Goal: Task Accomplishment & Management: Manage account settings

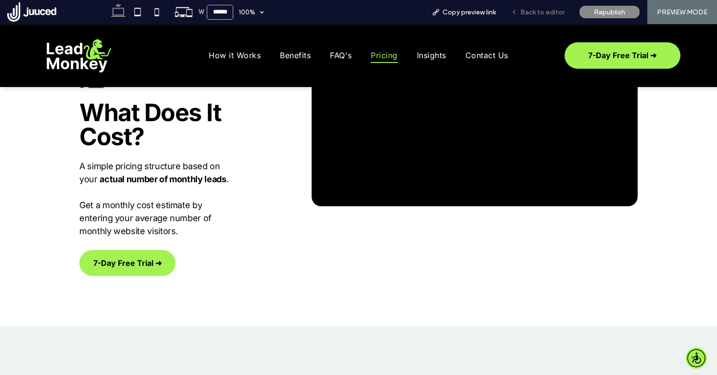
click at [542, 12] on span "Back to editor" at bounding box center [542, 12] width 44 height 8
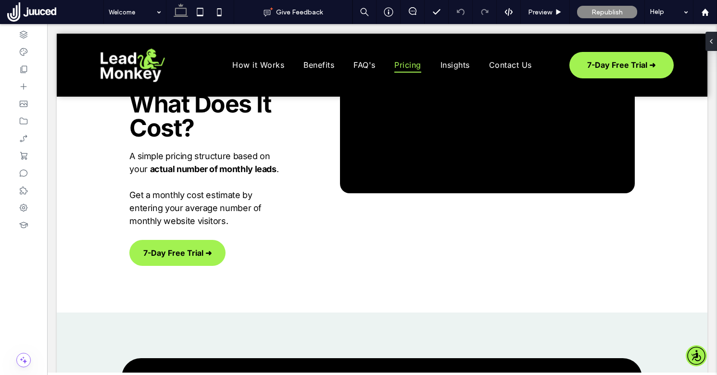
scroll to position [1578, 0]
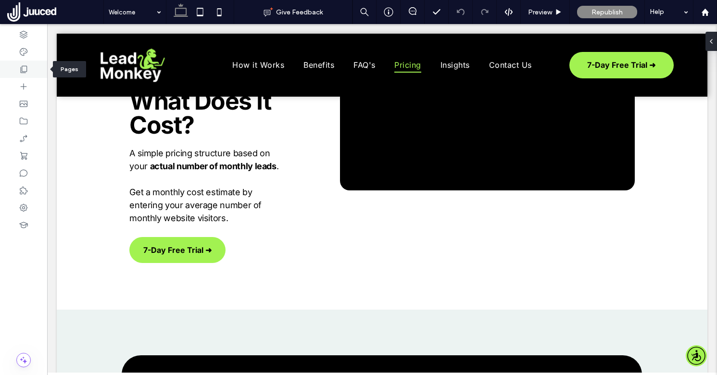
click at [24, 69] on icon at bounding box center [24, 69] width 10 height 10
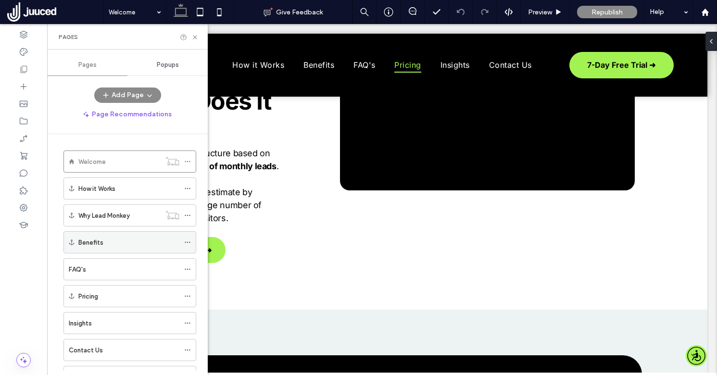
scroll to position [203, 0]
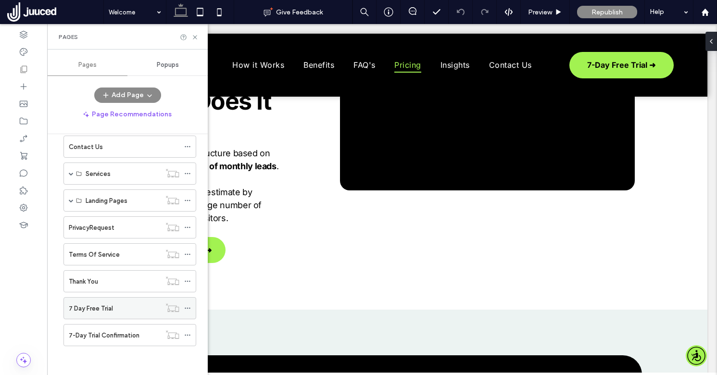
click at [93, 312] on label "7 Day Free Trial" at bounding box center [91, 308] width 44 height 17
click at [188, 307] on icon at bounding box center [187, 308] width 7 height 7
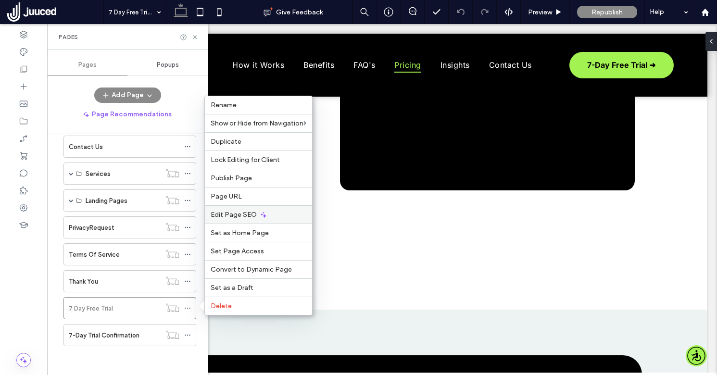
click at [260, 217] on icon at bounding box center [264, 215] width 8 height 8
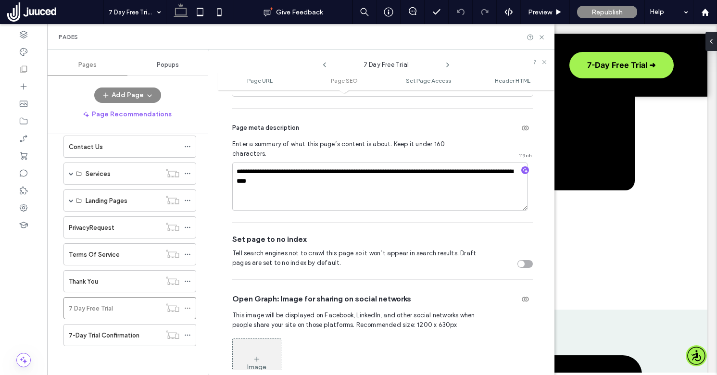
scroll to position [294, 0]
click at [186, 335] on icon at bounding box center [187, 335] width 7 height 7
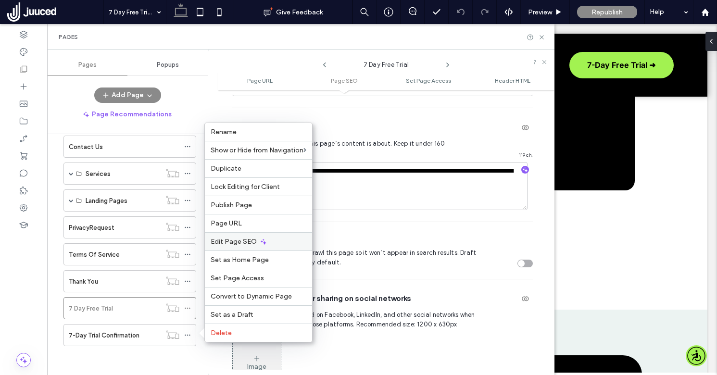
click at [234, 245] on span "Edit Page SEO" at bounding box center [234, 242] width 46 height 8
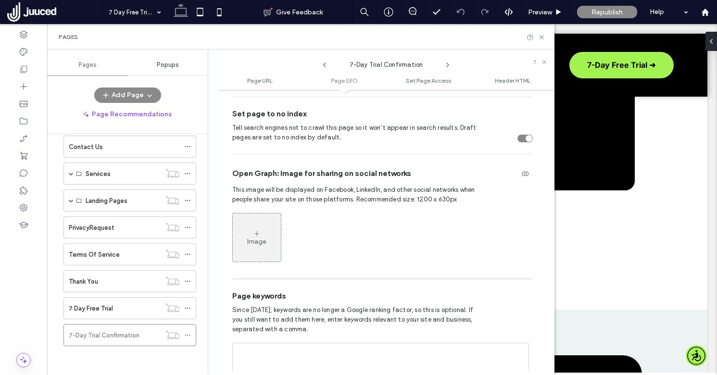
scroll to position [412, 0]
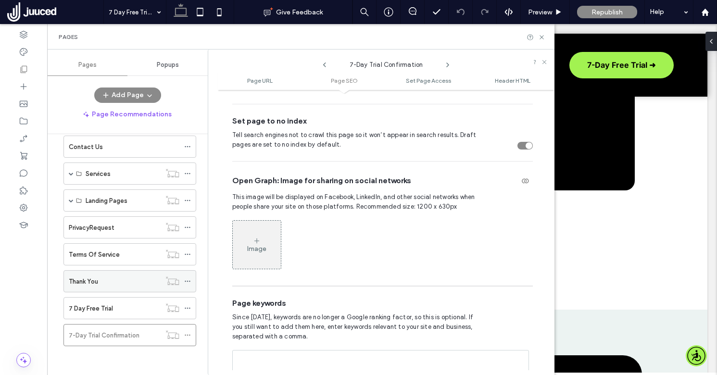
click at [188, 282] on icon at bounding box center [187, 281] width 7 height 7
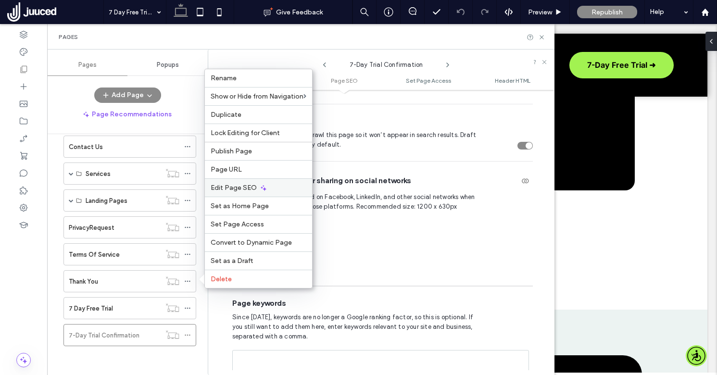
click at [245, 192] on div "Edit Page SEO" at bounding box center [258, 187] width 107 height 18
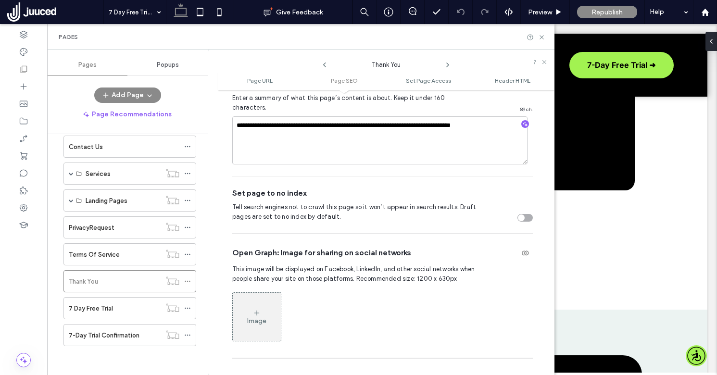
scroll to position [347, 0]
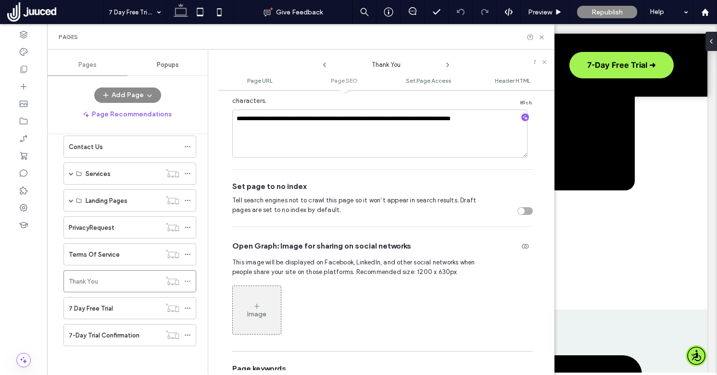
click at [522, 207] on div "toggle" at bounding box center [524, 211] width 15 height 8
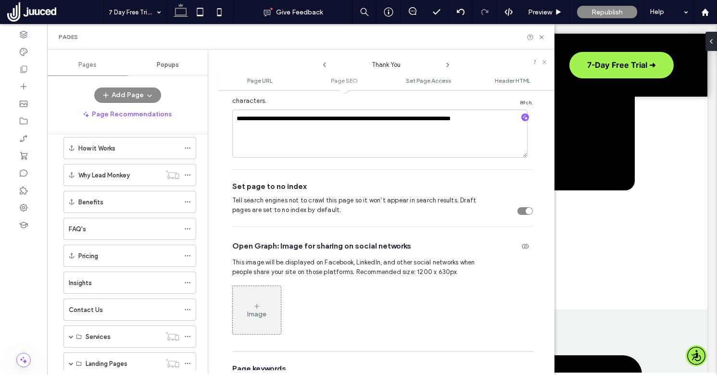
scroll to position [0, 0]
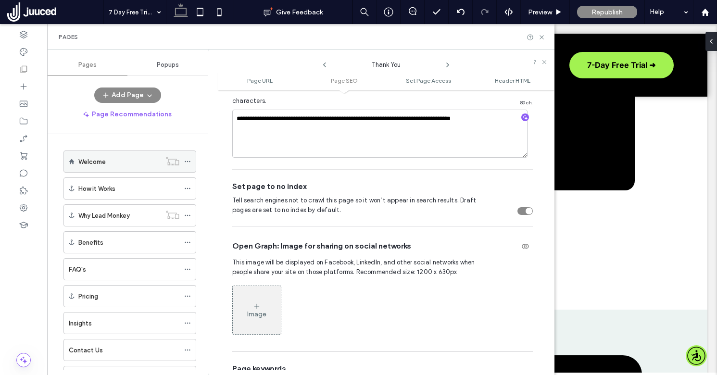
click at [119, 161] on div "Welcome" at bounding box center [119, 162] width 82 height 10
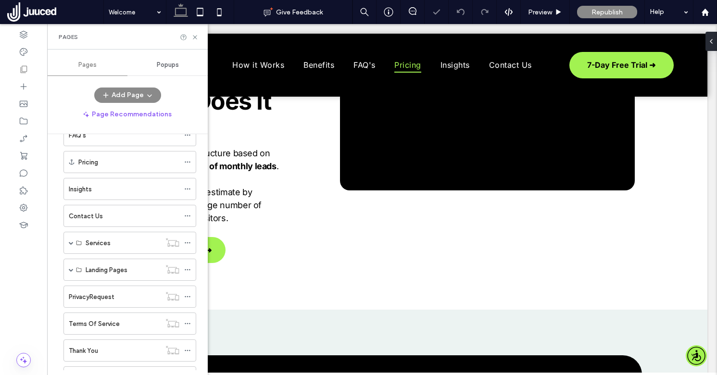
scroll to position [203, 0]
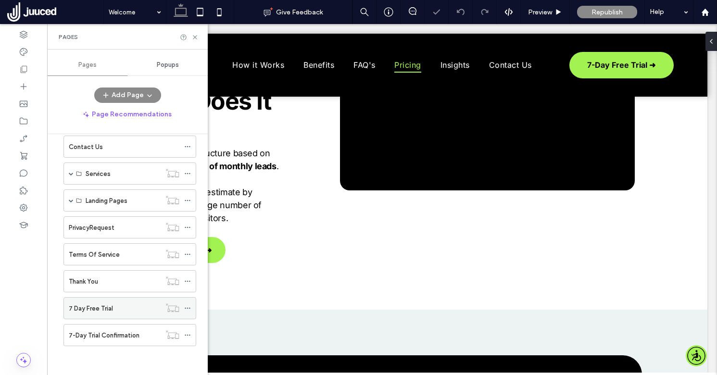
click at [112, 304] on label "7 Day Free Trial" at bounding box center [91, 308] width 44 height 17
click at [194, 36] on icon at bounding box center [194, 37] width 7 height 7
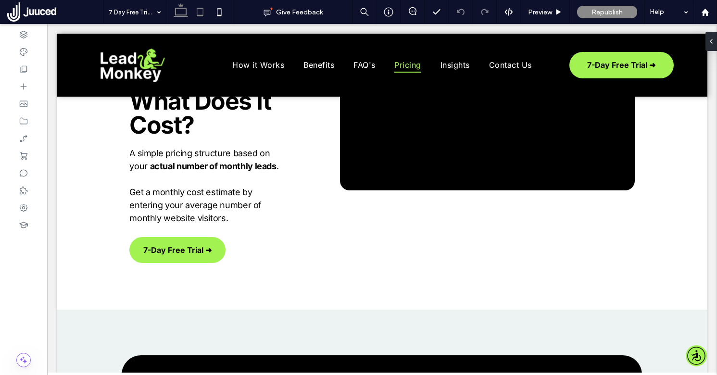
click at [202, 13] on icon at bounding box center [199, 11] width 19 height 19
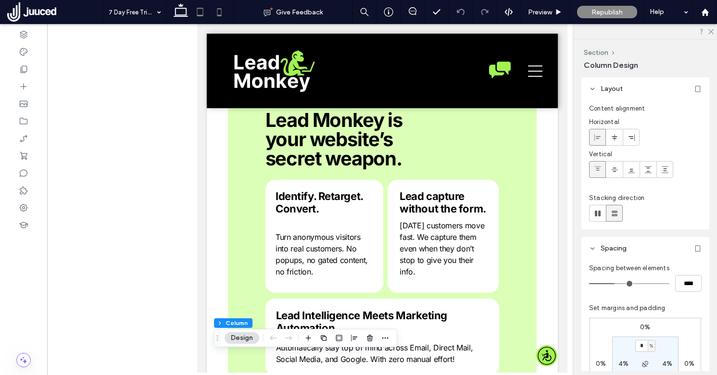
click at [221, 11] on icon at bounding box center [219, 11] width 19 height 19
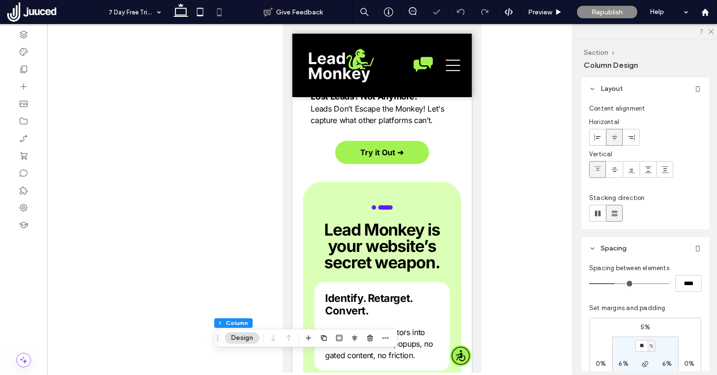
type input "**"
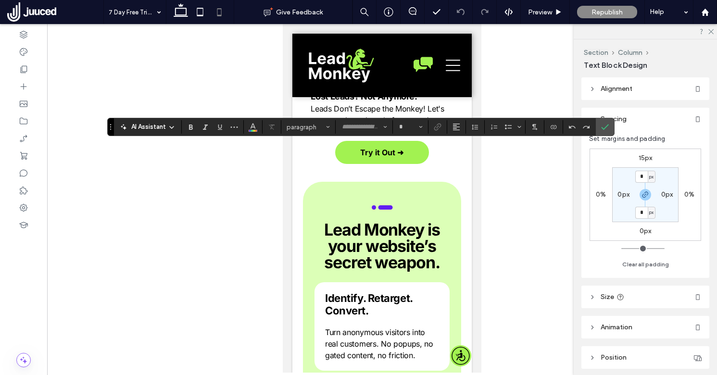
type input "*****"
type input "**"
click at [421, 129] on span "Size" at bounding box center [421, 127] width 4 height 13
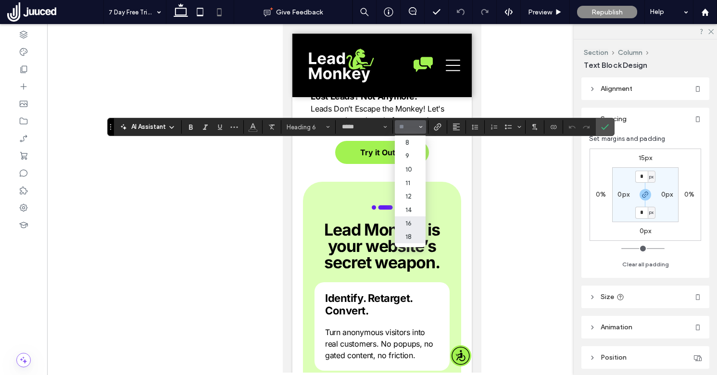
click at [409, 225] on label "16" at bounding box center [410, 222] width 31 height 13
type input "**"
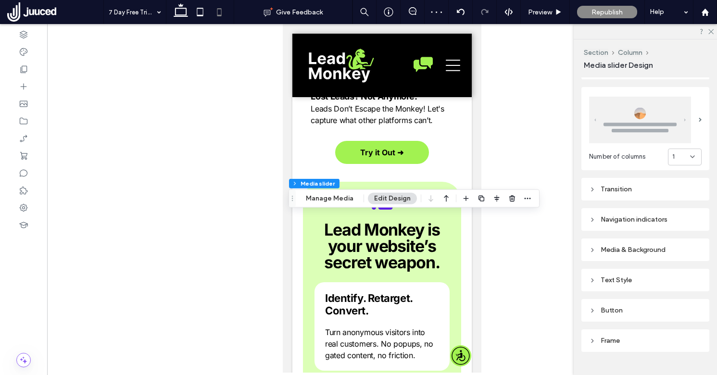
scroll to position [161, 0]
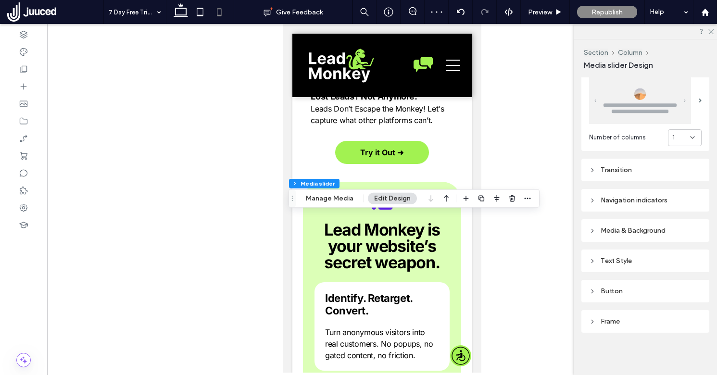
click at [671, 254] on div "Text Style" at bounding box center [645, 260] width 113 height 13
click at [684, 272] on label "Title" at bounding box center [641, 274] width 105 height 19
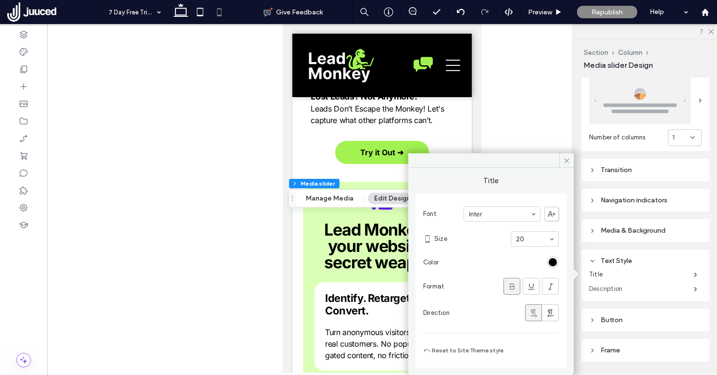
click at [688, 285] on label "Description" at bounding box center [641, 288] width 105 height 19
click at [566, 161] on use at bounding box center [566, 160] width 5 height 5
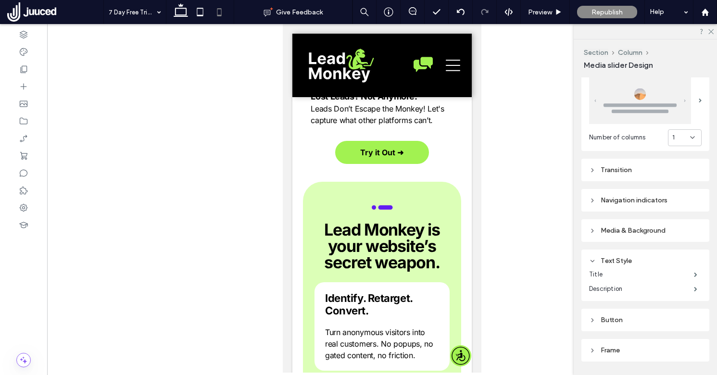
type input "***"
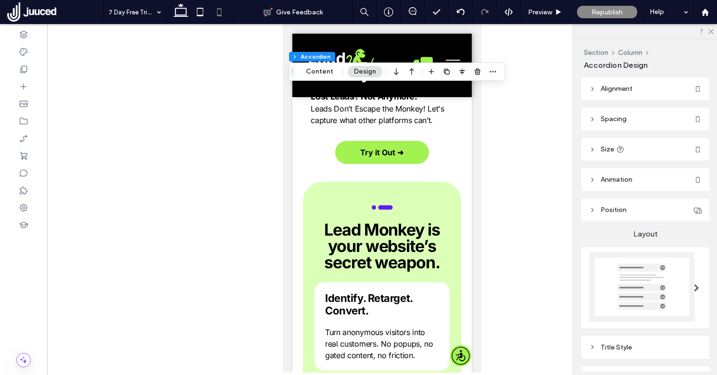
scroll to position [121, 0]
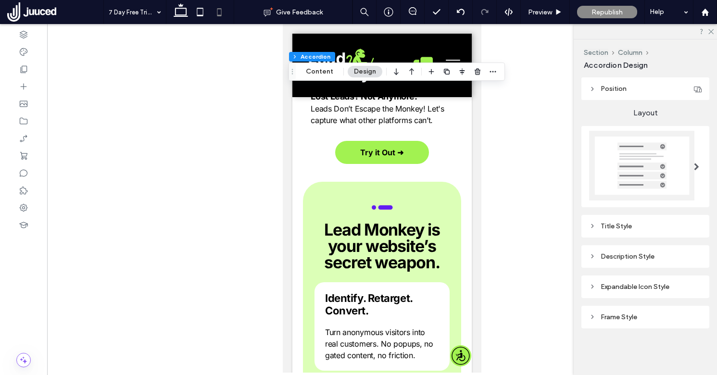
click at [624, 217] on div "Title Style" at bounding box center [645, 226] width 128 height 23
click at [624, 225] on div "Title Style" at bounding box center [645, 226] width 113 height 8
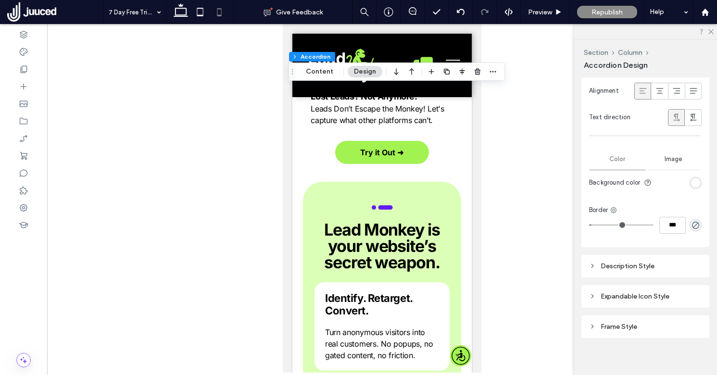
scroll to position [434, 0]
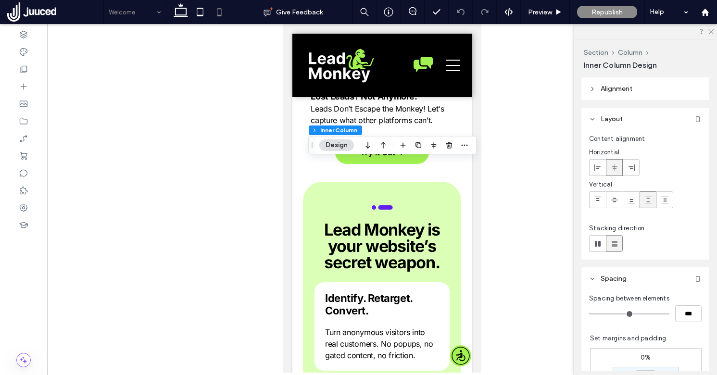
type input "**"
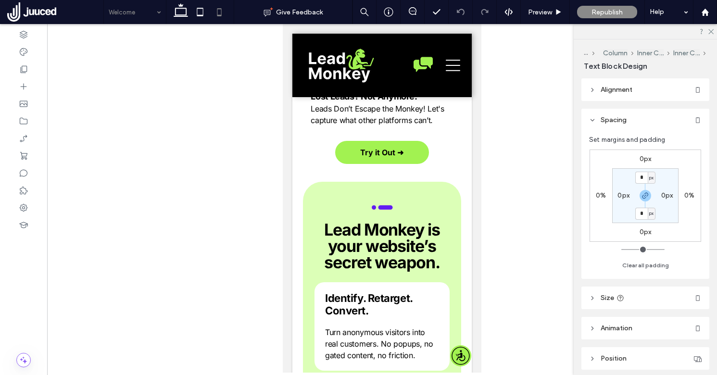
type input "*****"
type input "**"
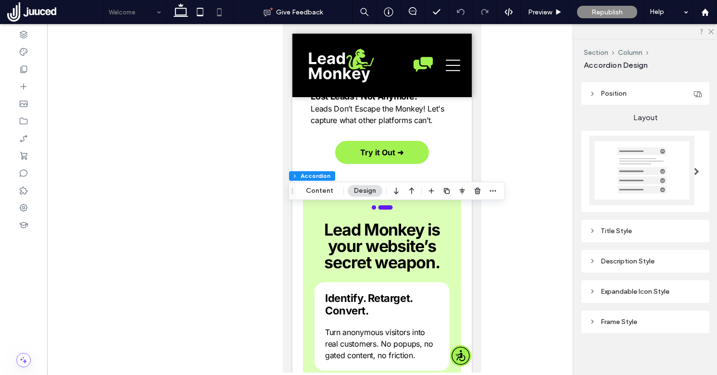
scroll to position [121, 0]
click at [640, 228] on div "Title Style" at bounding box center [645, 226] width 113 height 8
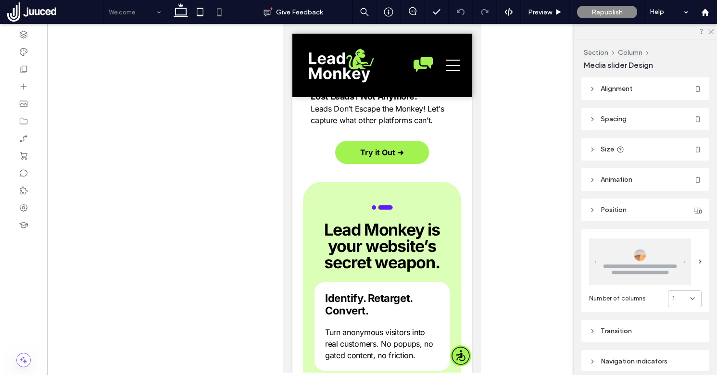
type input "***"
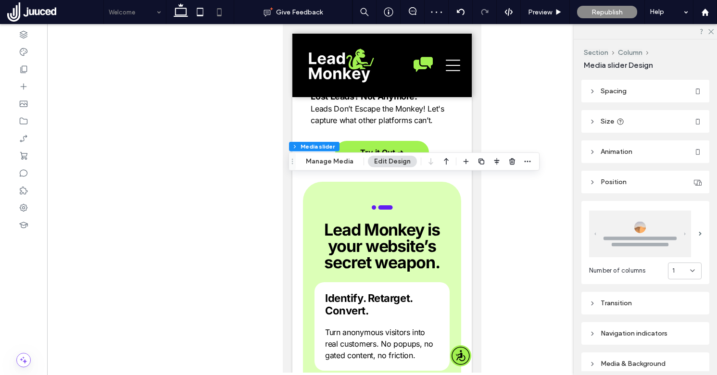
scroll to position [0, 0]
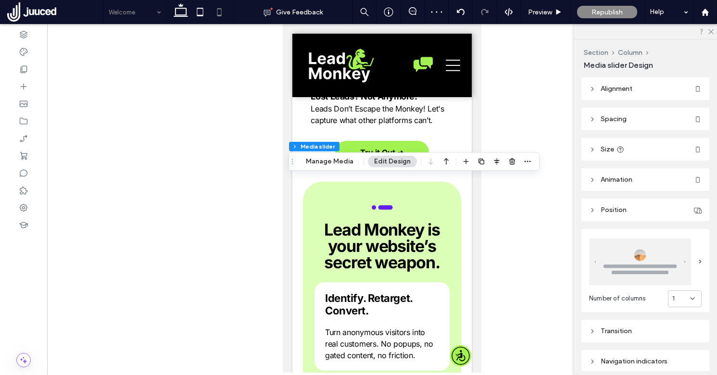
click at [626, 153] on header "Size" at bounding box center [645, 149] width 128 height 23
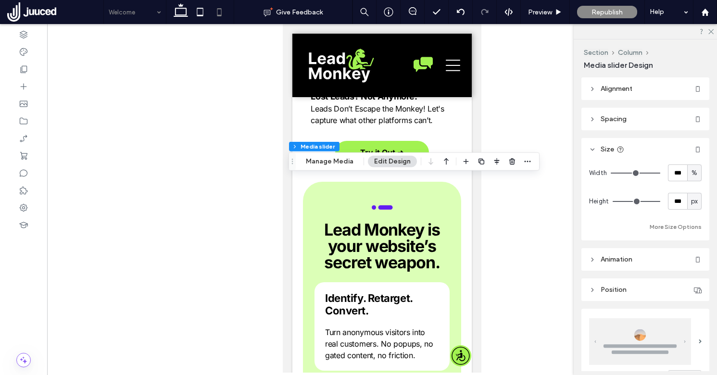
click at [668, 226] on button "More Size Options" at bounding box center [676, 227] width 52 height 12
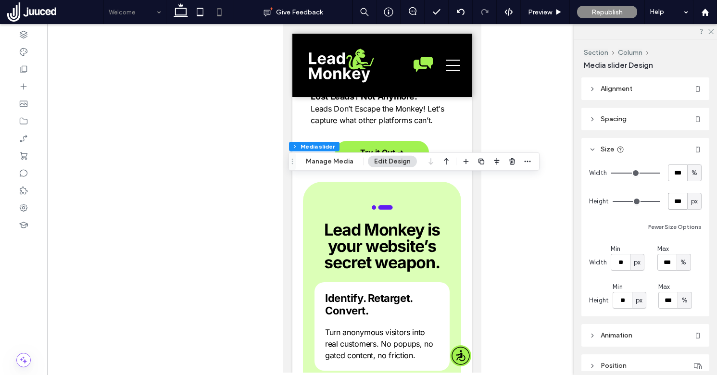
click at [675, 200] on input "***" at bounding box center [677, 201] width 19 height 17
type input "***"
click at [676, 200] on input "***" at bounding box center [677, 201] width 19 height 17
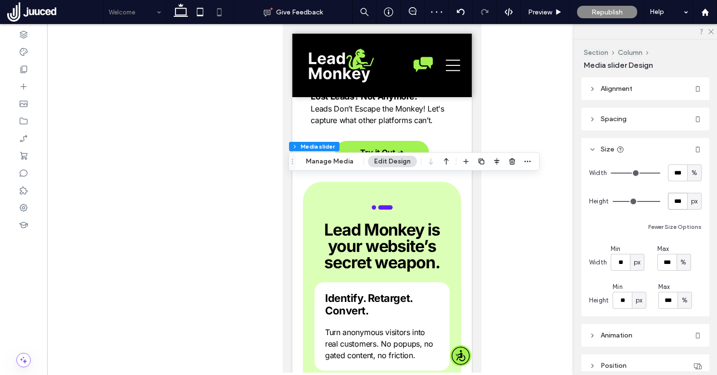
click at [676, 200] on input "***" at bounding box center [677, 201] width 19 height 17
type input "***"
click at [545, 11] on span "Preview" at bounding box center [540, 12] width 24 height 8
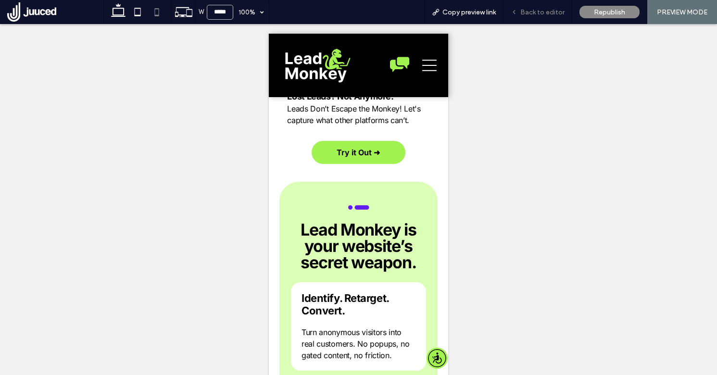
click at [551, 16] on div "Back to editor" at bounding box center [537, 12] width 69 height 24
click at [549, 9] on span "Back to editor" at bounding box center [542, 12] width 44 height 8
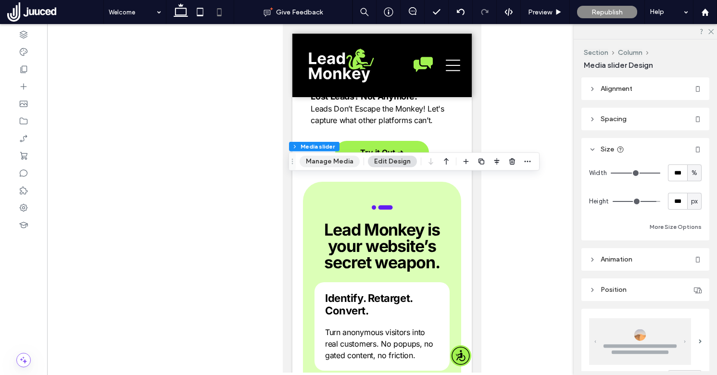
click at [337, 162] on button "Manage Media" at bounding box center [330, 162] width 60 height 12
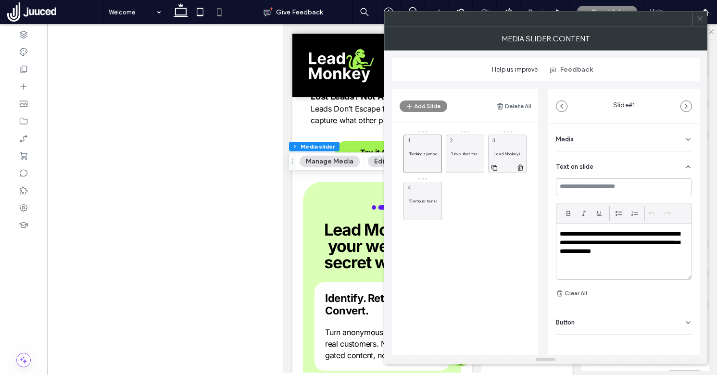
click at [502, 150] on div "Lead Monkey is a must for any business. The leads it captures are very accurate…" at bounding box center [507, 154] width 38 height 38
click at [420, 196] on div ""Campus tour requests increased when we added the pixel, with no extra ad spend…" at bounding box center [422, 201] width 38 height 38
click at [464, 143] on div ""I love that this software allows even small businesses to enjoy the benefits o…" at bounding box center [465, 154] width 38 height 38
drag, startPoint x: 592, startPoint y: 234, endPoint x: 563, endPoint y: 234, distance: 29.8
click at [563, 234] on p "**********" at bounding box center [621, 252] width 123 height 44
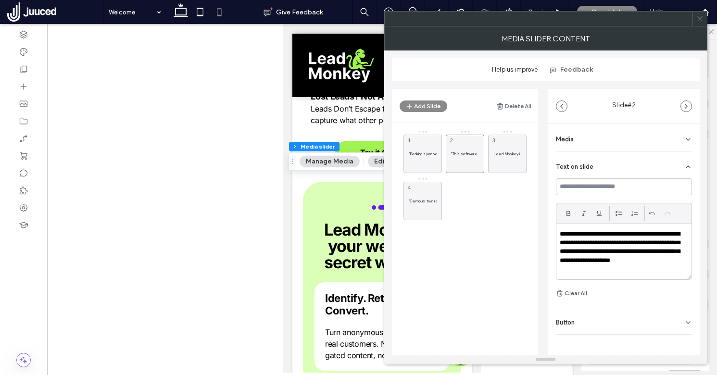
click at [701, 15] on icon at bounding box center [699, 18] width 7 height 7
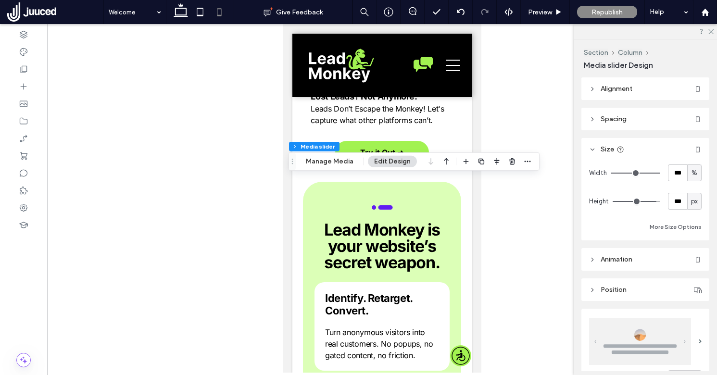
click at [637, 123] on header "Spacing" at bounding box center [645, 119] width 128 height 23
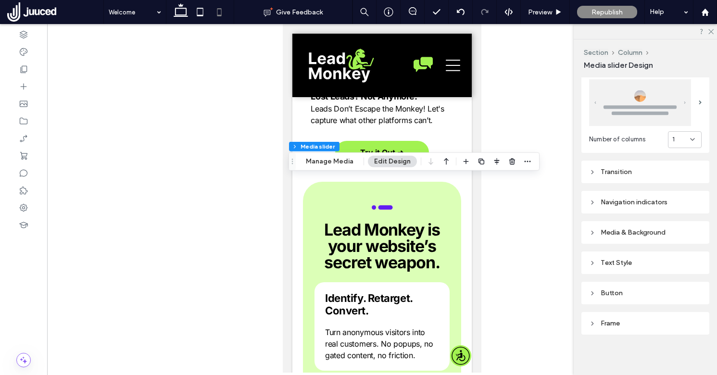
scroll to position [388, 0]
click at [634, 258] on div "Text Style" at bounding box center [645, 261] width 113 height 8
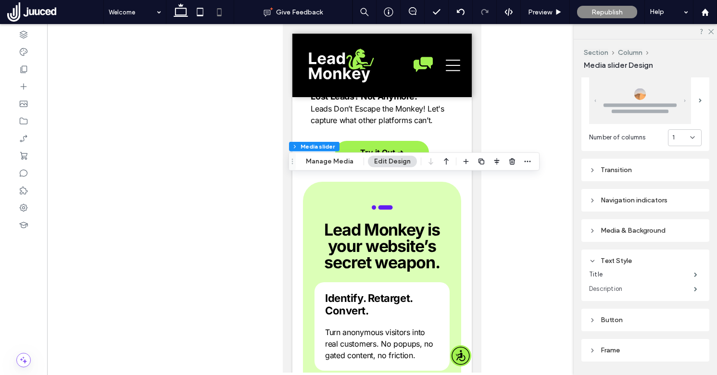
click at [638, 286] on label "Description" at bounding box center [641, 288] width 105 height 19
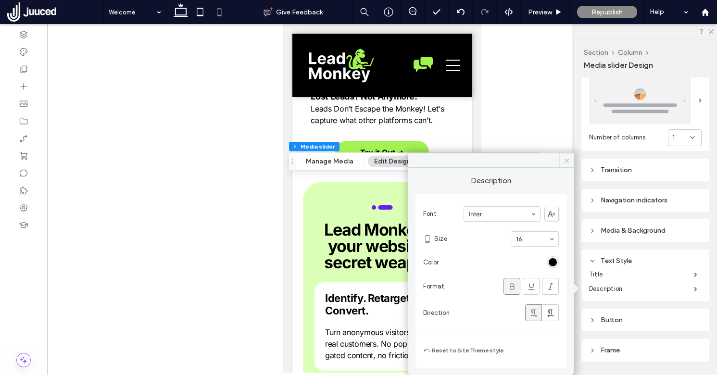
click at [567, 161] on icon at bounding box center [566, 160] width 7 height 7
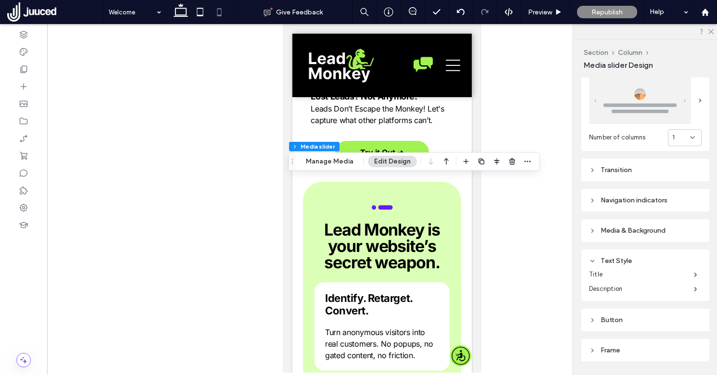
click at [624, 347] on div "Frame" at bounding box center [645, 350] width 113 height 8
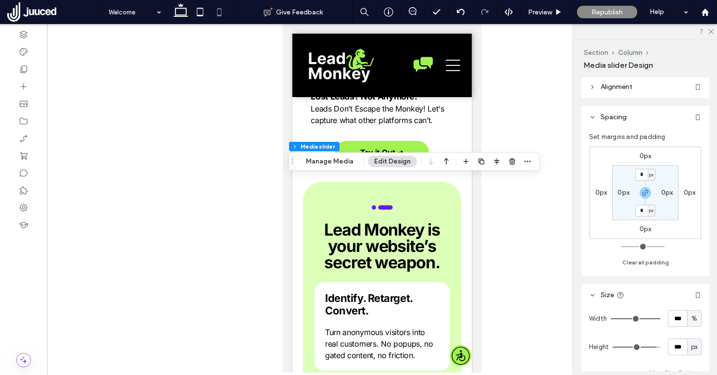
scroll to position [0, 0]
click at [632, 89] on span "Alignment" at bounding box center [616, 89] width 32 height 8
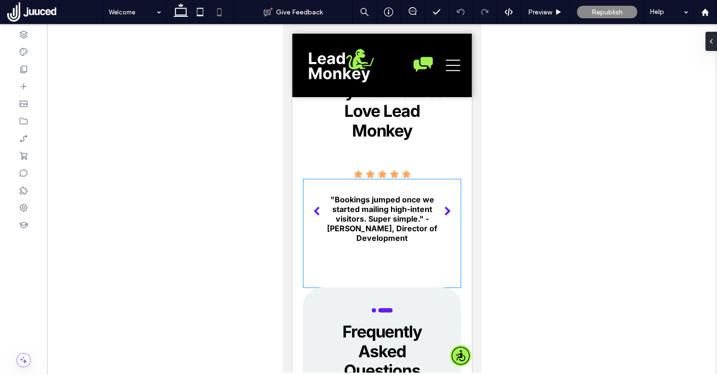
scroll to position [3072, 0]
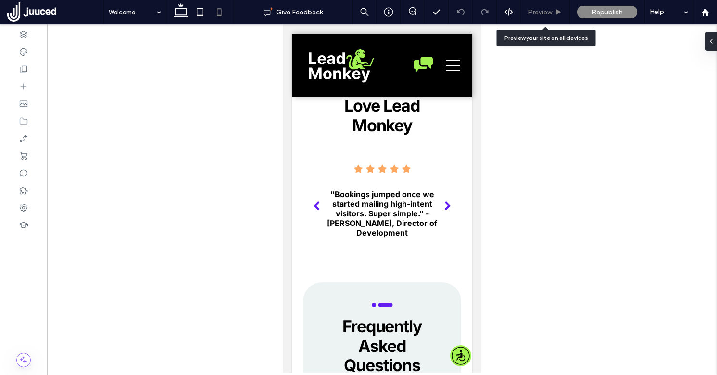
click at [537, 14] on span "Preview" at bounding box center [540, 12] width 24 height 8
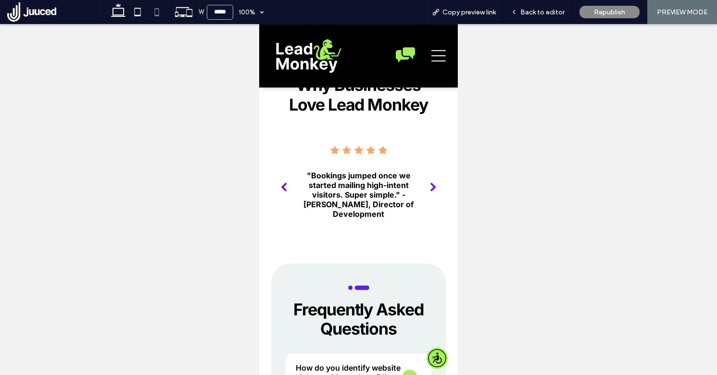
click at [435, 185] on div "next" at bounding box center [433, 188] width 7 height 10
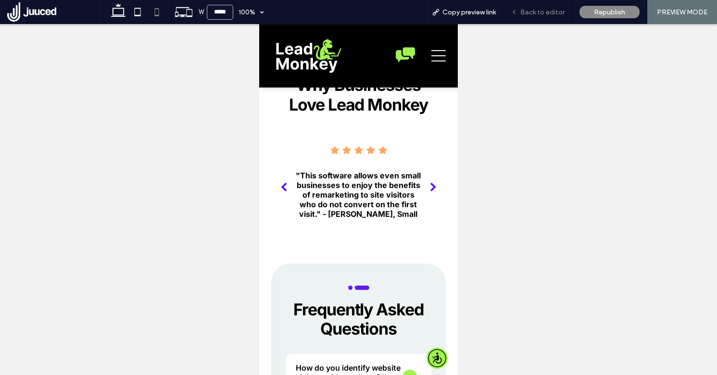
click at [538, 13] on span "Back to editor" at bounding box center [542, 12] width 44 height 8
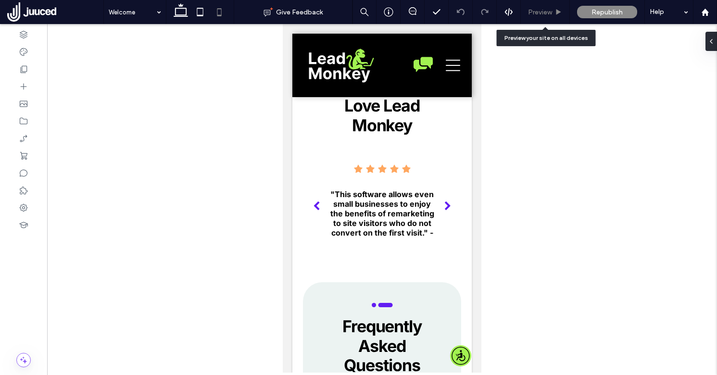
click at [541, 13] on span "Preview" at bounding box center [540, 12] width 24 height 8
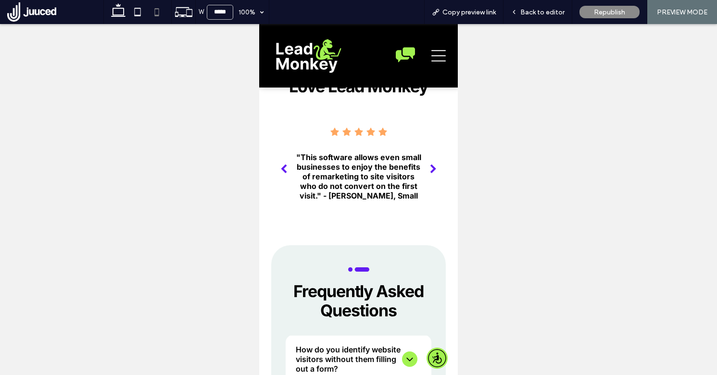
scroll to position [3076, 0]
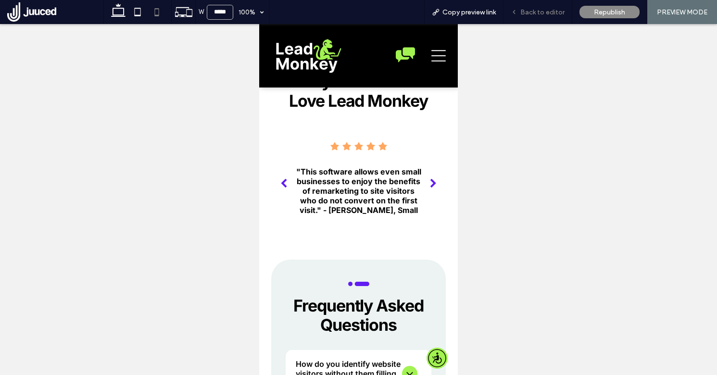
click at [531, 8] on span "Back to editor" at bounding box center [542, 12] width 44 height 8
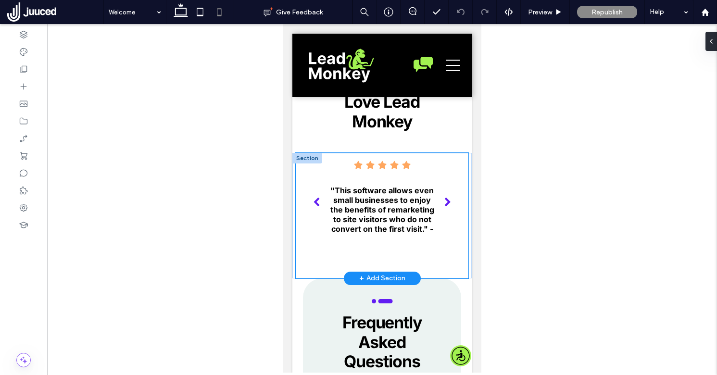
click at [302, 256] on div ""Campus tour requests increased when we added the pixel, with no extra ad spend…" at bounding box center [382, 215] width 172 height 125
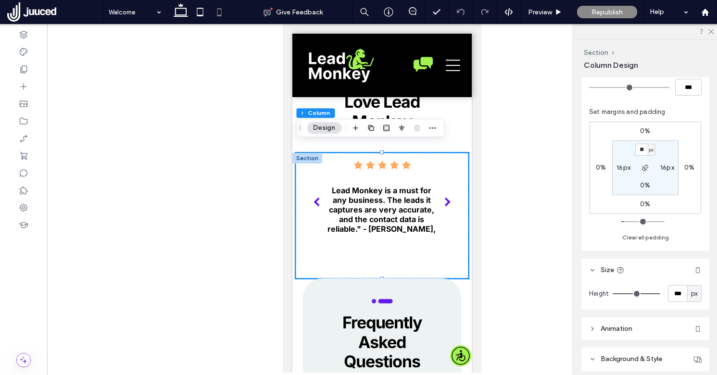
scroll to position [235, 0]
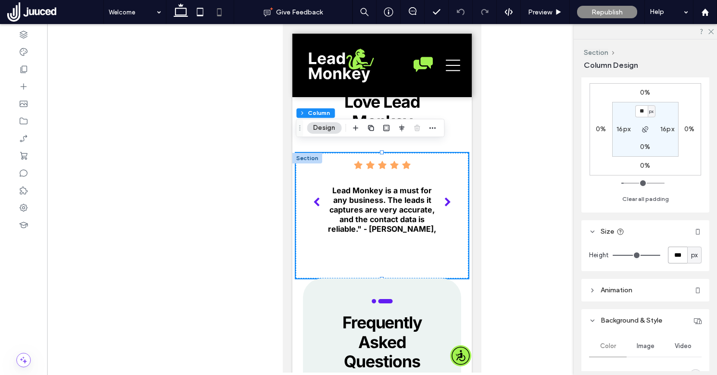
click at [679, 256] on input "***" at bounding box center [677, 255] width 19 height 17
type input "***"
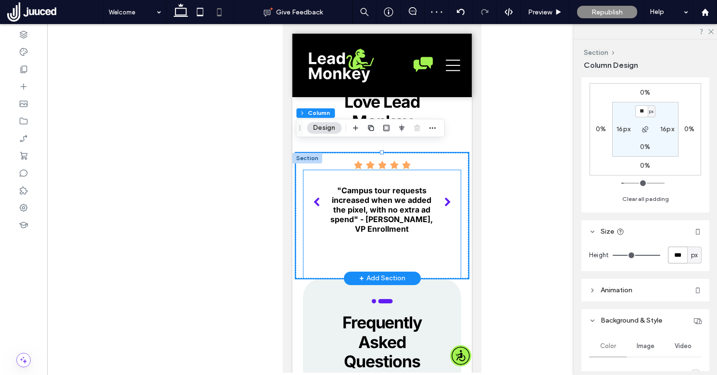
click at [449, 248] on div ""Campus tour requests increased when we added the pixel, with no extra ad spend…" at bounding box center [381, 224] width 157 height 108
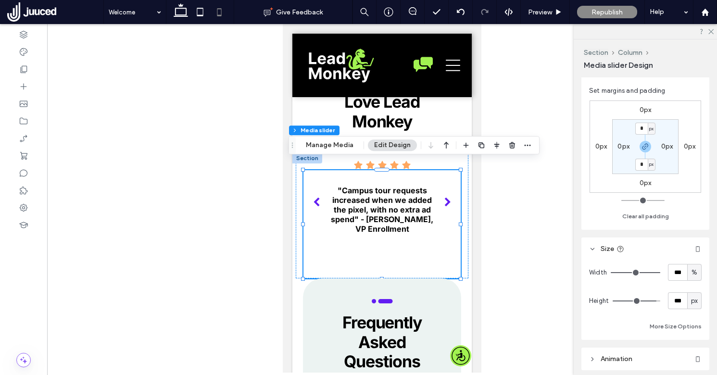
scroll to position [102, 0]
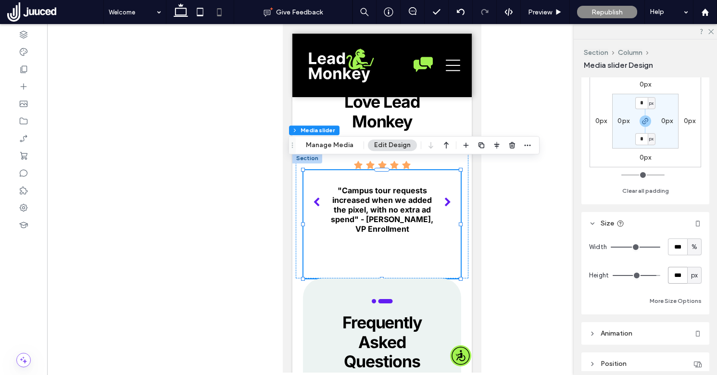
click at [678, 272] on input "***" at bounding box center [677, 275] width 19 height 17
type input "***"
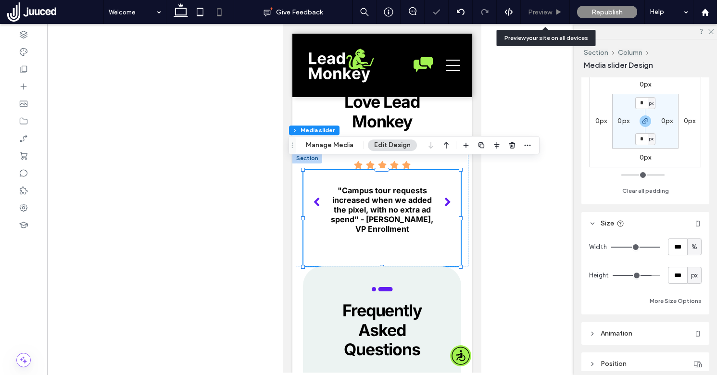
click at [541, 7] on div "Preview" at bounding box center [545, 12] width 49 height 24
click at [544, 13] on span "Preview" at bounding box center [540, 12] width 24 height 8
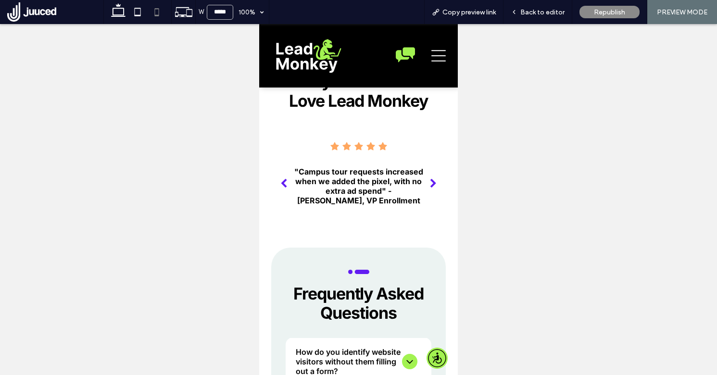
click at [430, 186] on div "next" at bounding box center [433, 184] width 7 height 10
click at [430, 187] on div "next" at bounding box center [433, 184] width 7 height 10
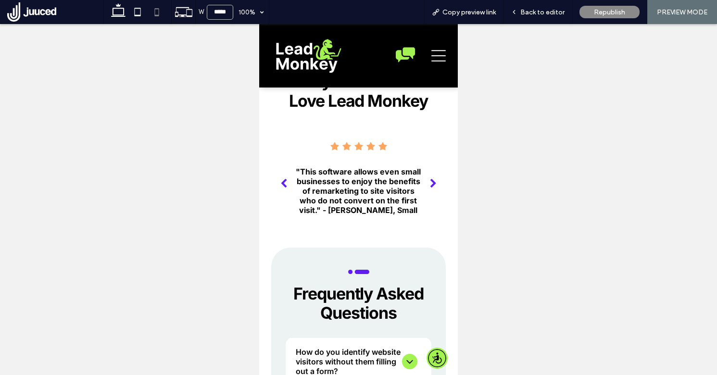
click at [430, 187] on div "next" at bounding box center [433, 184] width 7 height 10
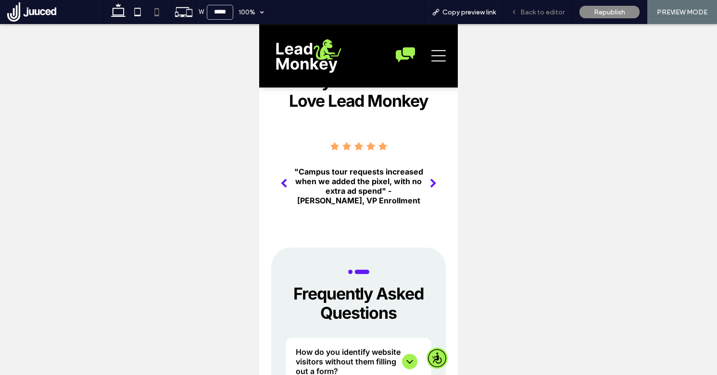
click at [541, 11] on span "Back to editor" at bounding box center [542, 12] width 44 height 8
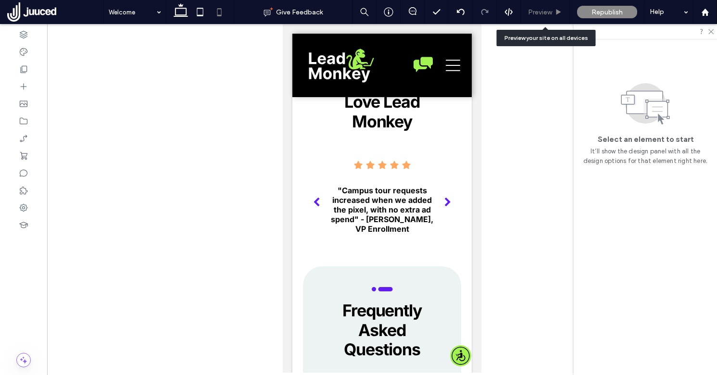
click at [544, 10] on span "Preview" at bounding box center [540, 12] width 24 height 8
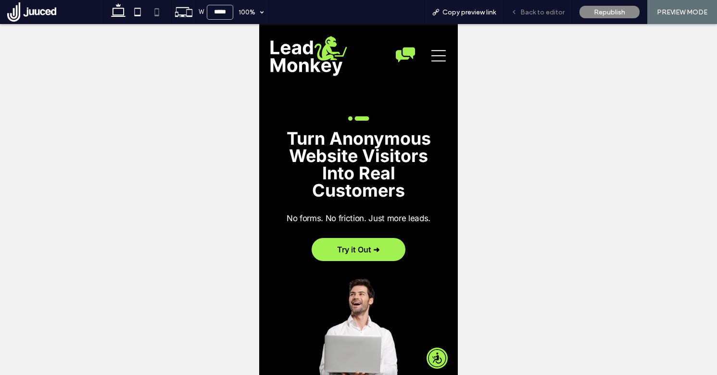
click at [558, 14] on span "Back to editor" at bounding box center [542, 12] width 44 height 8
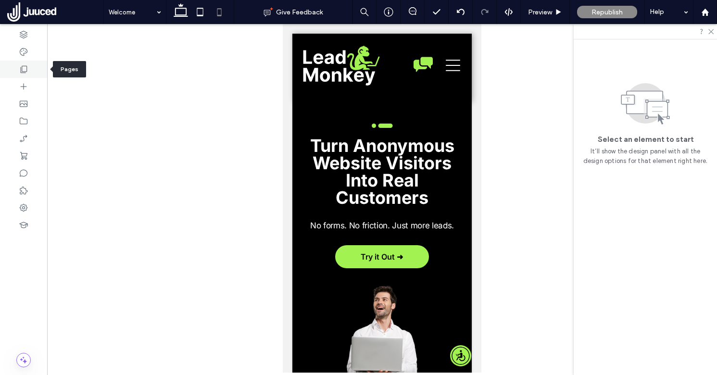
click at [25, 69] on icon at bounding box center [24, 69] width 10 height 10
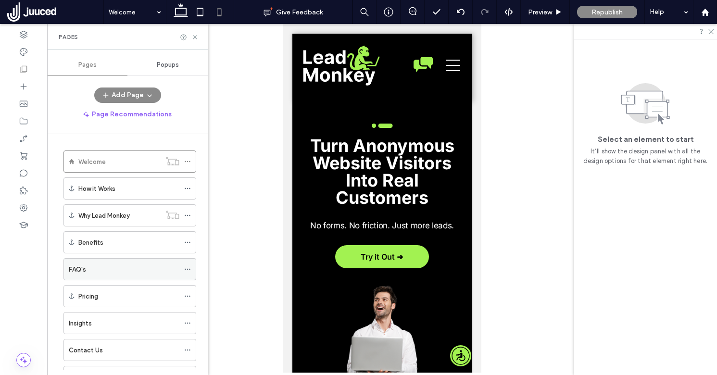
scroll to position [203, 0]
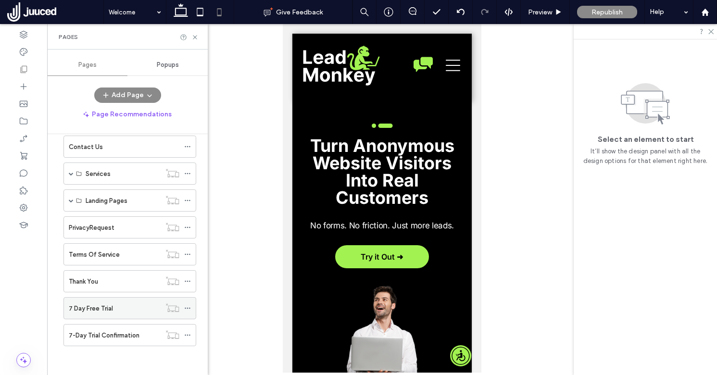
click at [99, 306] on label "7 Day Free Trial" at bounding box center [91, 308] width 44 height 17
click at [196, 36] on use at bounding box center [195, 37] width 4 height 4
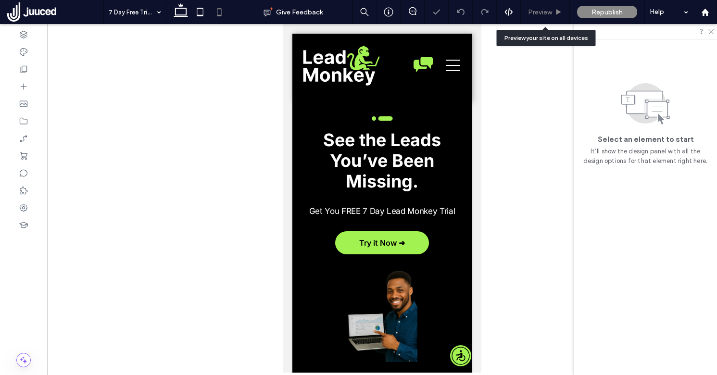
click at [548, 13] on span "Preview" at bounding box center [540, 12] width 24 height 8
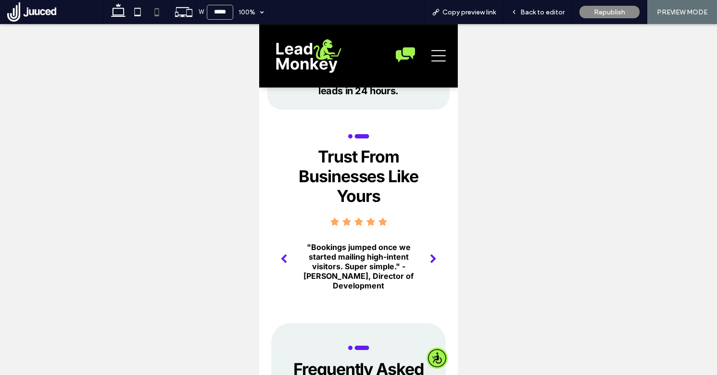
scroll to position [2410, 0]
click at [431, 254] on div "next" at bounding box center [433, 259] width 7 height 10
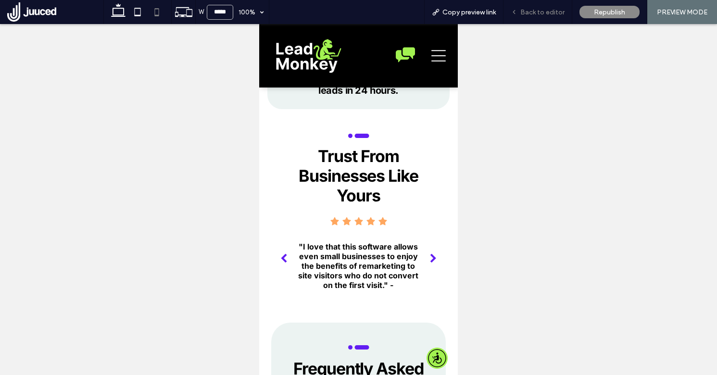
click at [542, 12] on span "Back to editor" at bounding box center [542, 12] width 44 height 8
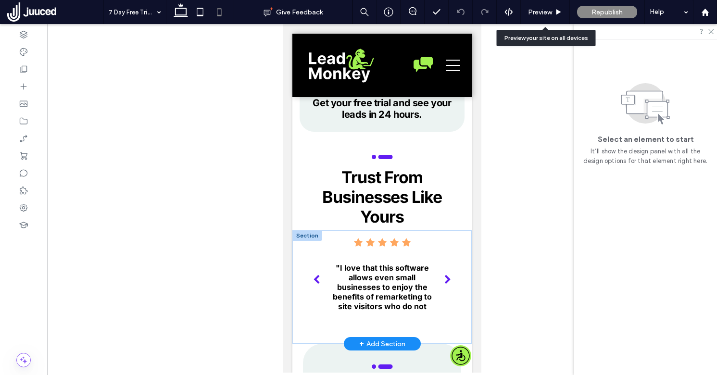
scroll to position [2410, 0]
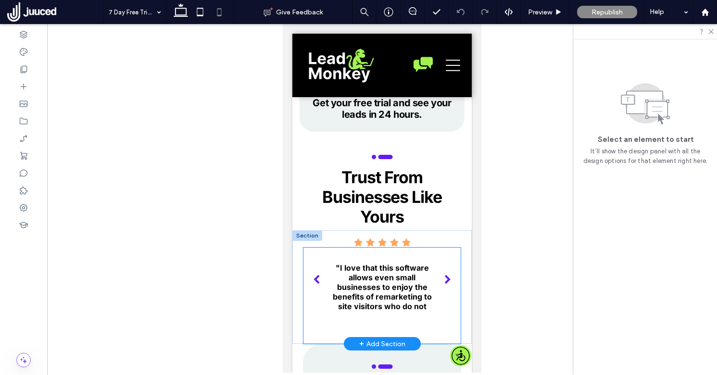
click at [364, 274] on p ""I love that this software allows even small businesses to enjoy the benefits o…" at bounding box center [381, 301] width 111 height 77
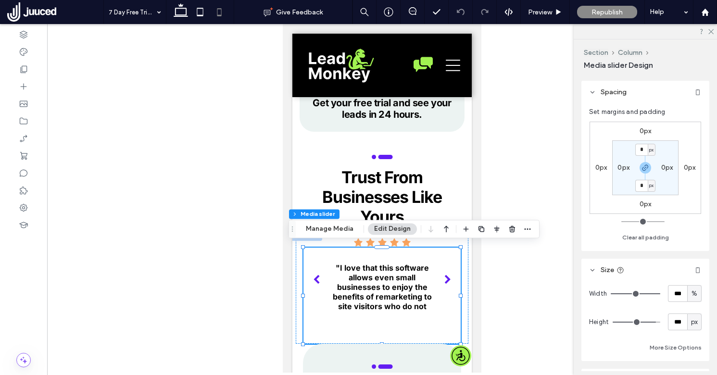
scroll to position [58, 0]
click at [672, 320] on input "***" at bounding box center [677, 319] width 19 height 17
type input "***"
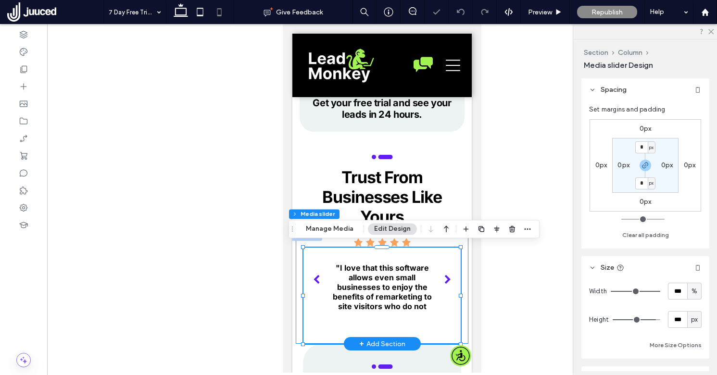
click at [300, 281] on div ""Campus tour requests increased when we added the pixel, with no extra ad spend…" at bounding box center [382, 286] width 172 height 113
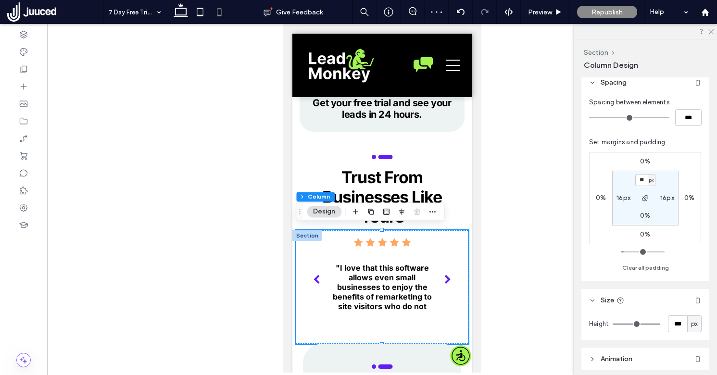
scroll to position [253, 0]
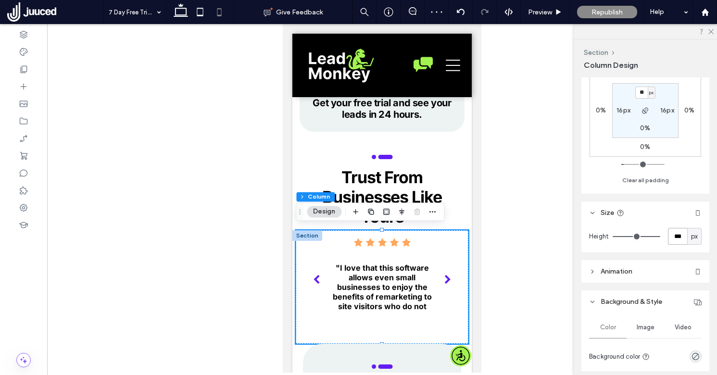
click at [676, 237] on input "***" at bounding box center [677, 236] width 19 height 17
type input "***"
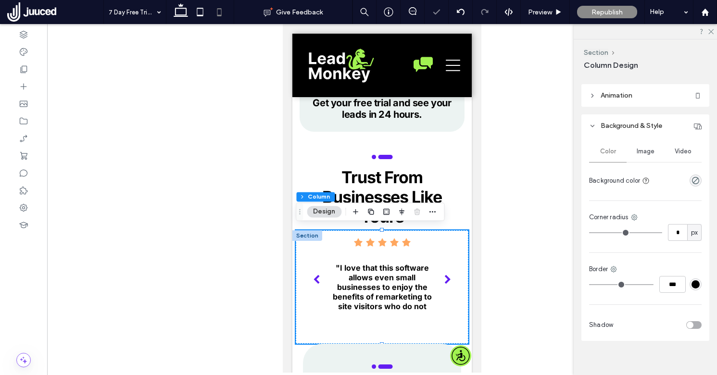
scroll to position [434, 0]
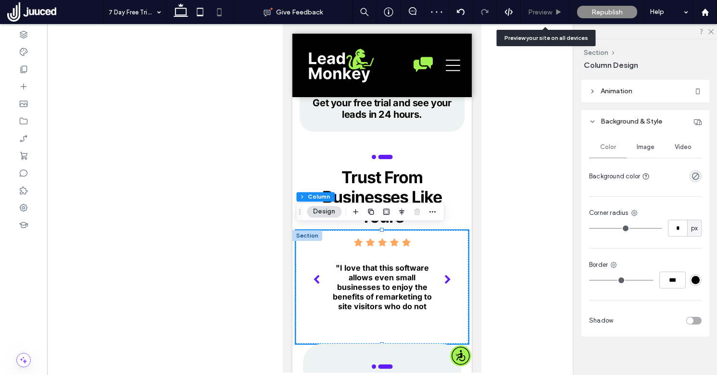
click at [540, 13] on span "Preview" at bounding box center [540, 12] width 24 height 8
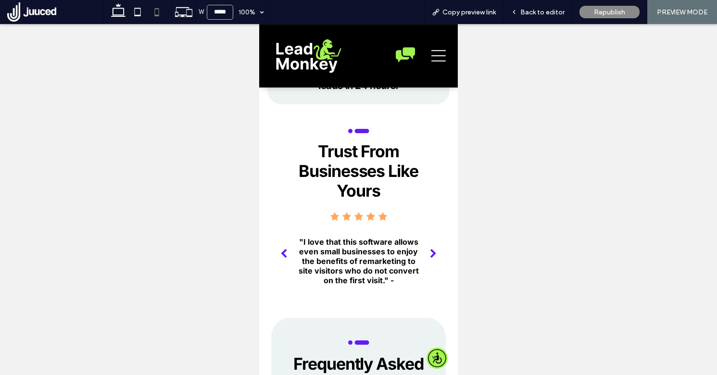
click at [434, 249] on div "next" at bounding box center [433, 254] width 7 height 10
click at [433, 249] on div "next" at bounding box center [433, 254] width 7 height 10
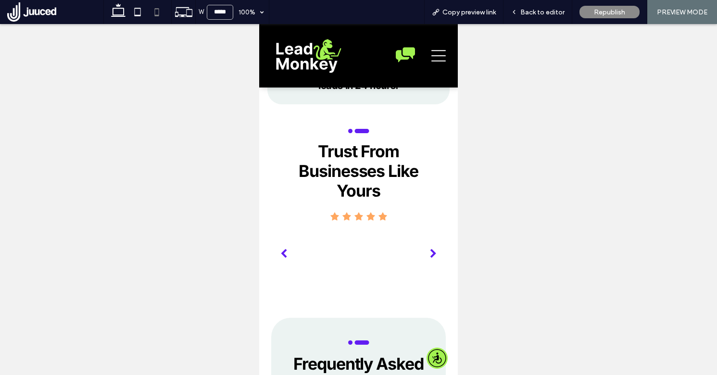
click at [433, 249] on div "next" at bounding box center [433, 254] width 7 height 10
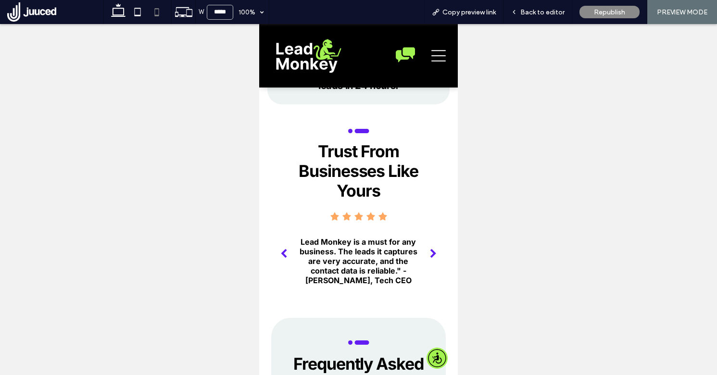
click at [288, 239] on button "back" at bounding box center [284, 253] width 26 height 29
click at [559, 15] on span "Back to editor" at bounding box center [542, 12] width 44 height 8
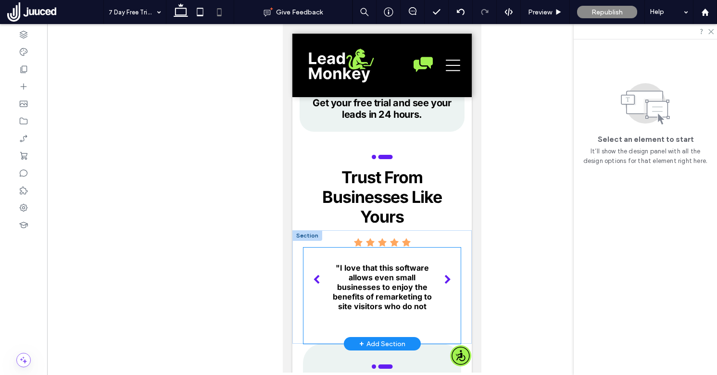
click at [401, 288] on p ""I love that this software allows even small businesses to enjoy the benefits o…" at bounding box center [381, 301] width 111 height 77
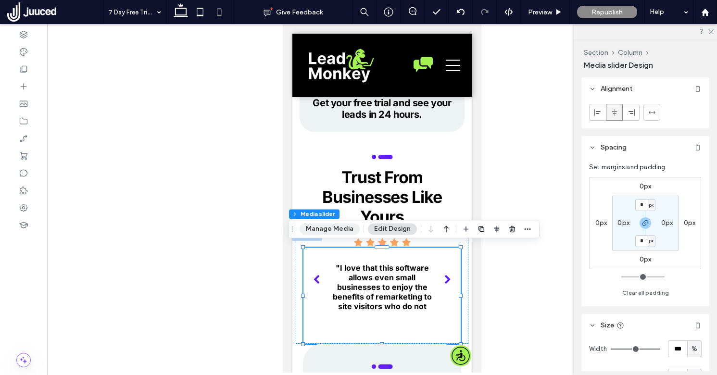
click at [337, 231] on button "Manage Media" at bounding box center [330, 229] width 60 height 12
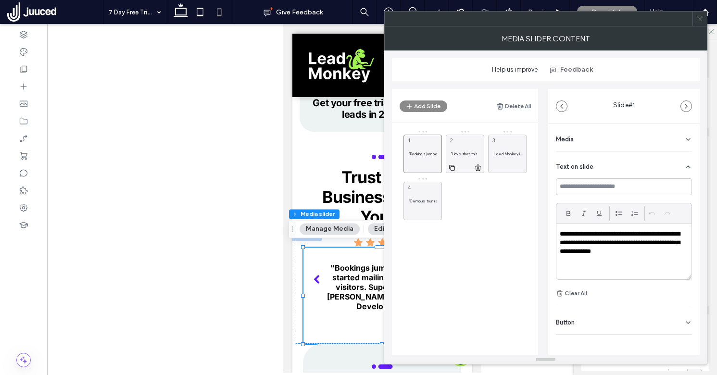
click at [463, 150] on div ""I love that this software allows even small businesses to enjoy the benefits o…" at bounding box center [465, 154] width 38 height 38
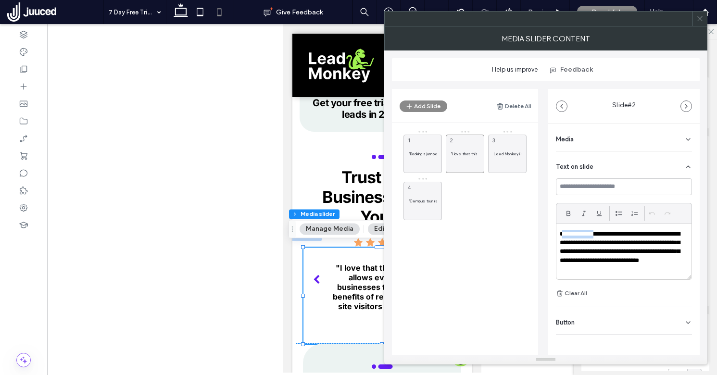
drag, startPoint x: 593, startPoint y: 235, endPoint x: 562, endPoint y: 232, distance: 31.4
click at [562, 232] on p "**********" at bounding box center [621, 252] width 123 height 44
click at [701, 18] on icon at bounding box center [699, 18] width 7 height 7
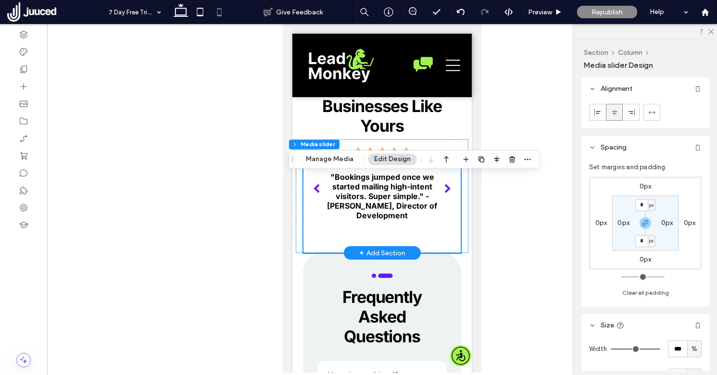
scroll to position [2516, 0]
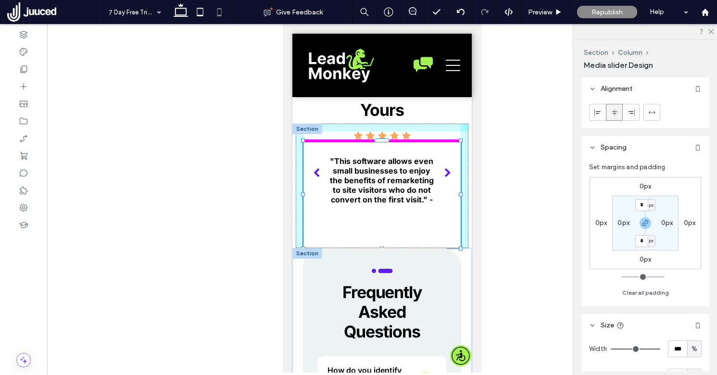
drag, startPoint x: 461, startPoint y: 235, endPoint x: 463, endPoint y: 246, distance: 11.3
type input "***"
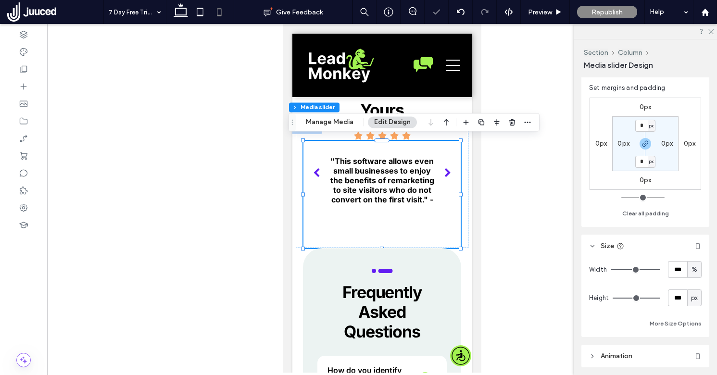
scroll to position [91, 0]
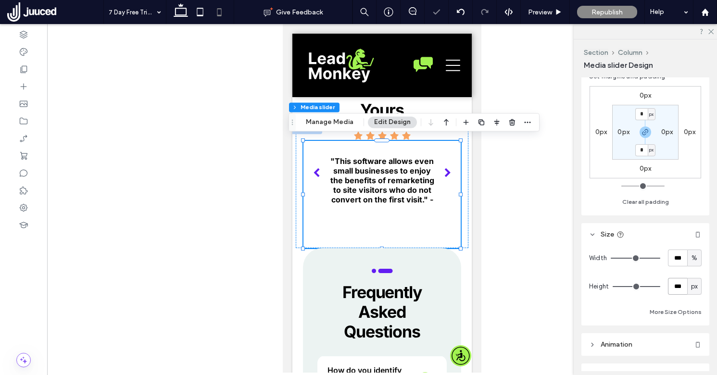
click at [681, 286] on input "***" at bounding box center [677, 286] width 19 height 17
type input "***"
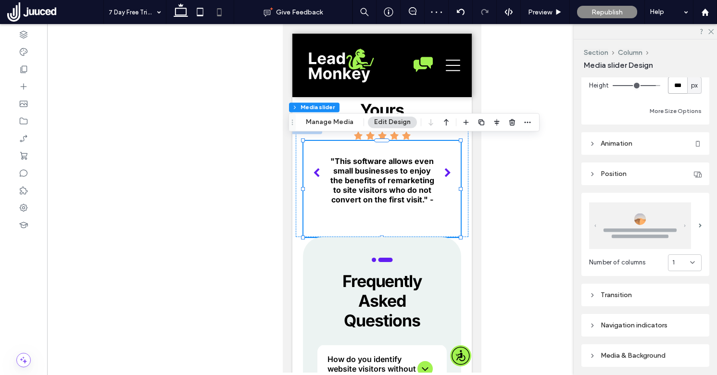
scroll to position [300, 0]
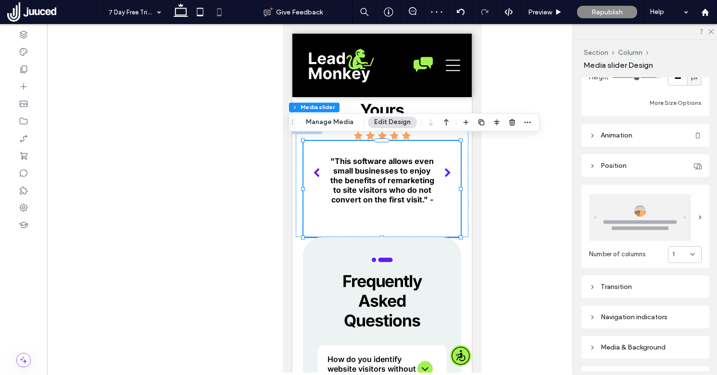
click at [623, 292] on div "Transition" at bounding box center [645, 286] width 113 height 13
click at [632, 165] on header "Position" at bounding box center [645, 165] width 128 height 23
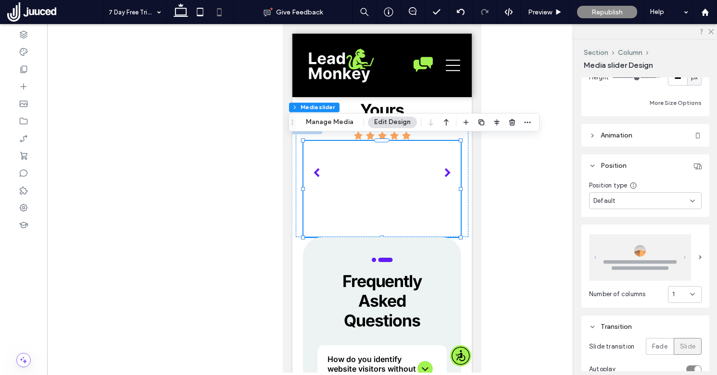
click at [634, 135] on header "Animation" at bounding box center [645, 135] width 128 height 23
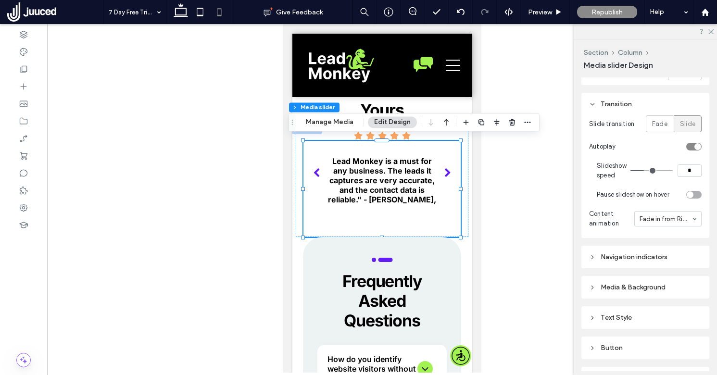
scroll to position [619, 0]
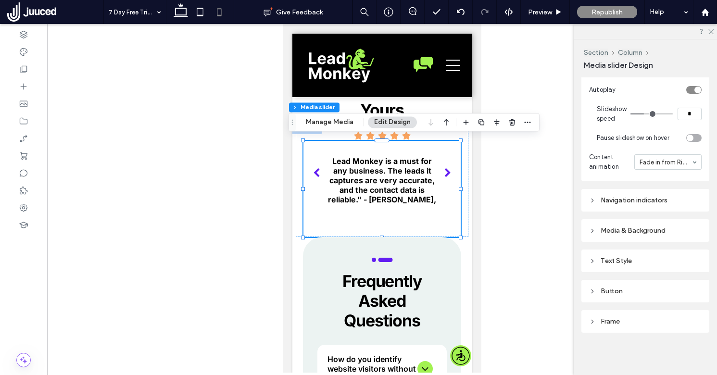
click at [631, 262] on div "Text Style" at bounding box center [645, 261] width 113 height 8
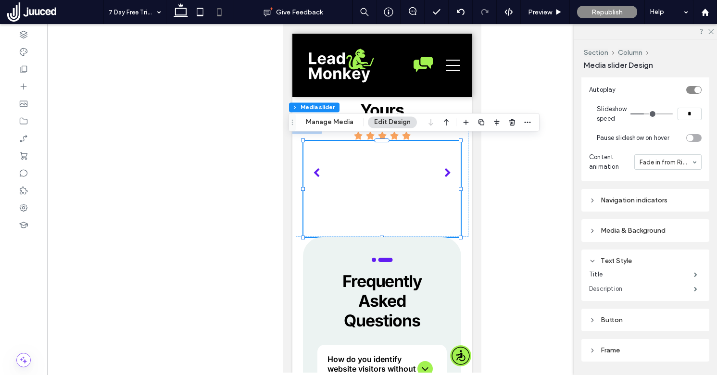
click at [633, 284] on label "Description" at bounding box center [641, 288] width 105 height 19
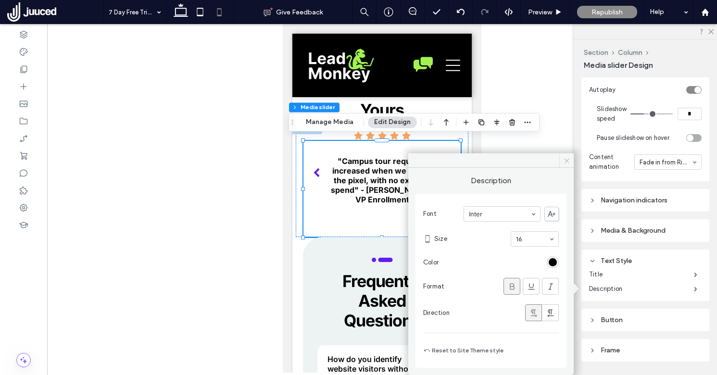
click at [567, 160] on use at bounding box center [566, 160] width 5 height 5
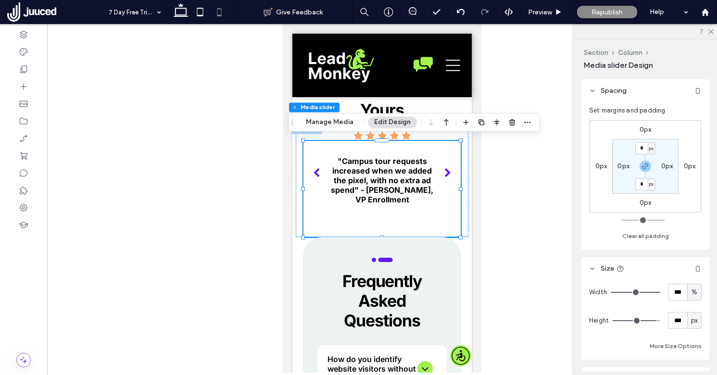
scroll to position [0, 0]
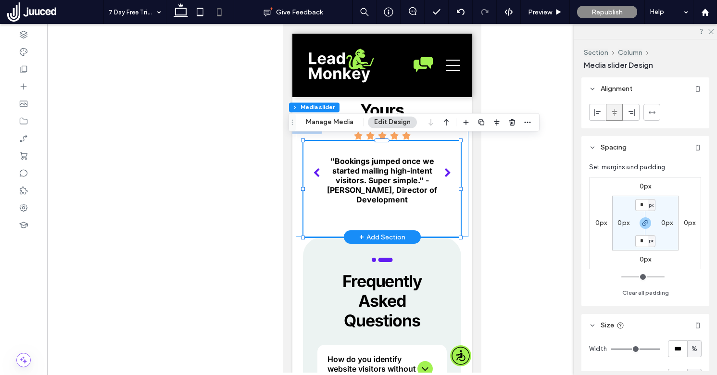
click at [299, 207] on div ""Campus tour requests increased when we added the pixel, with no extra ad spend…" at bounding box center [382, 180] width 172 height 113
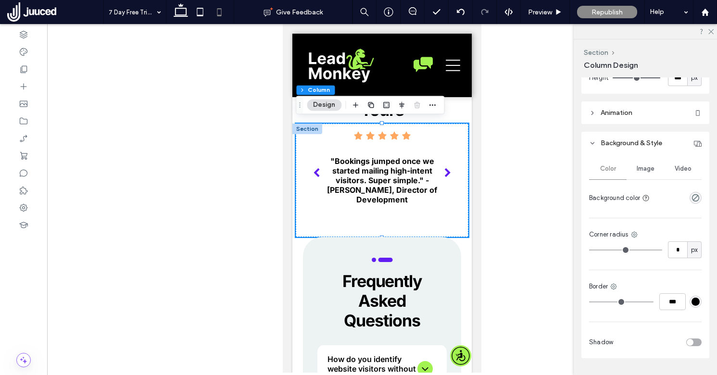
scroll to position [414, 0]
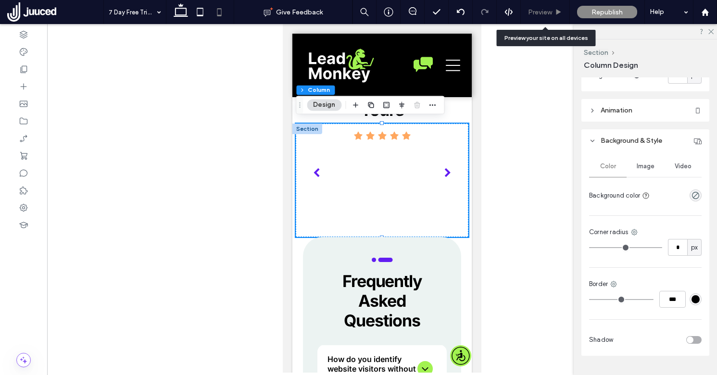
click at [545, 11] on span "Preview" at bounding box center [540, 12] width 24 height 8
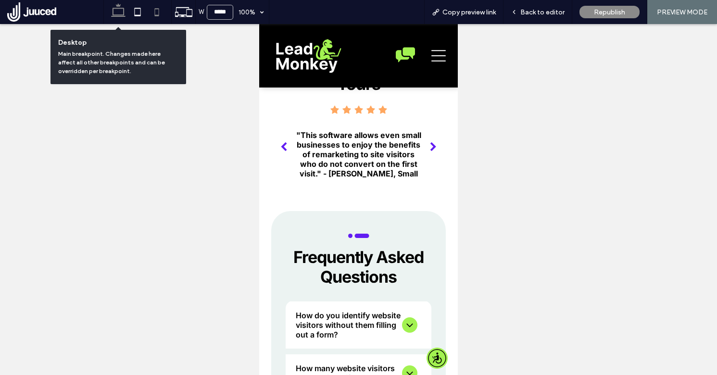
click at [119, 13] on icon at bounding box center [118, 11] width 19 height 19
type input "******"
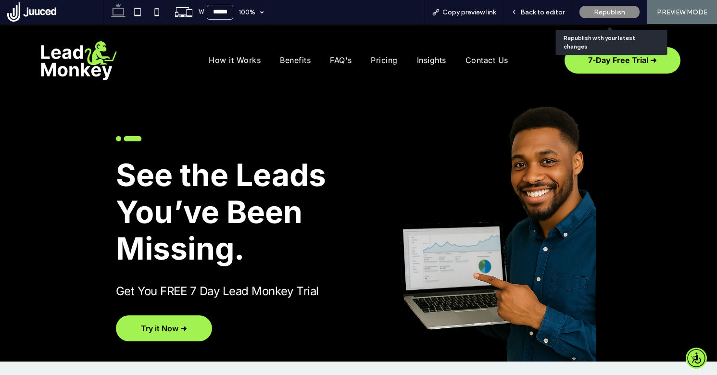
click at [612, 9] on span "Republish" at bounding box center [609, 12] width 31 height 8
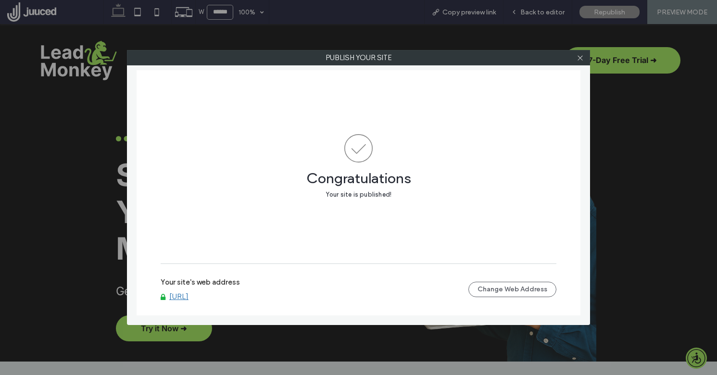
click at [188, 296] on link "[URL]" at bounding box center [178, 296] width 19 height 9
click at [583, 55] on icon at bounding box center [579, 57] width 7 height 7
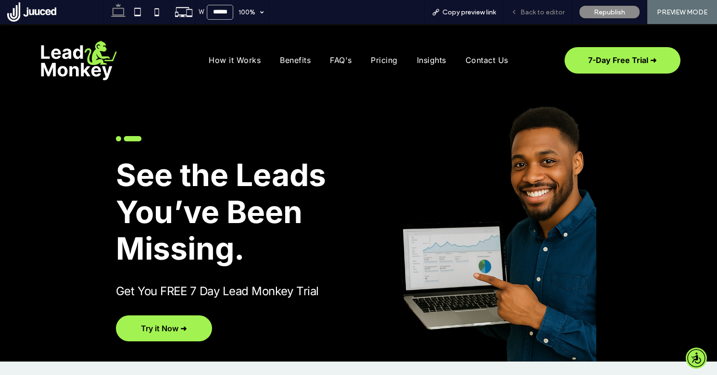
click at [554, 9] on span "Back to editor" at bounding box center [542, 12] width 44 height 8
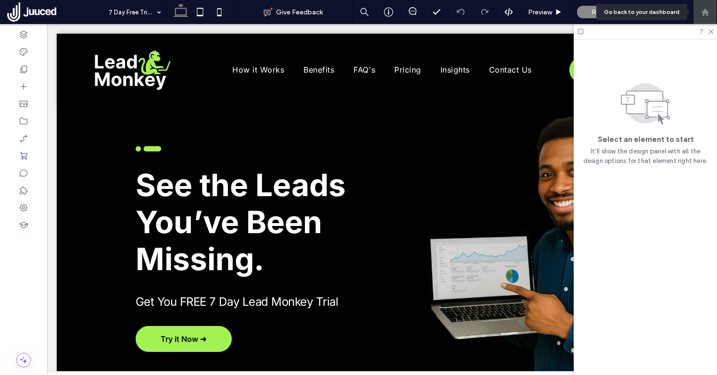
click at [708, 13] on icon at bounding box center [705, 12] width 8 height 8
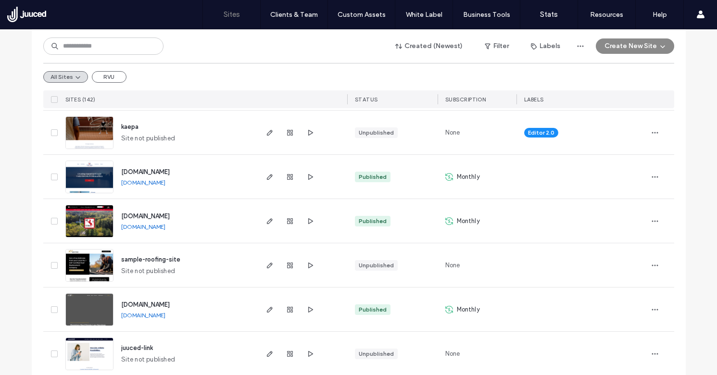
scroll to position [506, 0]
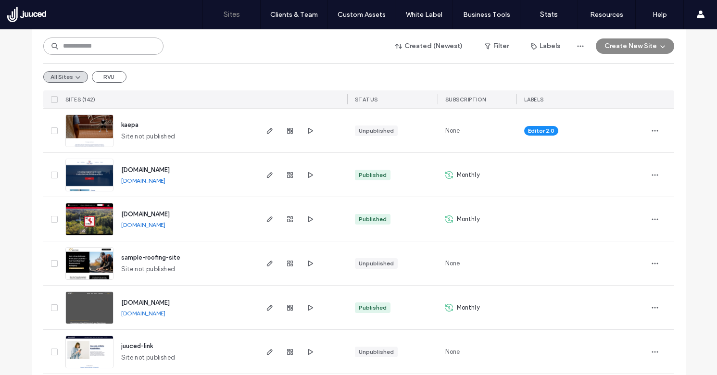
click at [121, 48] on input at bounding box center [103, 46] width 120 height 17
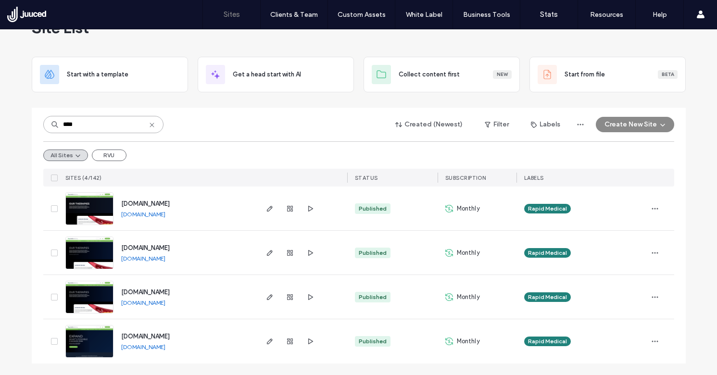
scroll to position [30, 0]
type input "****"
click at [156, 338] on span "www.rapid-medical.com" at bounding box center [145, 336] width 49 height 7
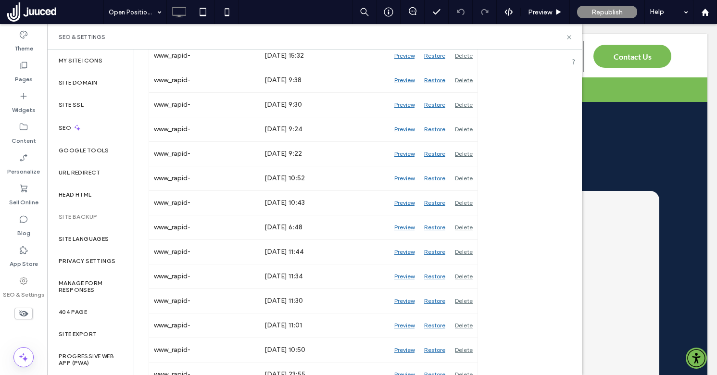
scroll to position [1088, 0]
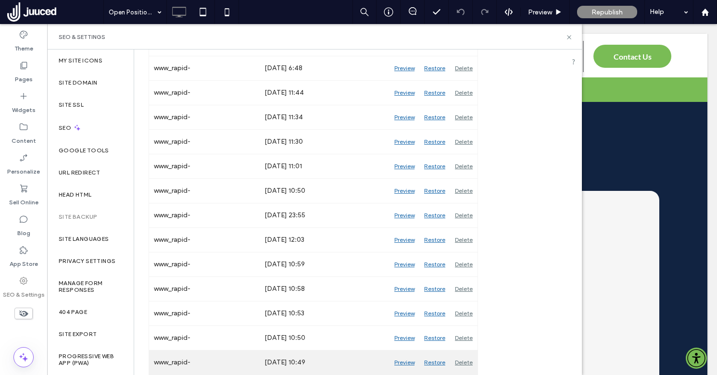
click at [468, 363] on div "Delete" at bounding box center [463, 362] width 27 height 24
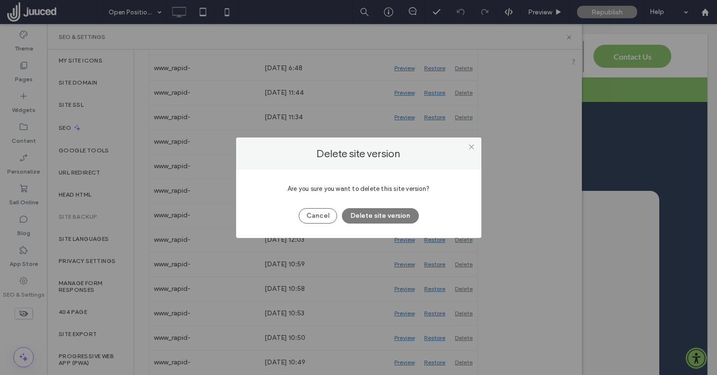
click at [395, 214] on button "Delete site version" at bounding box center [380, 215] width 77 height 15
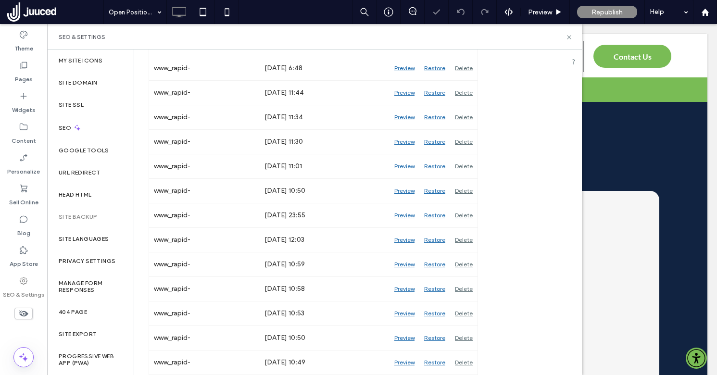
scroll to position [1063, 0]
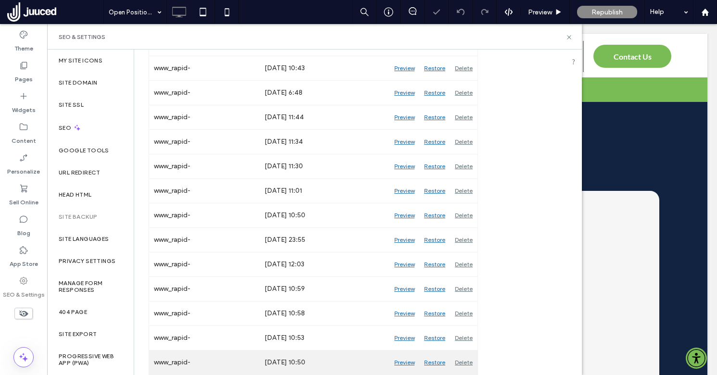
click at [463, 362] on div "Delete" at bounding box center [463, 362] width 27 height 24
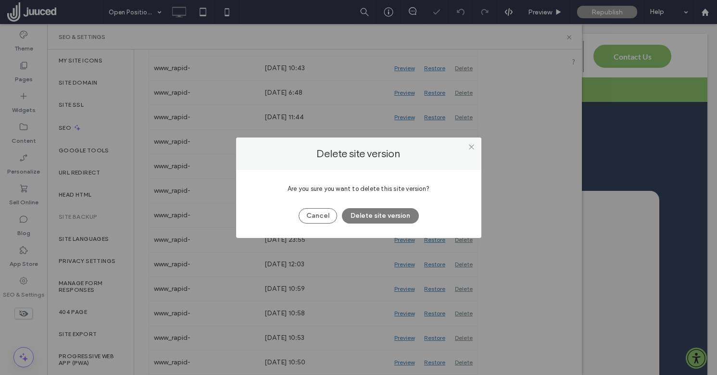
click at [396, 218] on button "Delete site version" at bounding box center [380, 215] width 77 height 15
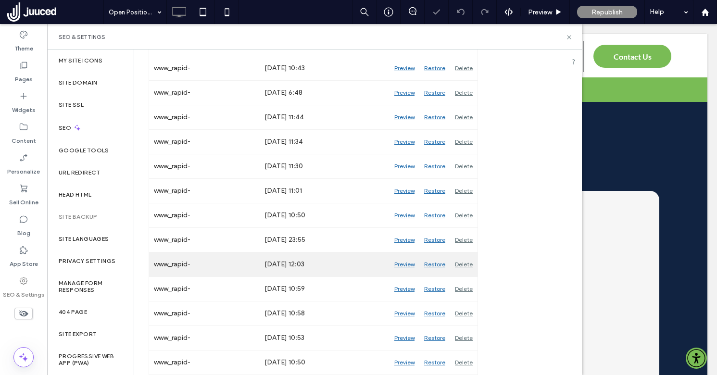
scroll to position [1039, 0]
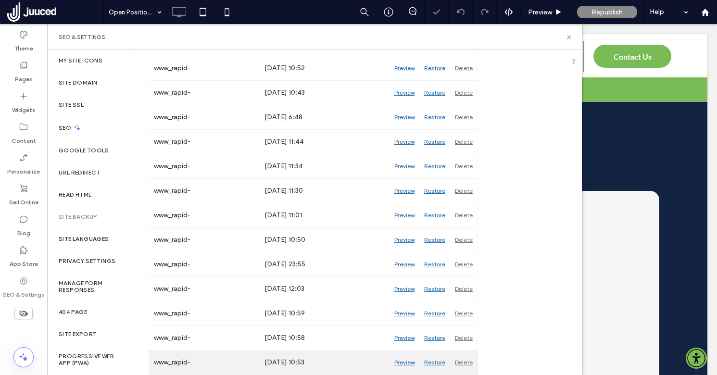
click at [460, 359] on div "Delete" at bounding box center [463, 362] width 27 height 24
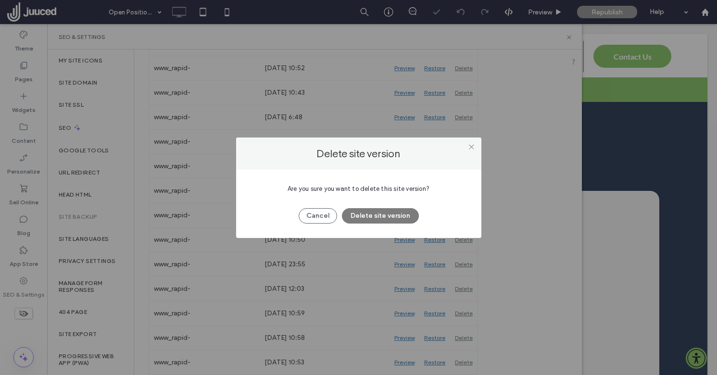
click at [391, 217] on button "Delete site version" at bounding box center [380, 215] width 77 height 15
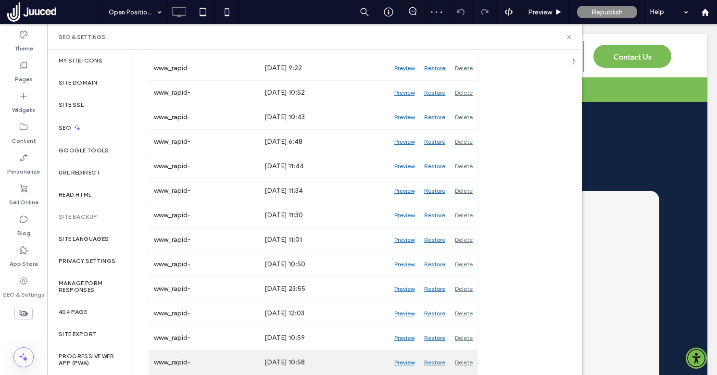
scroll to position [1014, 0]
click at [460, 361] on div "Delete" at bounding box center [463, 362] width 27 height 24
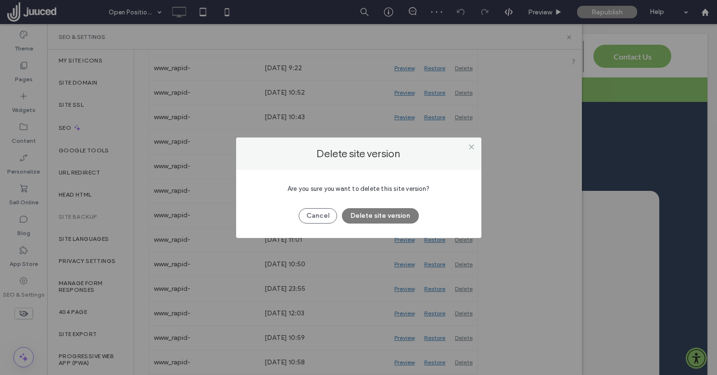
click at [403, 218] on button "Delete site version" at bounding box center [380, 215] width 77 height 15
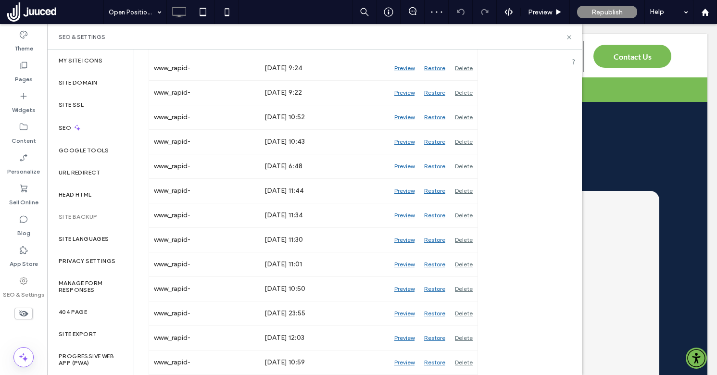
scroll to position [990, 0]
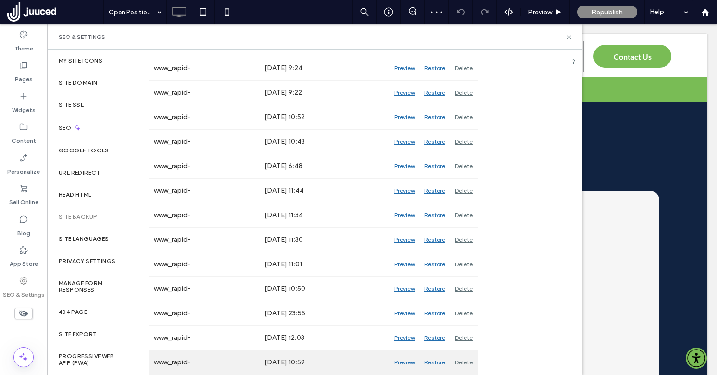
click at [463, 357] on div "Delete" at bounding box center [463, 362] width 27 height 24
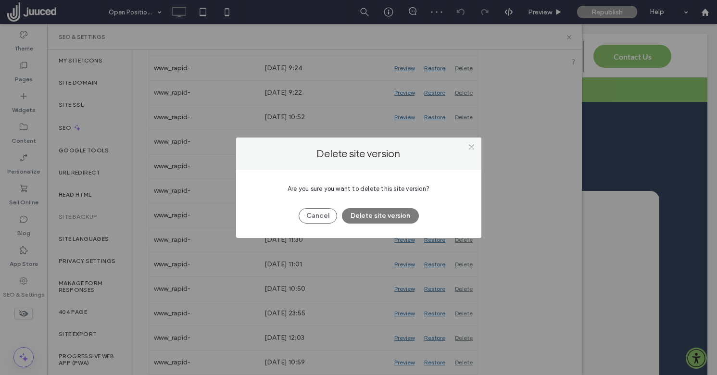
click at [400, 211] on button "Delete site version" at bounding box center [380, 215] width 77 height 15
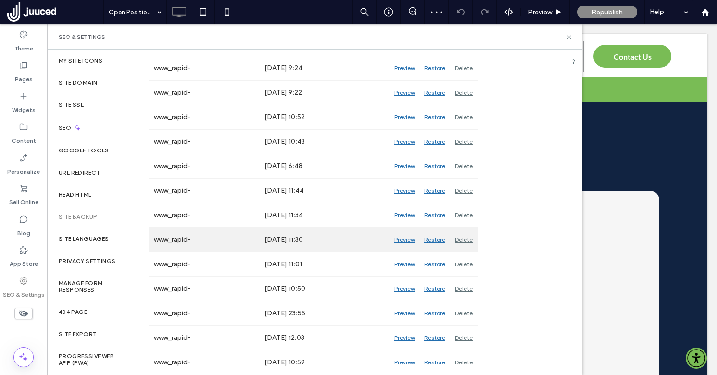
scroll to position [965, 0]
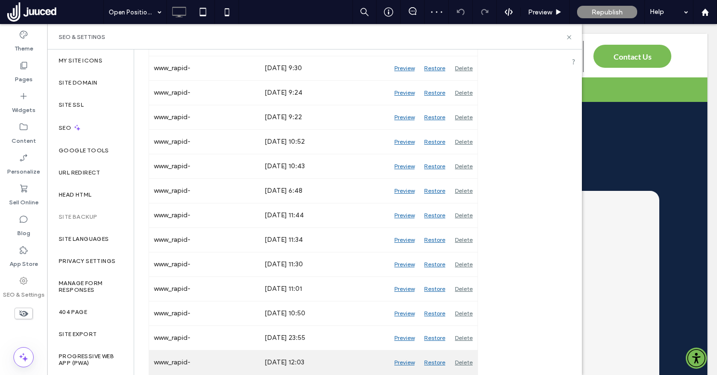
click at [468, 364] on div "Delete" at bounding box center [463, 362] width 27 height 24
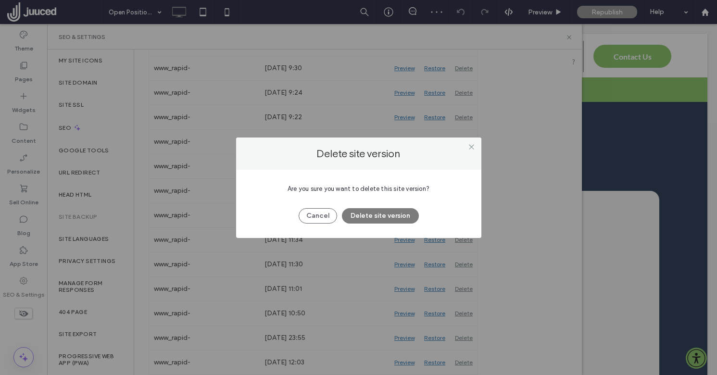
click at [402, 217] on button "Delete site version" at bounding box center [380, 215] width 77 height 15
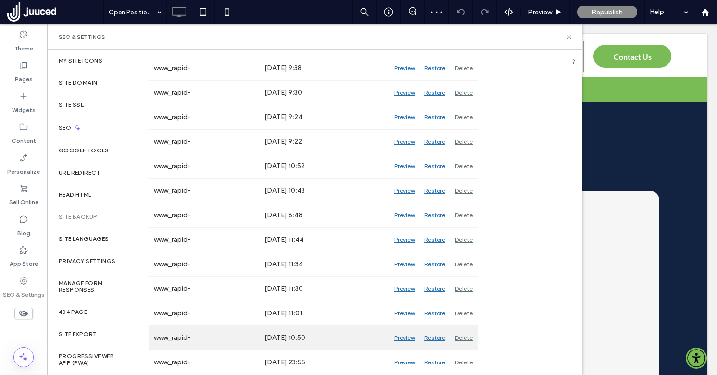
scroll to position [941, 0]
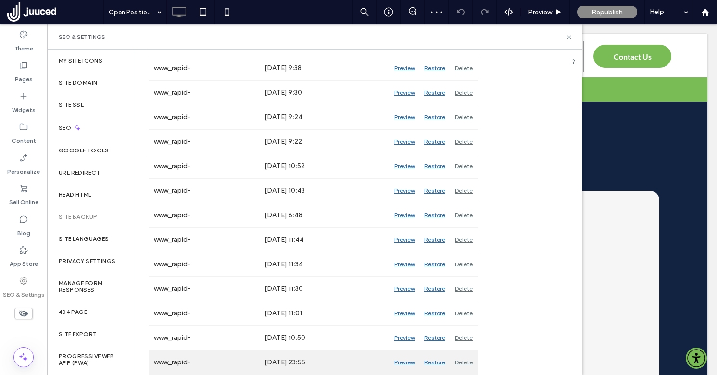
click at [462, 360] on div "Delete" at bounding box center [463, 362] width 27 height 24
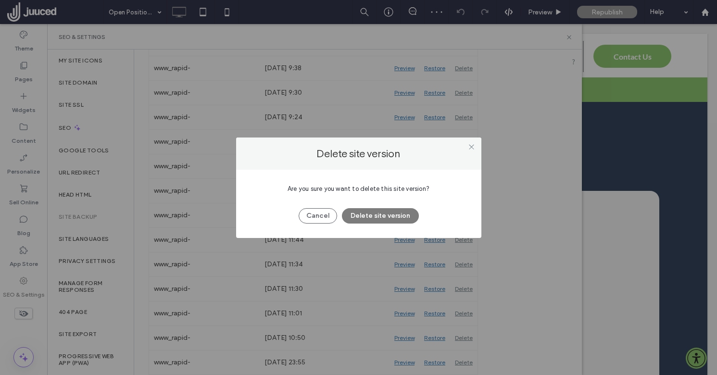
click at [399, 217] on button "Delete site version" at bounding box center [380, 215] width 77 height 15
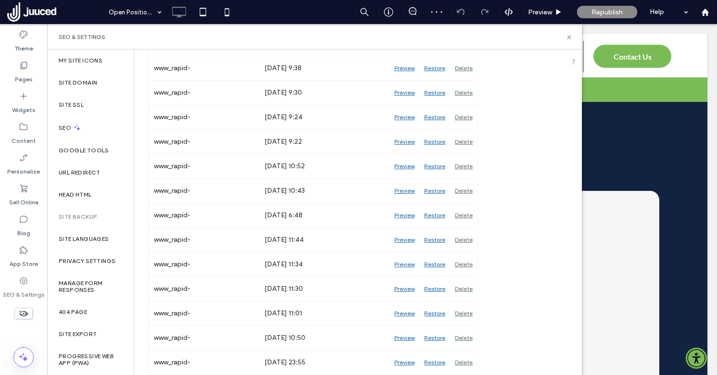
scroll to position [916, 0]
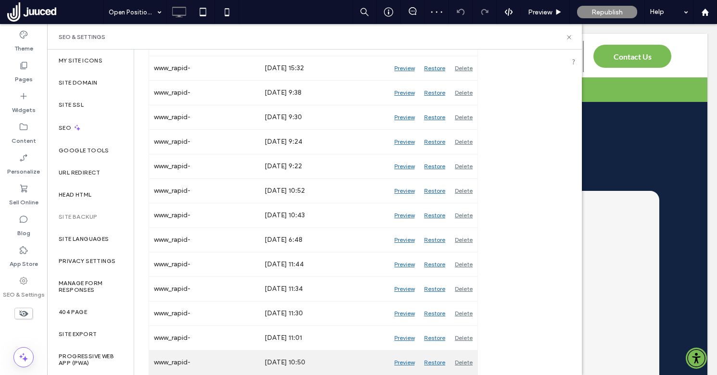
click at [463, 360] on div "Delete" at bounding box center [463, 362] width 27 height 24
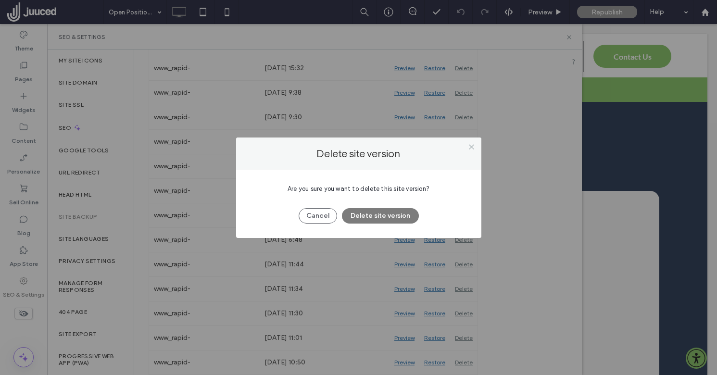
click at [408, 212] on button "Delete site version" at bounding box center [380, 215] width 77 height 15
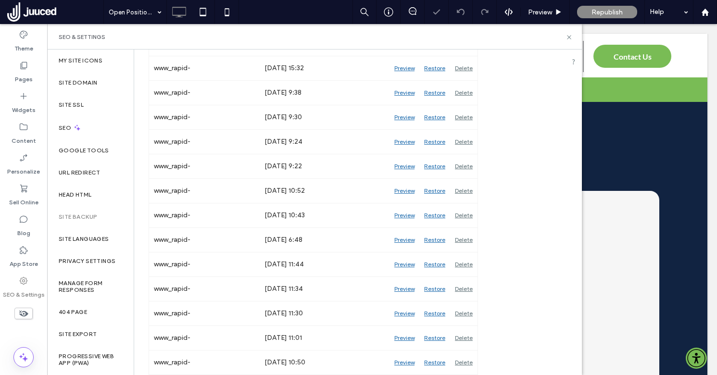
scroll to position [892, 0]
click at [465, 359] on div "Delete" at bounding box center [463, 362] width 27 height 24
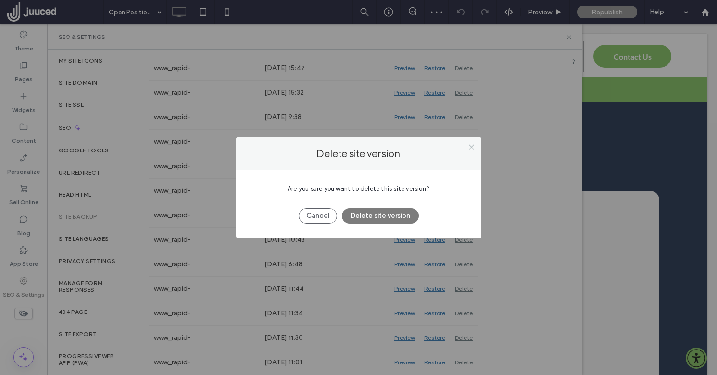
click at [390, 213] on button "Delete site version" at bounding box center [380, 215] width 77 height 15
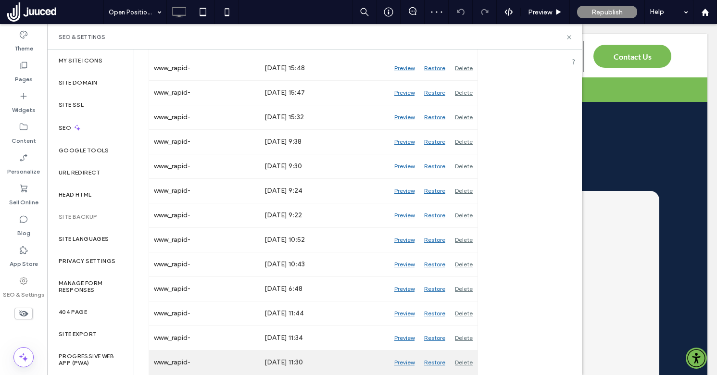
scroll to position [867, 0]
click at [466, 361] on div "Delete" at bounding box center [463, 362] width 27 height 24
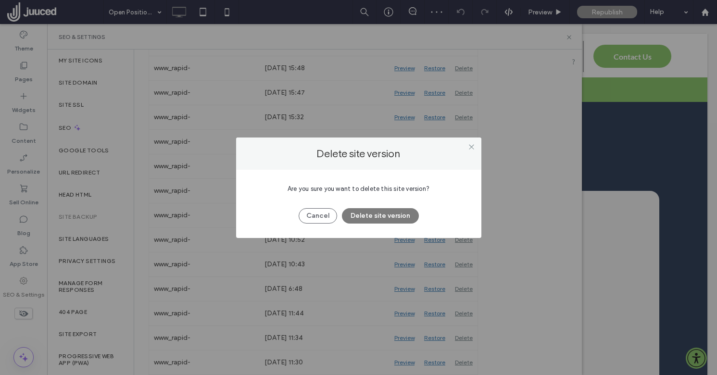
click at [388, 213] on button "Delete site version" at bounding box center [380, 215] width 77 height 15
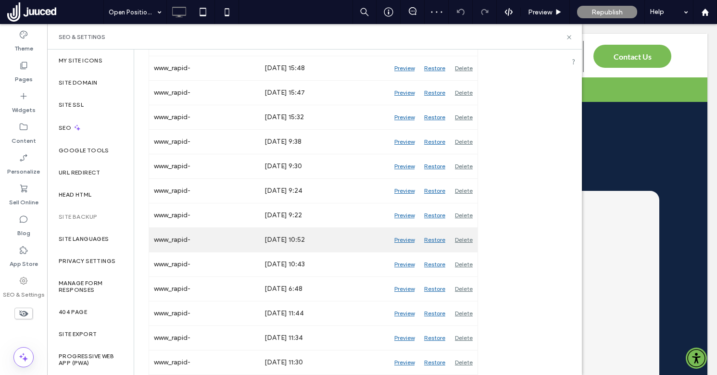
scroll to position [843, 0]
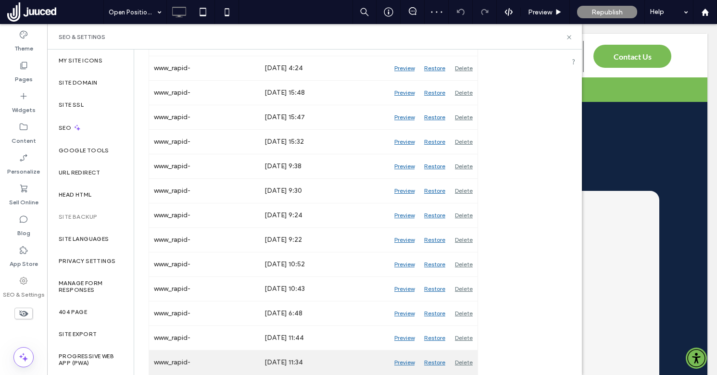
click at [465, 361] on div "Delete" at bounding box center [463, 362] width 27 height 24
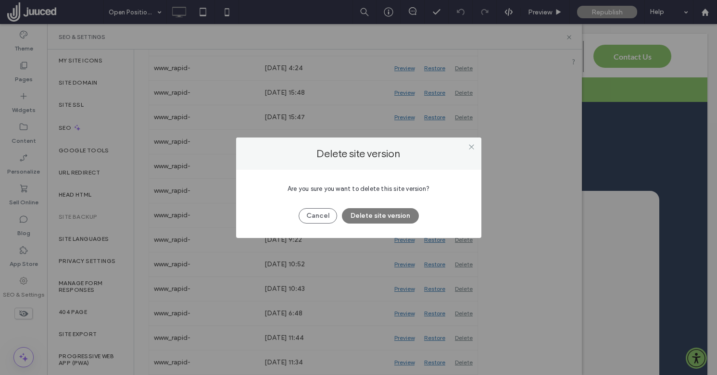
click at [399, 214] on button "Delete site version" at bounding box center [380, 215] width 77 height 15
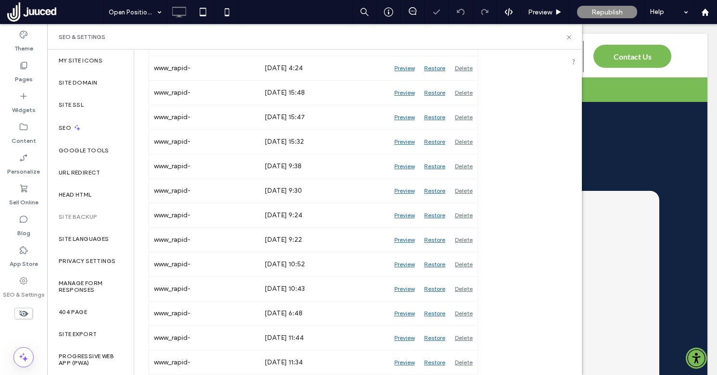
scroll to position [818, 0]
click at [466, 360] on div "Delete" at bounding box center [463, 362] width 27 height 24
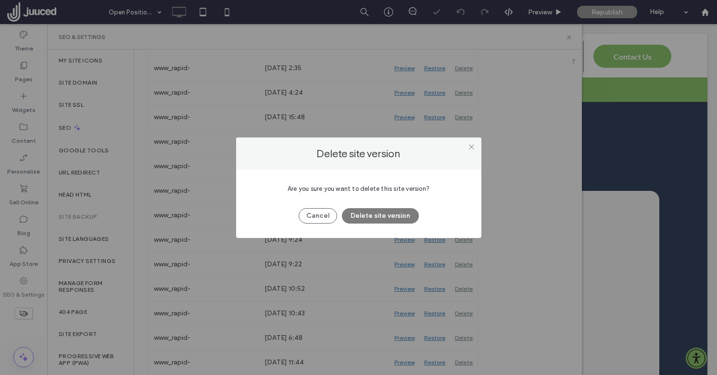
click at [403, 215] on button "Delete site version" at bounding box center [380, 215] width 77 height 15
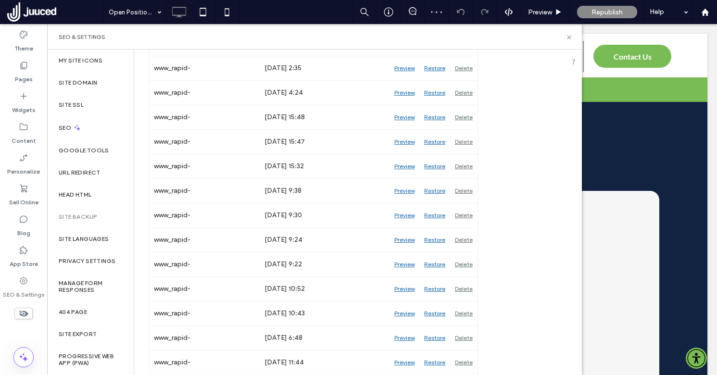
scroll to position [794, 0]
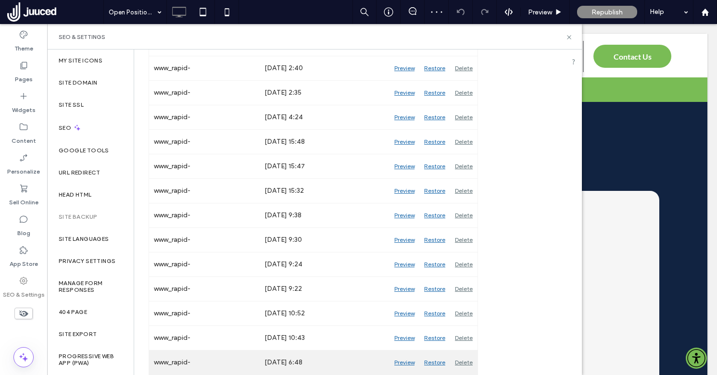
click at [466, 362] on div "Delete" at bounding box center [463, 362] width 27 height 24
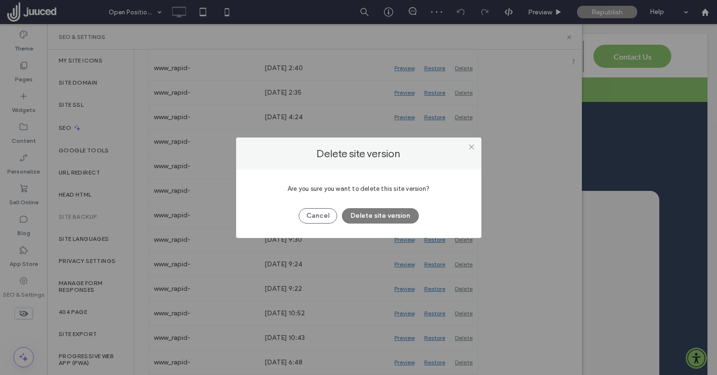
click at [403, 213] on button "Delete site version" at bounding box center [380, 215] width 77 height 15
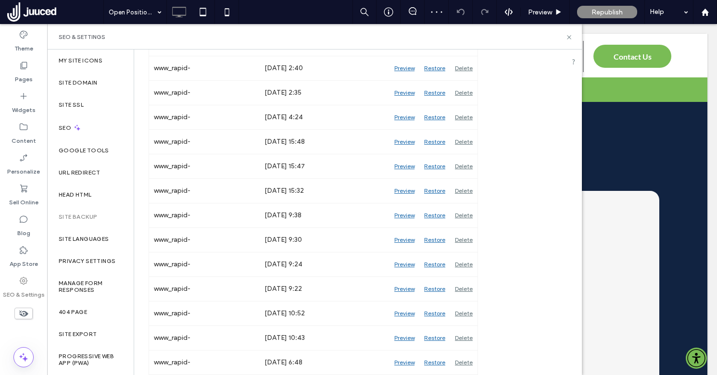
scroll to position [769, 0]
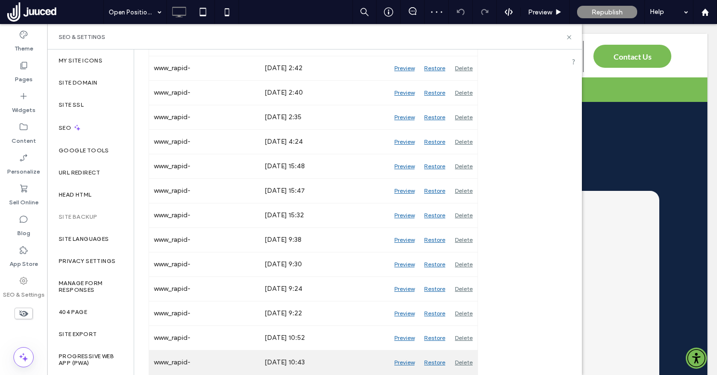
click at [463, 358] on div "Delete" at bounding box center [463, 362] width 27 height 24
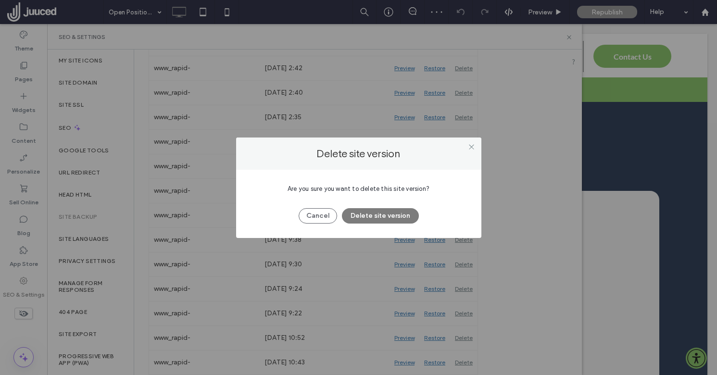
click at [390, 213] on button "Delete site version" at bounding box center [380, 215] width 77 height 15
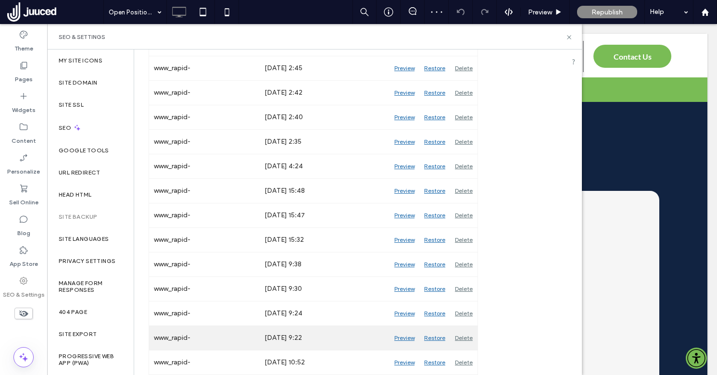
scroll to position [745, 0]
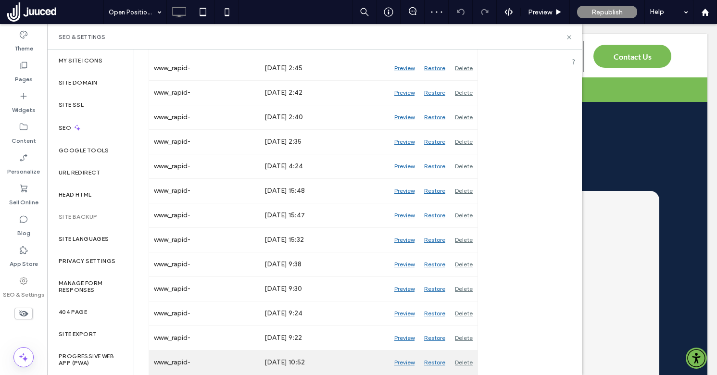
click at [466, 360] on div "Delete" at bounding box center [463, 362] width 27 height 24
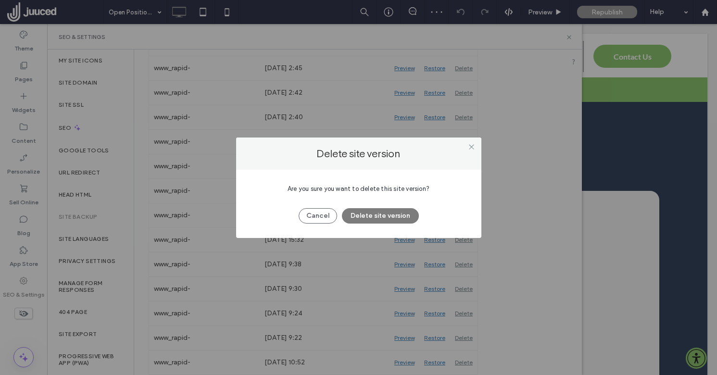
click at [394, 215] on button "Delete site version" at bounding box center [380, 215] width 77 height 15
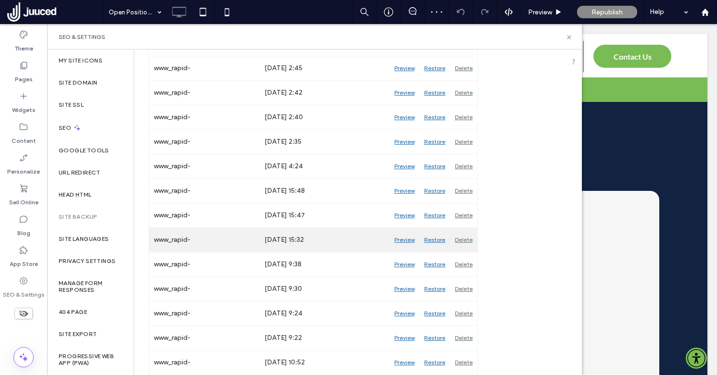
scroll to position [720, 0]
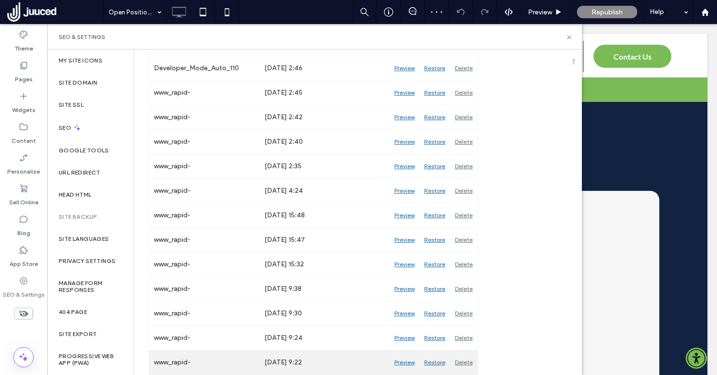
click at [465, 359] on div "Delete" at bounding box center [463, 362] width 27 height 24
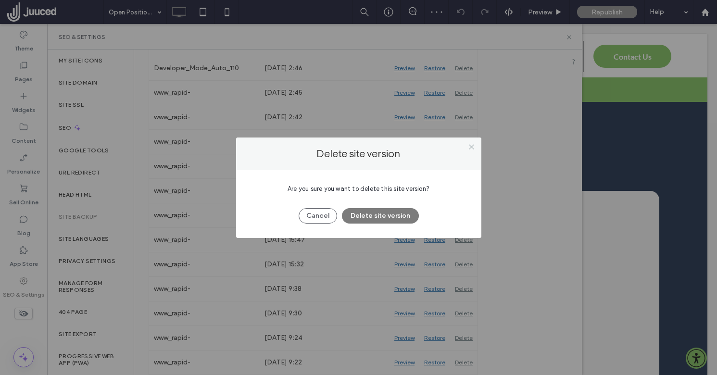
click at [405, 214] on button "Delete site version" at bounding box center [380, 215] width 77 height 15
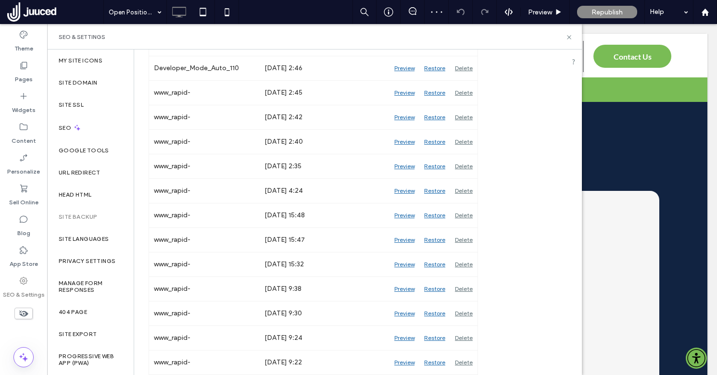
scroll to position [696, 0]
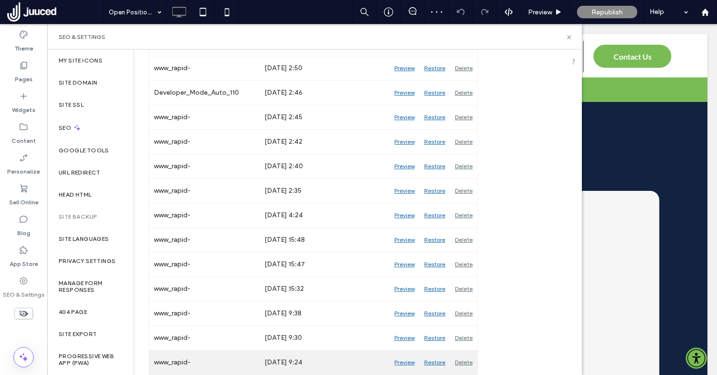
click at [467, 362] on div "Delete" at bounding box center [463, 362] width 27 height 24
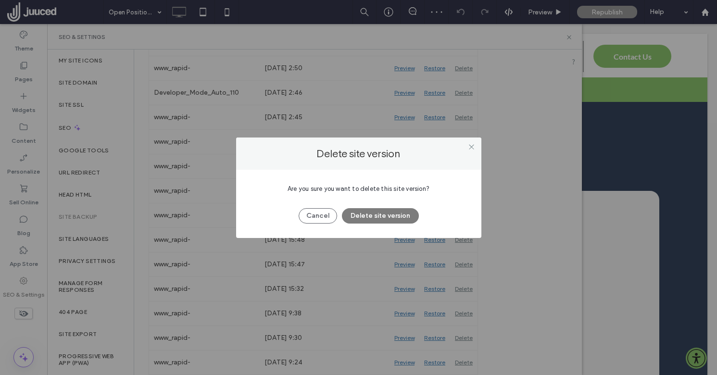
click at [399, 212] on button "Delete site version" at bounding box center [380, 215] width 77 height 15
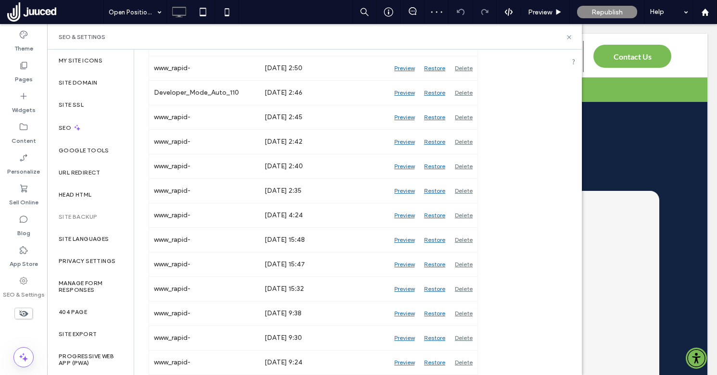
scroll to position [671, 0]
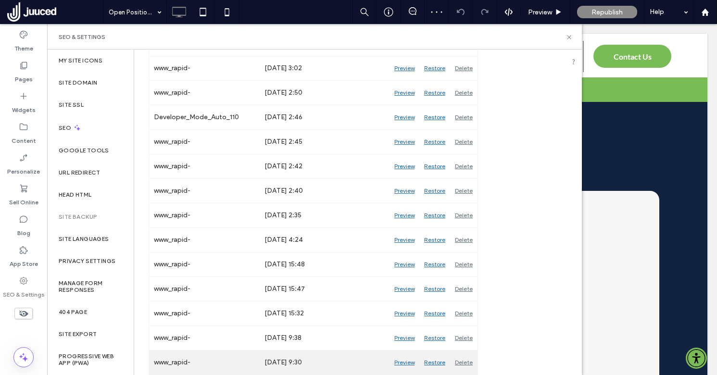
click at [464, 360] on div "Delete" at bounding box center [463, 362] width 27 height 24
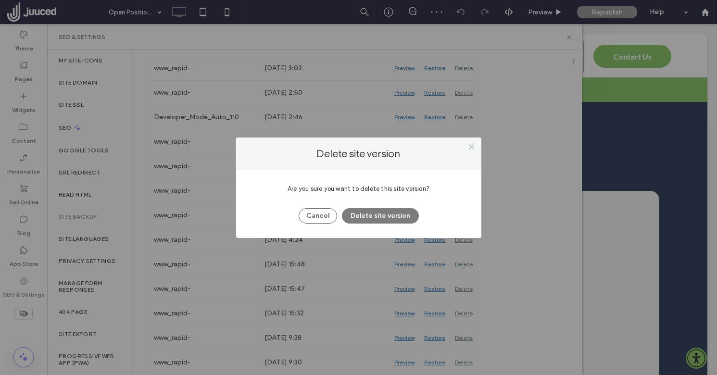
click at [395, 220] on button "Delete site version" at bounding box center [380, 215] width 77 height 15
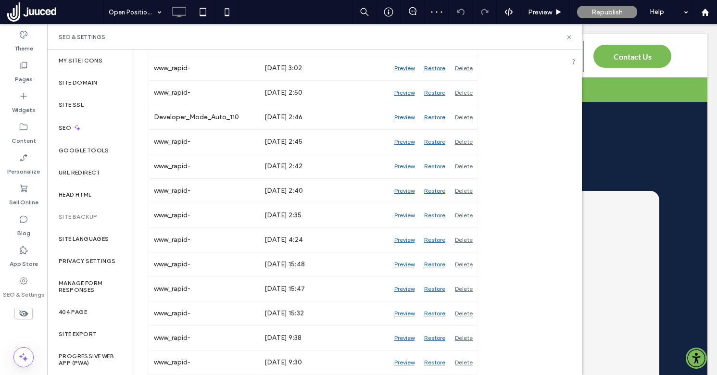
click at [463, 358] on div at bounding box center [358, 187] width 717 height 375
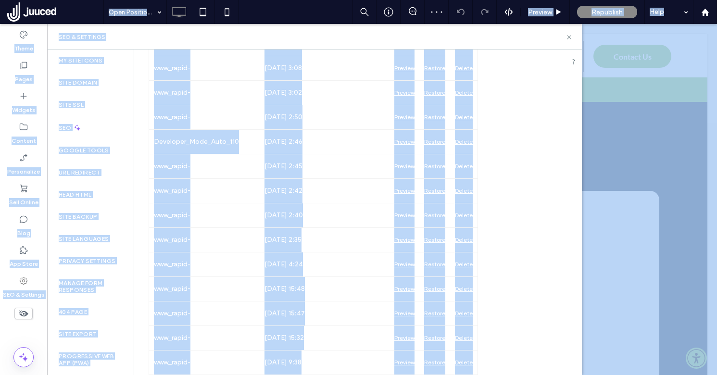
scroll to position [647, 0]
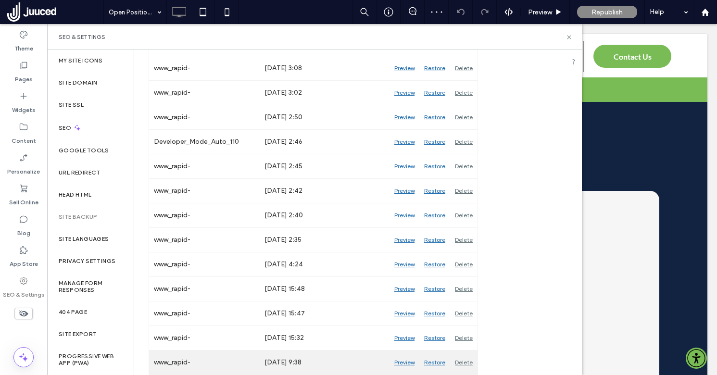
click at [462, 360] on div "Delete" at bounding box center [463, 362] width 27 height 24
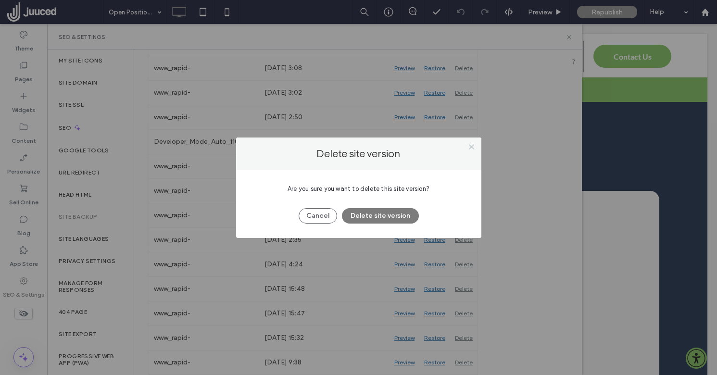
click at [390, 217] on button "Delete site version" at bounding box center [380, 215] width 77 height 15
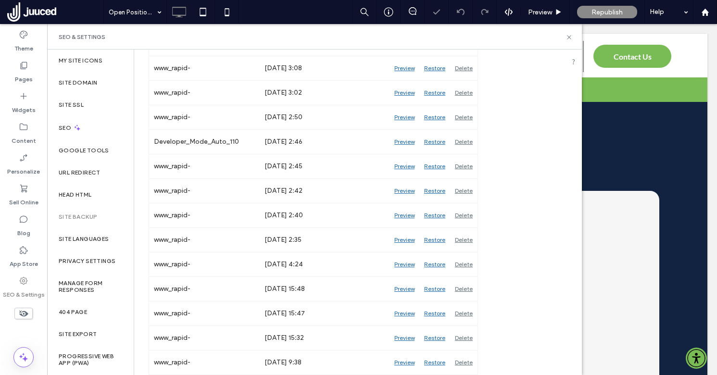
scroll to position [622, 0]
click at [462, 360] on div "Delete" at bounding box center [463, 362] width 27 height 24
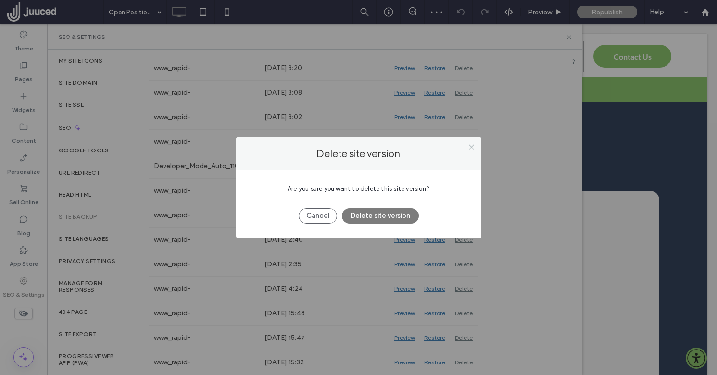
click at [392, 215] on button "Delete site version" at bounding box center [380, 215] width 77 height 15
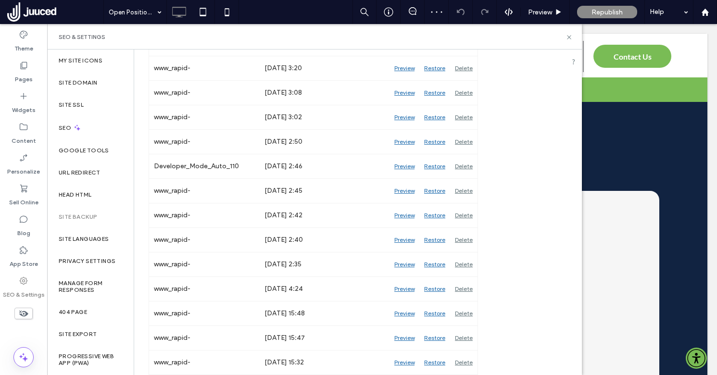
scroll to position [598, 0]
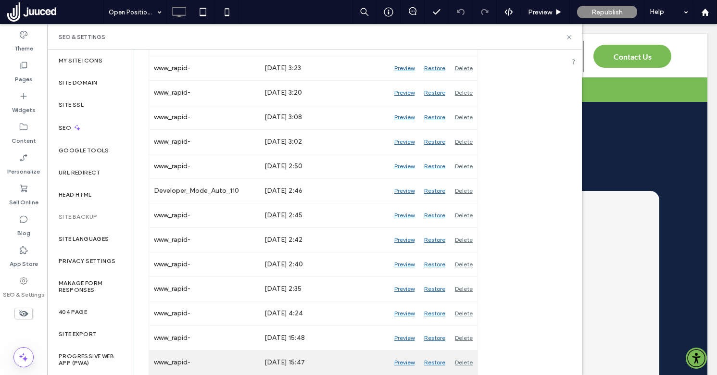
click at [466, 362] on div "Delete" at bounding box center [463, 362] width 27 height 24
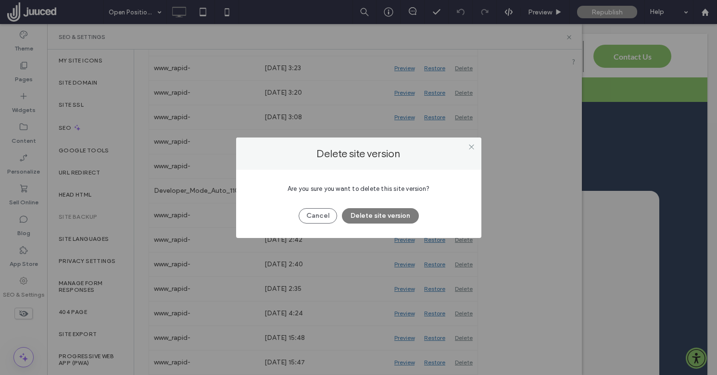
click at [396, 215] on button "Delete site version" at bounding box center [380, 215] width 77 height 15
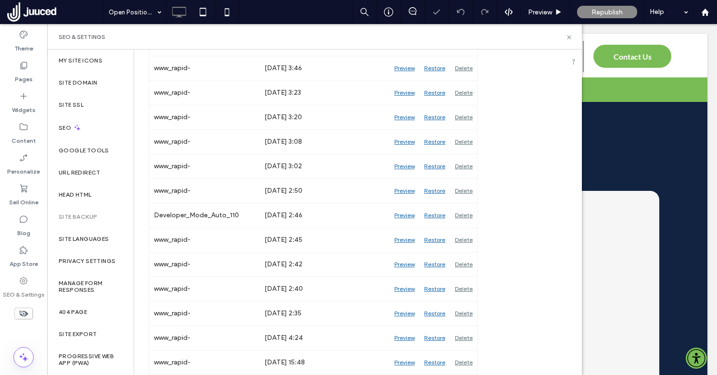
scroll to position [573, 0]
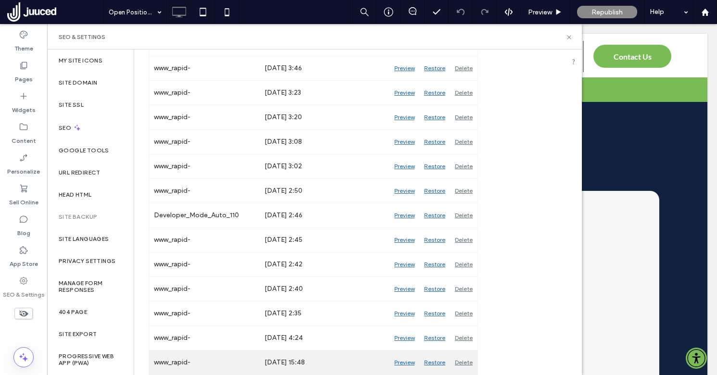
click at [465, 361] on div "Delete" at bounding box center [463, 362] width 27 height 24
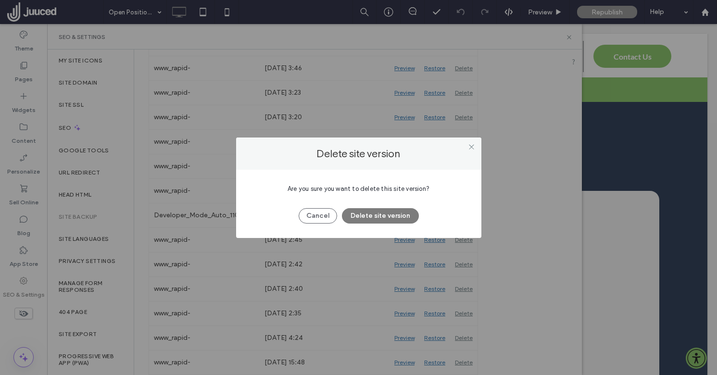
click at [391, 220] on button "Delete site version" at bounding box center [380, 215] width 77 height 15
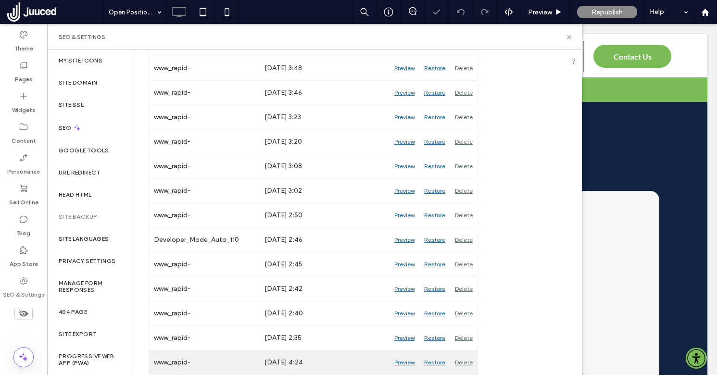
scroll to position [549, 0]
click at [460, 358] on div "Delete" at bounding box center [463, 362] width 27 height 24
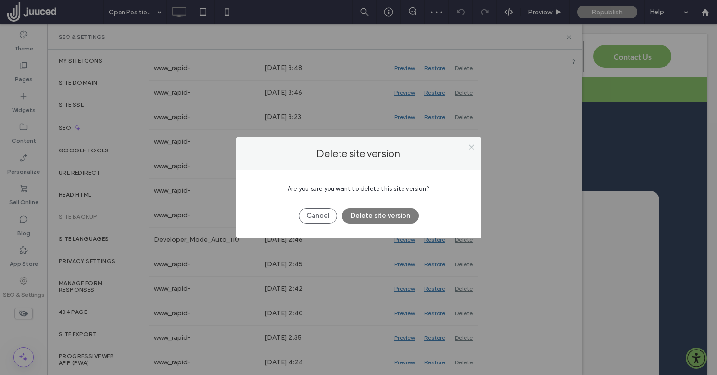
click at [395, 217] on button "Delete site version" at bounding box center [380, 215] width 77 height 15
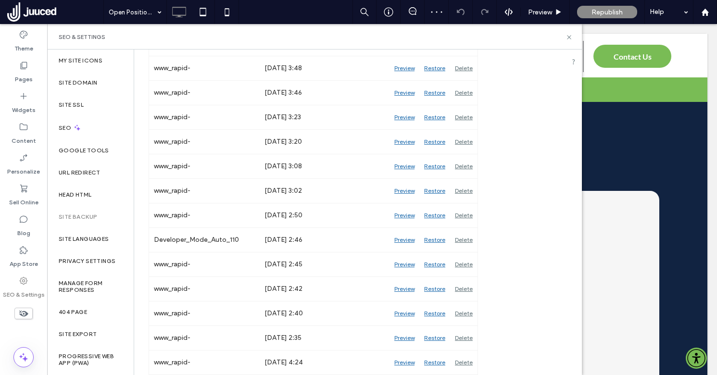
scroll to position [524, 0]
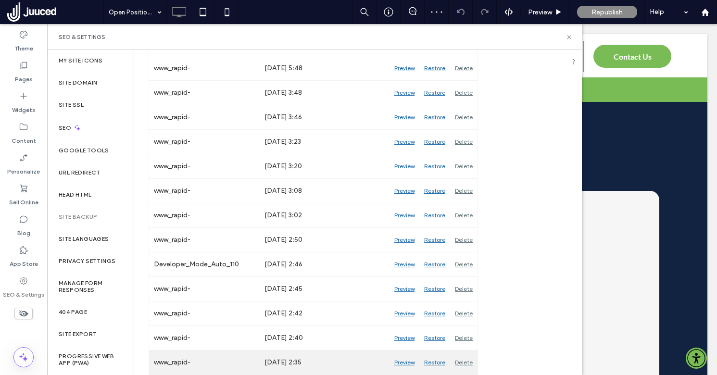
click at [468, 359] on div "Delete" at bounding box center [463, 362] width 27 height 24
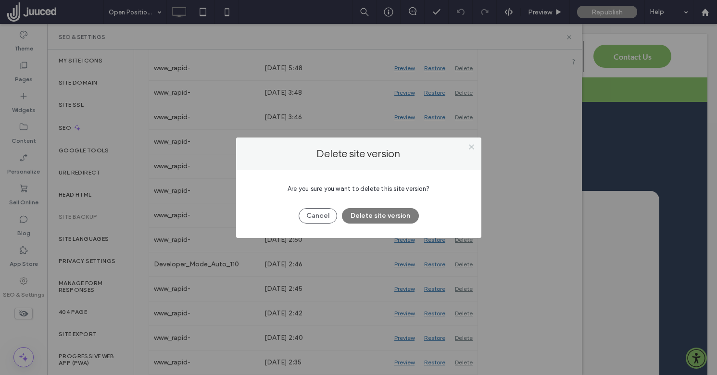
click at [389, 215] on button "Delete site version" at bounding box center [380, 215] width 77 height 15
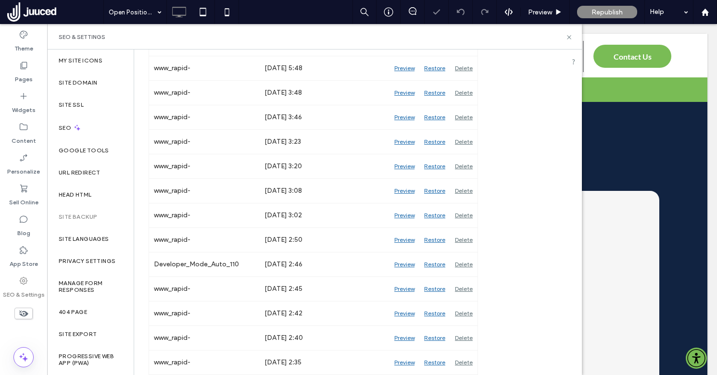
scroll to position [500, 0]
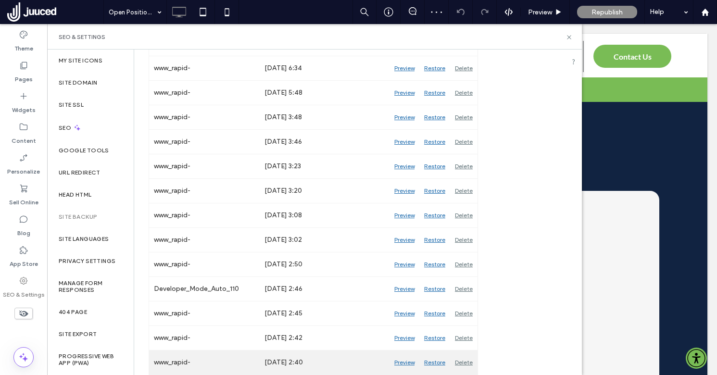
click at [462, 363] on div "Delete" at bounding box center [463, 362] width 27 height 24
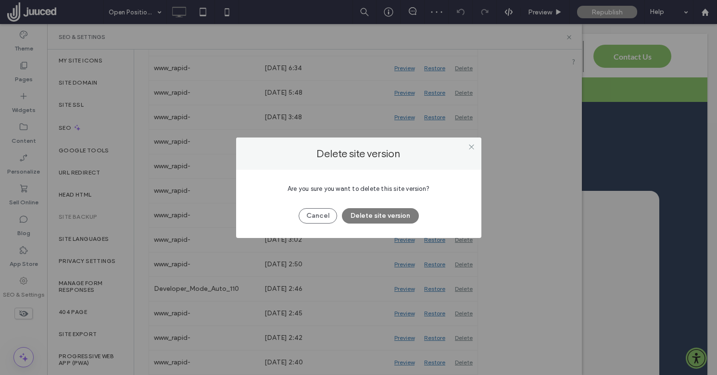
click at [388, 216] on button "Delete site version" at bounding box center [380, 215] width 77 height 15
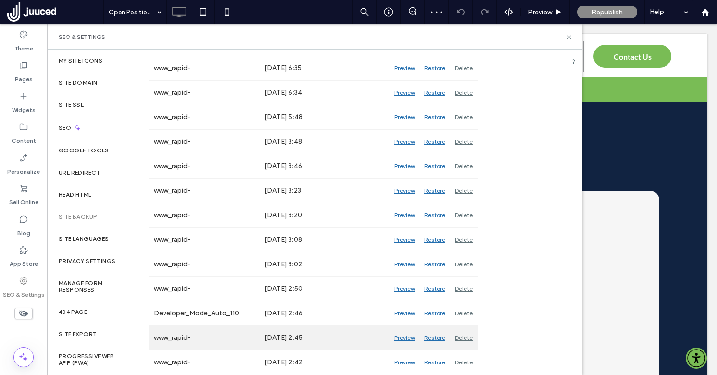
scroll to position [475, 0]
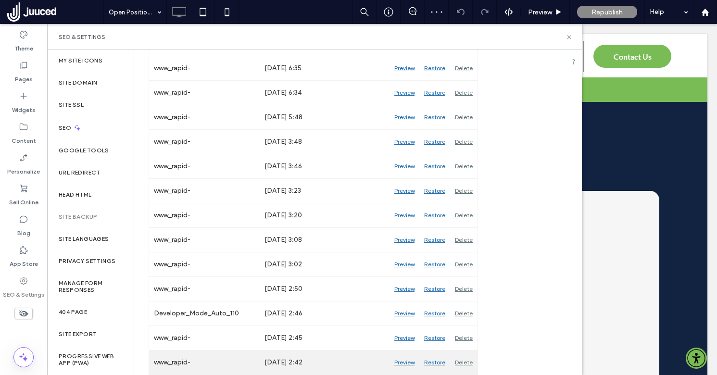
click at [466, 363] on div "Delete" at bounding box center [463, 362] width 27 height 24
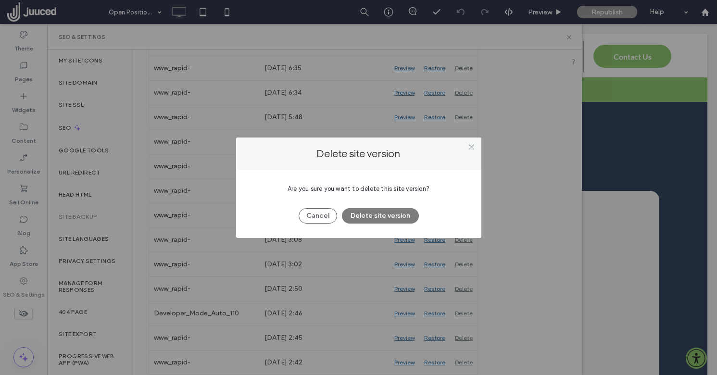
click at [397, 215] on button "Delete site version" at bounding box center [380, 215] width 77 height 15
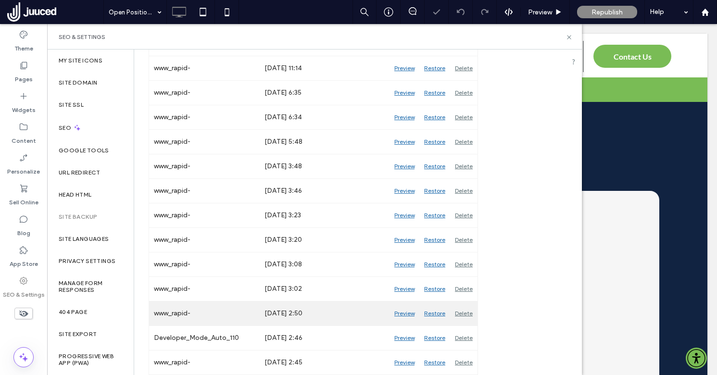
scroll to position [450, 0]
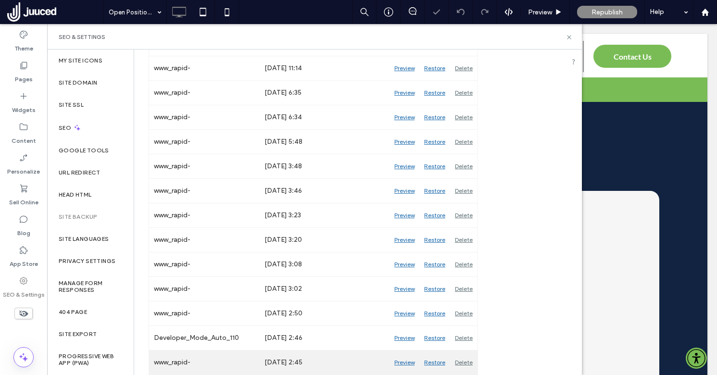
click at [463, 363] on div "Delete" at bounding box center [463, 362] width 27 height 24
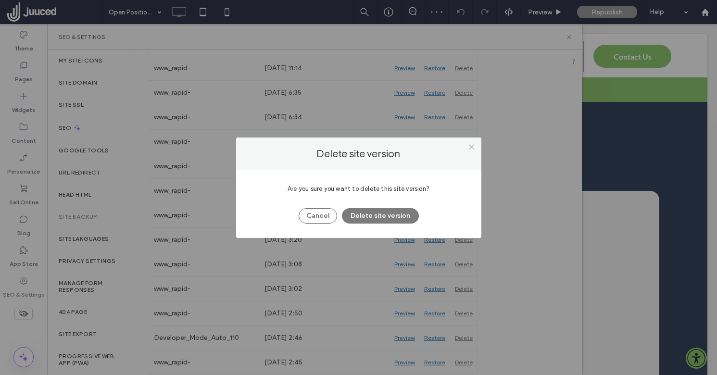
click at [385, 216] on button "Delete site version" at bounding box center [380, 215] width 77 height 15
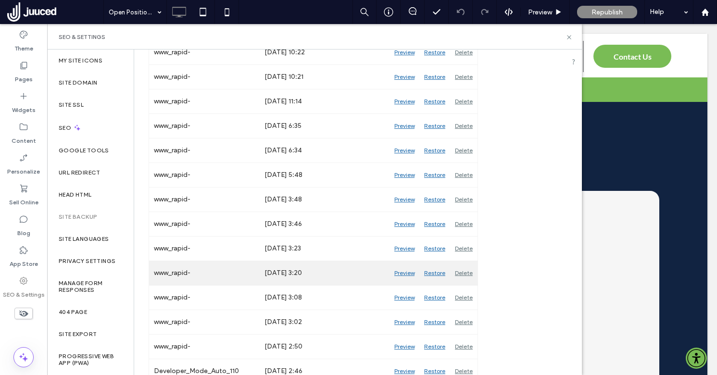
scroll to position [426, 0]
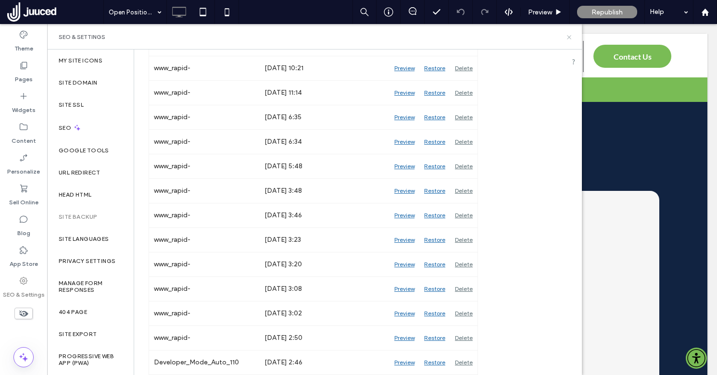
click at [570, 37] on icon at bounding box center [568, 37] width 7 height 7
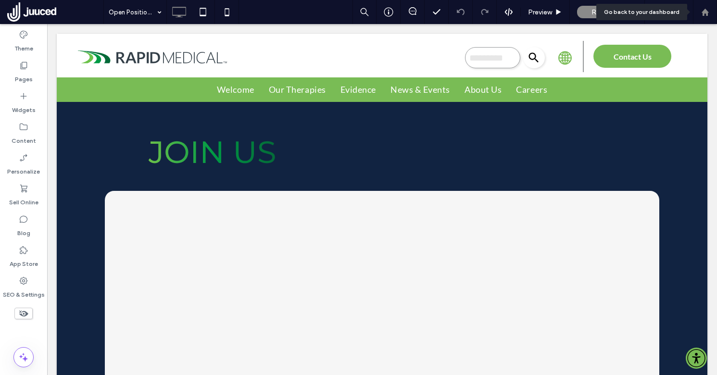
click at [710, 11] on div at bounding box center [704, 12] width 23 height 8
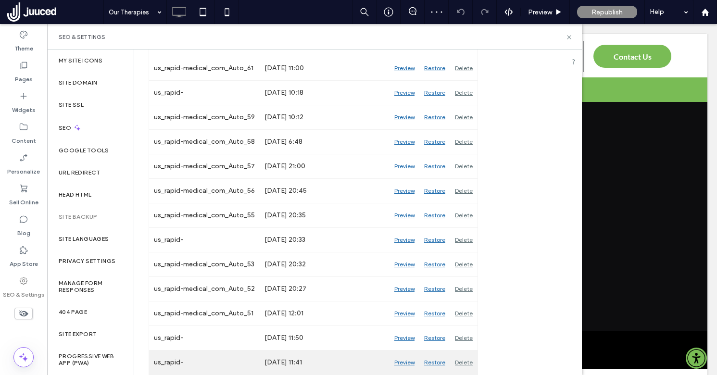
click at [463, 362] on div "Delete" at bounding box center [463, 362] width 27 height 24
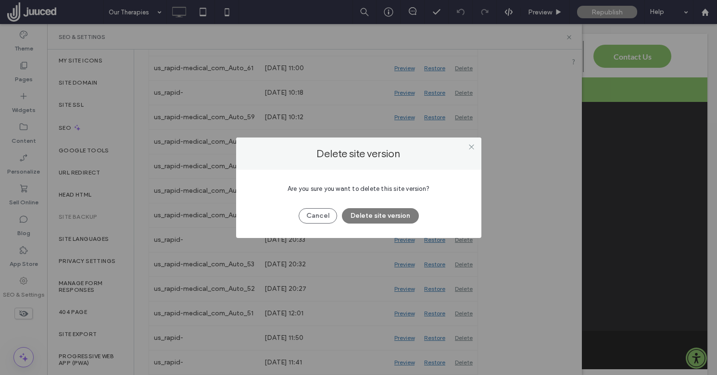
click at [399, 218] on button "Delete site version" at bounding box center [380, 215] width 77 height 15
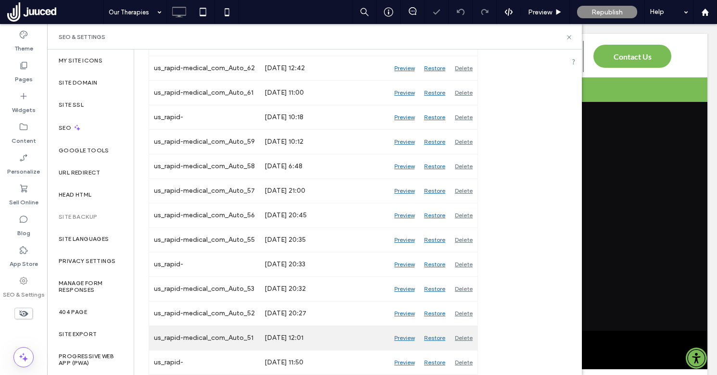
scroll to position [1063, 0]
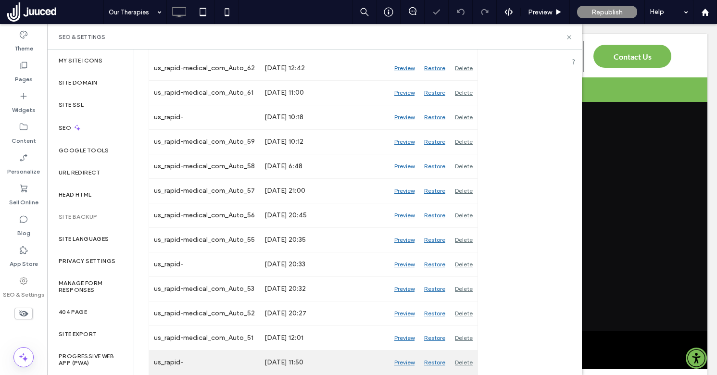
click at [464, 359] on div "Delete" at bounding box center [463, 362] width 27 height 24
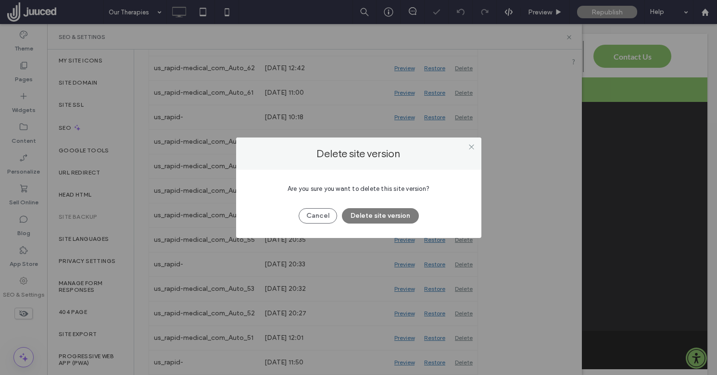
click at [400, 215] on button "Delete site version" at bounding box center [380, 215] width 77 height 15
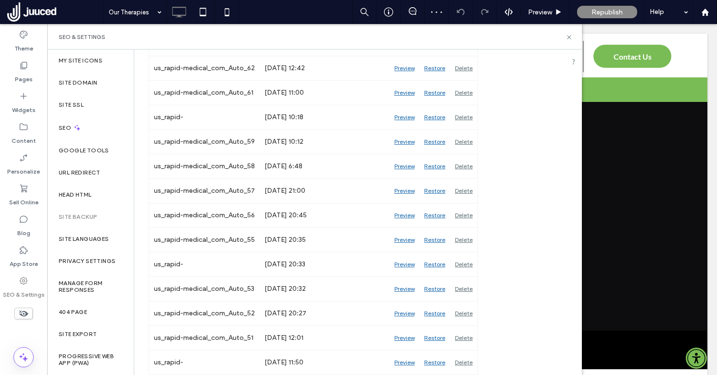
scroll to position [1039, 0]
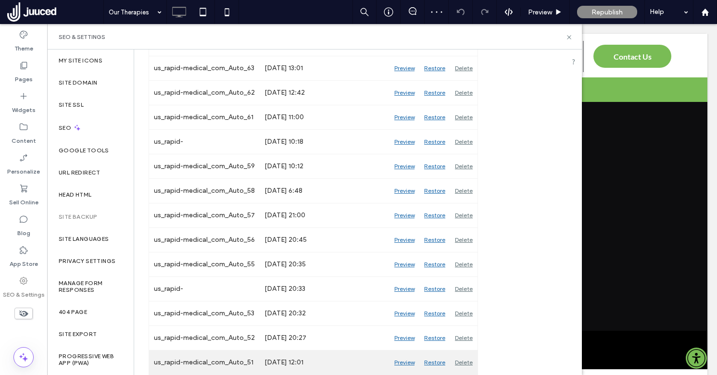
click at [467, 359] on div "Delete" at bounding box center [463, 362] width 27 height 24
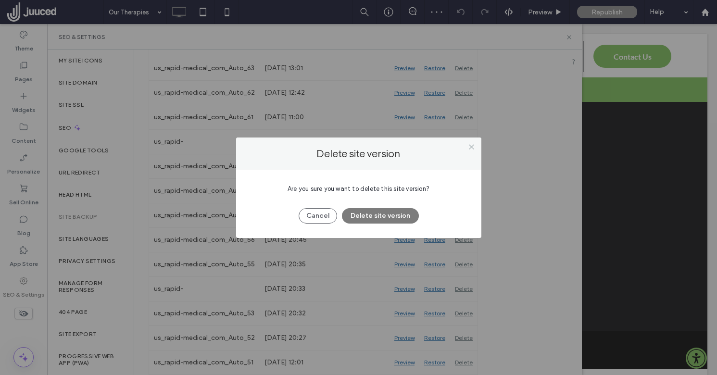
click at [401, 216] on button "Delete site version" at bounding box center [380, 215] width 77 height 15
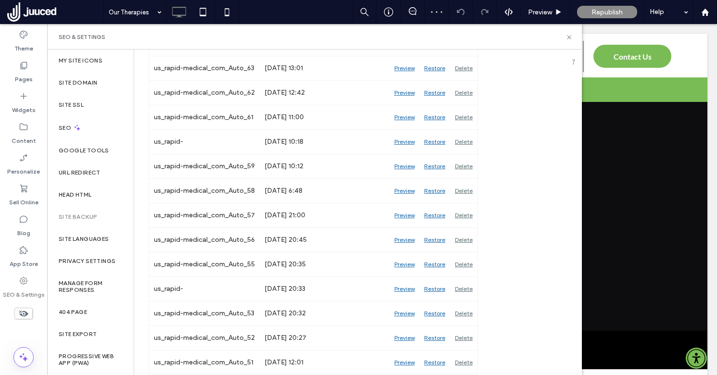
scroll to position [1014, 0]
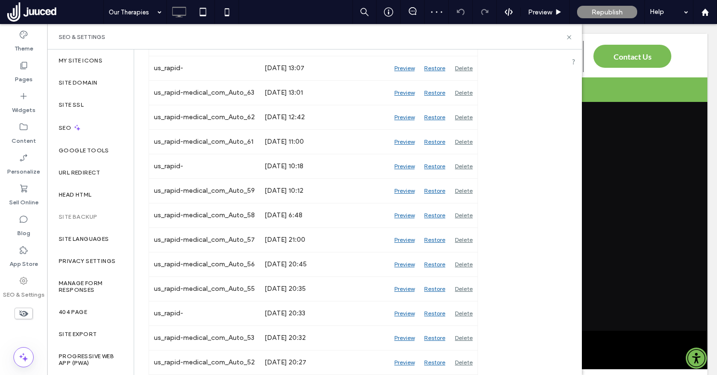
click at [464, 361] on div "Delete" at bounding box center [463, 362] width 27 height 24
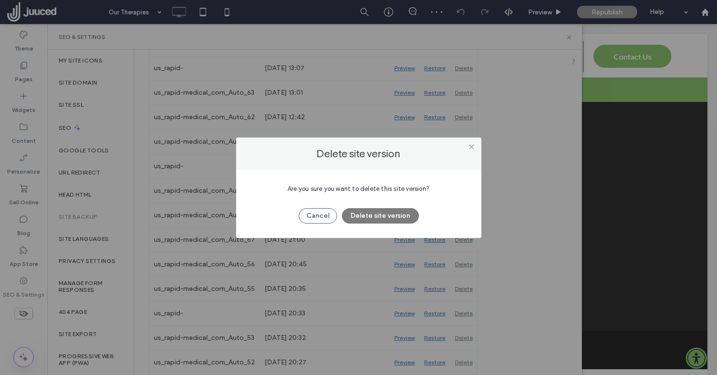
click at [393, 210] on button "Delete site version" at bounding box center [380, 215] width 77 height 15
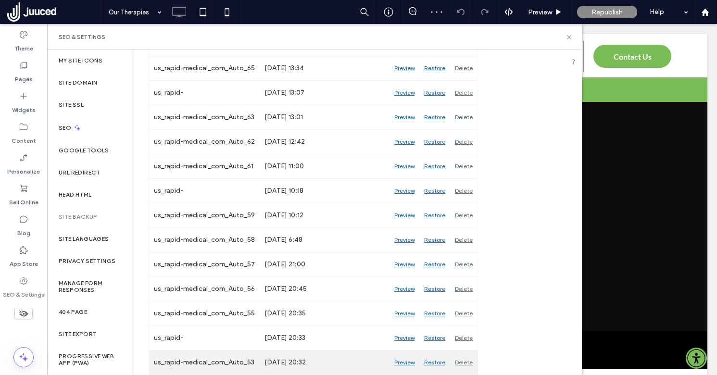
scroll to position [990, 0]
click at [462, 361] on div "Delete" at bounding box center [463, 362] width 27 height 24
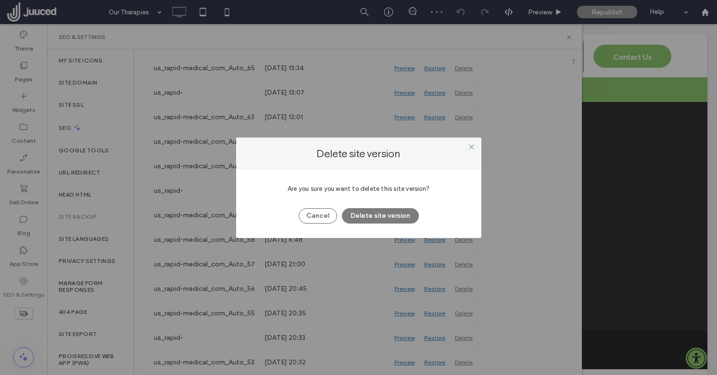
click at [385, 217] on button "Delete site version" at bounding box center [380, 215] width 77 height 15
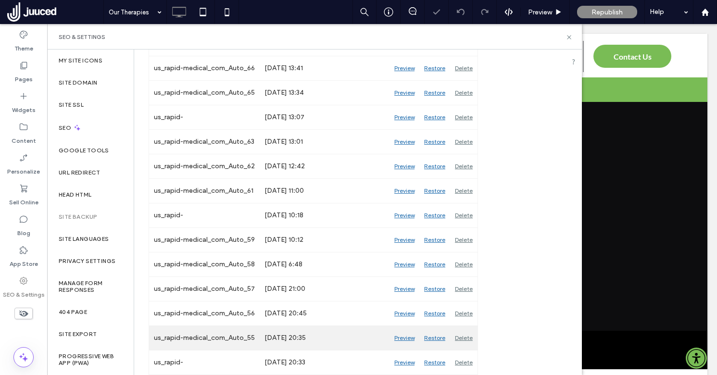
scroll to position [965, 0]
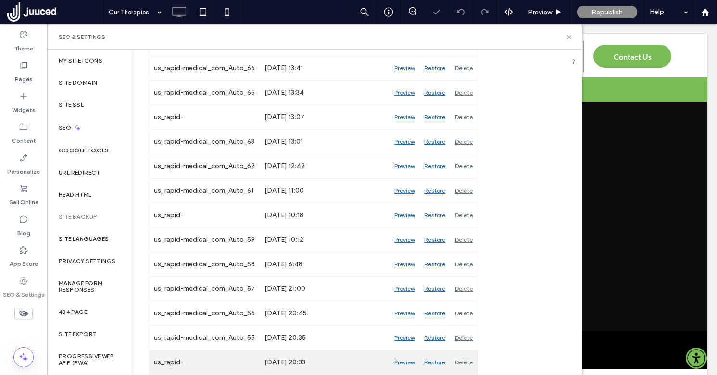
click at [463, 363] on div "Delete" at bounding box center [463, 362] width 27 height 24
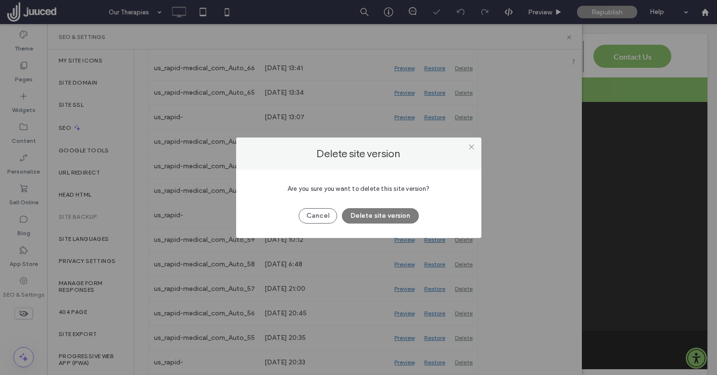
click at [392, 212] on button "Delete site version" at bounding box center [380, 215] width 77 height 15
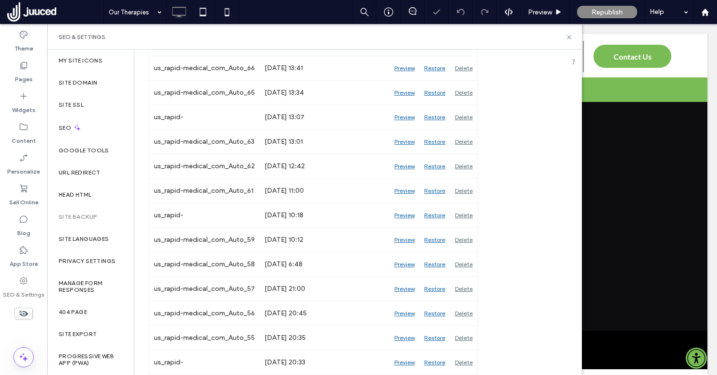
scroll to position [941, 0]
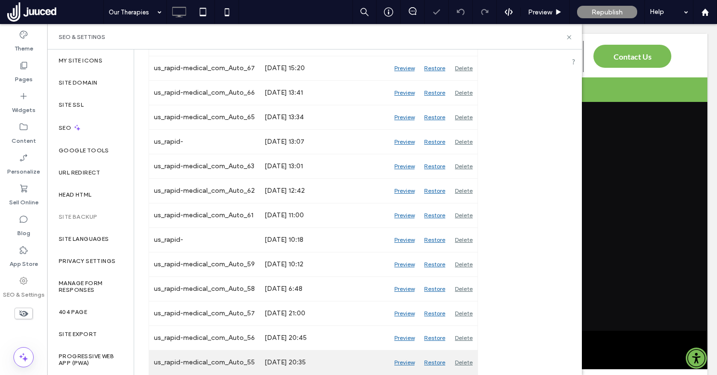
click at [466, 363] on div "Delete" at bounding box center [463, 362] width 27 height 24
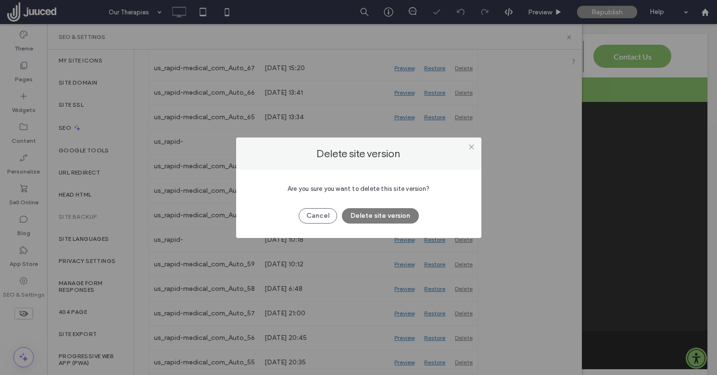
click at [387, 215] on button "Delete site version" at bounding box center [380, 215] width 77 height 15
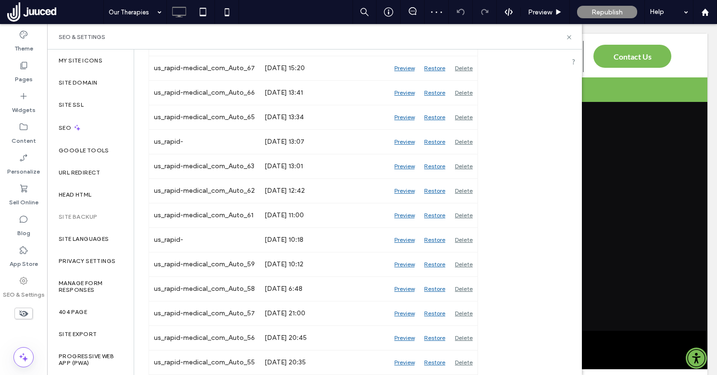
scroll to position [916, 0]
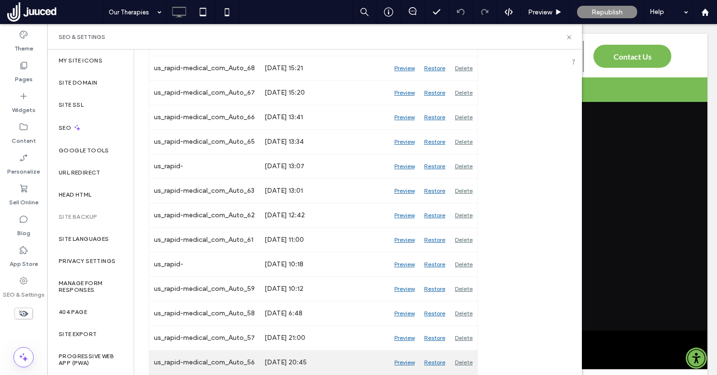
click at [463, 361] on div "Delete" at bounding box center [463, 362] width 27 height 24
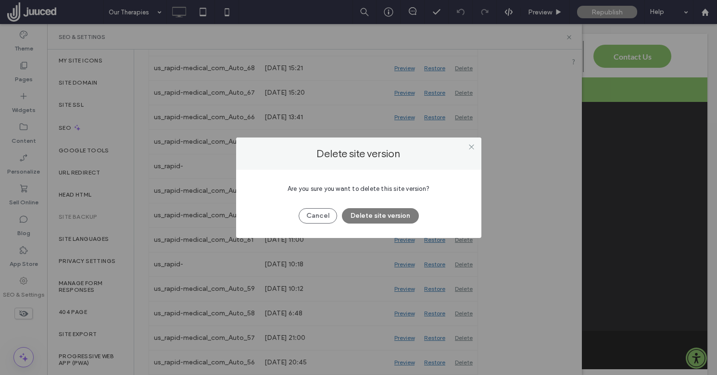
click at [400, 217] on button "Delete site version" at bounding box center [380, 215] width 77 height 15
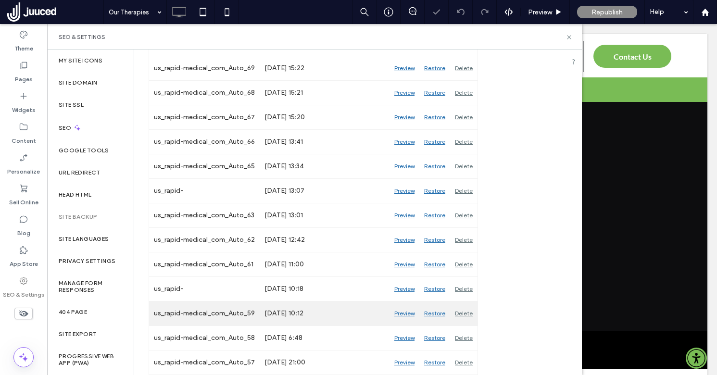
scroll to position [892, 0]
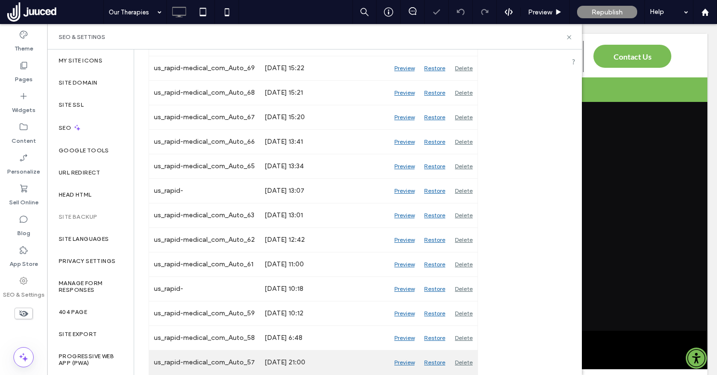
click at [470, 362] on div "Delete" at bounding box center [463, 362] width 27 height 24
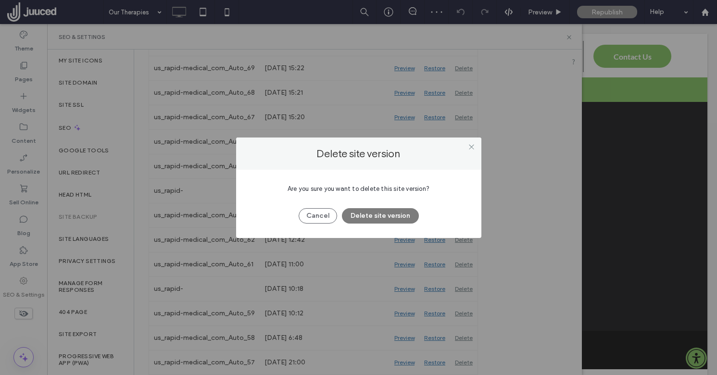
click at [391, 215] on button "Delete site version" at bounding box center [380, 215] width 77 height 15
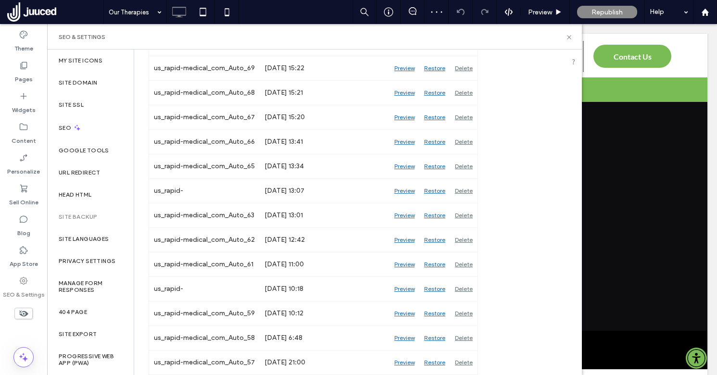
scroll to position [867, 0]
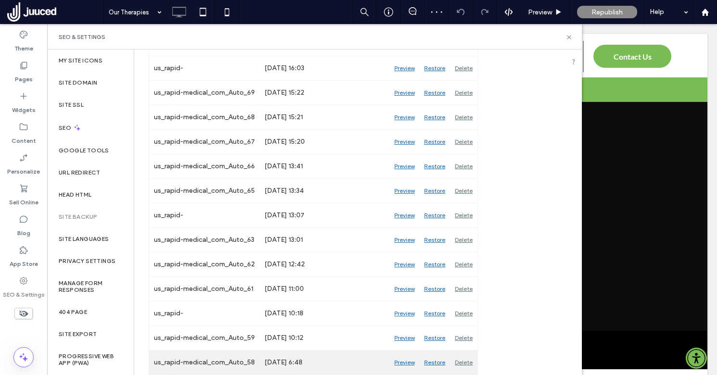
click at [463, 363] on div "Delete" at bounding box center [463, 362] width 27 height 24
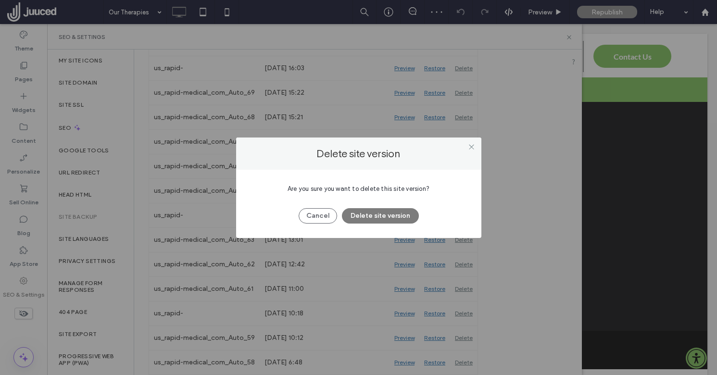
click at [389, 213] on button "Delete site version" at bounding box center [380, 215] width 77 height 15
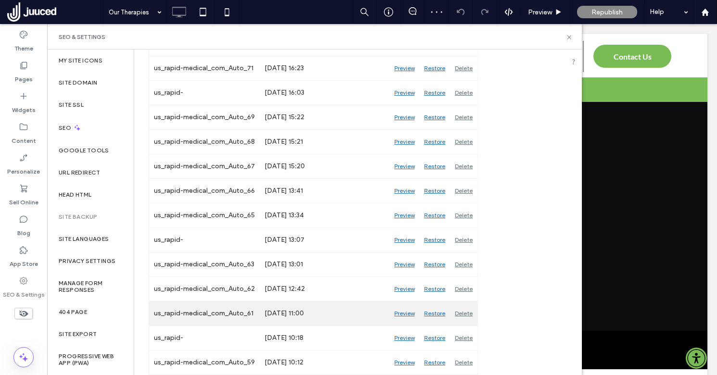
scroll to position [843, 0]
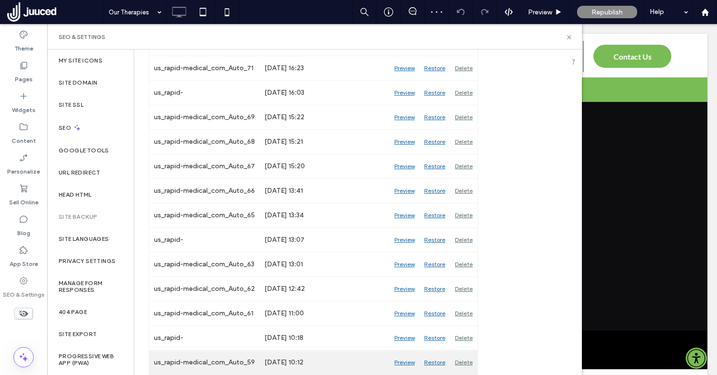
click at [471, 362] on div "Delete" at bounding box center [463, 362] width 27 height 24
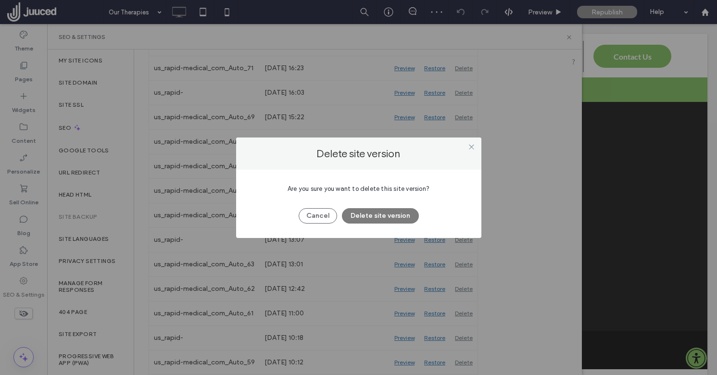
click at [385, 214] on button "Delete site version" at bounding box center [380, 215] width 77 height 15
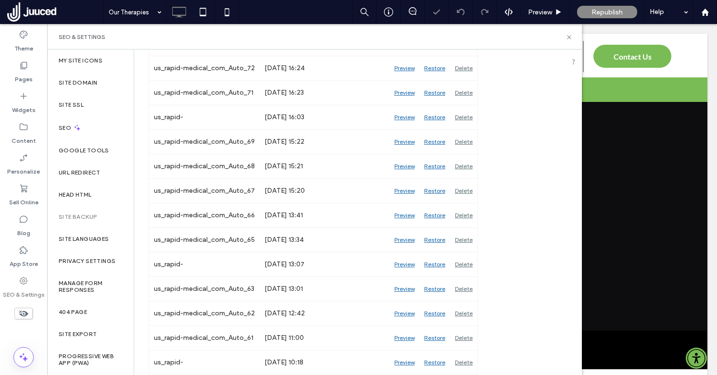
scroll to position [818, 0]
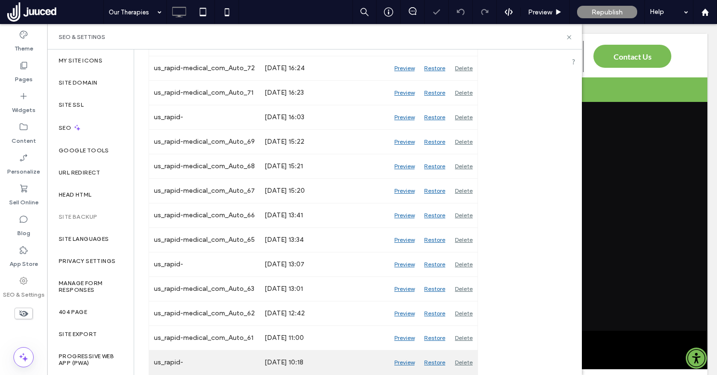
click at [464, 366] on div "Delete" at bounding box center [463, 362] width 27 height 24
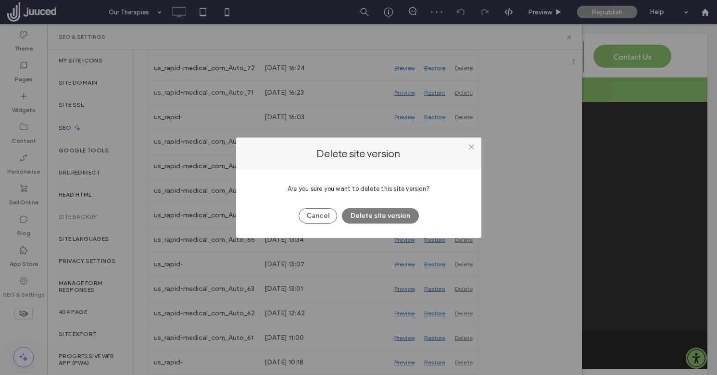
click at [392, 213] on button "Delete site version" at bounding box center [380, 215] width 77 height 15
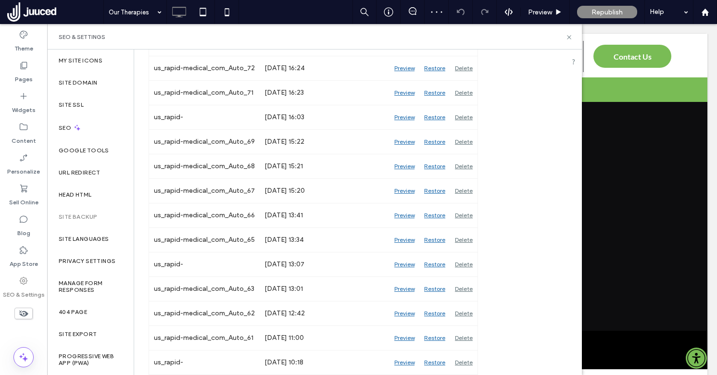
scroll to position [794, 0]
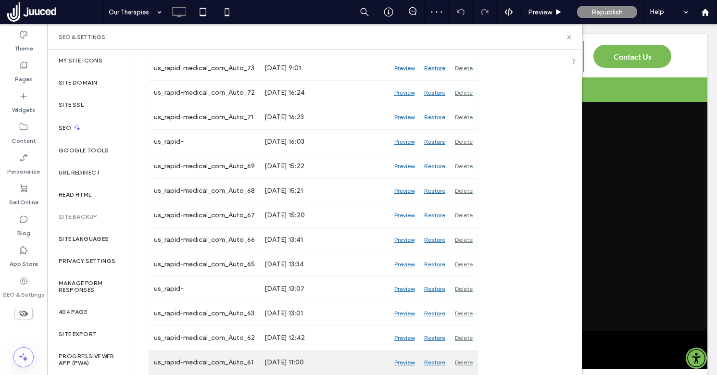
click at [464, 361] on div "Delete" at bounding box center [463, 362] width 27 height 24
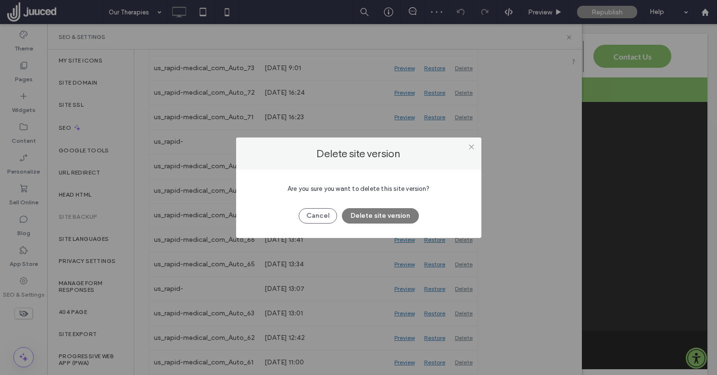
click at [386, 214] on button "Delete site version" at bounding box center [380, 215] width 77 height 15
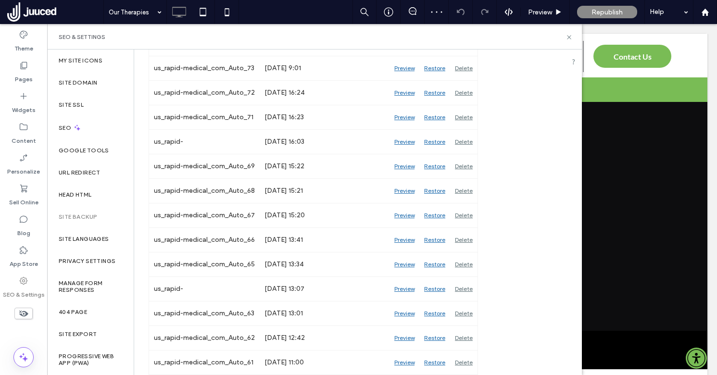
scroll to position [769, 0]
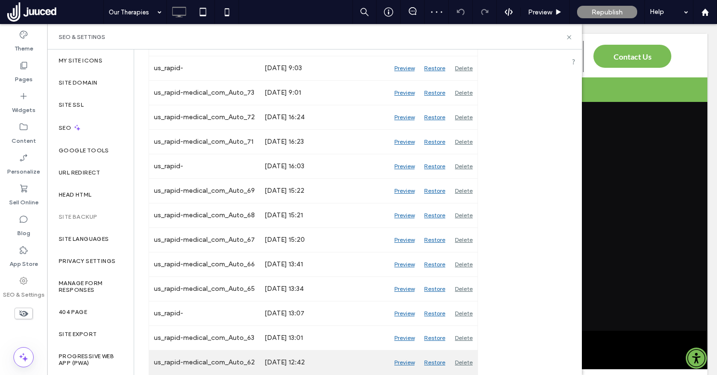
click at [458, 360] on div "Delete" at bounding box center [463, 362] width 27 height 24
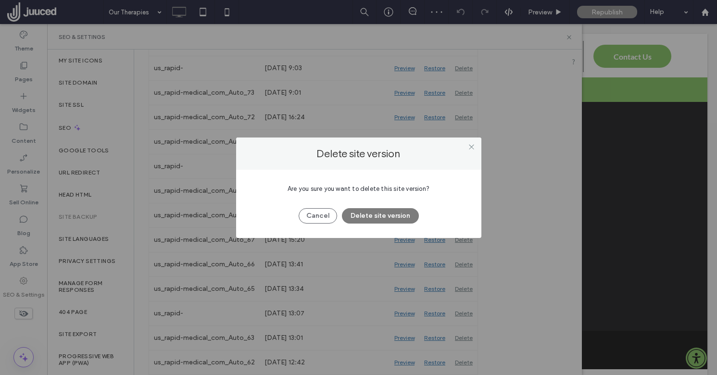
click at [393, 214] on button "Delete site version" at bounding box center [380, 215] width 77 height 15
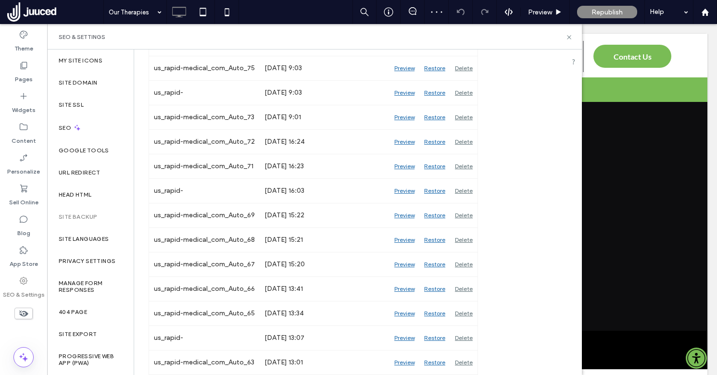
scroll to position [745, 0]
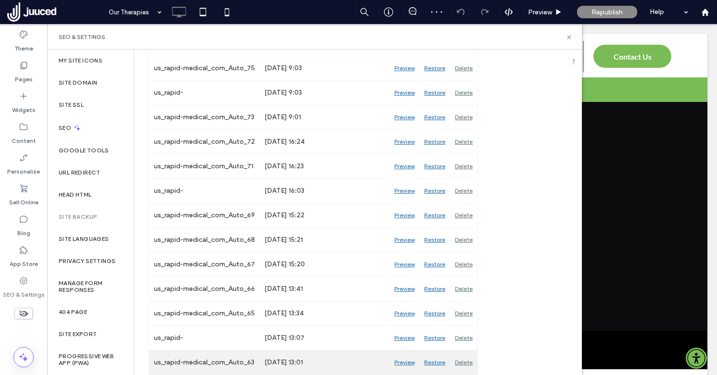
click at [463, 361] on div "Delete" at bounding box center [463, 362] width 27 height 24
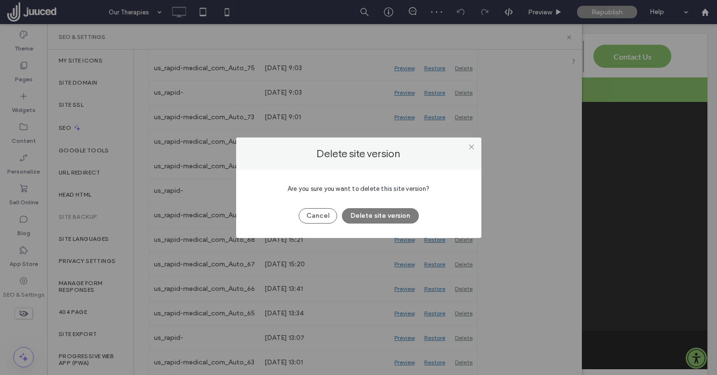
click at [400, 216] on button "Delete site version" at bounding box center [380, 215] width 77 height 15
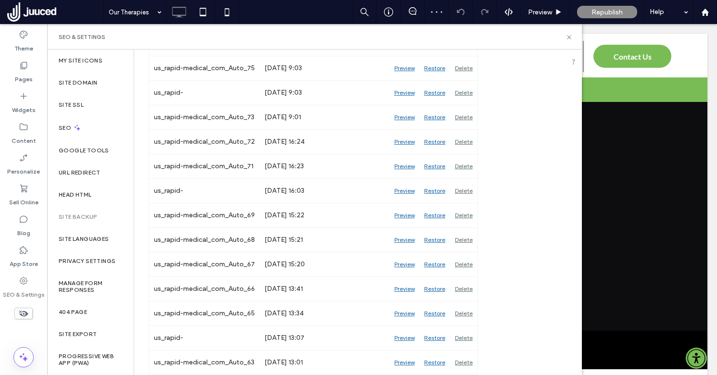
scroll to position [720, 0]
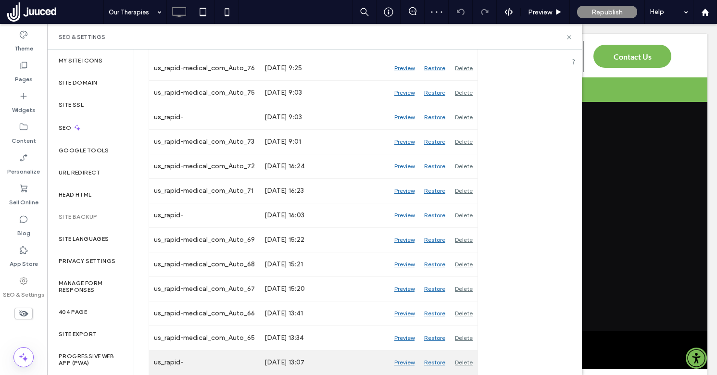
click at [464, 363] on div "Delete" at bounding box center [463, 362] width 27 height 24
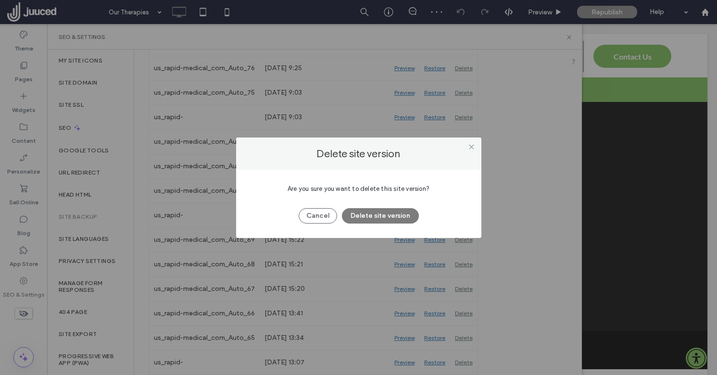
click at [392, 216] on button "Delete site version" at bounding box center [380, 215] width 77 height 15
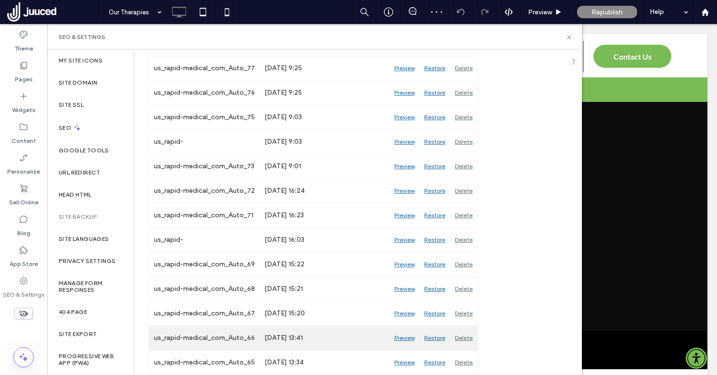
scroll to position [696, 0]
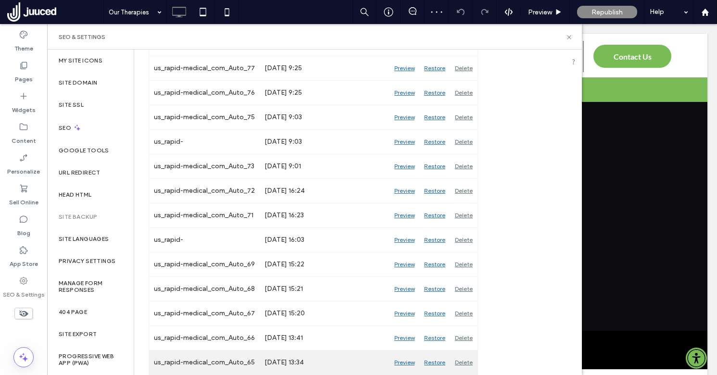
click at [467, 364] on div "Delete" at bounding box center [463, 362] width 27 height 24
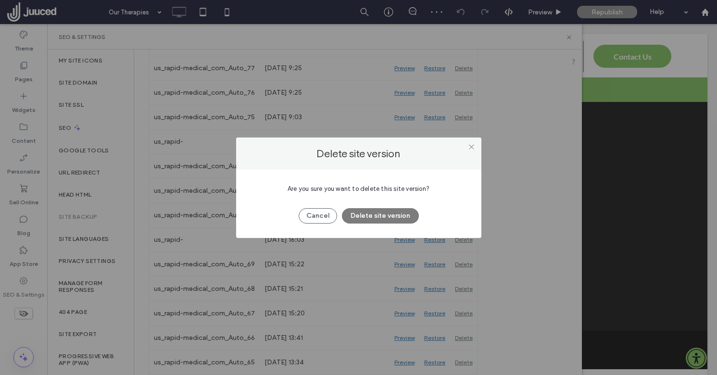
click at [390, 212] on button "Delete site version" at bounding box center [380, 215] width 77 height 15
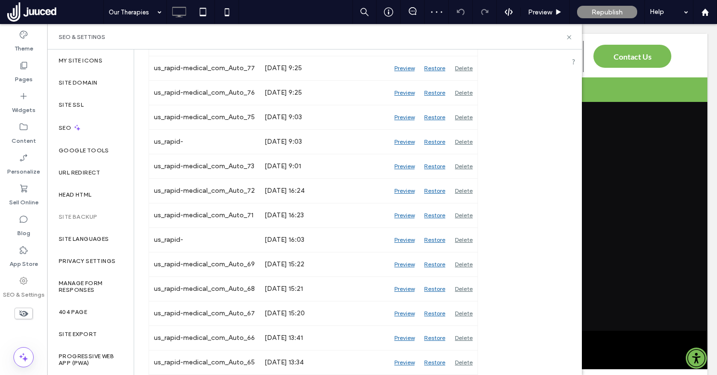
scroll to position [671, 0]
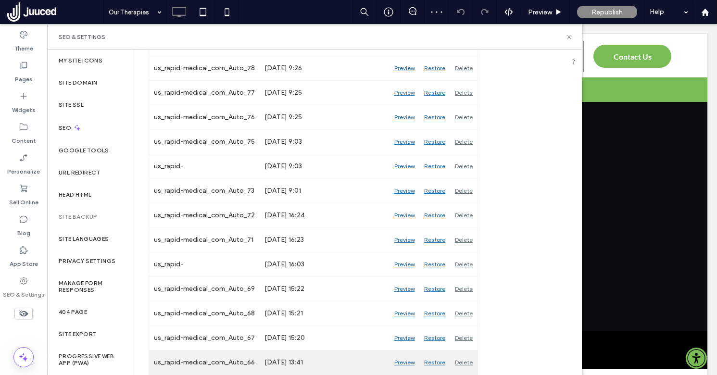
click at [465, 358] on div "Delete" at bounding box center [463, 362] width 27 height 24
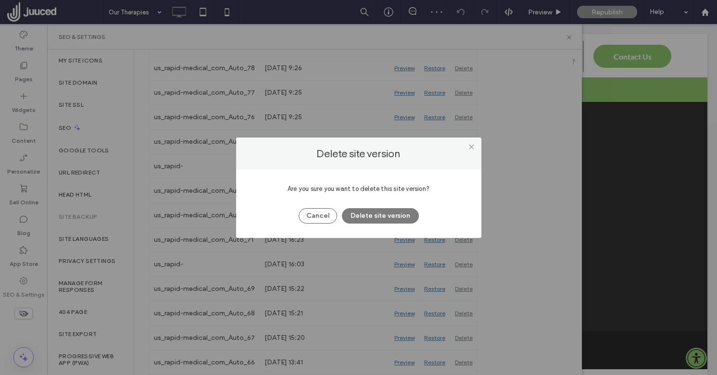
click at [398, 216] on button "Delete site version" at bounding box center [380, 215] width 77 height 15
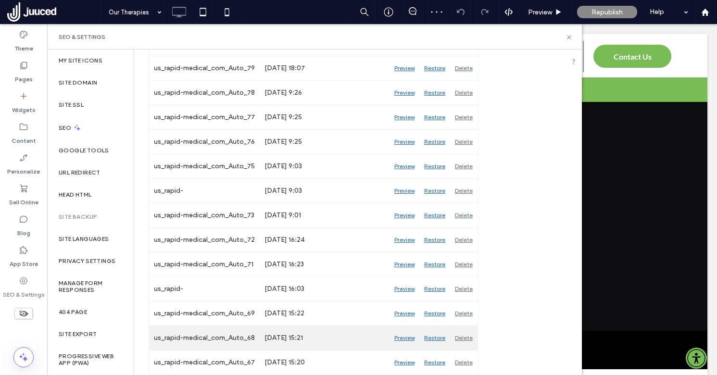
scroll to position [647, 0]
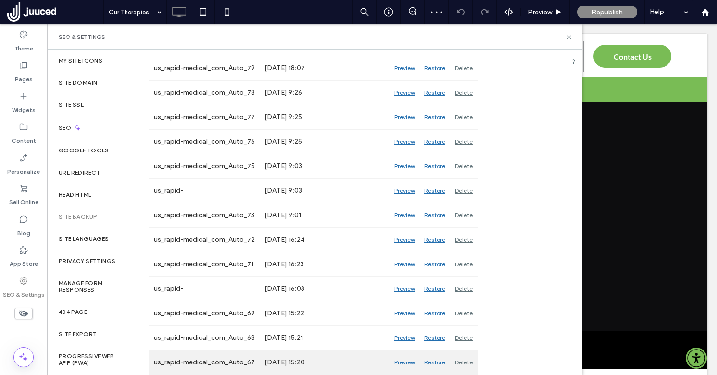
click at [465, 362] on div "Delete" at bounding box center [463, 362] width 27 height 24
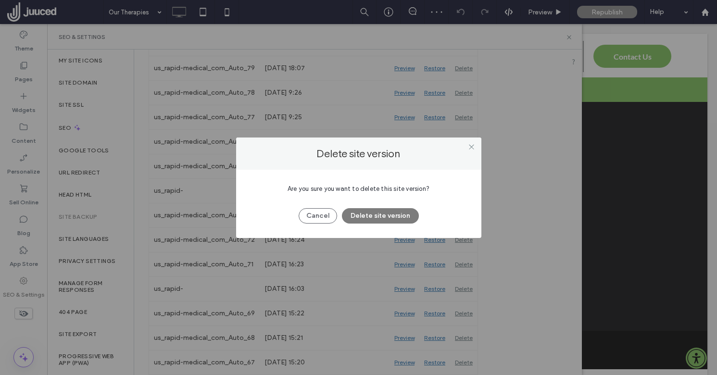
click at [387, 214] on button "Delete site version" at bounding box center [380, 215] width 77 height 15
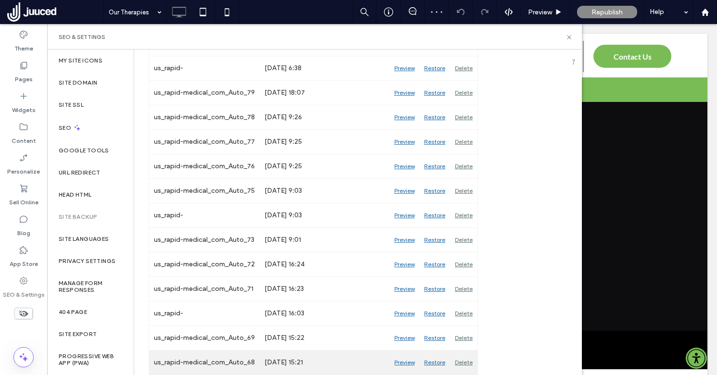
scroll to position [622, 0]
click at [467, 361] on div "Delete" at bounding box center [463, 362] width 27 height 24
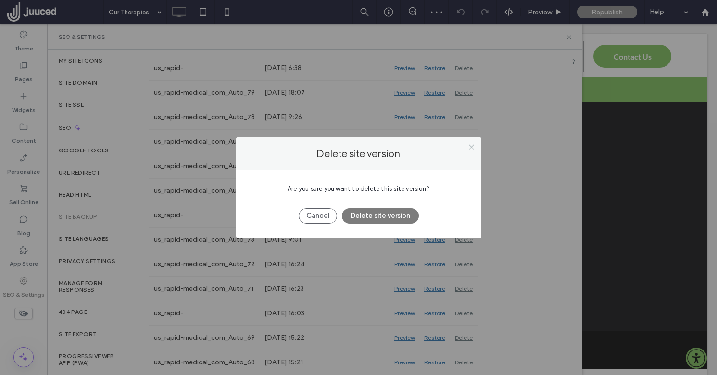
click at [395, 213] on button "Delete site version" at bounding box center [380, 215] width 77 height 15
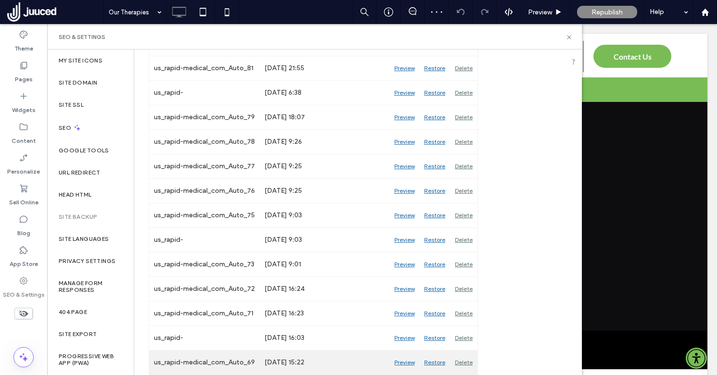
scroll to position [598, 0]
click at [461, 357] on div "Delete" at bounding box center [463, 362] width 27 height 24
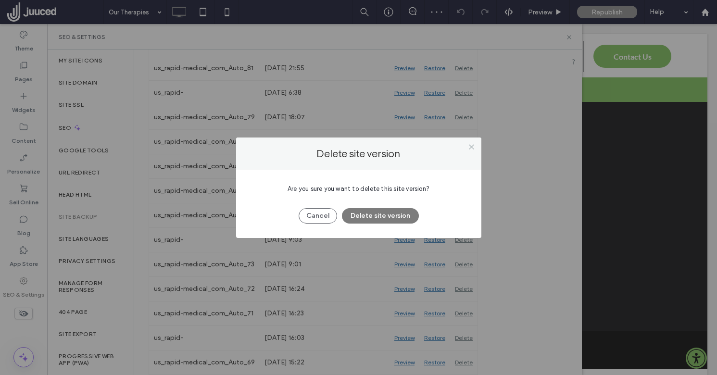
click at [392, 214] on button "Delete site version" at bounding box center [380, 215] width 77 height 15
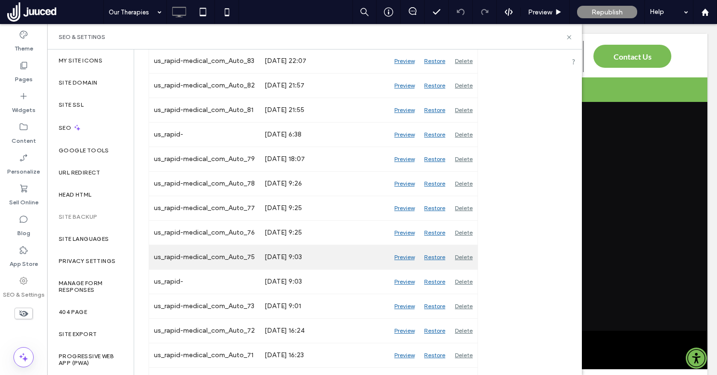
scroll to position [573, 0]
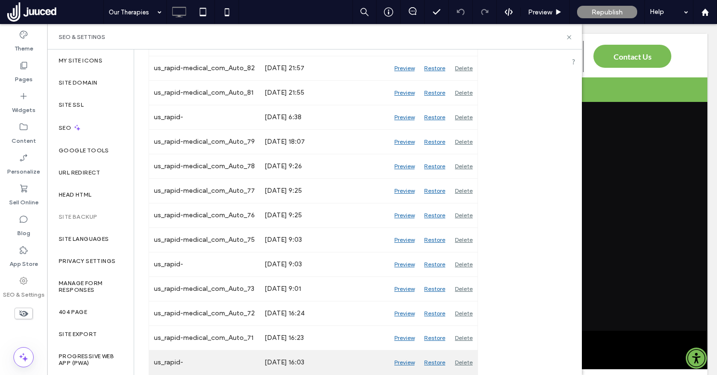
click at [461, 362] on div "Delete" at bounding box center [463, 362] width 27 height 24
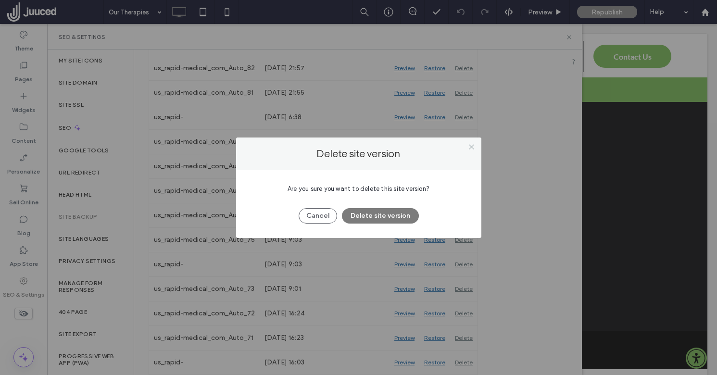
click at [388, 215] on button "Delete site version" at bounding box center [380, 215] width 77 height 15
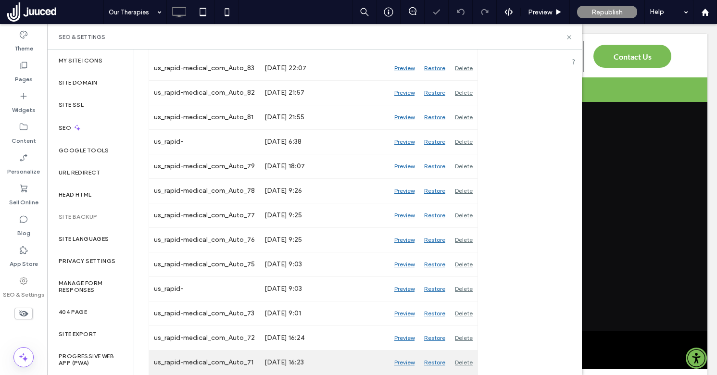
scroll to position [549, 0]
click at [462, 361] on div "Delete" at bounding box center [463, 362] width 27 height 24
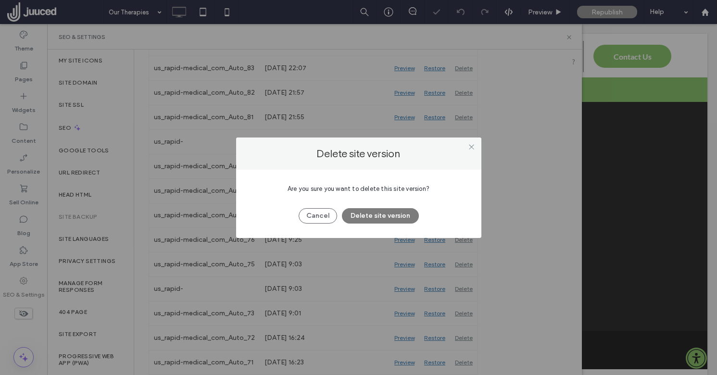
click at [390, 217] on button "Delete site version" at bounding box center [380, 215] width 77 height 15
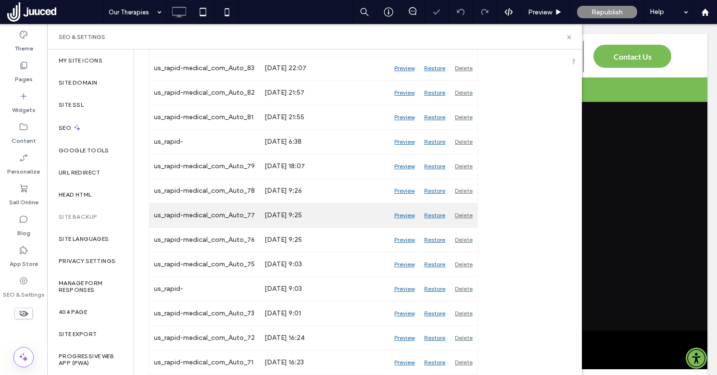
scroll to position [524, 0]
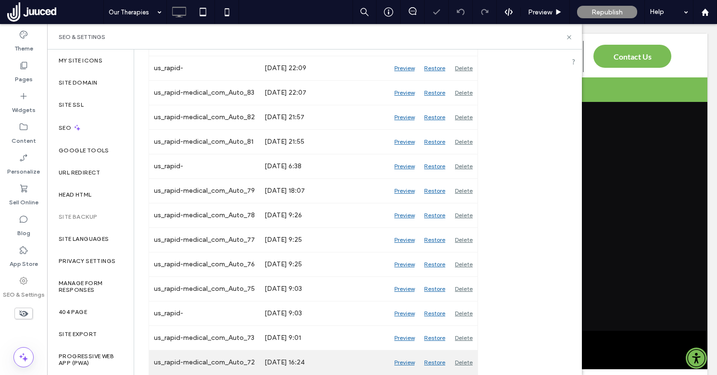
click at [462, 361] on div "Delete" at bounding box center [463, 362] width 27 height 24
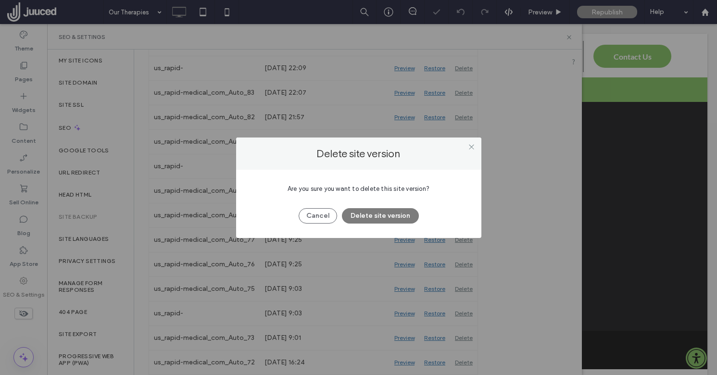
click at [391, 212] on button "Delete site version" at bounding box center [380, 215] width 77 height 15
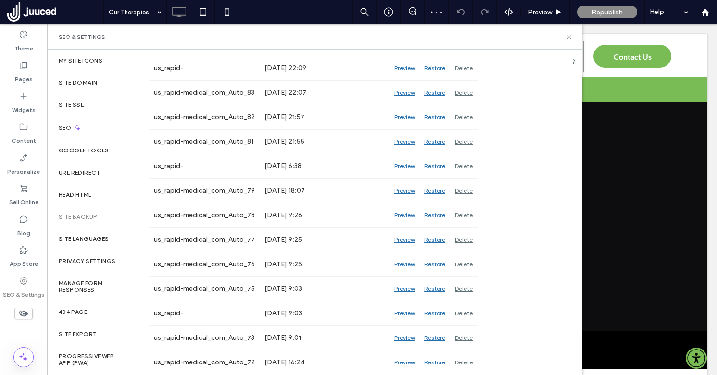
scroll to position [500, 0]
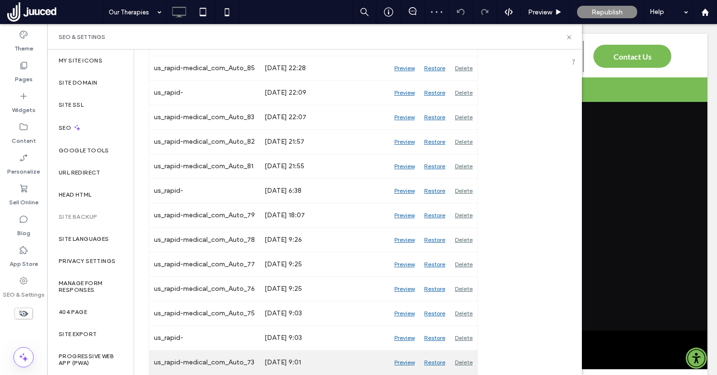
click at [464, 359] on div "Delete" at bounding box center [463, 362] width 27 height 24
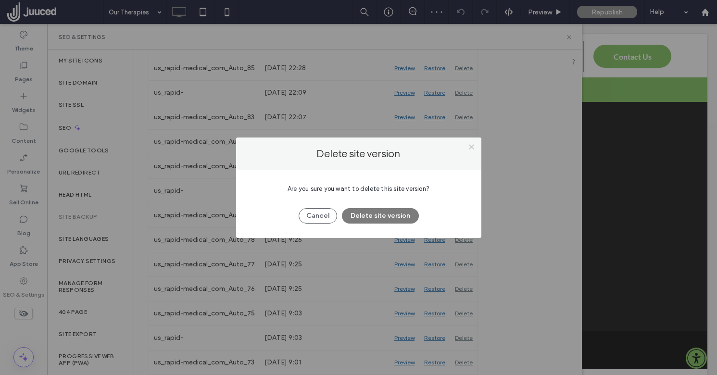
click at [396, 218] on button "Delete site version" at bounding box center [380, 215] width 77 height 15
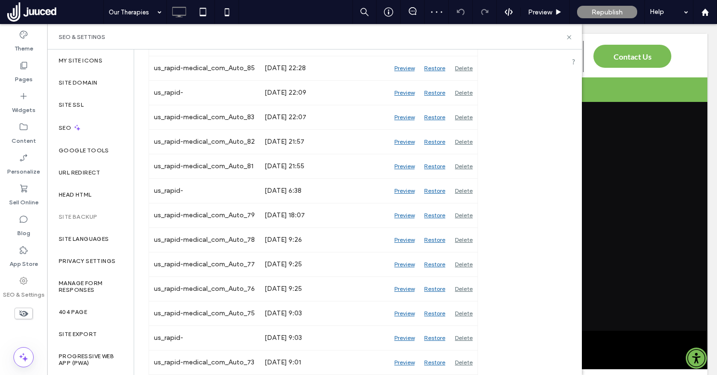
scroll to position [475, 0]
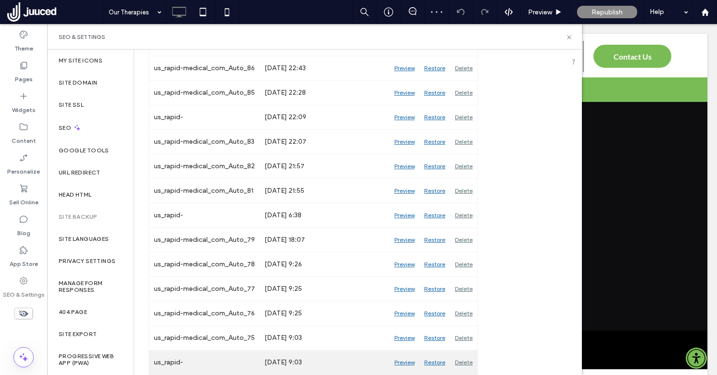
click at [464, 363] on div "Delete" at bounding box center [463, 362] width 27 height 24
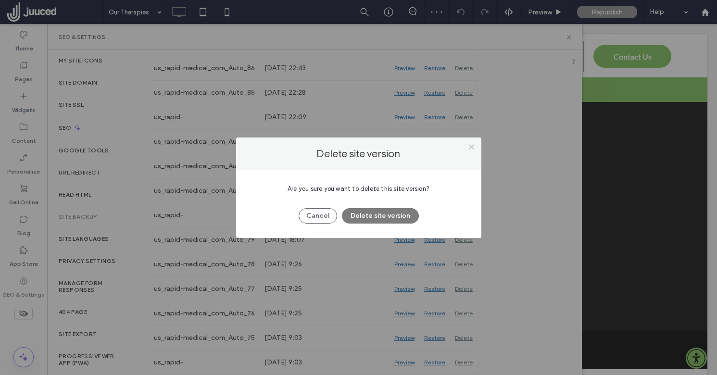
click at [386, 218] on button "Delete site version" at bounding box center [380, 215] width 77 height 15
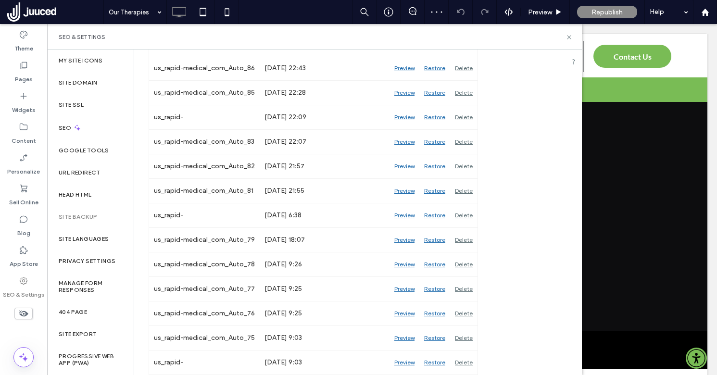
scroll to position [450, 0]
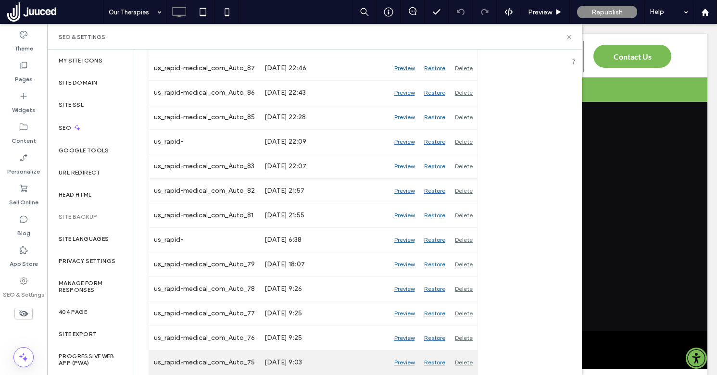
click at [466, 360] on div "Delete" at bounding box center [463, 362] width 27 height 24
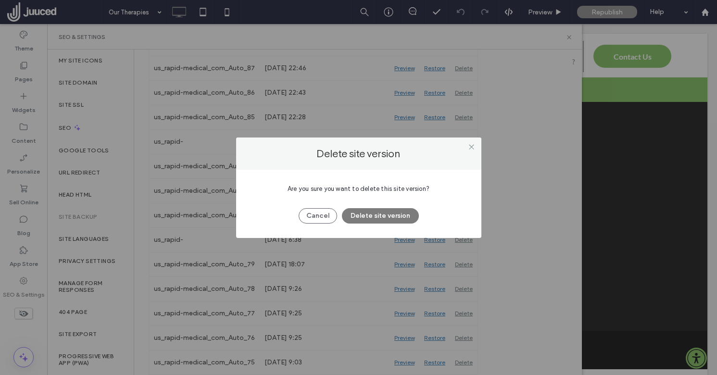
click at [391, 213] on button "Delete site version" at bounding box center [380, 215] width 77 height 15
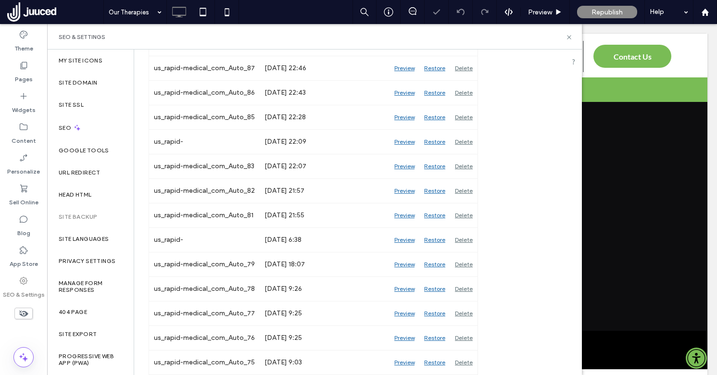
scroll to position [426, 0]
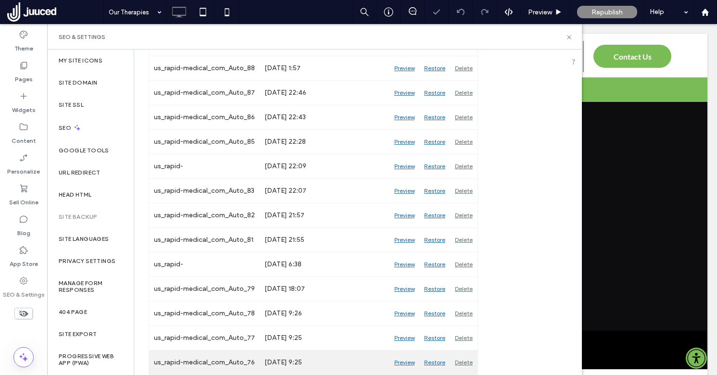
click at [459, 358] on div "Delete" at bounding box center [463, 362] width 27 height 24
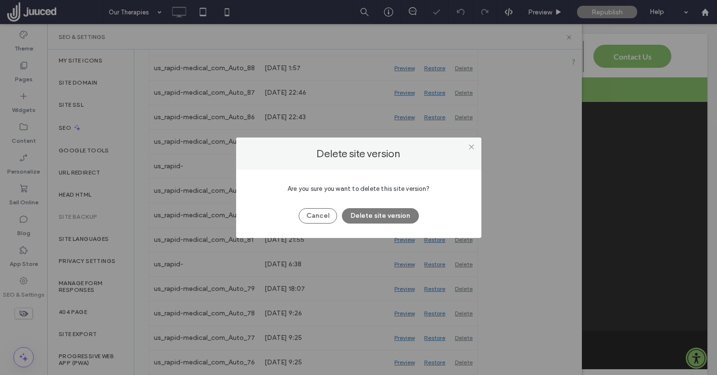
click at [391, 212] on button "Delete site version" at bounding box center [380, 215] width 77 height 15
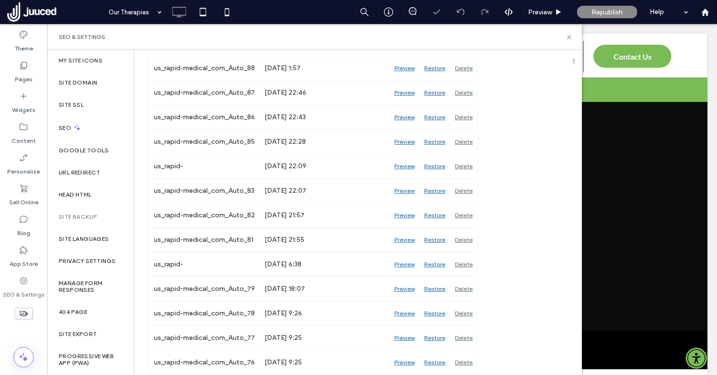
scroll to position [401, 0]
click at [462, 361] on div "Delete" at bounding box center [463, 362] width 27 height 24
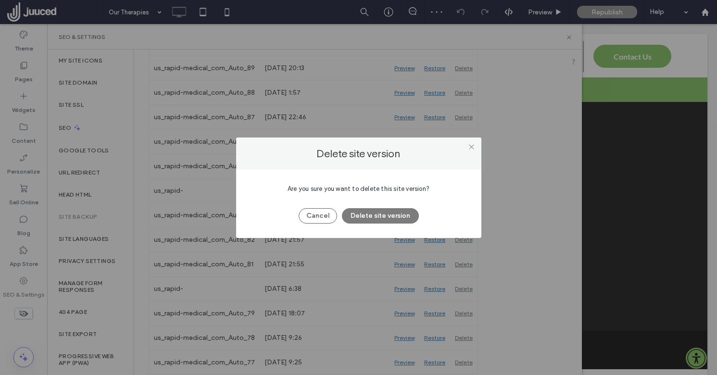
click at [396, 220] on button "Delete site version" at bounding box center [380, 215] width 77 height 15
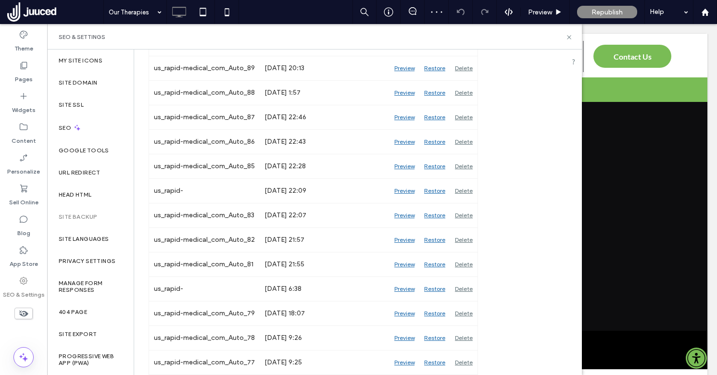
scroll to position [377, 0]
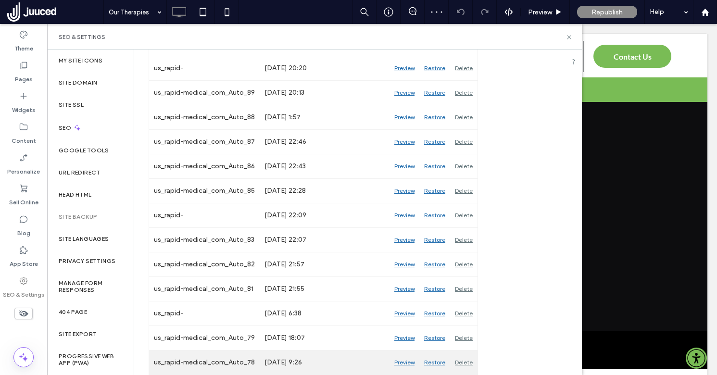
click at [465, 358] on div "Delete" at bounding box center [463, 362] width 27 height 24
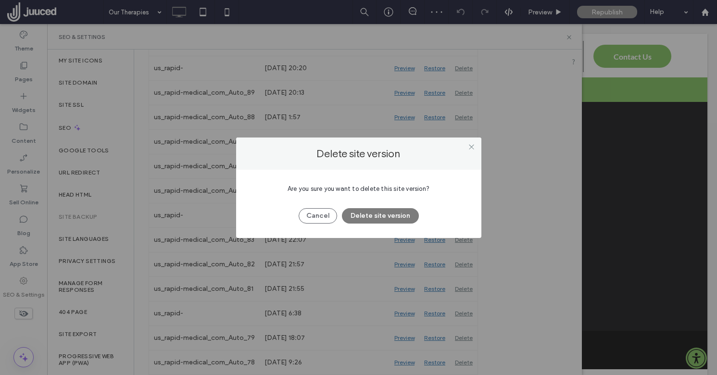
click at [398, 214] on button "Delete site version" at bounding box center [380, 215] width 77 height 15
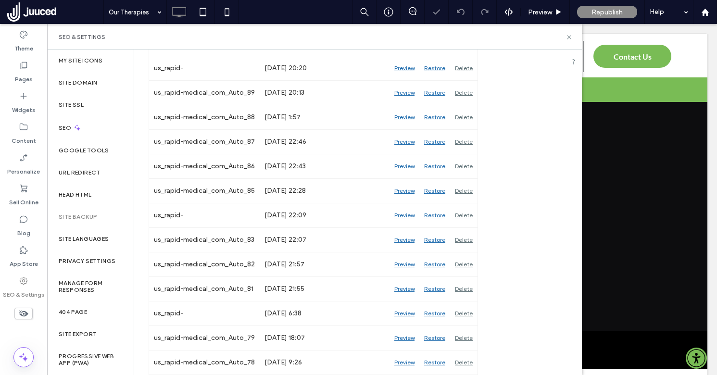
scroll to position [352, 0]
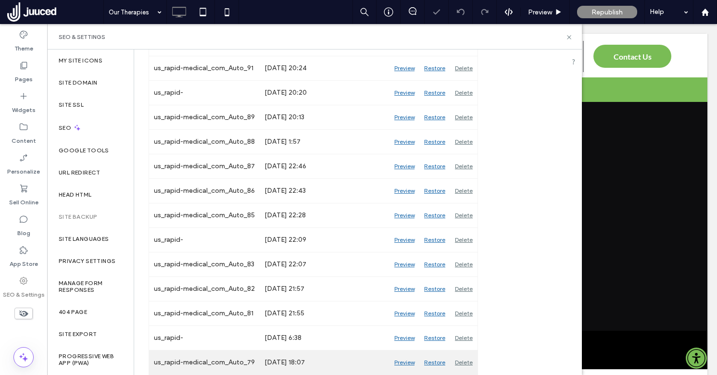
click at [464, 358] on div "Delete" at bounding box center [463, 362] width 27 height 24
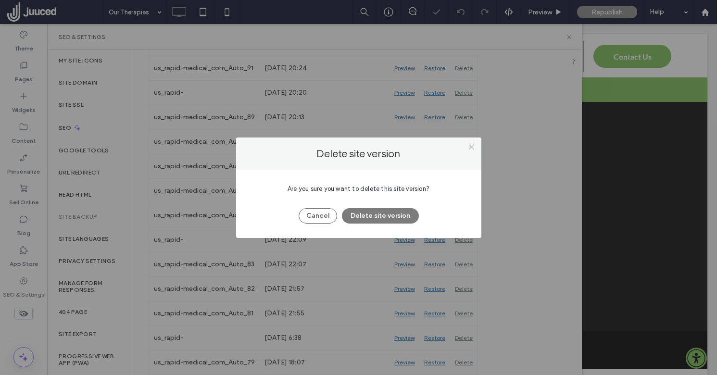
click at [400, 215] on button "Delete site version" at bounding box center [380, 215] width 77 height 15
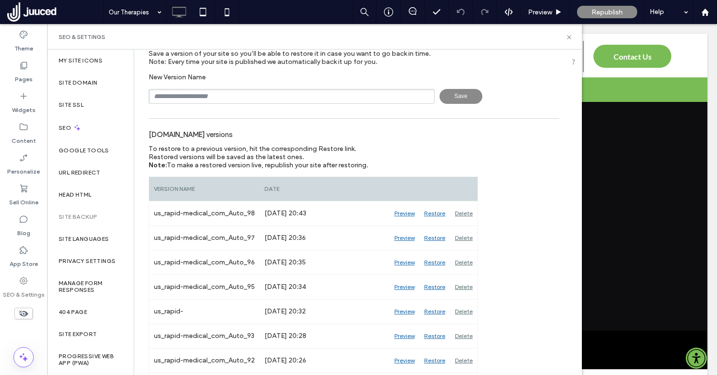
scroll to position [0, 0]
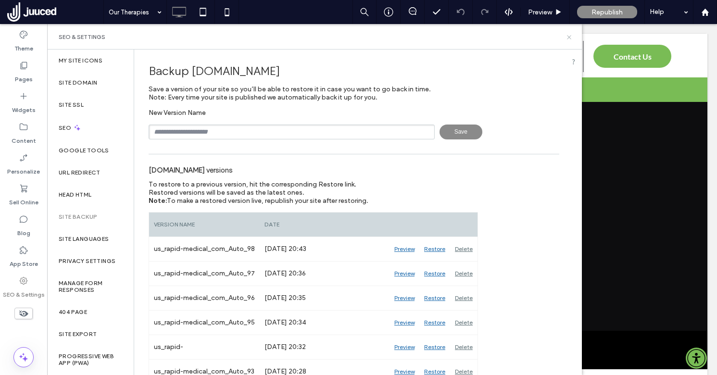
click at [571, 38] on icon at bounding box center [568, 37] width 7 height 7
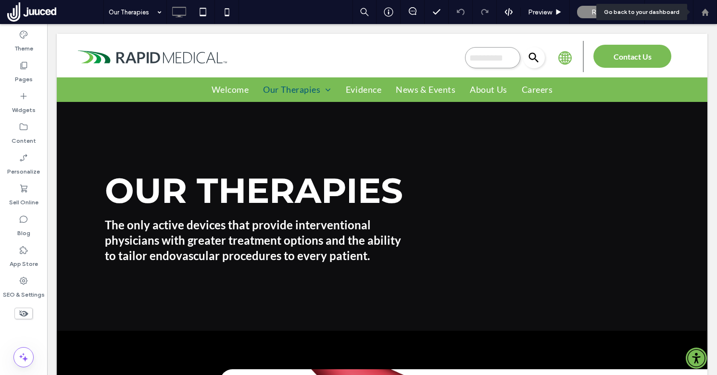
click at [709, 12] on div at bounding box center [704, 12] width 23 height 8
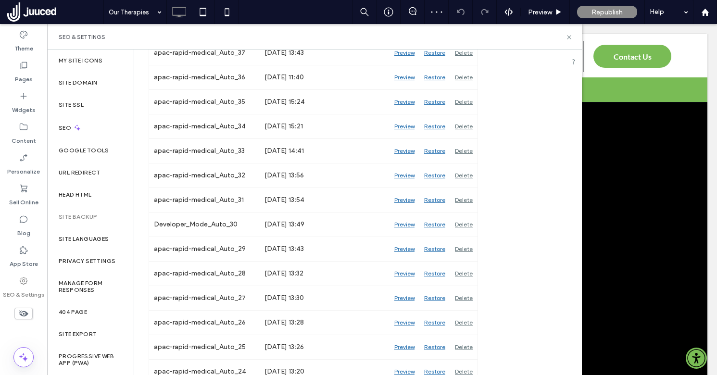
scroll to position [1088, 0]
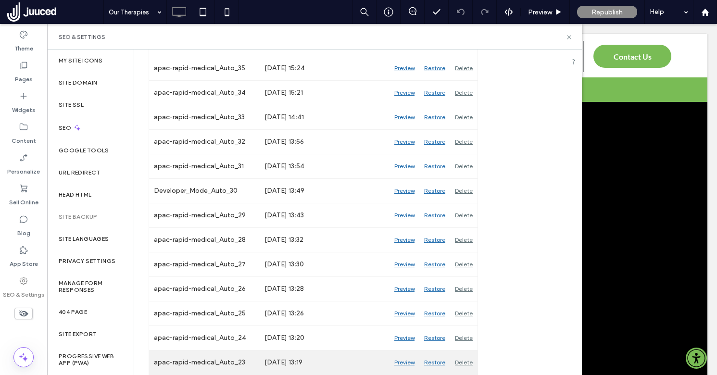
click at [465, 359] on div "Delete" at bounding box center [463, 362] width 27 height 24
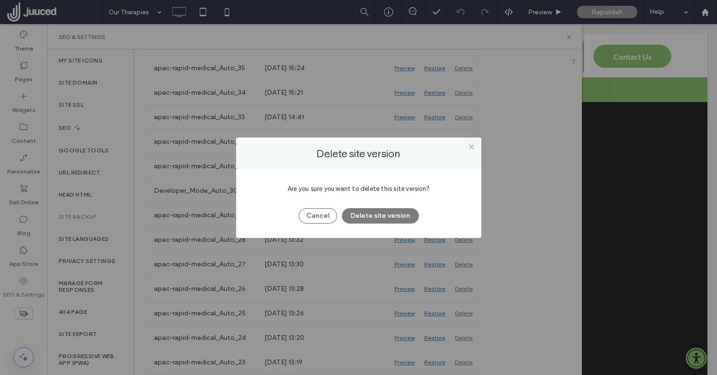
click at [389, 214] on button "Delete site version" at bounding box center [380, 215] width 77 height 15
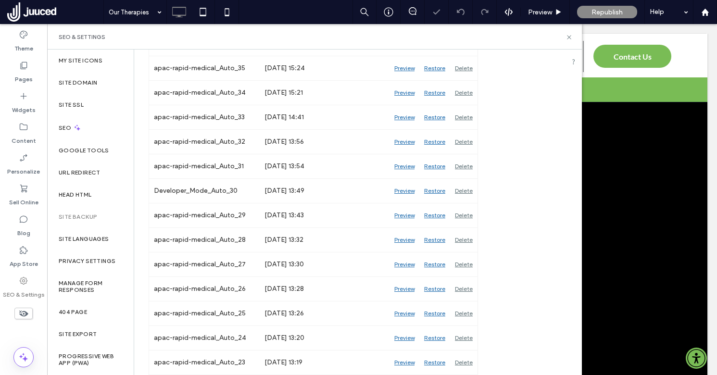
scroll to position [1063, 0]
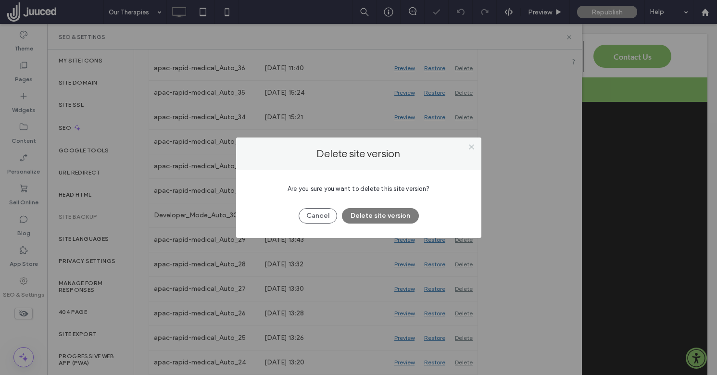
click at [400, 217] on button "Delete site version" at bounding box center [380, 215] width 77 height 15
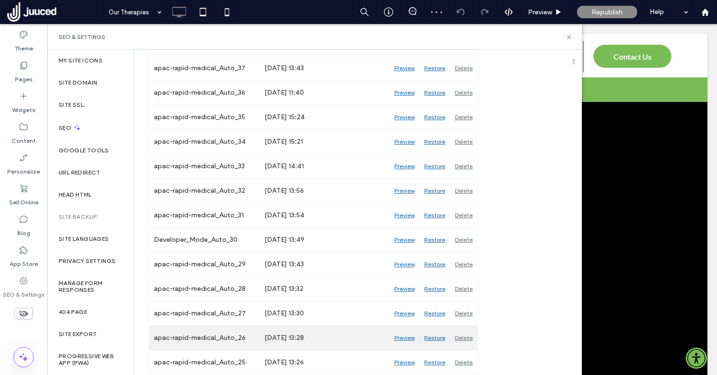
scroll to position [1039, 0]
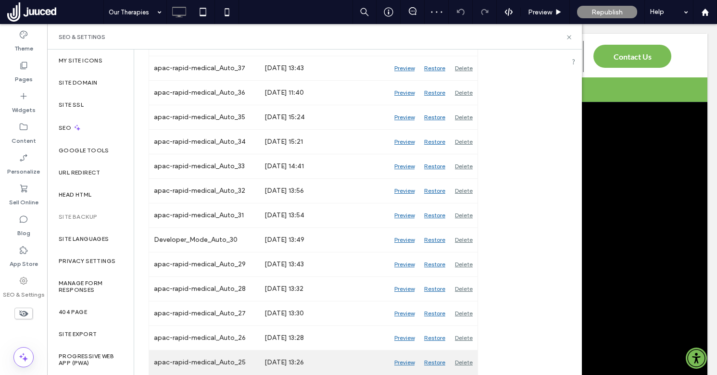
click at [462, 361] on div "Delete" at bounding box center [463, 362] width 27 height 24
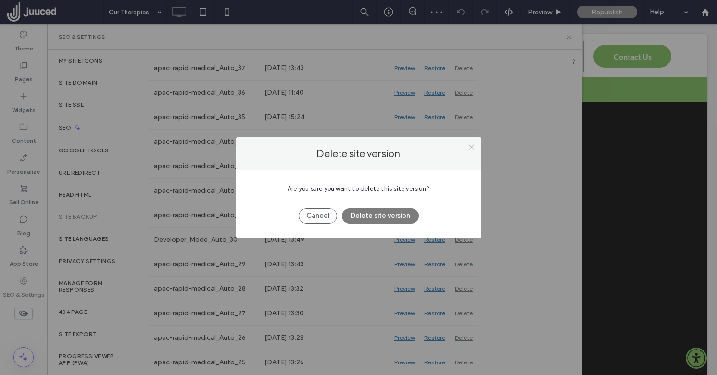
click at [390, 214] on button "Delete site version" at bounding box center [380, 215] width 77 height 15
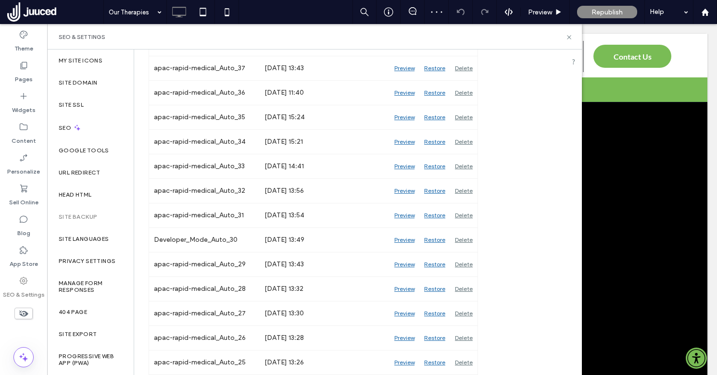
scroll to position [1014, 0]
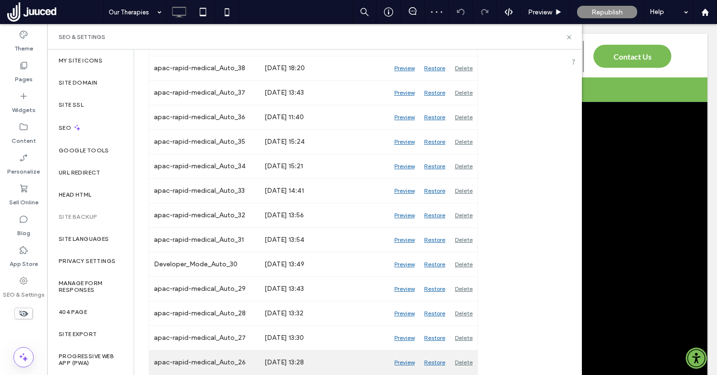
click at [464, 358] on div "Delete" at bounding box center [463, 362] width 27 height 24
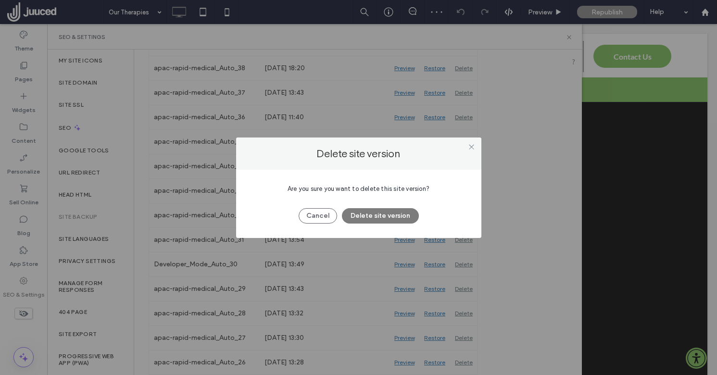
click at [393, 213] on button "Delete site version" at bounding box center [380, 215] width 77 height 15
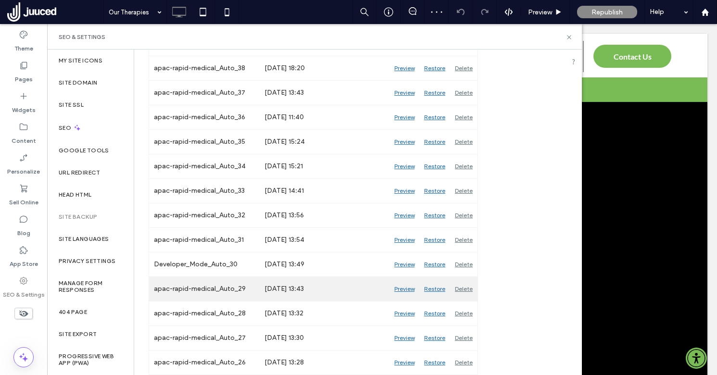
scroll to position [990, 0]
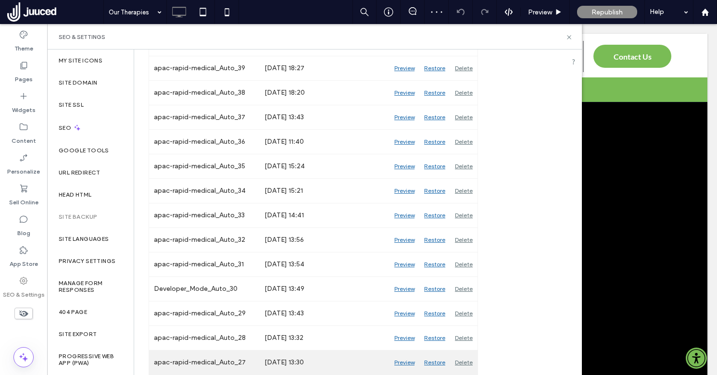
click at [466, 362] on div "Delete" at bounding box center [463, 362] width 27 height 24
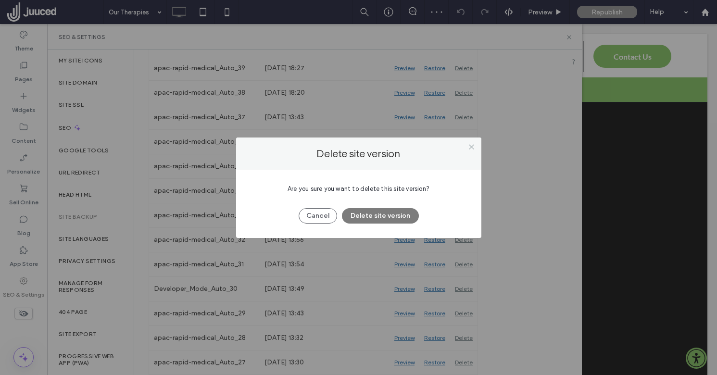
click at [386, 211] on button "Delete site version" at bounding box center [380, 215] width 77 height 15
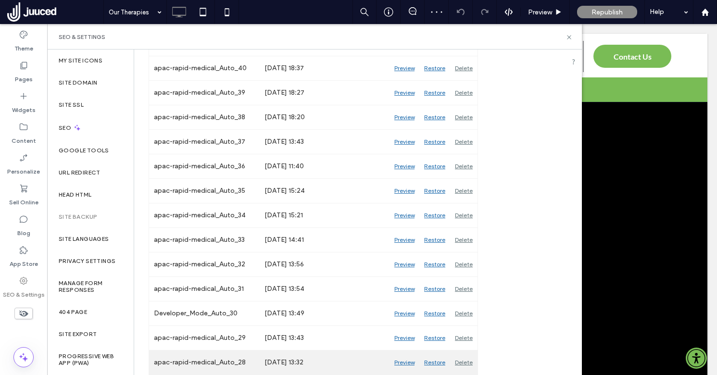
scroll to position [965, 0]
click at [463, 360] on div "Delete" at bounding box center [463, 362] width 27 height 24
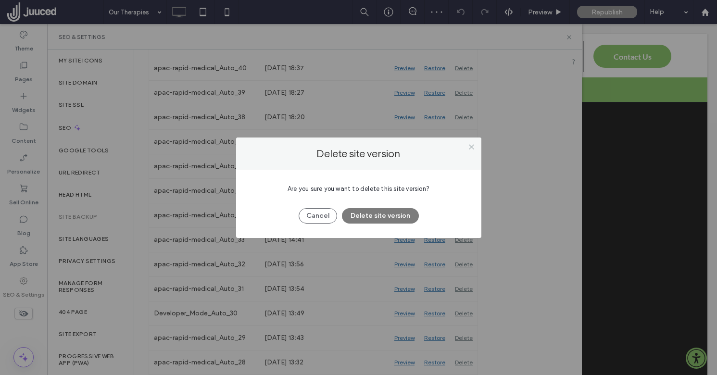
click at [388, 215] on button "Delete site version" at bounding box center [380, 215] width 77 height 15
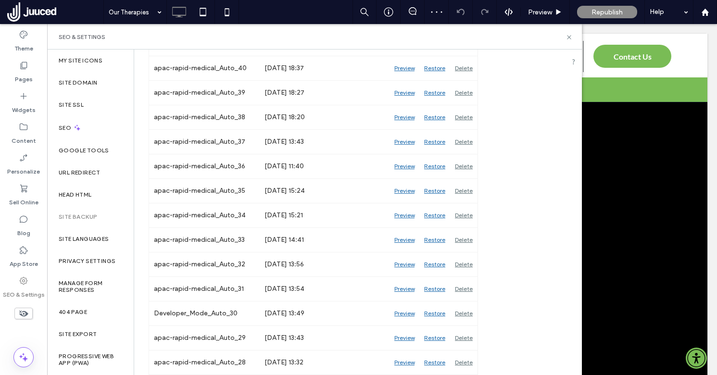
scroll to position [941, 0]
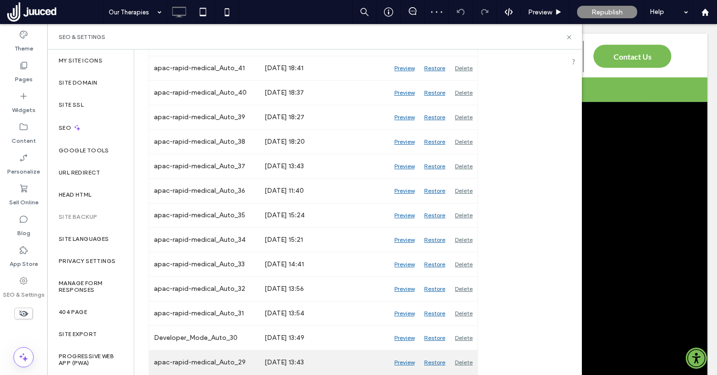
click at [463, 357] on div "Delete" at bounding box center [463, 362] width 27 height 24
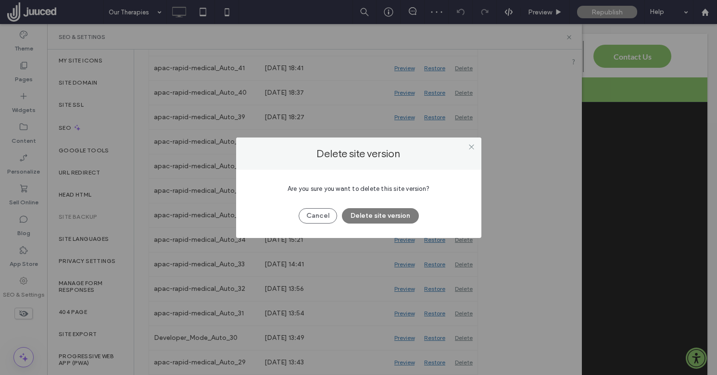
click at [401, 218] on button "Delete site version" at bounding box center [380, 215] width 77 height 15
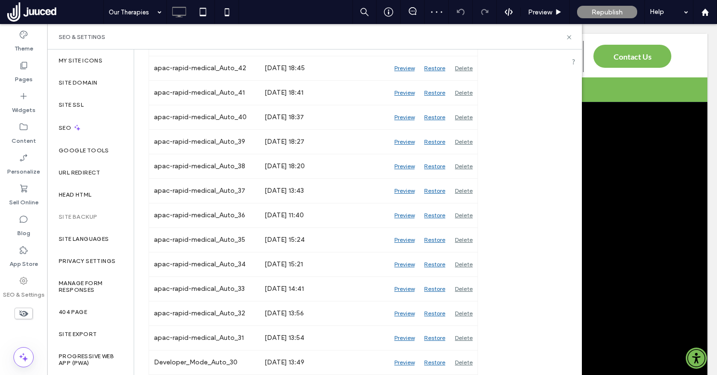
scroll to position [916, 0]
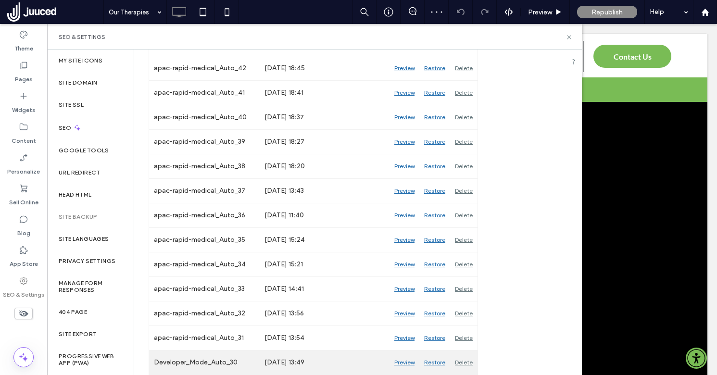
click at [461, 356] on div "Delete" at bounding box center [463, 362] width 27 height 24
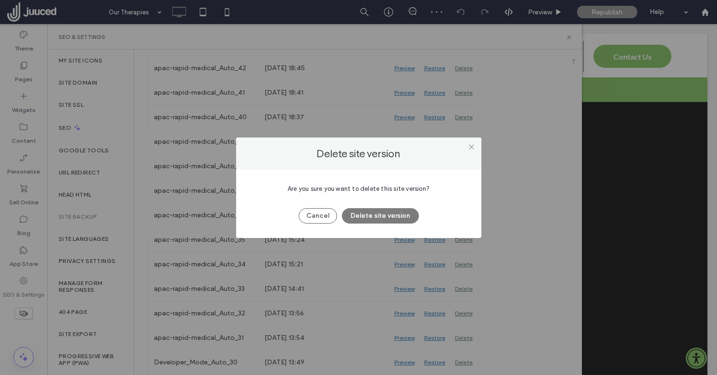
click at [400, 217] on button "Delete site version" at bounding box center [380, 215] width 77 height 15
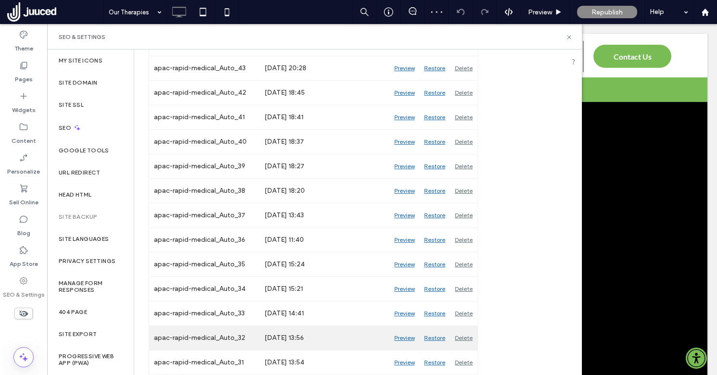
scroll to position [892, 0]
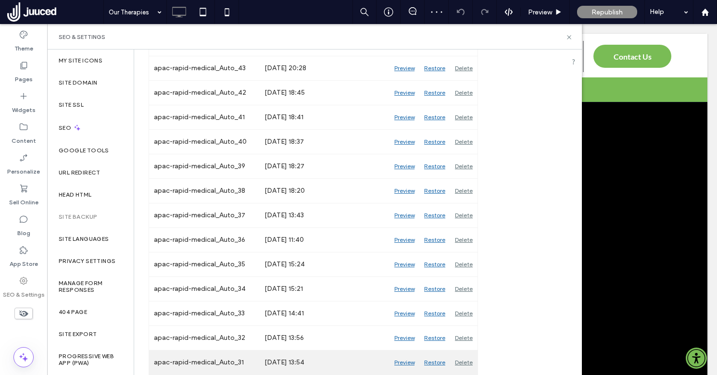
click at [464, 361] on div "Delete" at bounding box center [463, 362] width 27 height 24
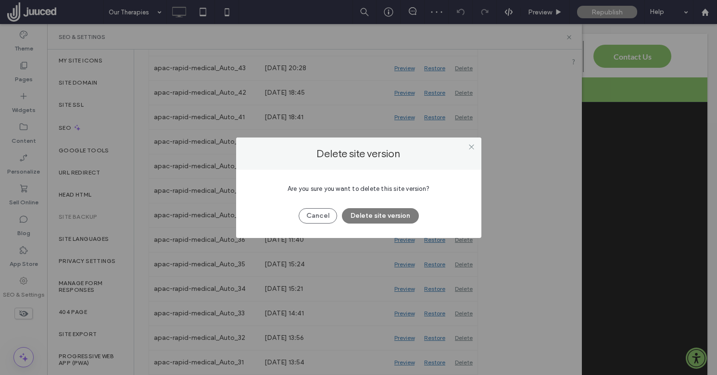
click at [403, 215] on button "Delete site version" at bounding box center [380, 215] width 77 height 15
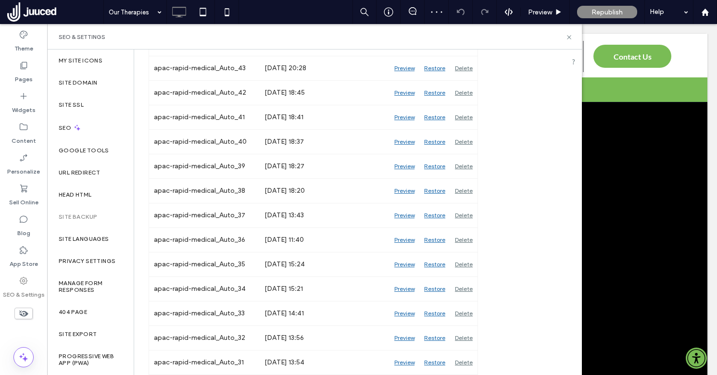
scroll to position [867, 0]
click at [466, 357] on div "Delete" at bounding box center [463, 362] width 27 height 24
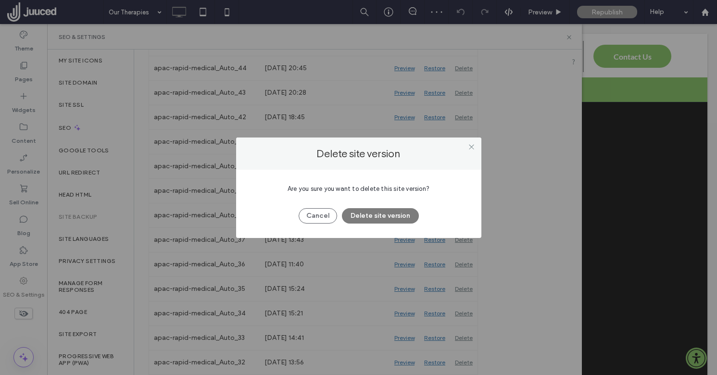
click at [388, 210] on button "Delete site version" at bounding box center [380, 215] width 77 height 15
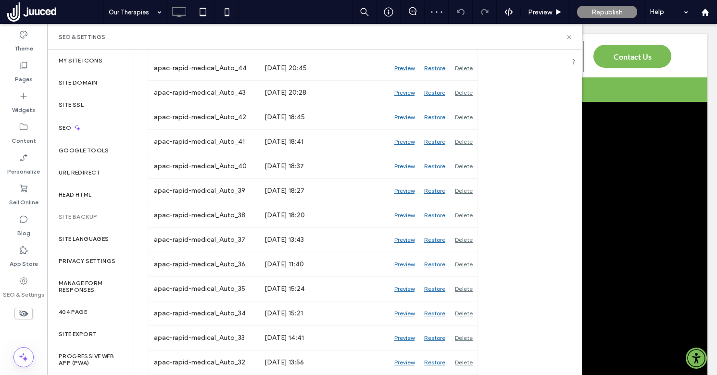
scroll to position [843, 0]
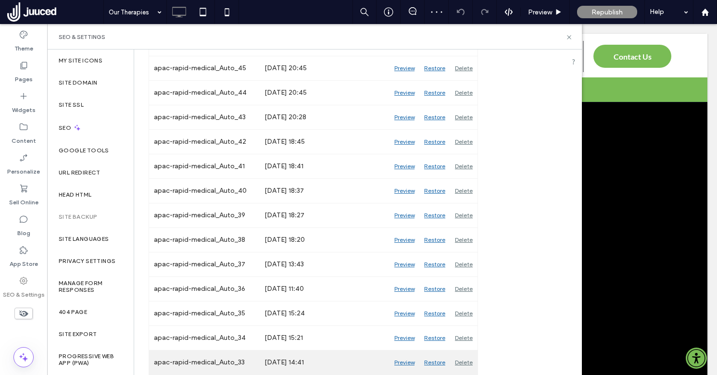
click at [465, 360] on div "Delete" at bounding box center [463, 362] width 27 height 24
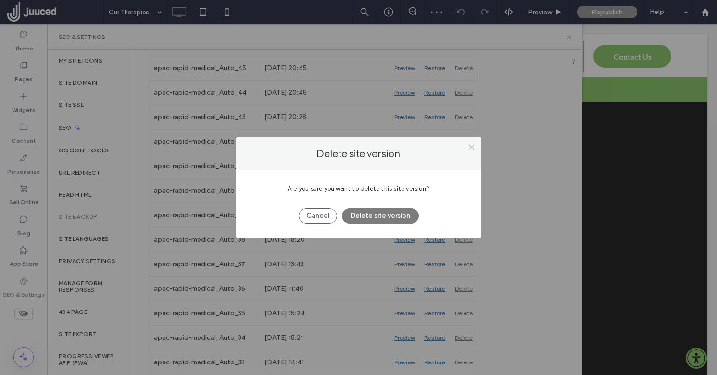
click at [393, 217] on button "Delete site version" at bounding box center [380, 215] width 77 height 15
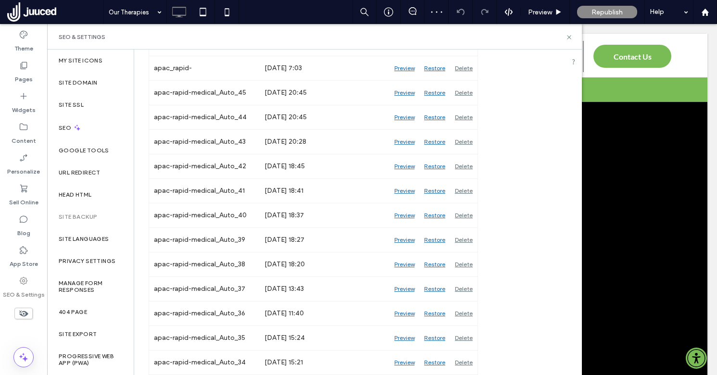
scroll to position [818, 0]
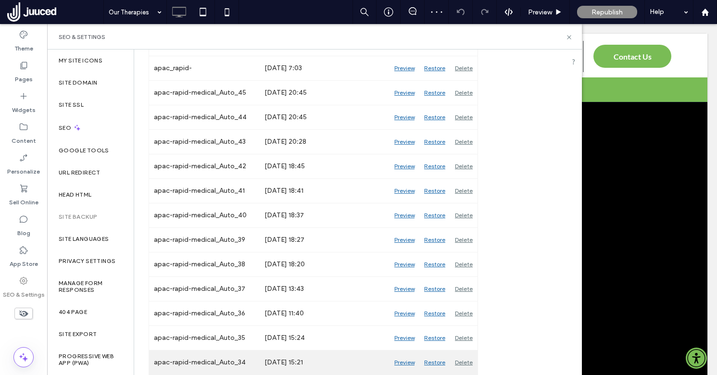
click at [463, 360] on div "Delete" at bounding box center [463, 362] width 27 height 24
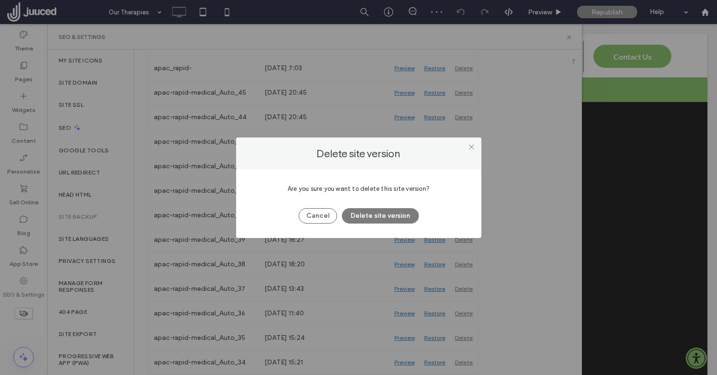
click at [382, 213] on button "Delete site version" at bounding box center [380, 215] width 77 height 15
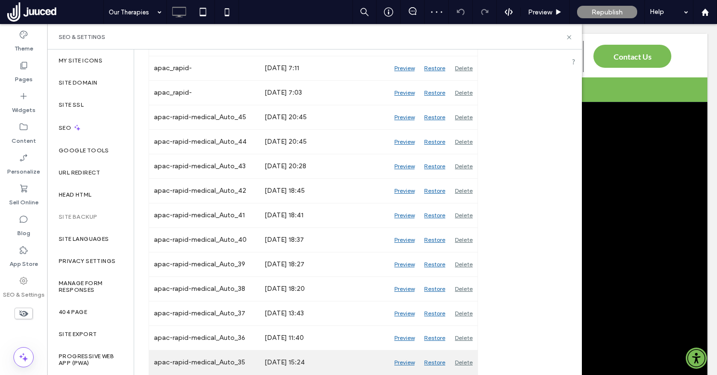
scroll to position [794, 0]
click at [463, 362] on div "Delete" at bounding box center [463, 362] width 27 height 24
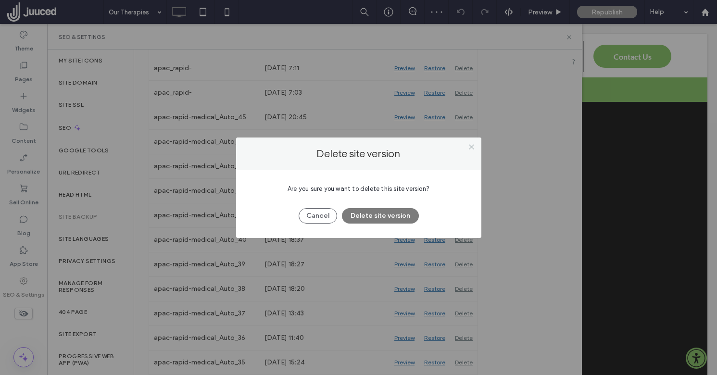
click at [390, 213] on button "Delete site version" at bounding box center [380, 215] width 77 height 15
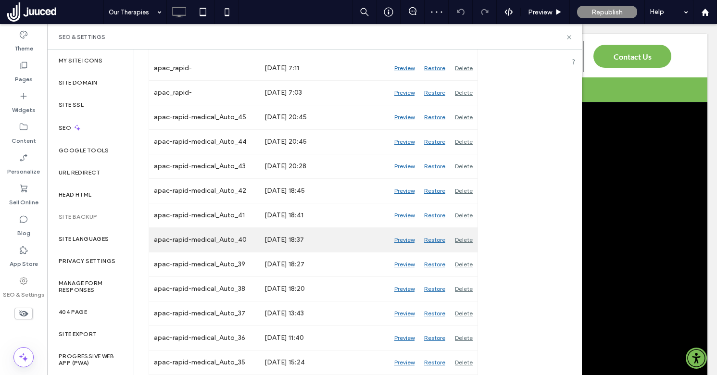
scroll to position [769, 0]
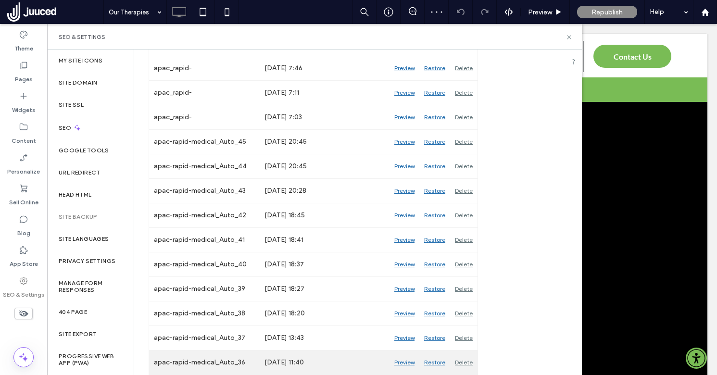
click at [470, 362] on div "Delete" at bounding box center [463, 362] width 27 height 24
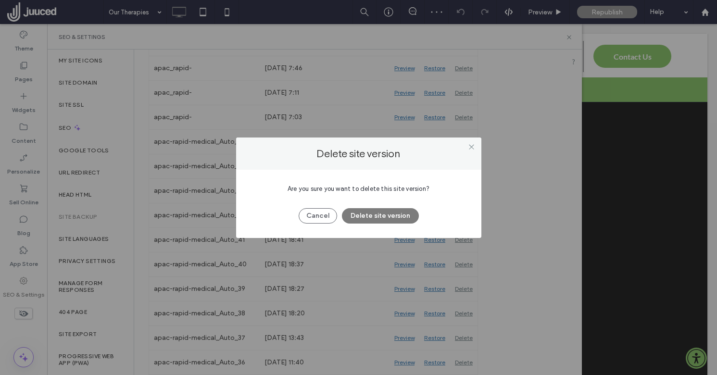
click at [399, 213] on button "Delete site version" at bounding box center [380, 215] width 77 height 15
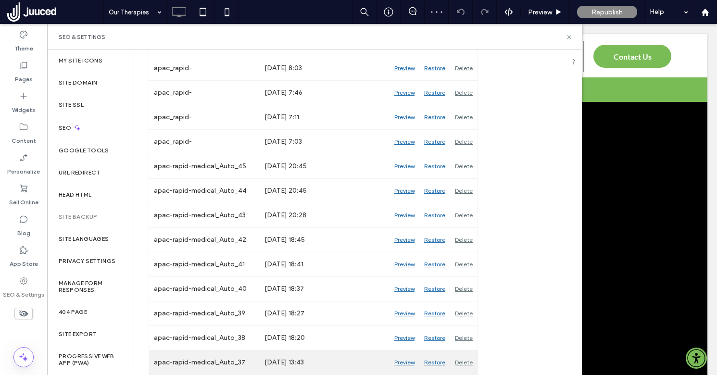
scroll to position [745, 0]
click at [465, 359] on div "Delete" at bounding box center [463, 362] width 27 height 24
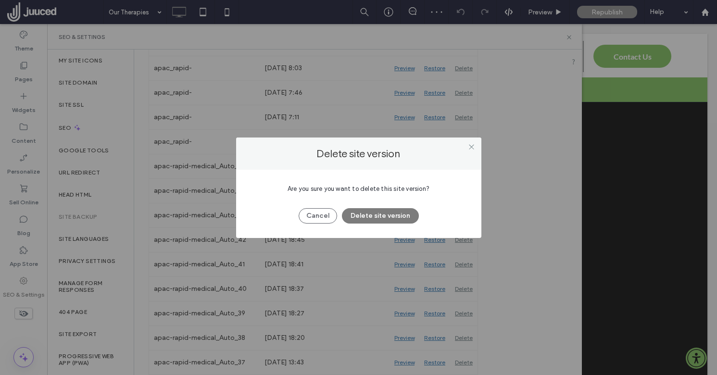
click at [389, 213] on button "Delete site version" at bounding box center [380, 215] width 77 height 15
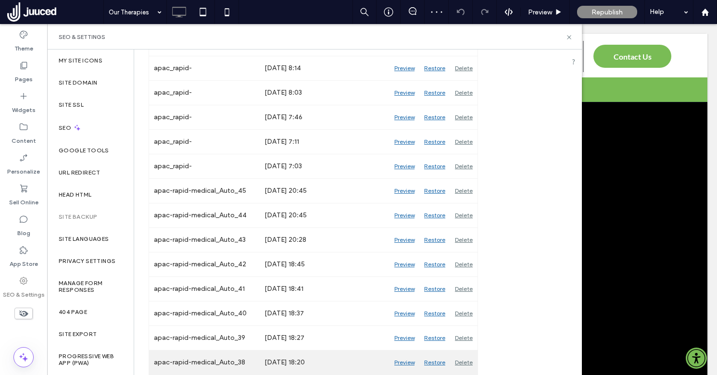
scroll to position [720, 0]
click at [465, 365] on div "Delete" at bounding box center [463, 362] width 27 height 24
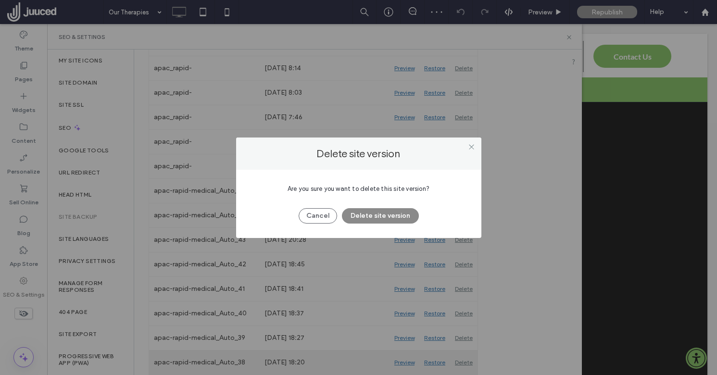
click at [465, 365] on div "Delete site version Are you sure you want to delete this site version? Cancel D…" at bounding box center [358, 187] width 717 height 375
click at [387, 215] on button "Delete site version" at bounding box center [380, 215] width 77 height 15
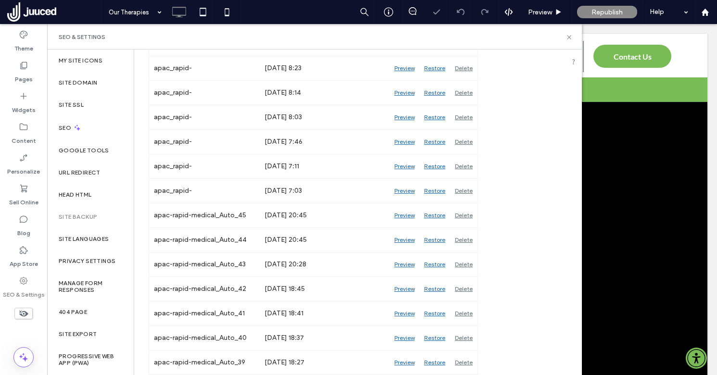
scroll to position [696, 0]
click at [462, 360] on div "Delete" at bounding box center [463, 362] width 27 height 24
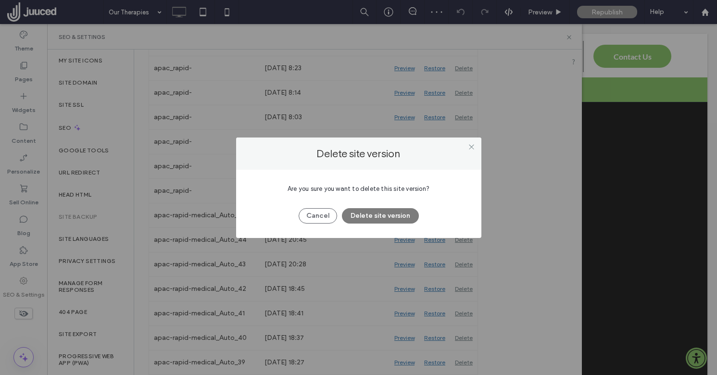
click at [394, 212] on button "Delete site version" at bounding box center [380, 215] width 77 height 15
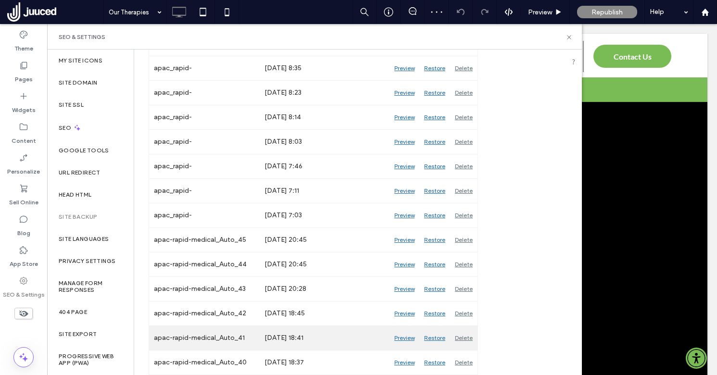
scroll to position [671, 0]
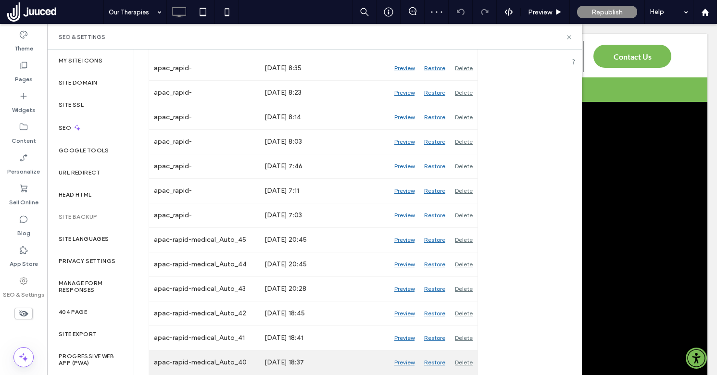
click at [464, 362] on div "Delete" at bounding box center [463, 362] width 27 height 24
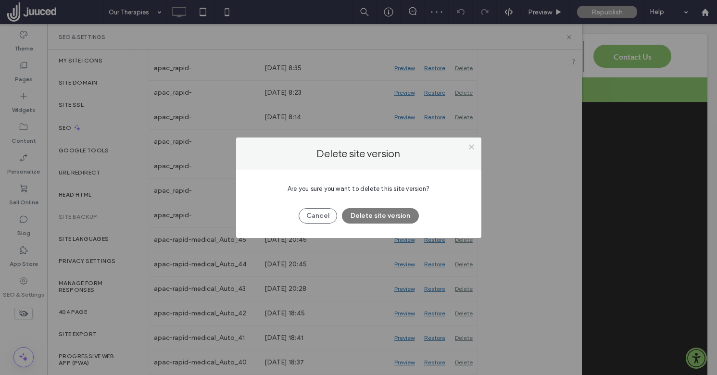
click at [393, 215] on button "Delete site version" at bounding box center [380, 215] width 77 height 15
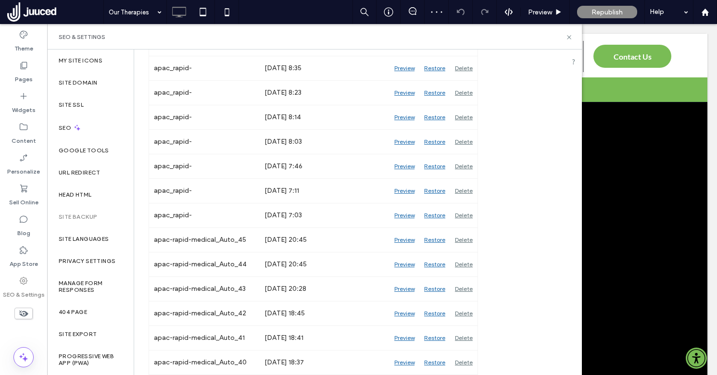
scroll to position [647, 0]
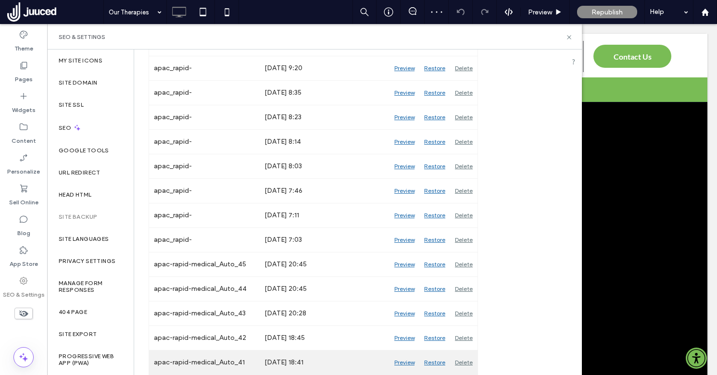
click at [464, 361] on div "Delete" at bounding box center [463, 362] width 27 height 24
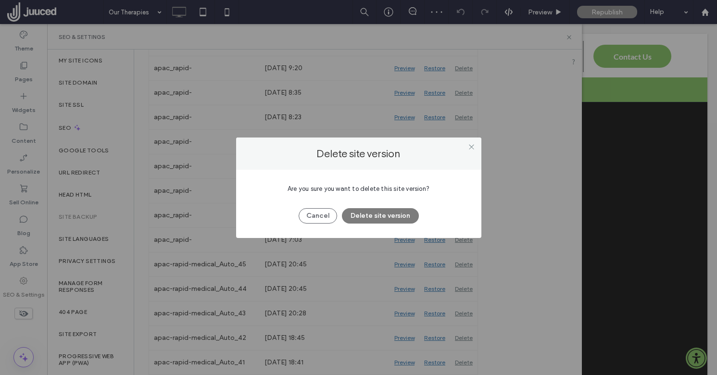
click at [392, 215] on button "Delete site version" at bounding box center [380, 215] width 77 height 15
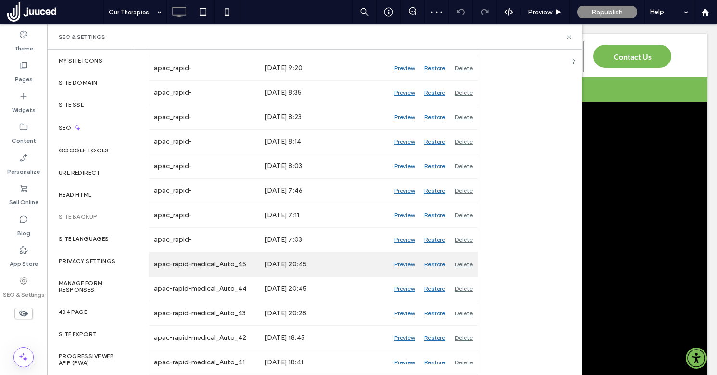
scroll to position [622, 0]
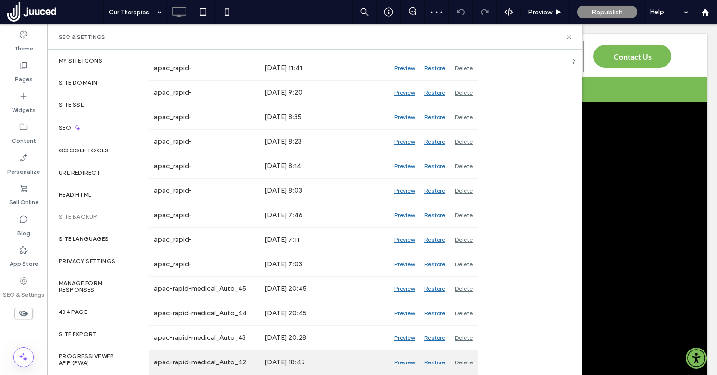
click at [466, 362] on div "Delete" at bounding box center [463, 362] width 27 height 24
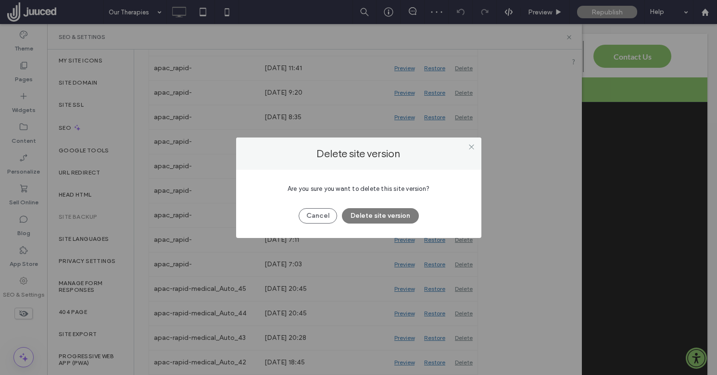
click at [401, 215] on button "Delete site version" at bounding box center [380, 215] width 77 height 15
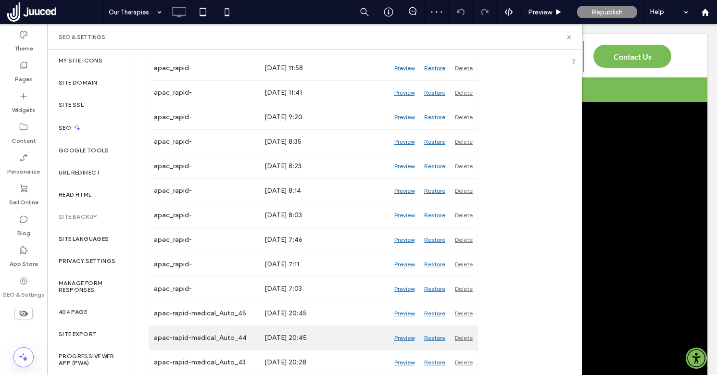
scroll to position [598, 0]
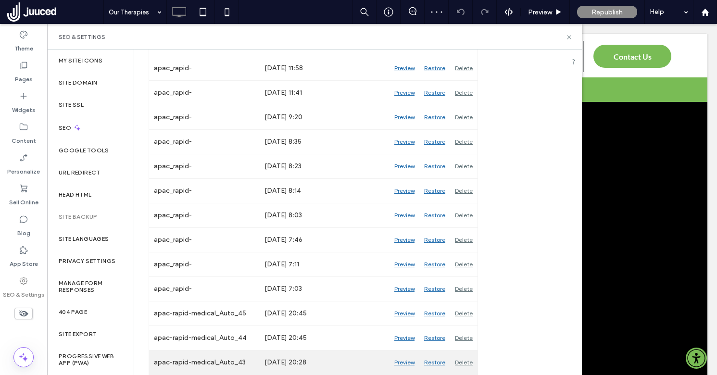
click at [465, 358] on div "Delete" at bounding box center [463, 362] width 27 height 24
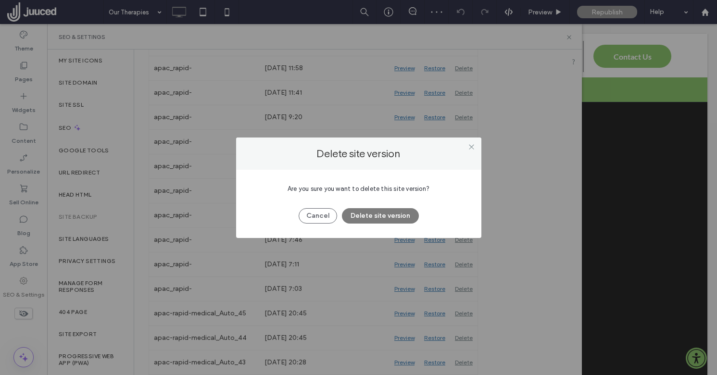
click at [394, 210] on button "Delete site version" at bounding box center [380, 215] width 77 height 15
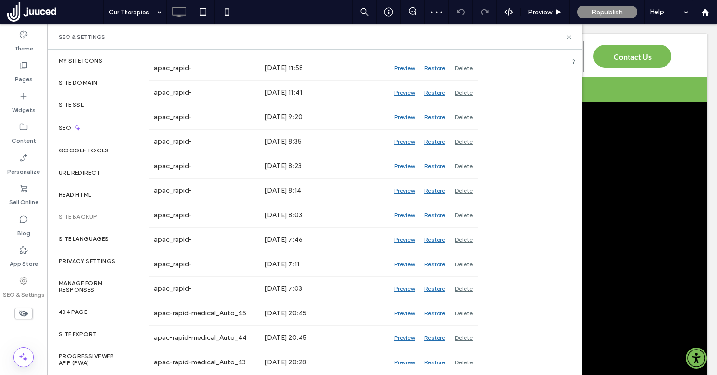
scroll to position [573, 0]
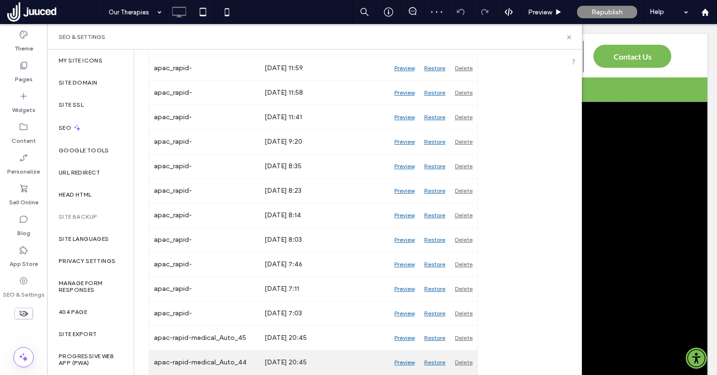
click at [462, 359] on div "Delete" at bounding box center [463, 362] width 27 height 24
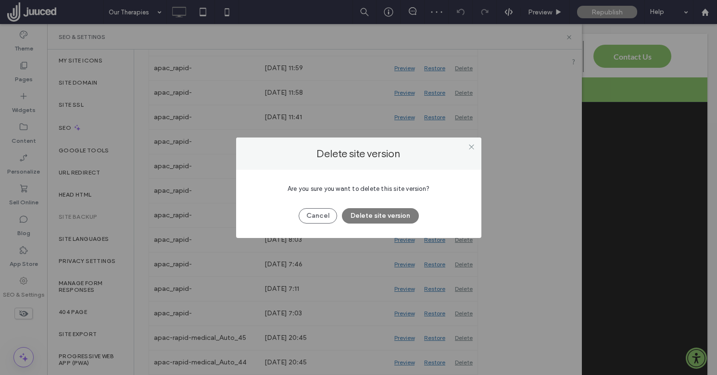
click at [388, 218] on button "Delete site version" at bounding box center [380, 215] width 77 height 15
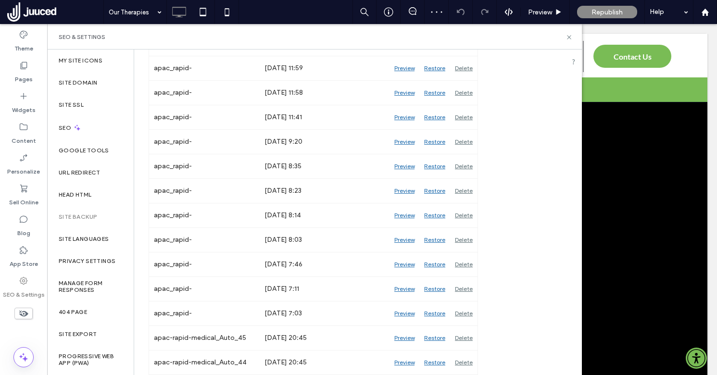
scroll to position [549, 0]
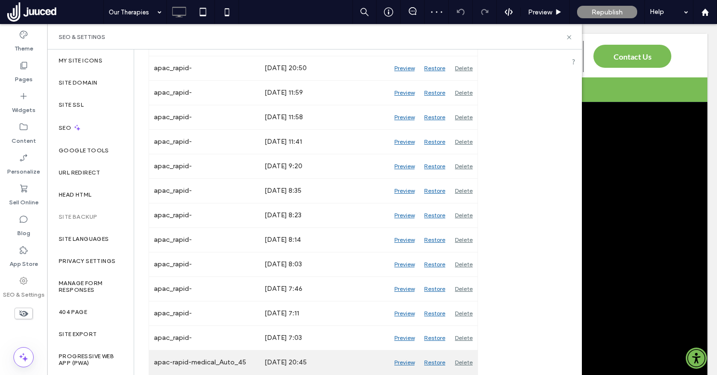
click at [462, 360] on div "Delete" at bounding box center [463, 362] width 27 height 24
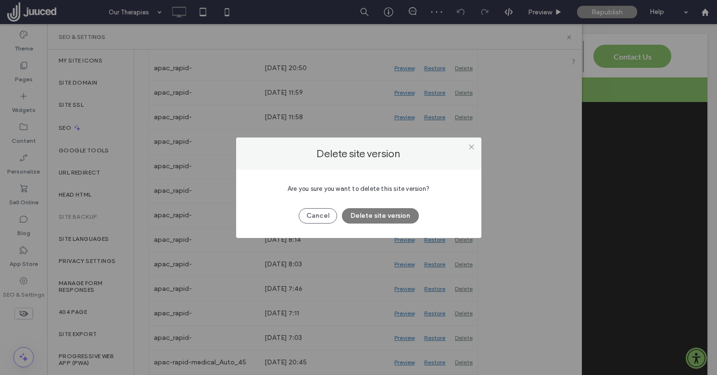
click at [393, 214] on button "Delete site version" at bounding box center [380, 215] width 77 height 15
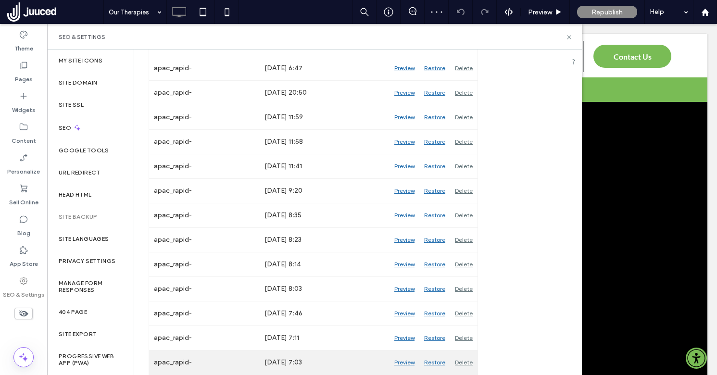
scroll to position [524, 0]
click at [464, 363] on div "Delete" at bounding box center [463, 362] width 27 height 24
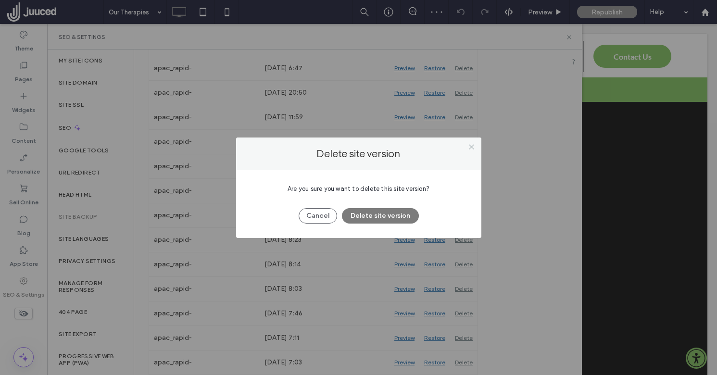
click at [400, 213] on button "Delete site version" at bounding box center [380, 215] width 77 height 15
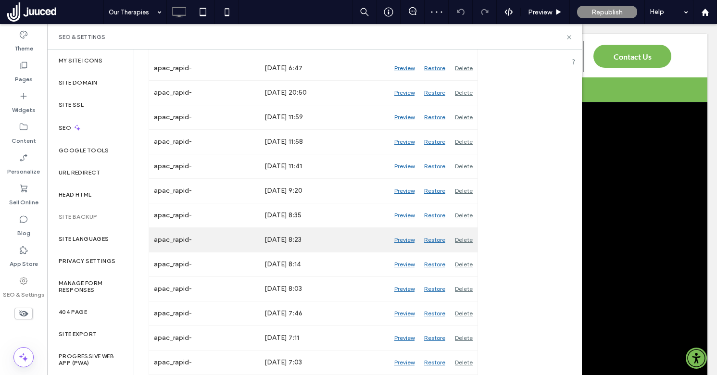
scroll to position [500, 0]
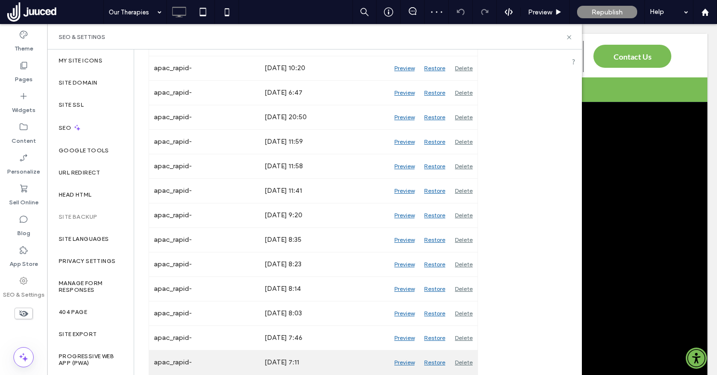
click at [461, 363] on div "Delete" at bounding box center [463, 362] width 27 height 24
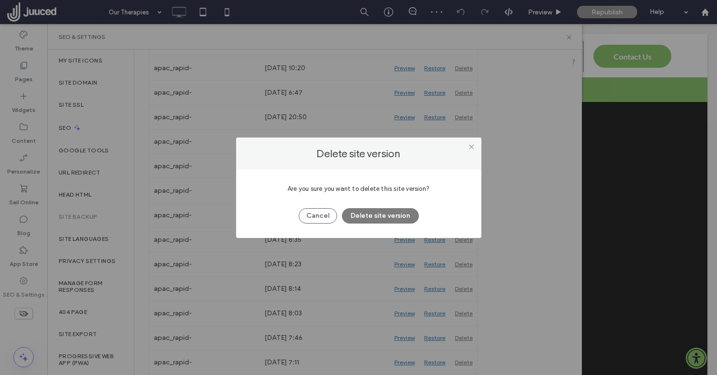
click at [399, 213] on button "Delete site version" at bounding box center [380, 215] width 77 height 15
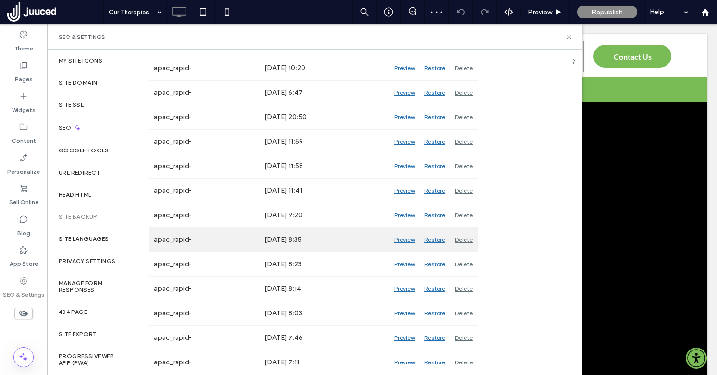
scroll to position [475, 0]
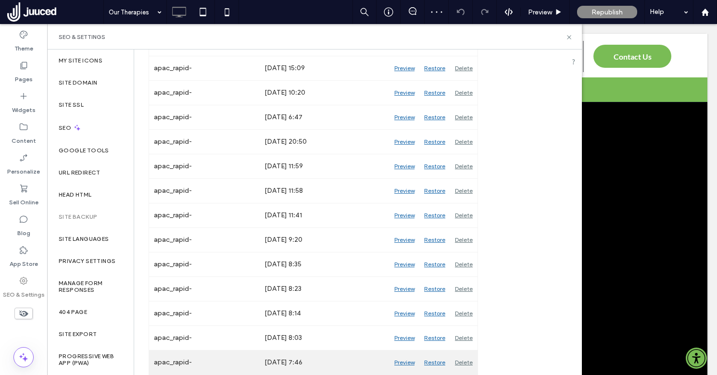
click at [463, 360] on div "Delete" at bounding box center [463, 362] width 27 height 24
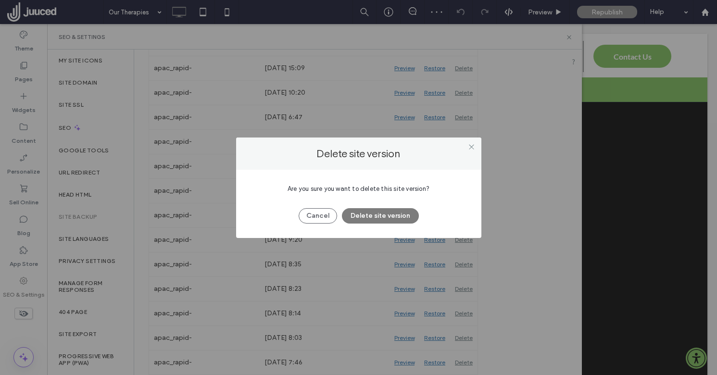
click at [393, 215] on button "Delete site version" at bounding box center [380, 215] width 77 height 15
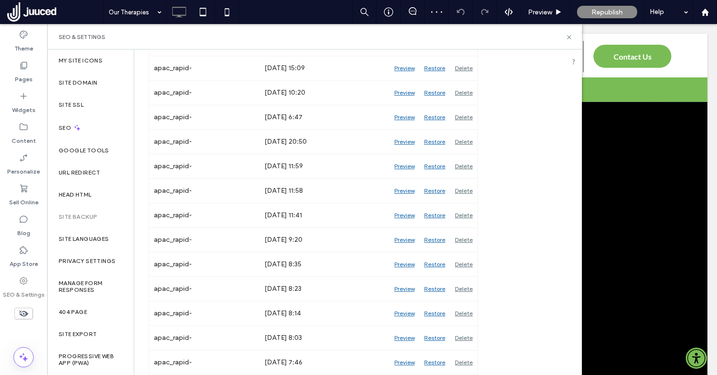
scroll to position [0, 0]
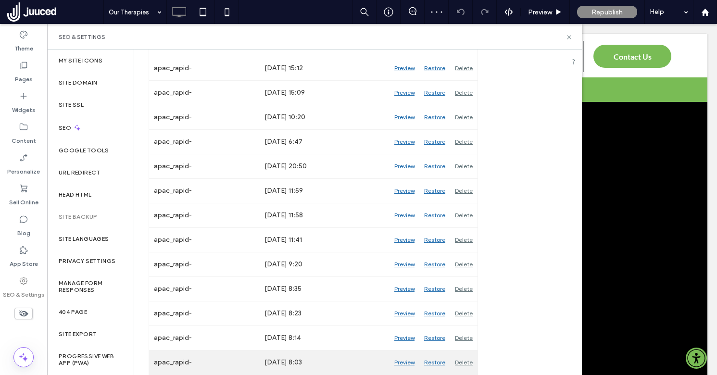
click at [468, 359] on div "Delete" at bounding box center [463, 362] width 27 height 24
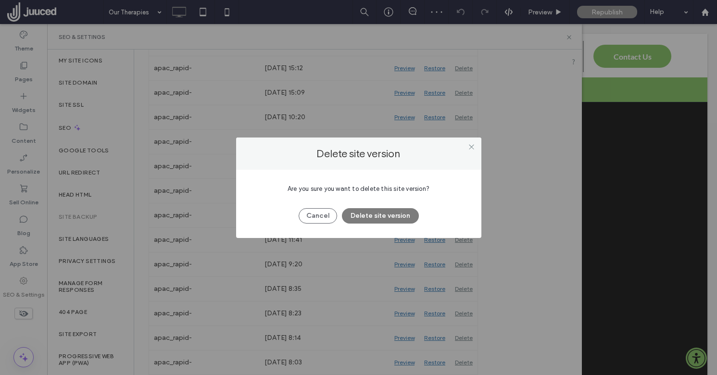
click at [386, 214] on button "Delete site version" at bounding box center [380, 215] width 77 height 15
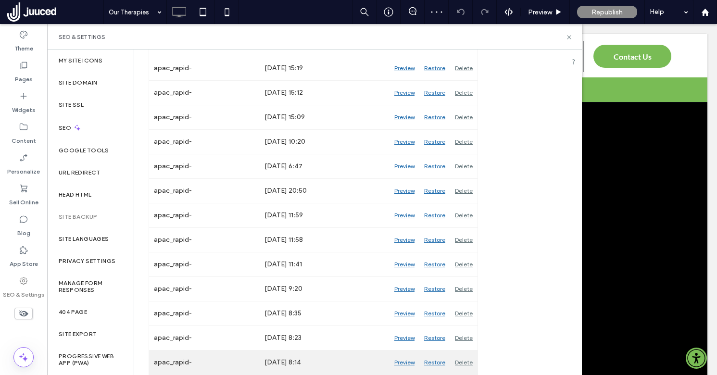
click at [462, 360] on div "Delete" at bounding box center [463, 362] width 27 height 24
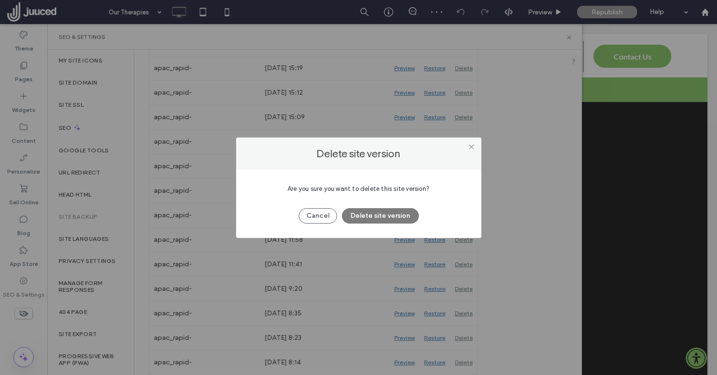
click at [388, 214] on button "Delete site version" at bounding box center [380, 215] width 77 height 15
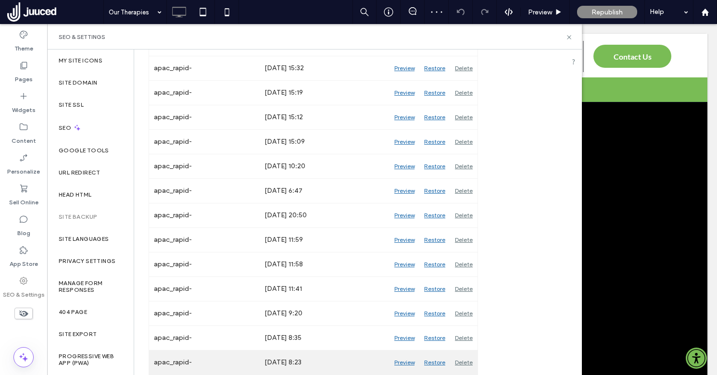
click at [468, 363] on div "Delete" at bounding box center [463, 362] width 27 height 24
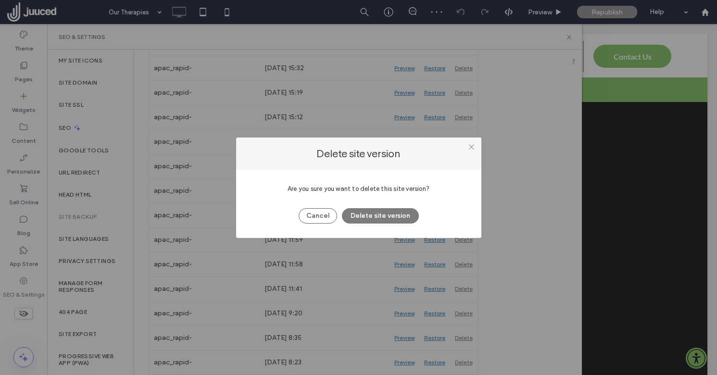
click at [397, 210] on button "Delete site version" at bounding box center [380, 215] width 77 height 15
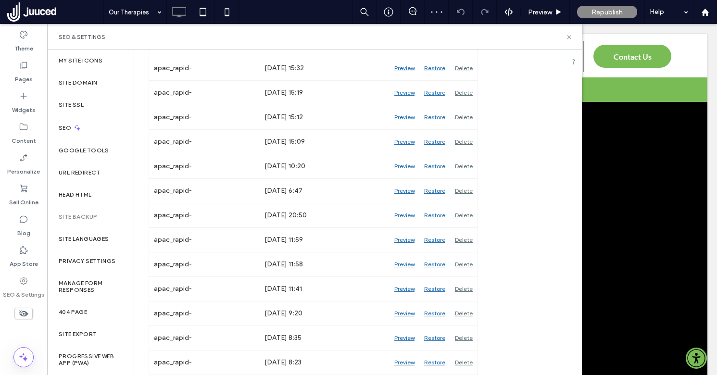
scroll to position [377, 0]
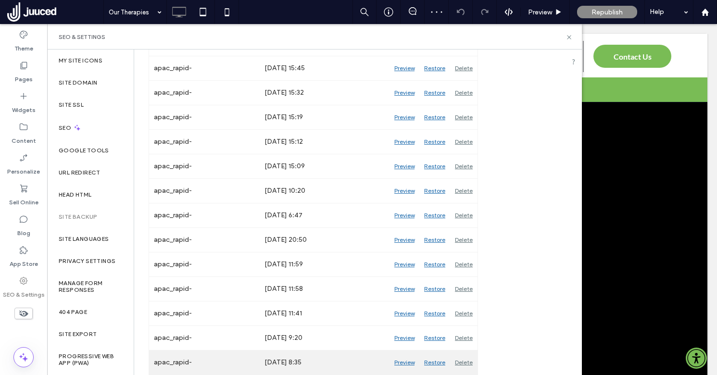
click at [466, 361] on div "Delete" at bounding box center [463, 362] width 27 height 24
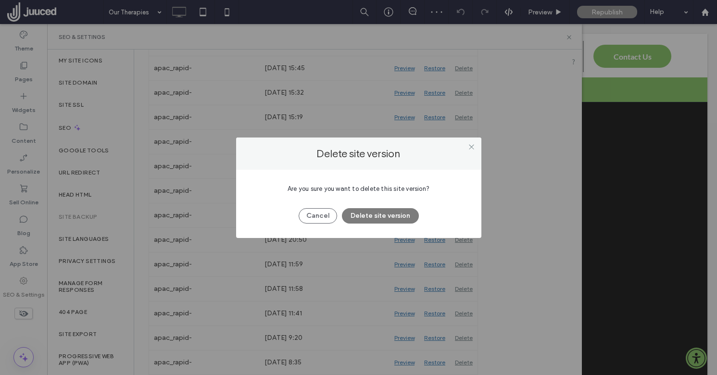
click at [391, 214] on button "Delete site version" at bounding box center [380, 215] width 77 height 15
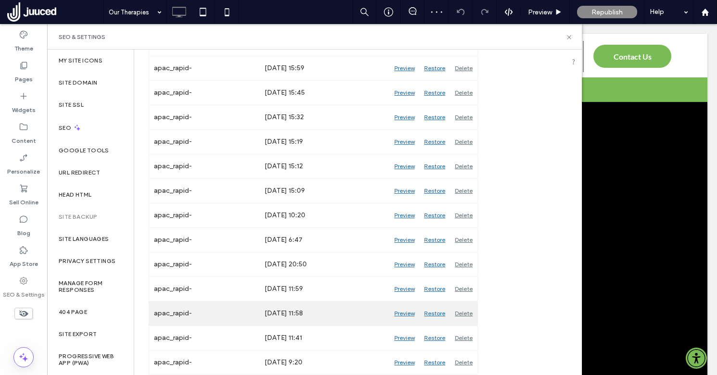
scroll to position [352, 0]
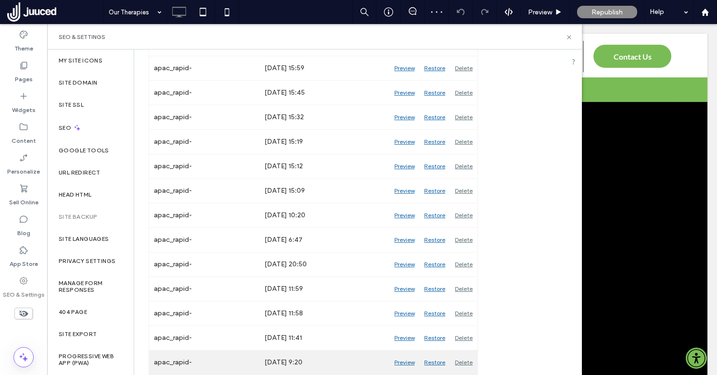
click at [463, 362] on div "Delete" at bounding box center [463, 362] width 27 height 24
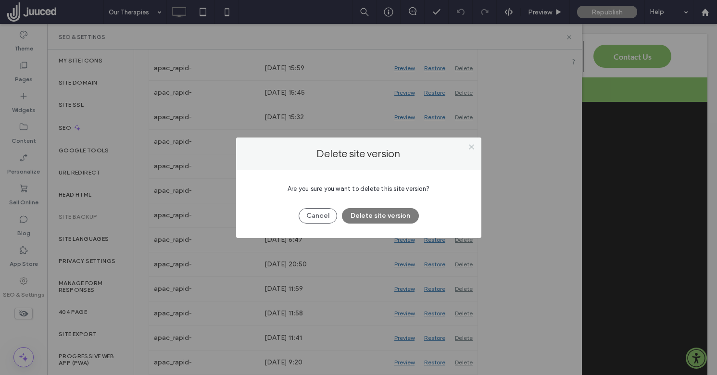
click at [388, 214] on button "Delete site version" at bounding box center [380, 215] width 77 height 15
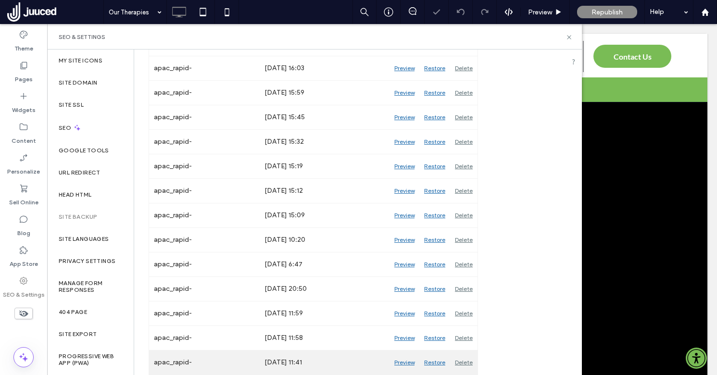
scroll to position [328, 0]
click at [458, 359] on div "Delete" at bounding box center [463, 362] width 27 height 24
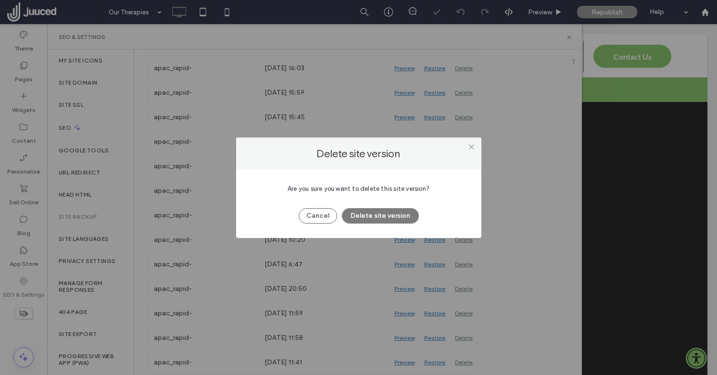
click at [375, 213] on button "Delete site version" at bounding box center [380, 215] width 77 height 15
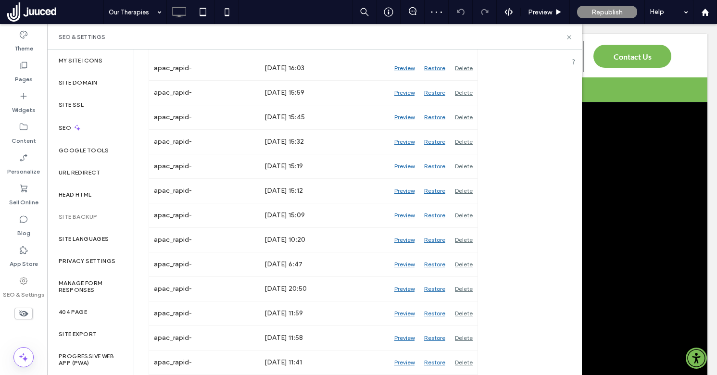
scroll to position [303, 0]
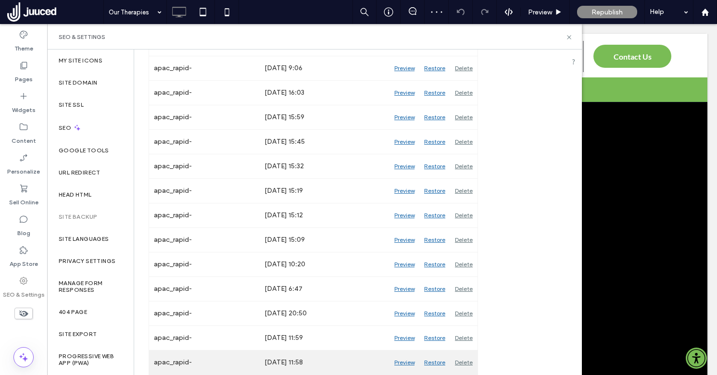
click at [466, 361] on div "Delete" at bounding box center [463, 362] width 27 height 24
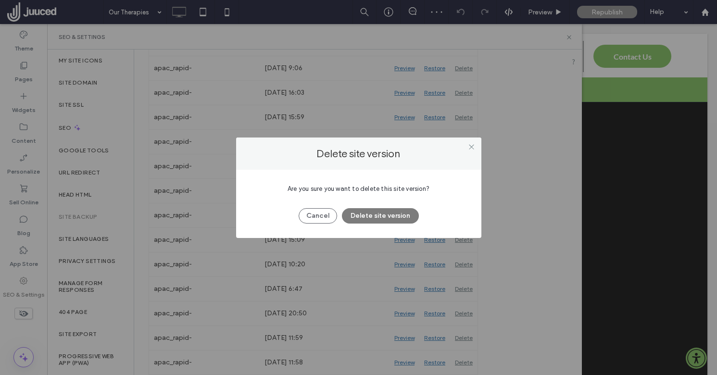
click at [373, 214] on button "Delete site version" at bounding box center [380, 215] width 77 height 15
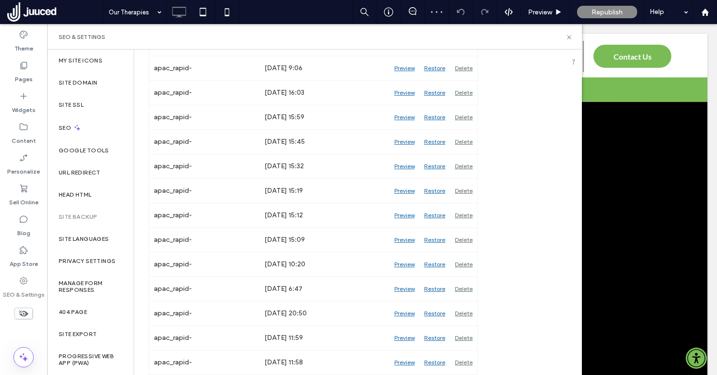
scroll to position [279, 0]
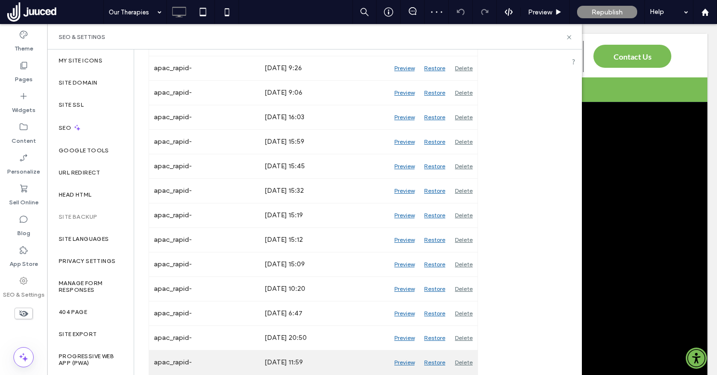
click at [462, 356] on div "Delete" at bounding box center [463, 362] width 27 height 24
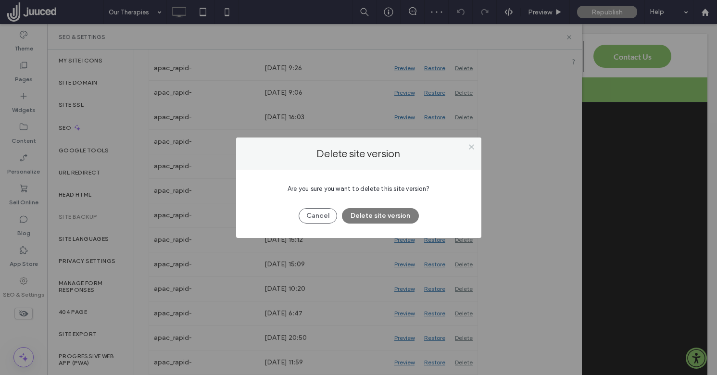
click at [387, 218] on button "Delete site version" at bounding box center [380, 215] width 77 height 15
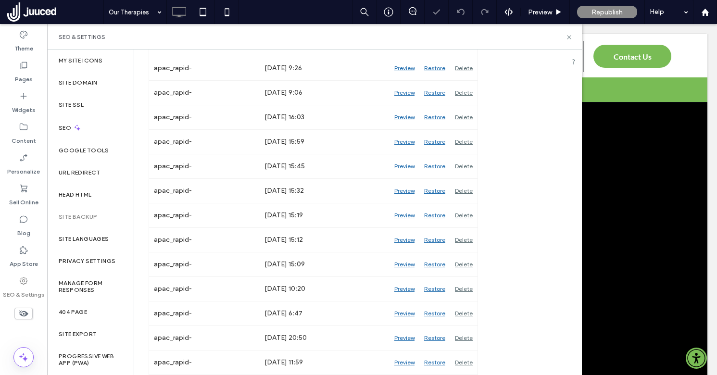
scroll to position [254, 0]
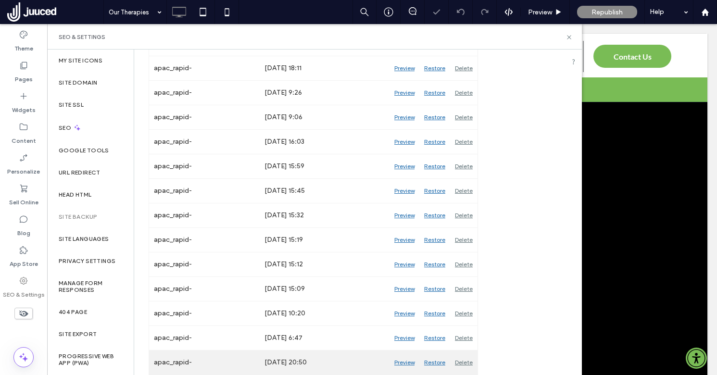
click at [463, 360] on div "Delete" at bounding box center [463, 362] width 27 height 24
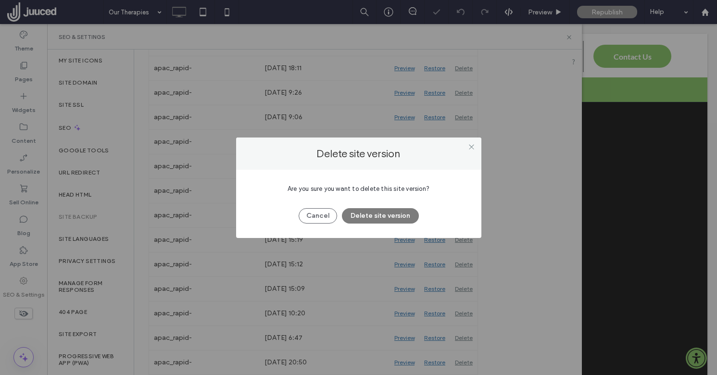
click at [394, 216] on button "Delete site version" at bounding box center [380, 215] width 77 height 15
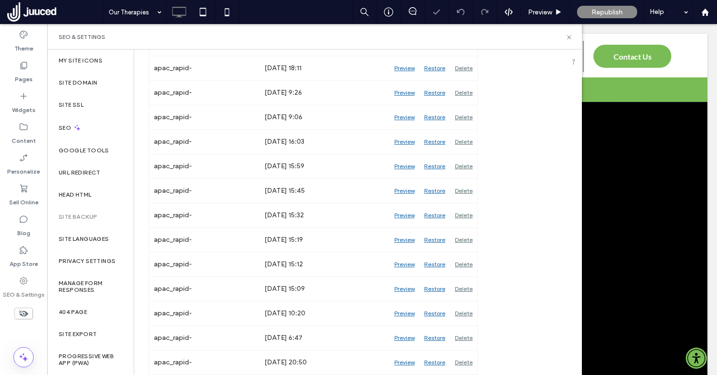
scroll to position [230, 0]
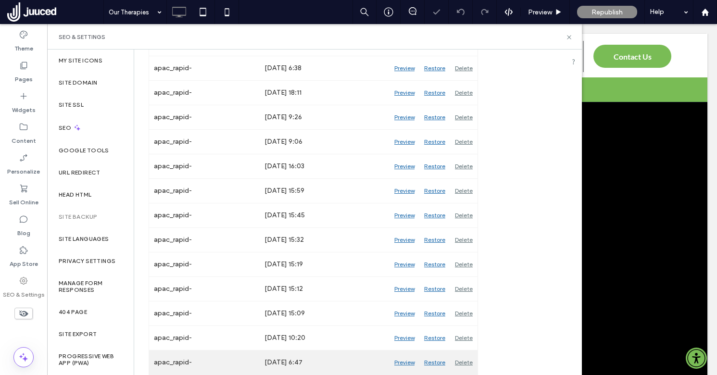
click at [466, 362] on div "Delete" at bounding box center [463, 362] width 27 height 24
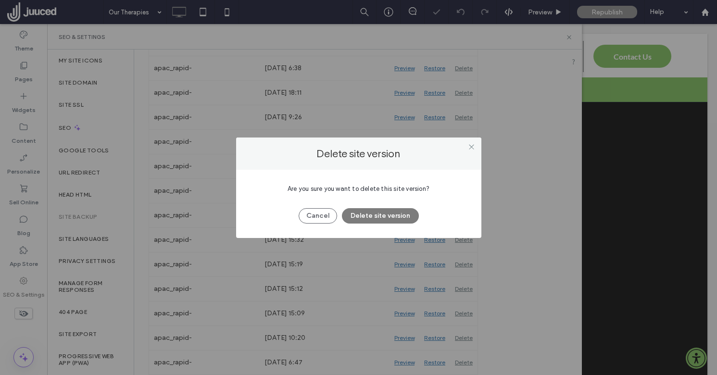
click at [388, 216] on button "Delete site version" at bounding box center [380, 215] width 77 height 15
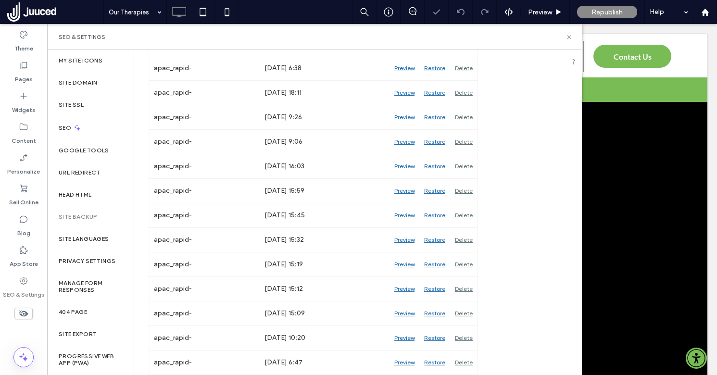
scroll to position [205, 0]
click at [467, 360] on div "Delete" at bounding box center [463, 362] width 27 height 24
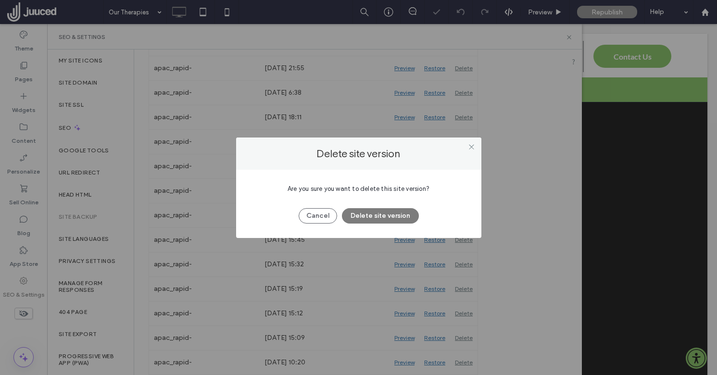
click at [392, 211] on button "Delete site version" at bounding box center [380, 215] width 77 height 15
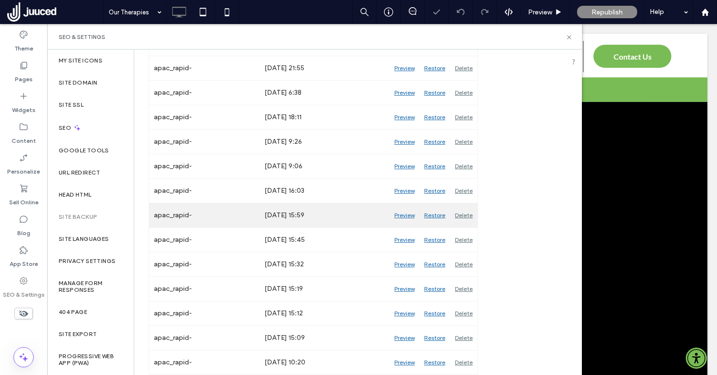
scroll to position [181, 0]
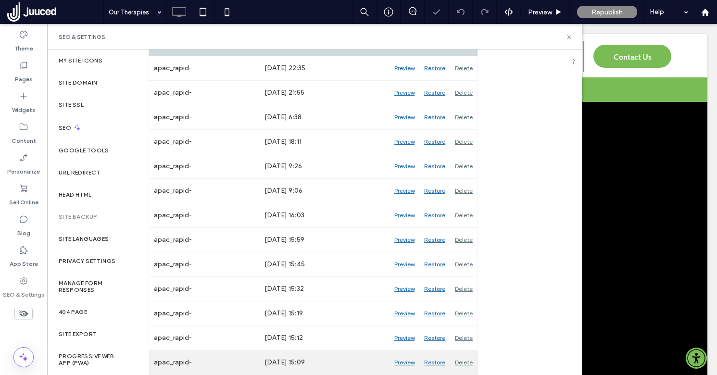
click at [459, 362] on div "Delete" at bounding box center [463, 362] width 27 height 24
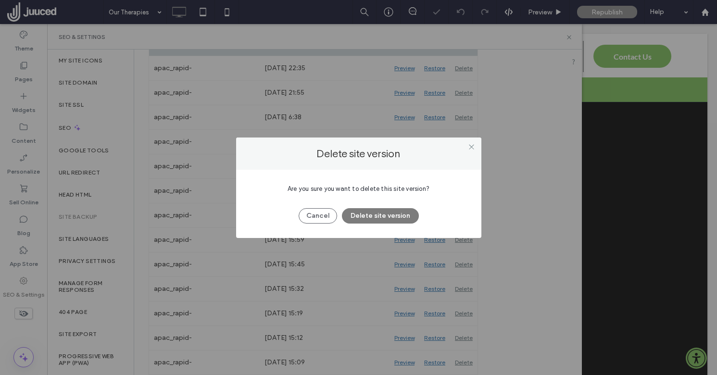
click at [393, 216] on button "Delete site version" at bounding box center [380, 215] width 77 height 15
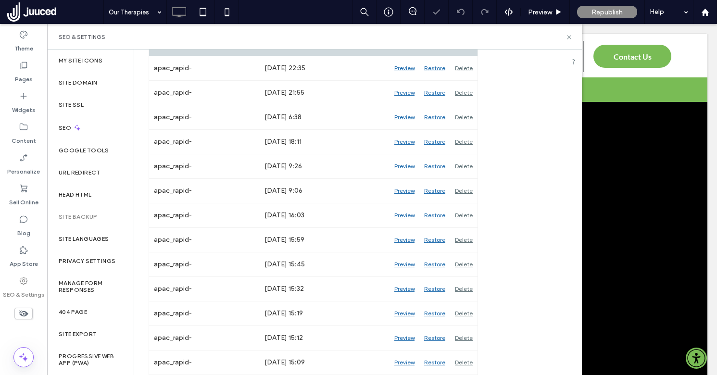
scroll to position [156, 0]
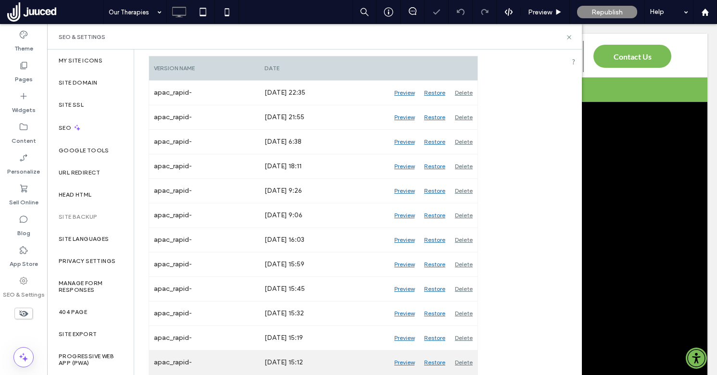
click at [464, 361] on div "Delete" at bounding box center [463, 362] width 27 height 24
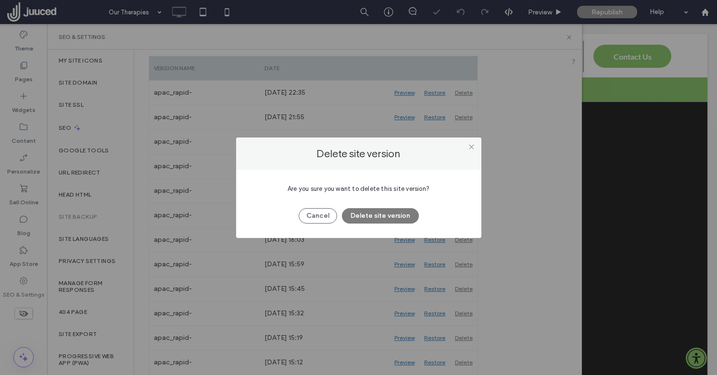
click at [388, 215] on button "Delete site version" at bounding box center [380, 215] width 77 height 15
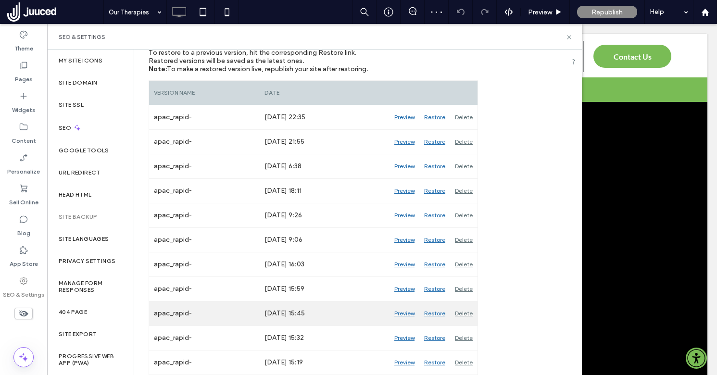
scroll to position [132, 0]
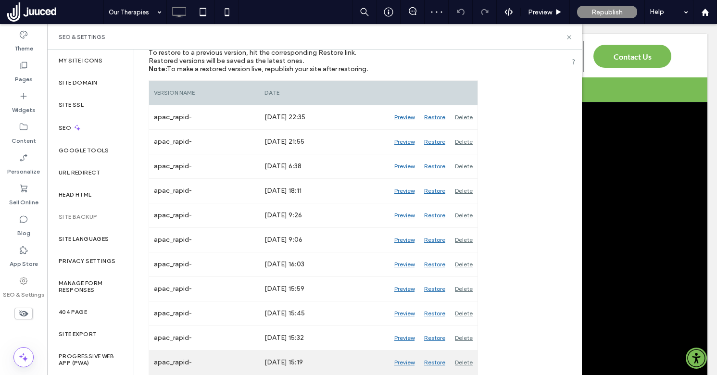
click at [468, 360] on div "Delete" at bounding box center [463, 362] width 27 height 24
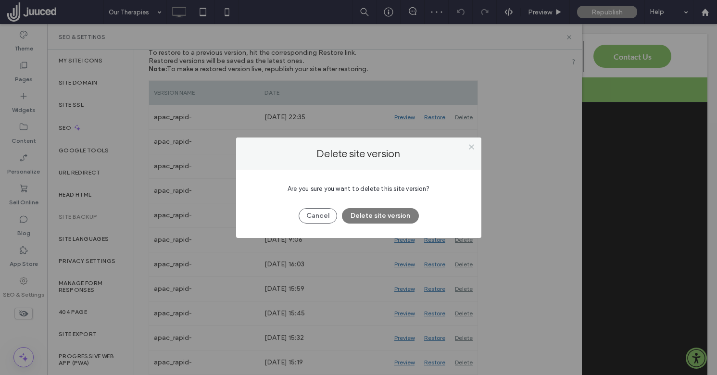
click at [387, 215] on button "Delete site version" at bounding box center [380, 215] width 77 height 15
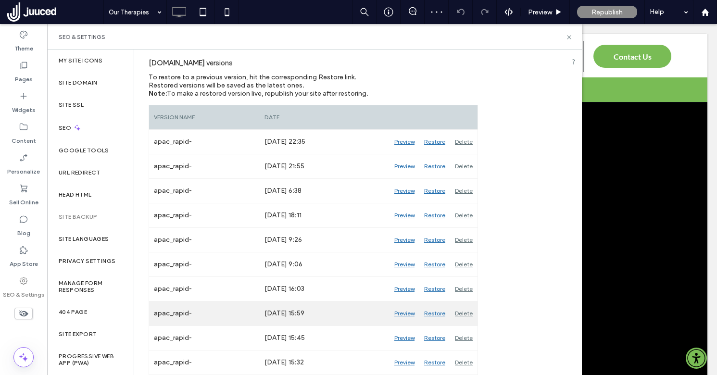
scroll to position [107, 0]
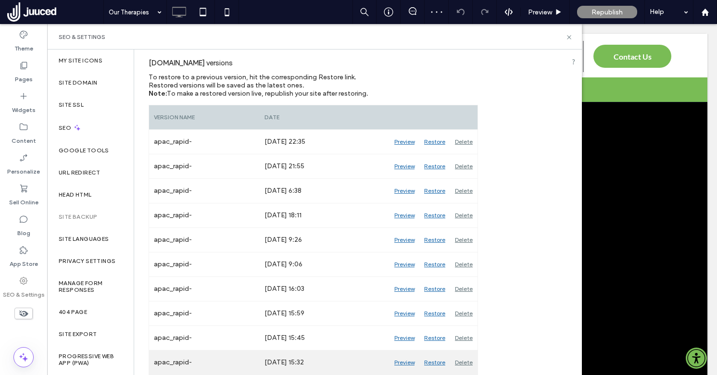
click at [464, 360] on div "Delete" at bounding box center [463, 362] width 27 height 24
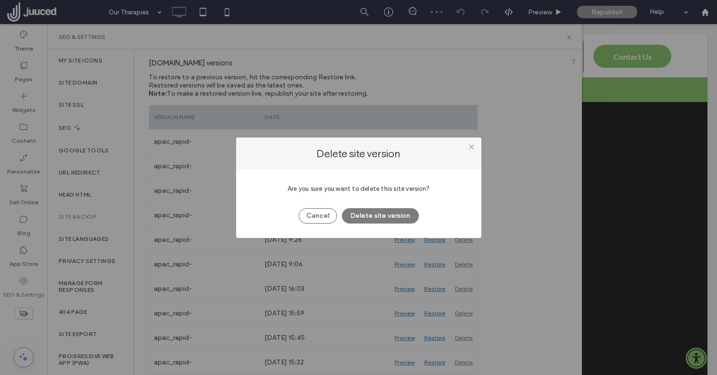
click at [385, 215] on button "Delete site version" at bounding box center [380, 215] width 77 height 15
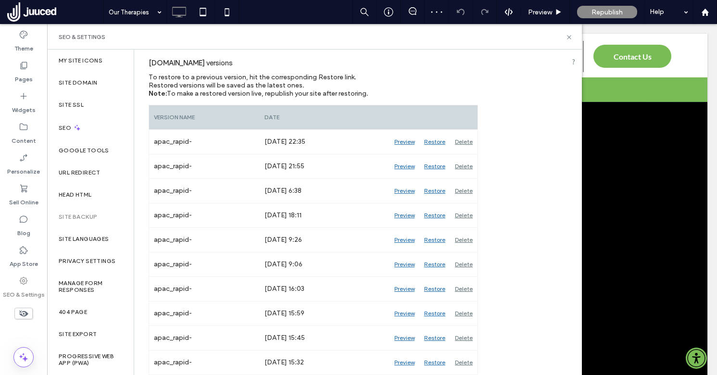
scroll to position [83, 0]
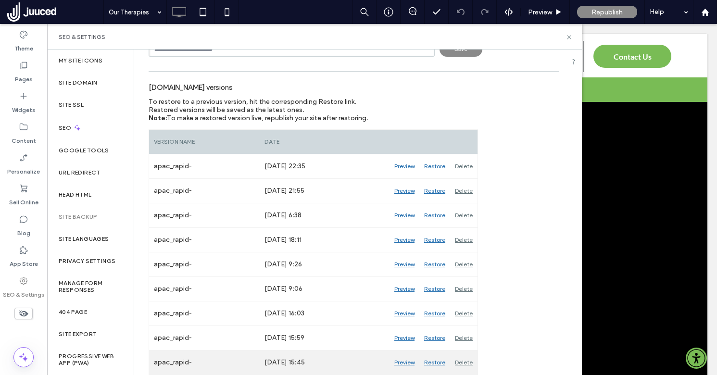
click at [463, 361] on div "Delete" at bounding box center [463, 362] width 27 height 24
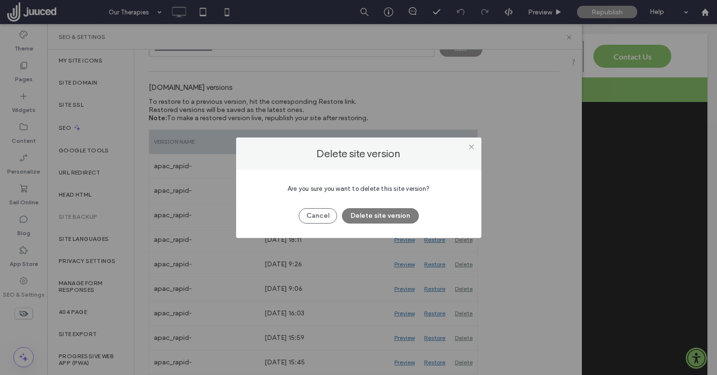
click at [400, 213] on button "Delete site version" at bounding box center [380, 215] width 77 height 15
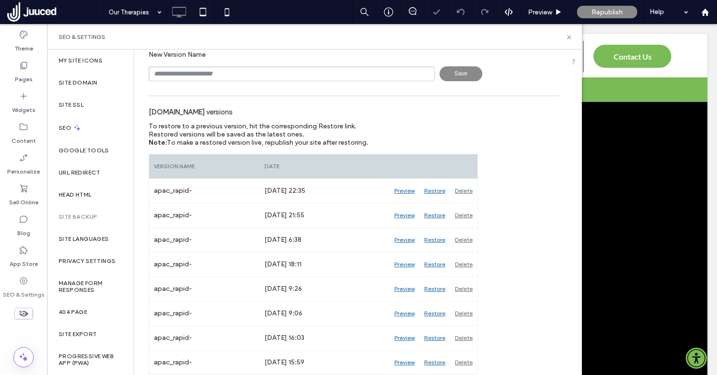
scroll to position [58, 0]
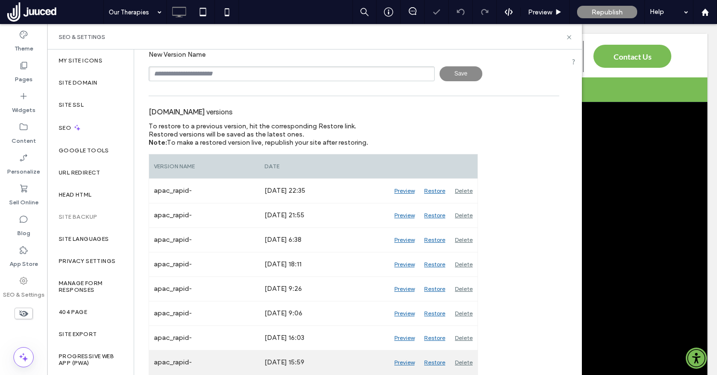
click at [463, 363] on div "Delete" at bounding box center [463, 362] width 27 height 24
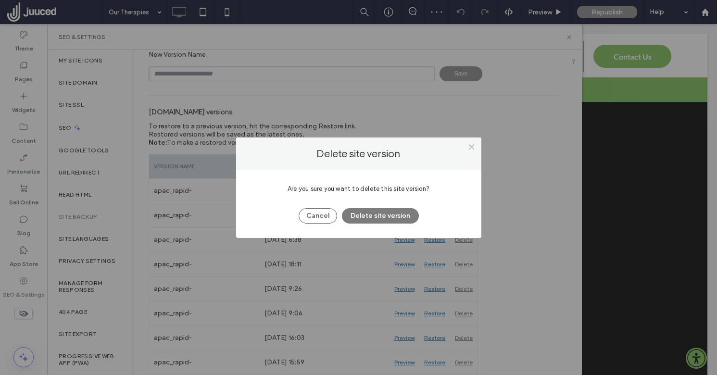
click at [403, 214] on button "Delete site version" at bounding box center [380, 215] width 77 height 15
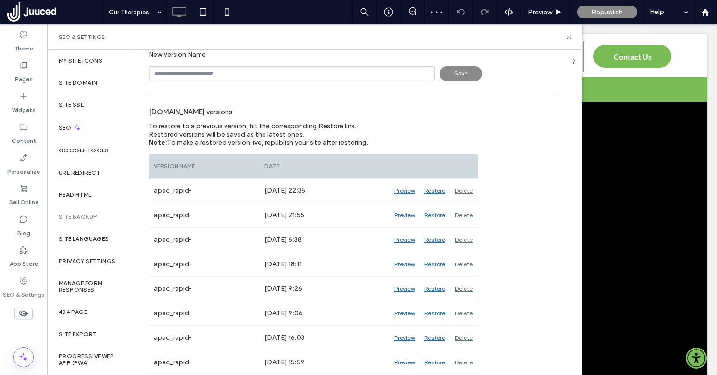
scroll to position [34, 0]
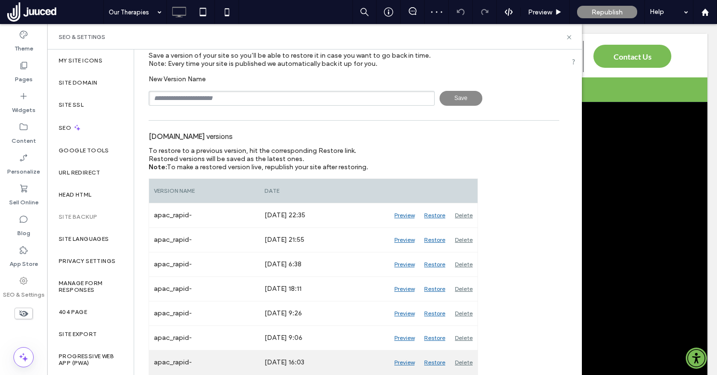
click at [466, 360] on div "Delete" at bounding box center [463, 362] width 27 height 24
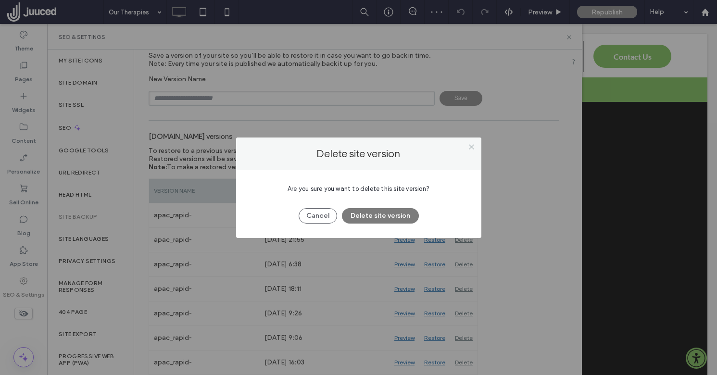
click at [393, 212] on button "Delete site version" at bounding box center [380, 215] width 77 height 15
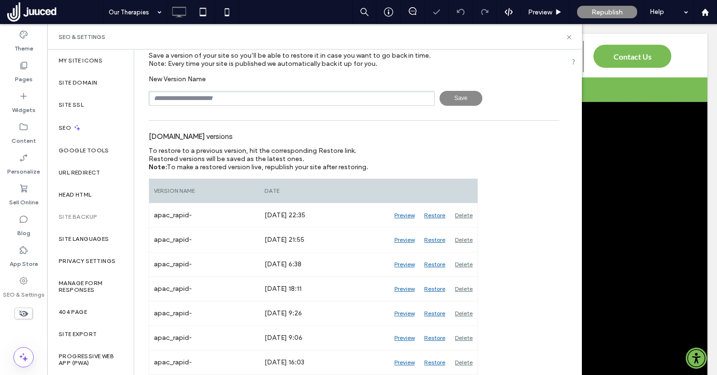
scroll to position [9, 0]
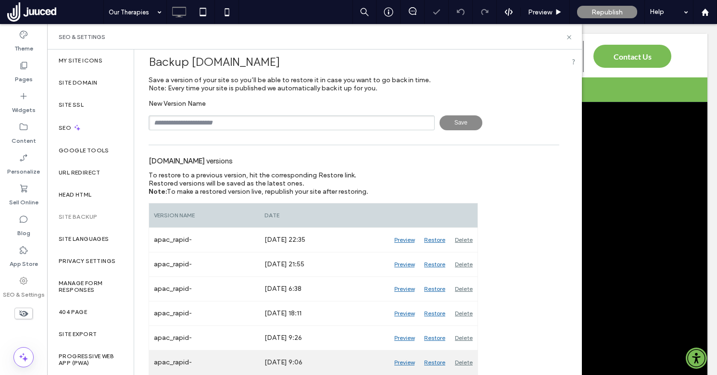
click at [468, 361] on div "Delete" at bounding box center [463, 362] width 27 height 24
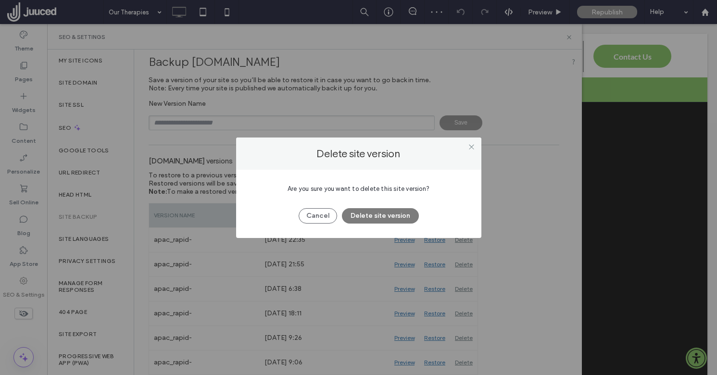
click at [393, 213] on button "Delete site version" at bounding box center [380, 215] width 77 height 15
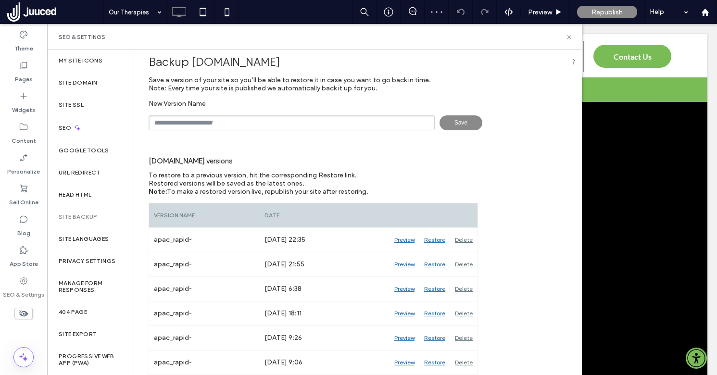
scroll to position [0, 0]
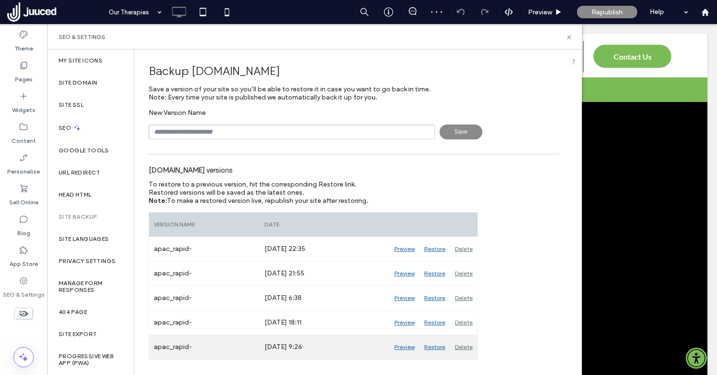
click at [463, 345] on div "Delete" at bounding box center [463, 347] width 27 height 24
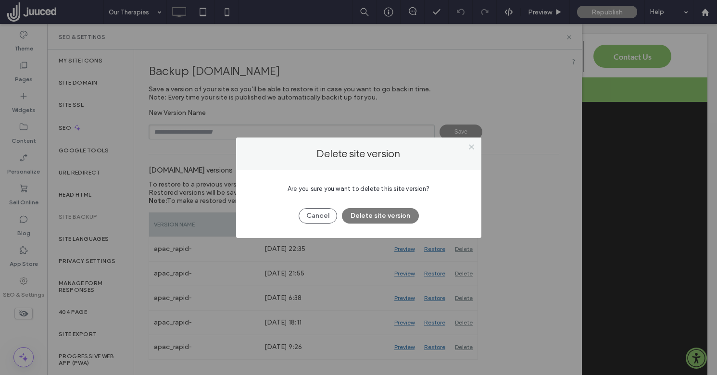
click at [367, 215] on button "Delete site version" at bounding box center [380, 215] width 77 height 15
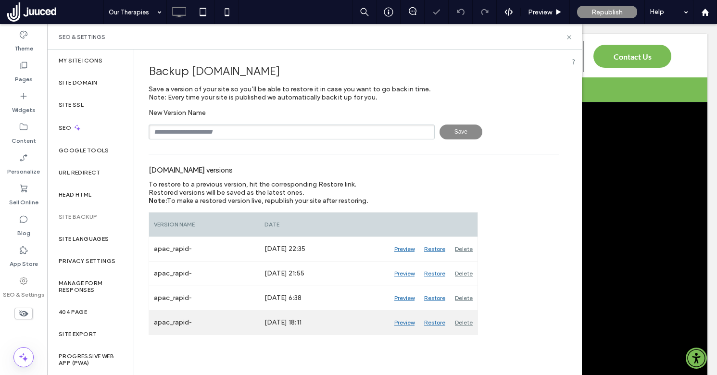
click at [461, 321] on div "Delete" at bounding box center [463, 323] width 27 height 24
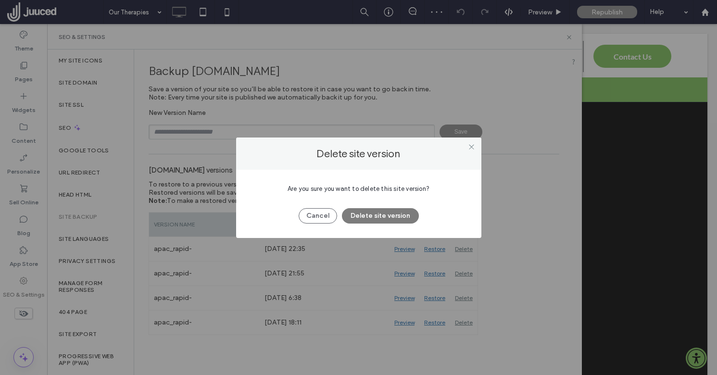
click at [387, 215] on button "Delete site version" at bounding box center [380, 215] width 77 height 15
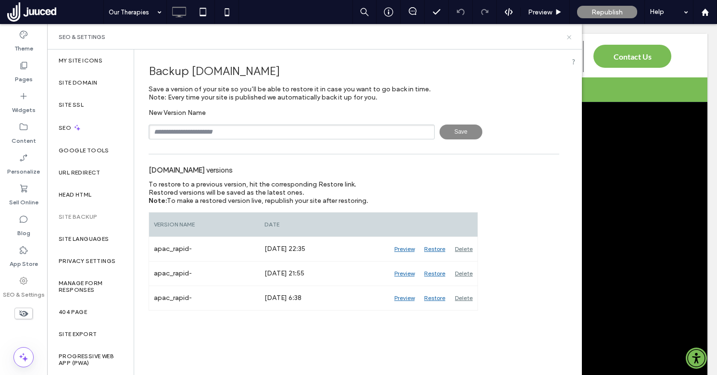
click at [570, 36] on use at bounding box center [569, 37] width 4 height 4
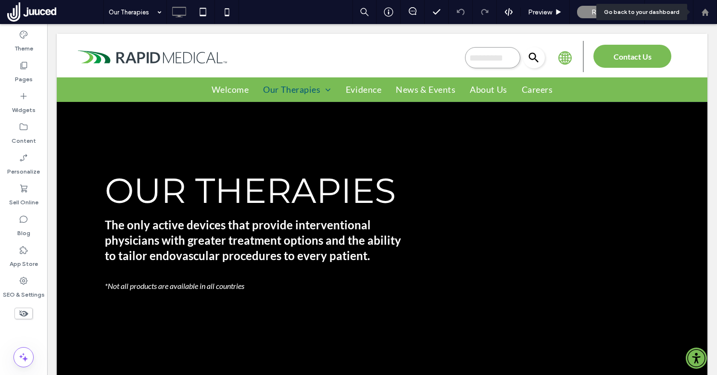
click at [706, 11] on use at bounding box center [704, 11] width 7 height 7
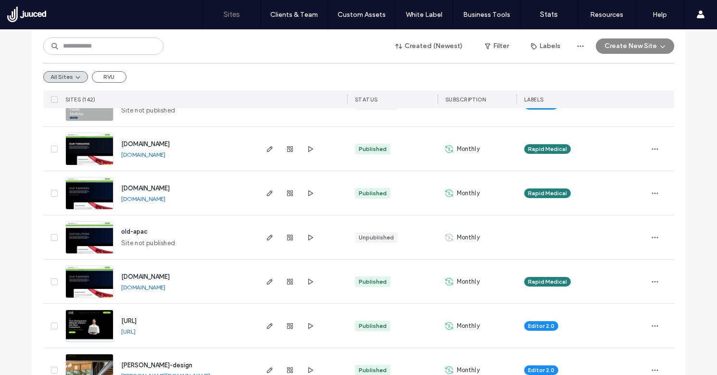
scroll to position [153, 0]
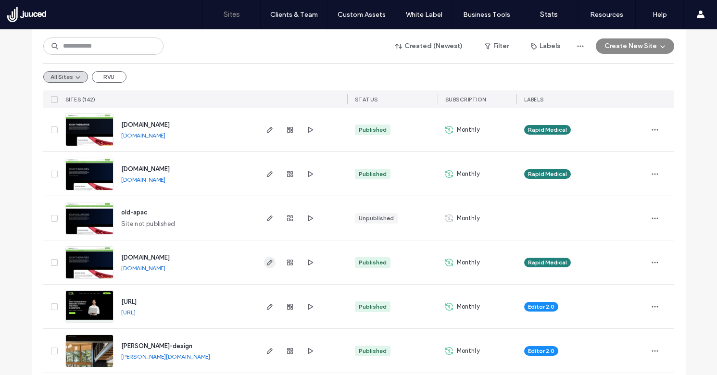
click at [266, 262] on icon "button" at bounding box center [270, 263] width 8 height 8
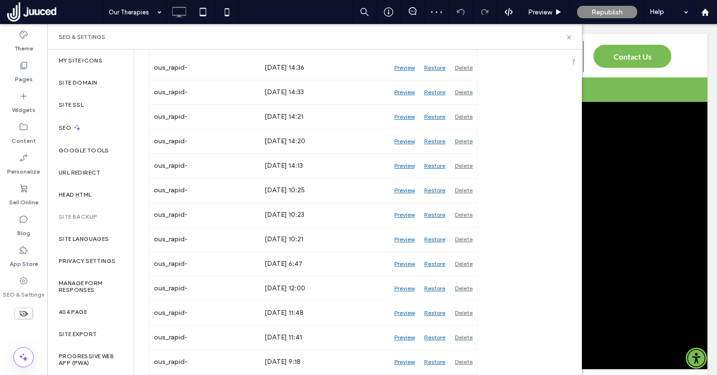
scroll to position [1088, 0]
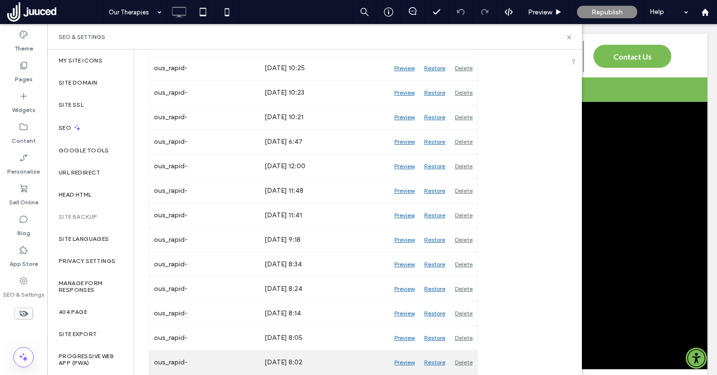
click at [466, 361] on div "Delete" at bounding box center [463, 362] width 27 height 24
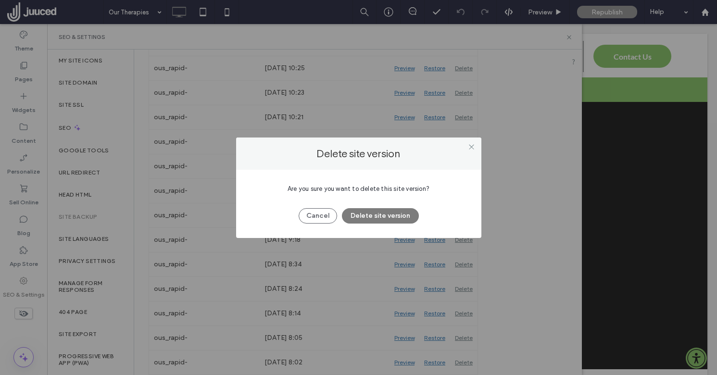
click at [378, 217] on button "Delete site version" at bounding box center [380, 215] width 77 height 15
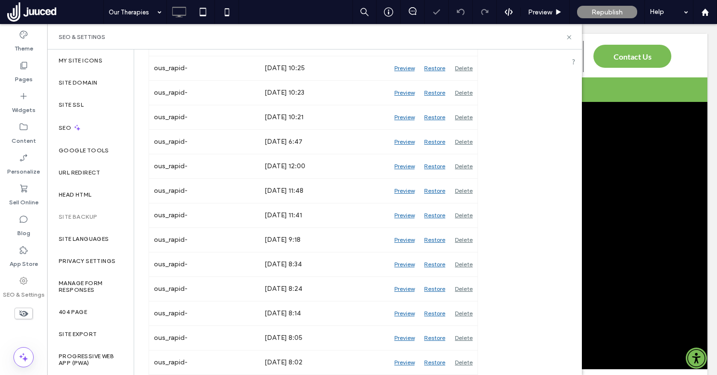
scroll to position [1063, 0]
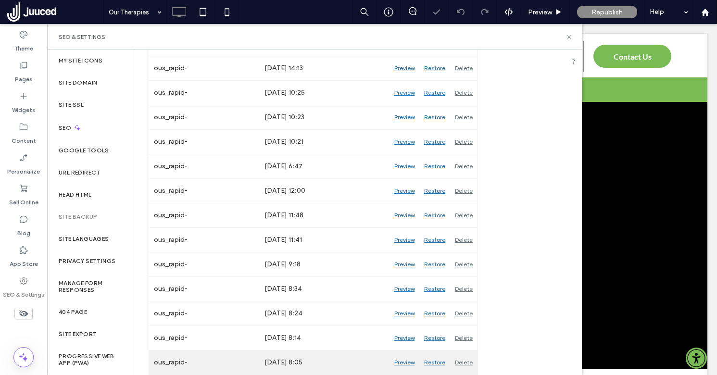
click at [466, 360] on div "Delete" at bounding box center [463, 362] width 27 height 24
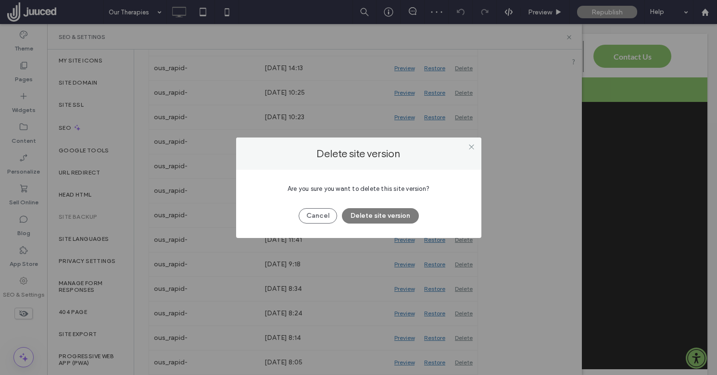
click at [396, 217] on button "Delete site version" at bounding box center [380, 215] width 77 height 15
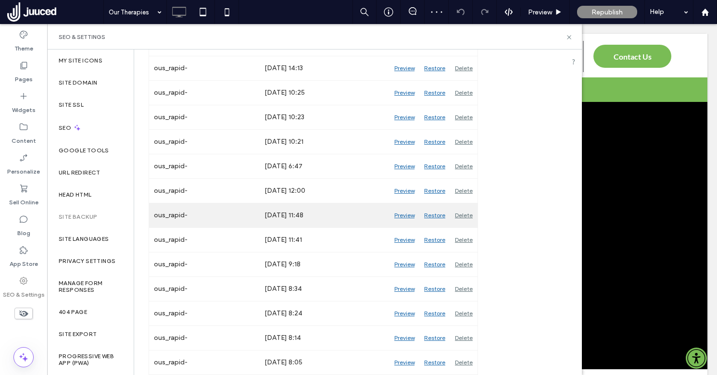
scroll to position [1039, 0]
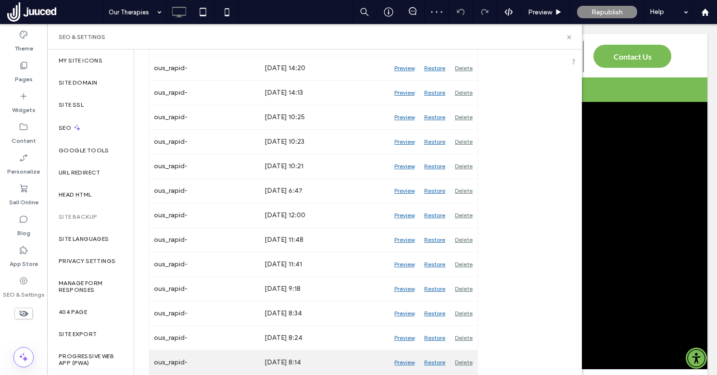
click at [465, 363] on div "Delete" at bounding box center [463, 362] width 27 height 24
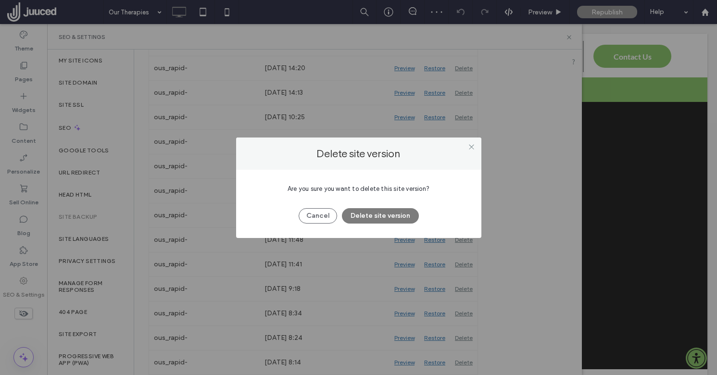
click at [397, 217] on button "Delete site version" at bounding box center [380, 215] width 77 height 15
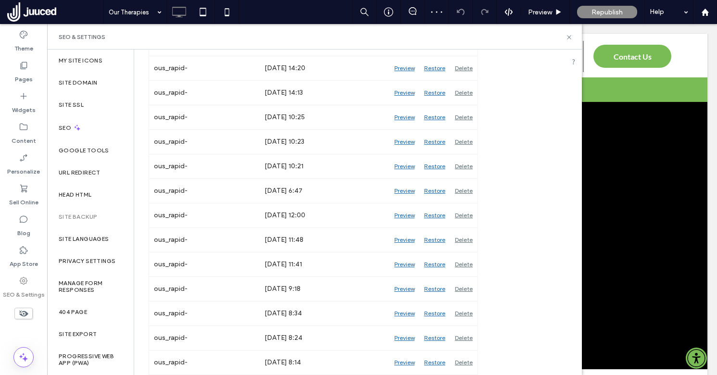
click at [462, 359] on div at bounding box center [358, 187] width 717 height 375
click at [462, 359] on div "Delete" at bounding box center [463, 362] width 27 height 24
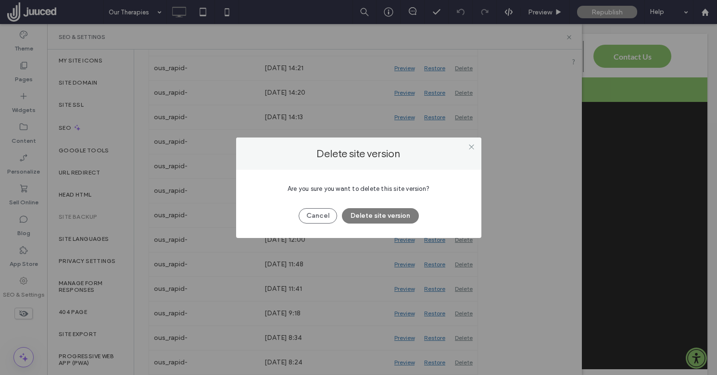
click at [394, 211] on button "Delete site version" at bounding box center [380, 215] width 77 height 15
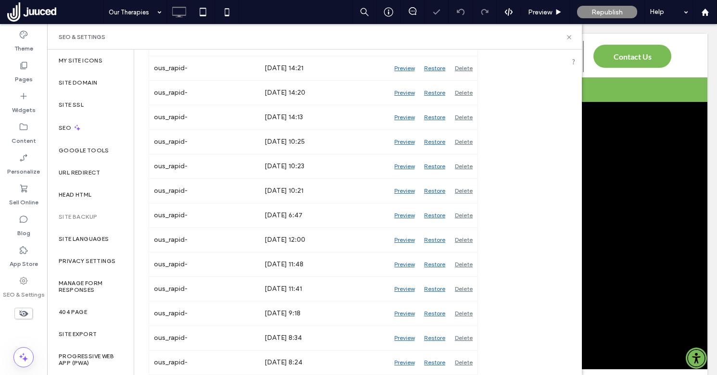
scroll to position [990, 0]
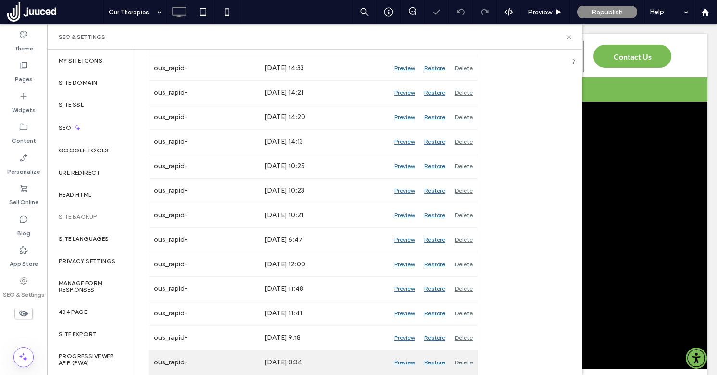
click at [466, 357] on div "Delete" at bounding box center [463, 362] width 27 height 24
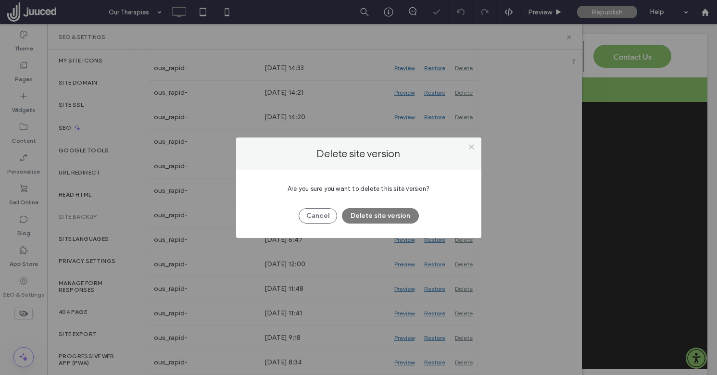
click at [396, 215] on button "Delete site version" at bounding box center [380, 215] width 77 height 15
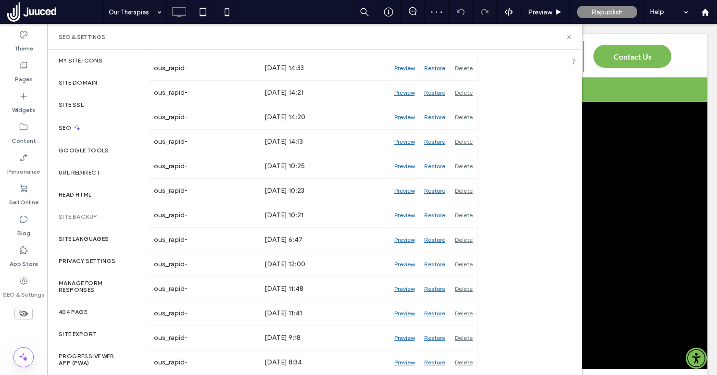
scroll to position [965, 0]
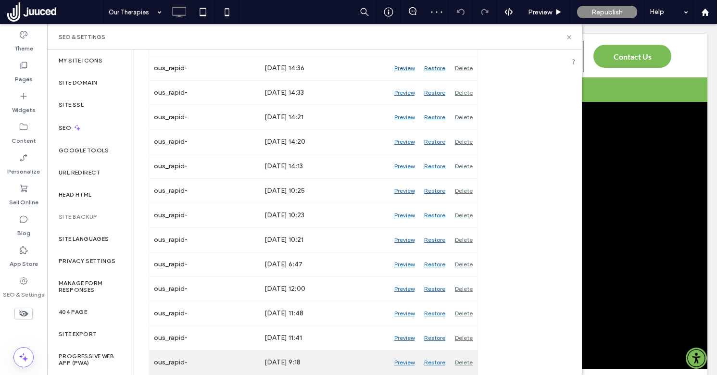
click at [470, 360] on div "Delete" at bounding box center [463, 362] width 27 height 24
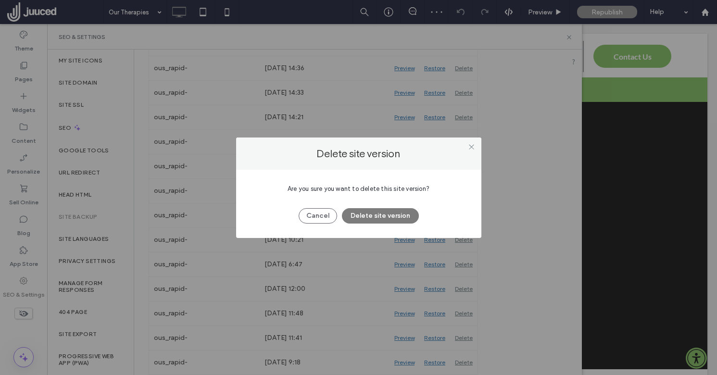
click at [387, 217] on button "Delete site version" at bounding box center [380, 215] width 77 height 15
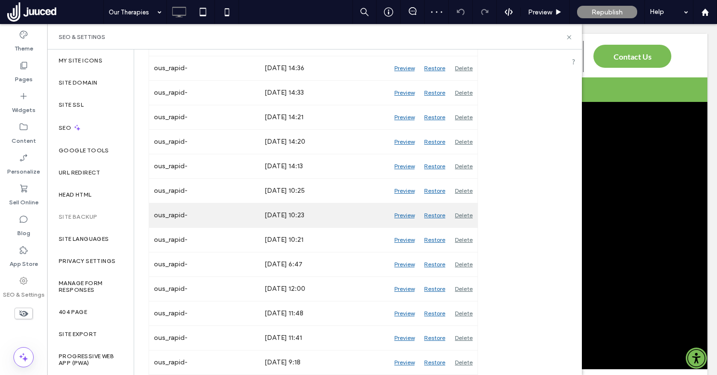
scroll to position [941, 0]
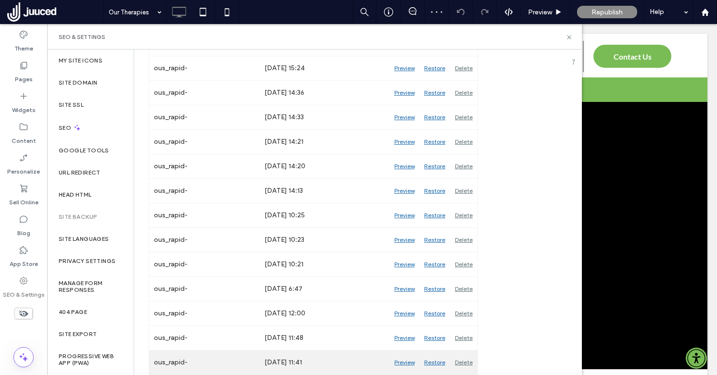
click at [466, 361] on div "Delete" at bounding box center [463, 362] width 27 height 24
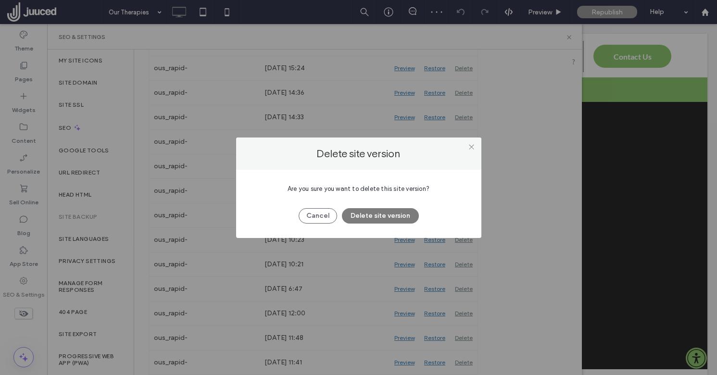
click at [394, 215] on button "Delete site version" at bounding box center [380, 215] width 77 height 15
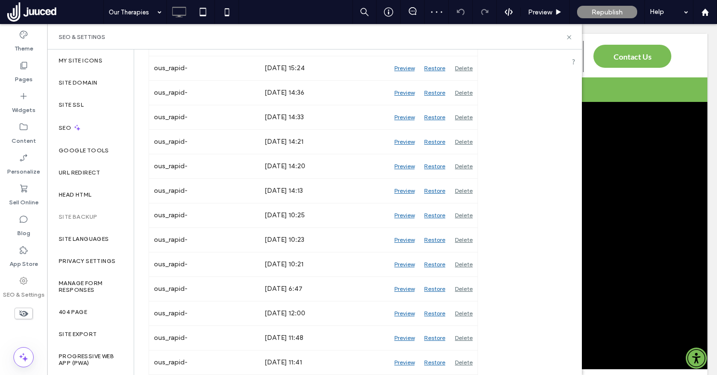
scroll to position [916, 0]
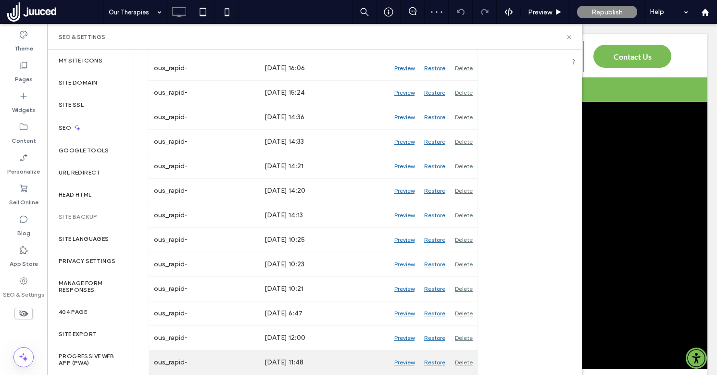
click at [460, 358] on div "Delete" at bounding box center [463, 362] width 27 height 24
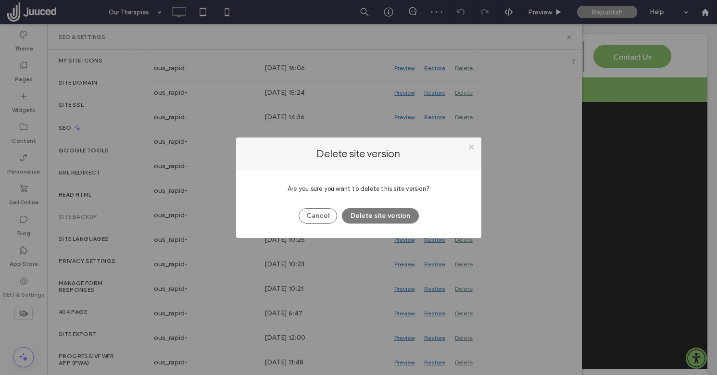
click at [388, 213] on button "Delete site version" at bounding box center [380, 215] width 77 height 15
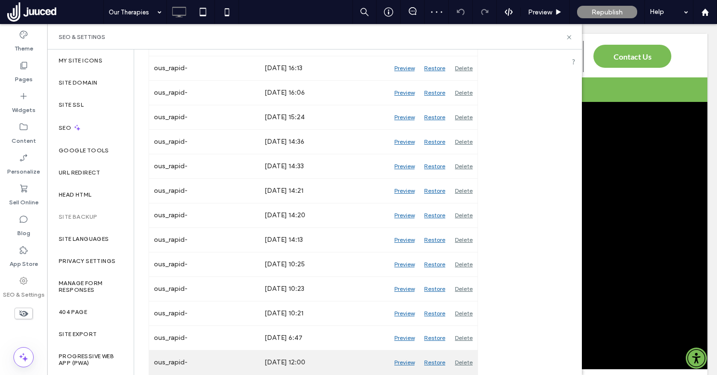
scroll to position [892, 0]
click at [463, 359] on div "Delete" at bounding box center [463, 362] width 27 height 24
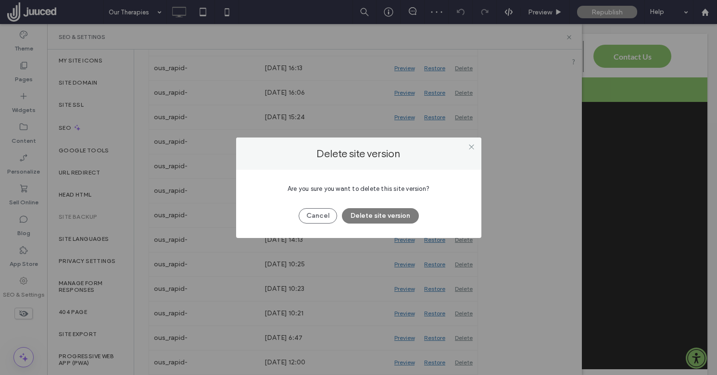
click at [381, 212] on button "Delete site version" at bounding box center [380, 215] width 77 height 15
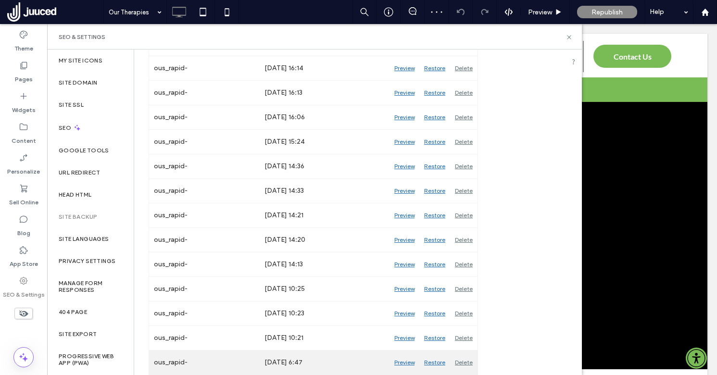
scroll to position [867, 0]
click at [470, 363] on div "Delete" at bounding box center [463, 362] width 27 height 24
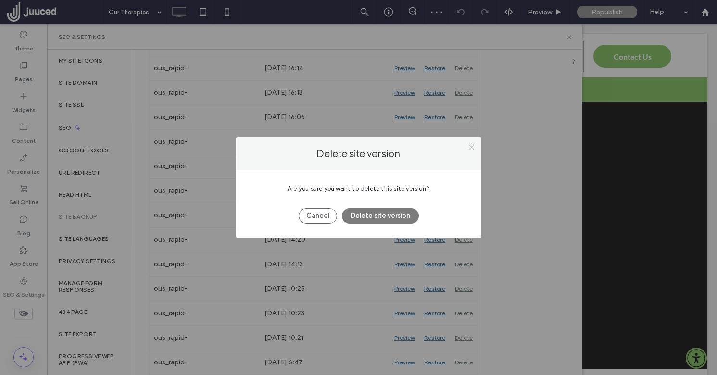
click at [391, 220] on button "Delete site version" at bounding box center [380, 215] width 77 height 15
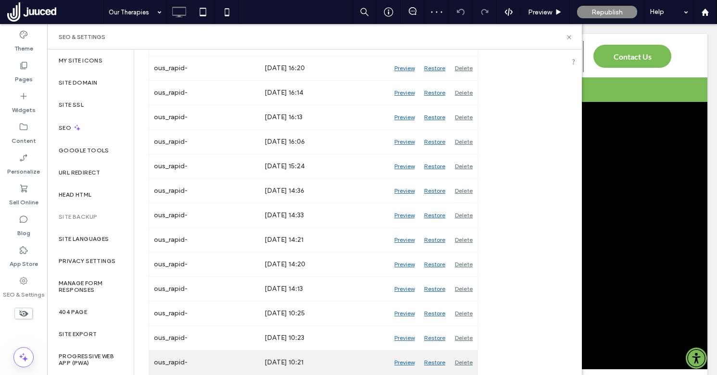
scroll to position [843, 0]
click at [460, 357] on div "Delete" at bounding box center [463, 362] width 27 height 24
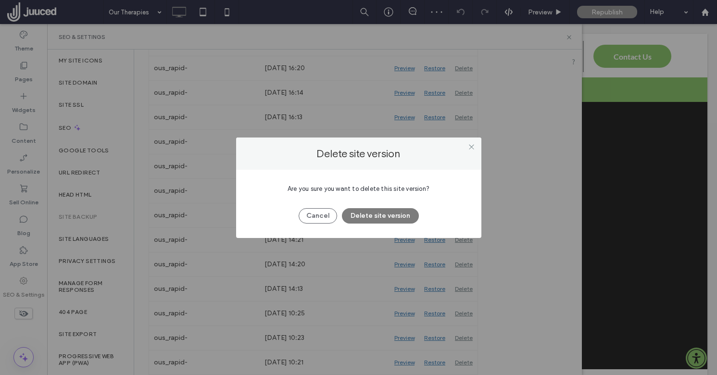
click at [388, 219] on button "Delete site version" at bounding box center [380, 215] width 77 height 15
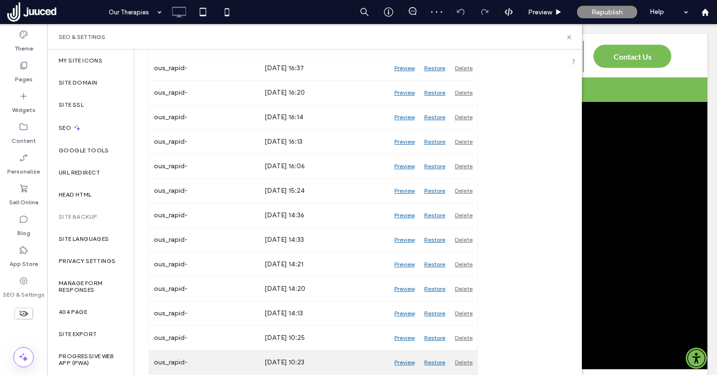
scroll to position [818, 0]
click at [473, 362] on div "Delete" at bounding box center [463, 362] width 27 height 24
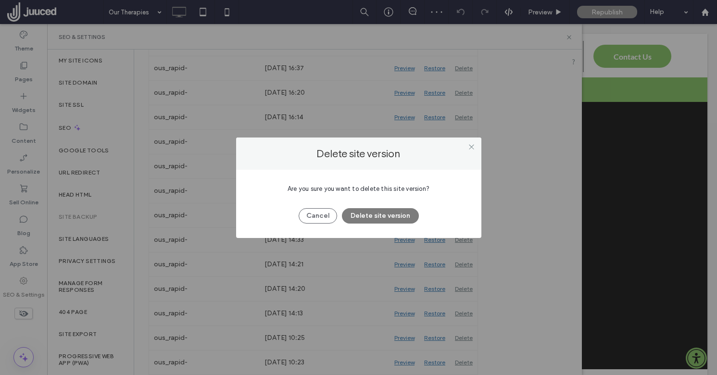
click at [390, 218] on button "Delete site version" at bounding box center [380, 215] width 77 height 15
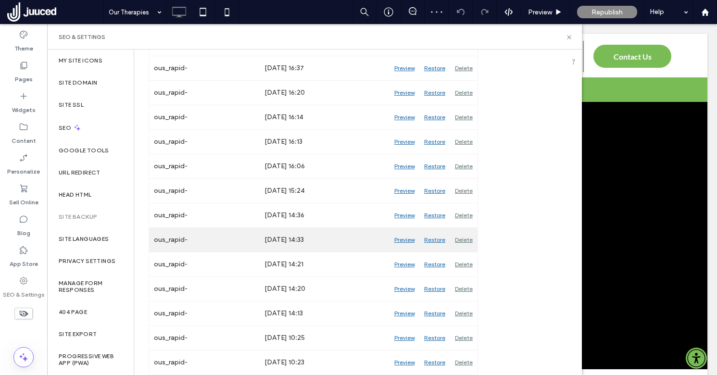
scroll to position [794, 0]
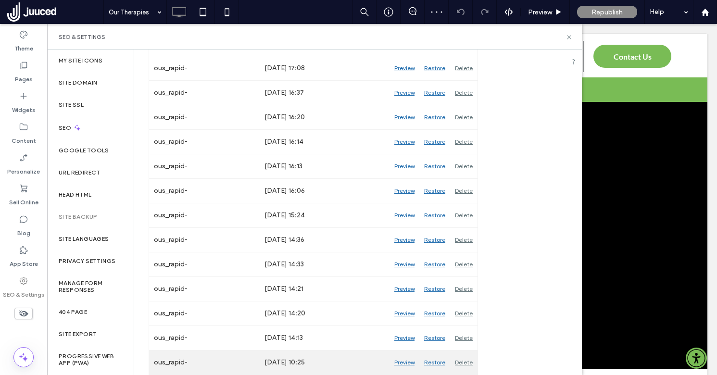
click at [466, 363] on div "Delete" at bounding box center [463, 362] width 27 height 24
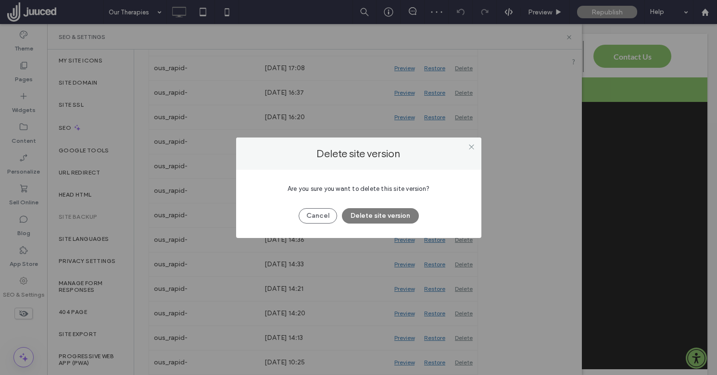
click at [391, 214] on button "Delete site version" at bounding box center [380, 215] width 77 height 15
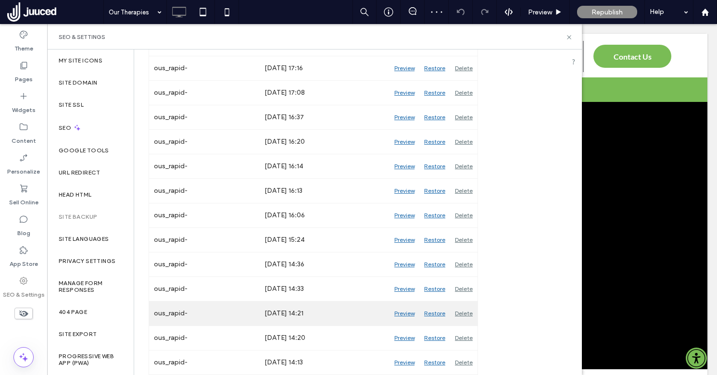
scroll to position [769, 0]
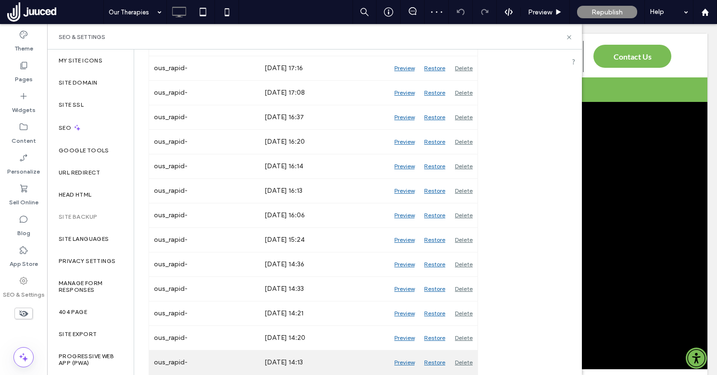
click at [464, 360] on div "Delete" at bounding box center [463, 362] width 27 height 24
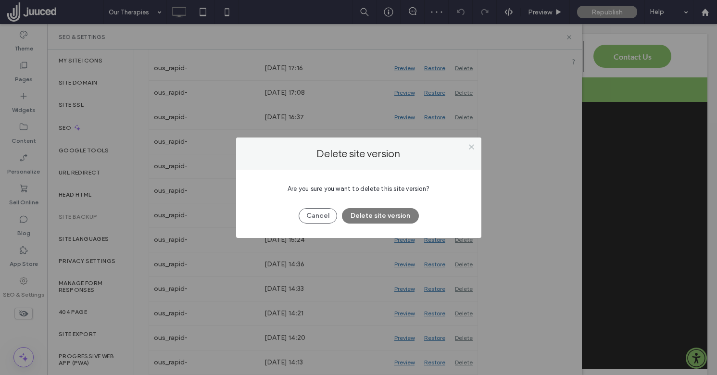
click at [388, 215] on button "Delete site version" at bounding box center [380, 215] width 77 height 15
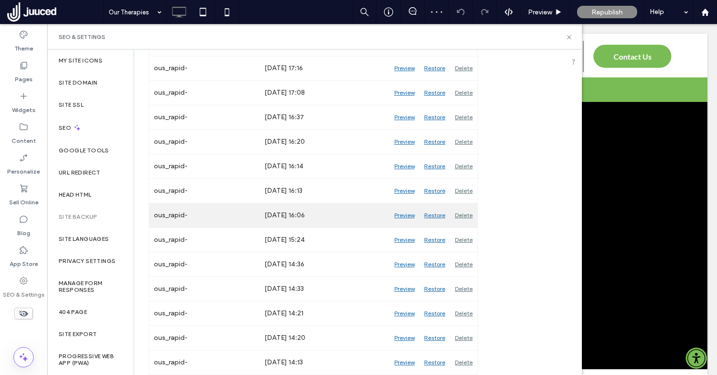
scroll to position [745, 0]
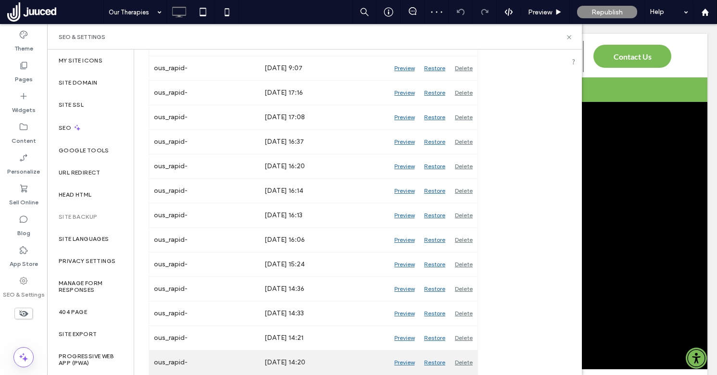
click at [468, 362] on div "Delete" at bounding box center [463, 362] width 27 height 24
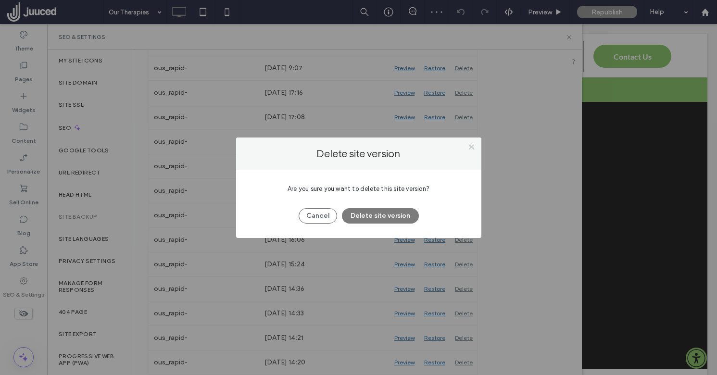
click at [385, 214] on button "Delete site version" at bounding box center [380, 215] width 77 height 15
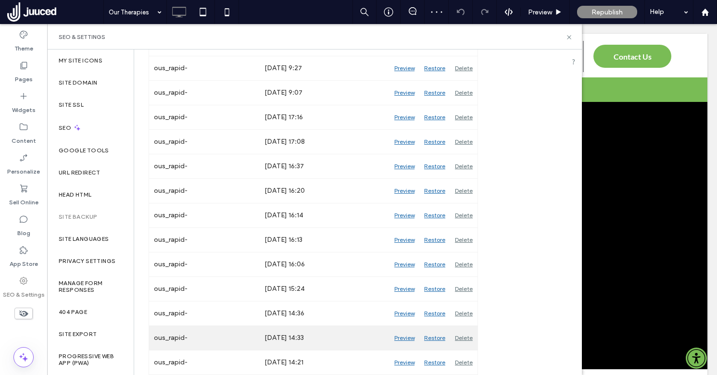
scroll to position [720, 0]
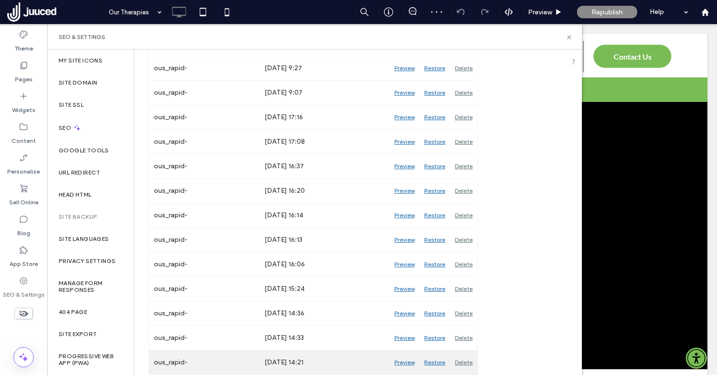
click at [467, 362] on div "Delete" at bounding box center [463, 362] width 27 height 24
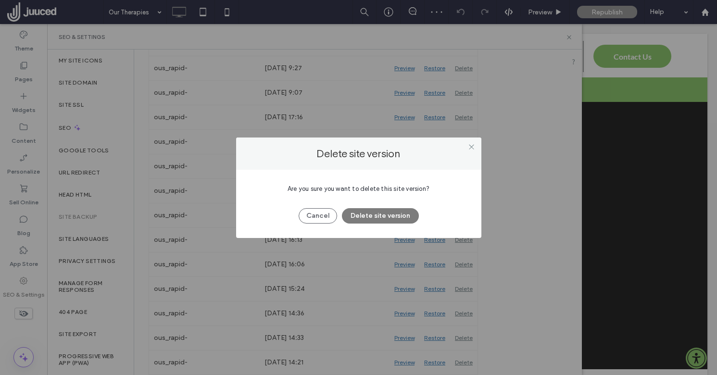
click at [389, 217] on button "Delete site version" at bounding box center [380, 215] width 77 height 15
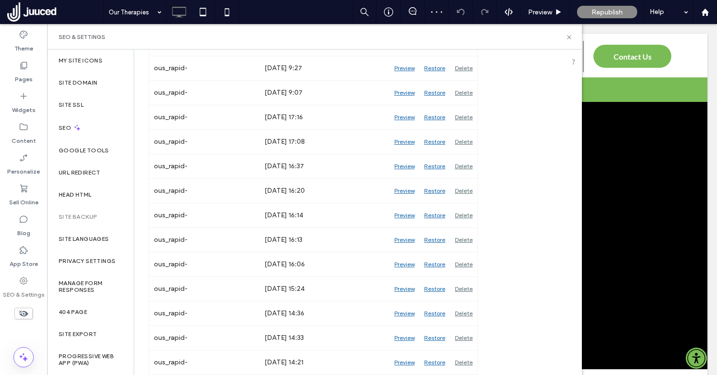
scroll to position [696, 0]
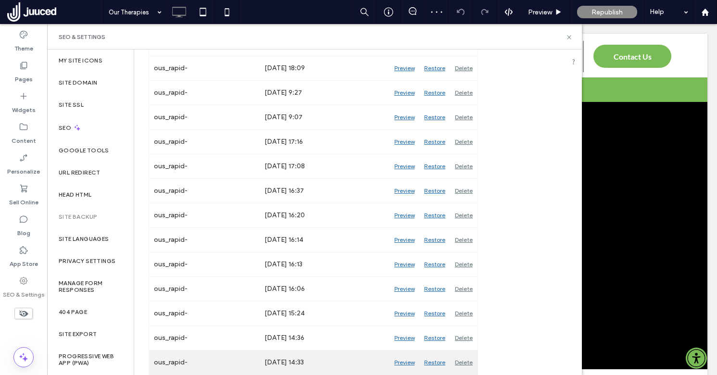
click at [467, 359] on div "Delete" at bounding box center [463, 362] width 27 height 24
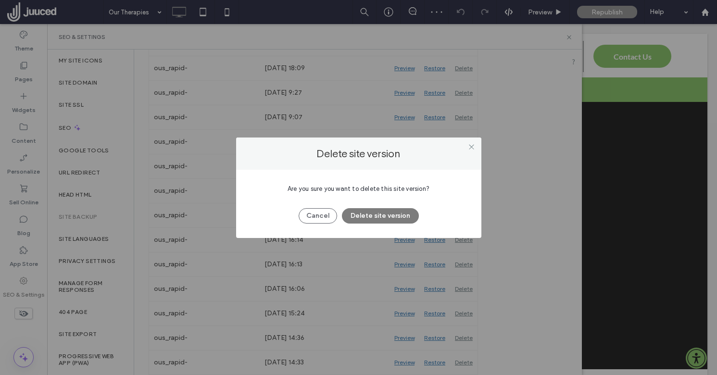
click at [379, 214] on button "Delete site version" at bounding box center [380, 215] width 77 height 15
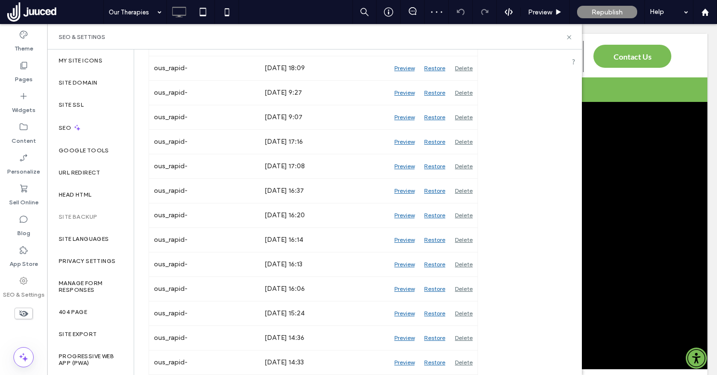
scroll to position [671, 0]
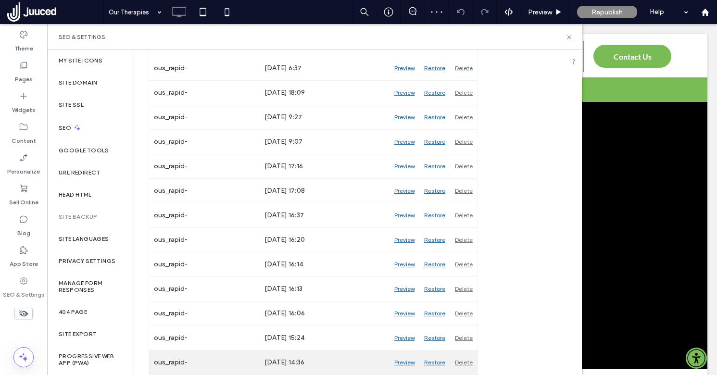
click at [465, 362] on div "Delete" at bounding box center [463, 362] width 27 height 24
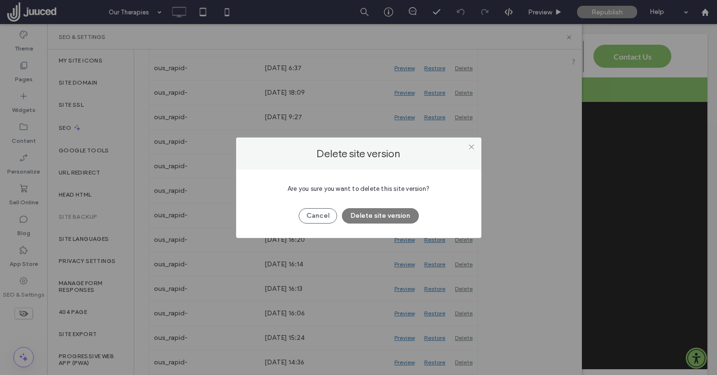
click at [388, 213] on button "Delete site version" at bounding box center [380, 215] width 77 height 15
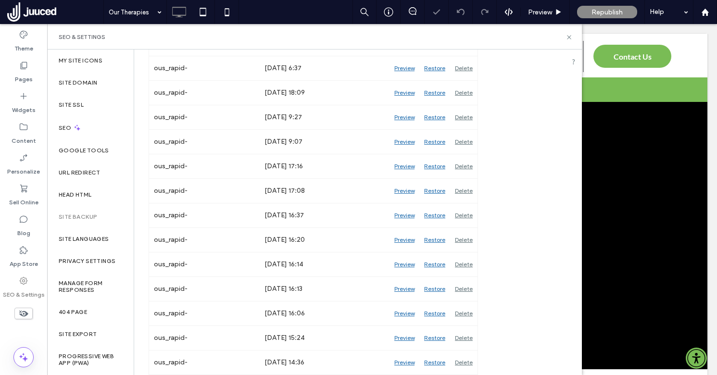
scroll to position [647, 0]
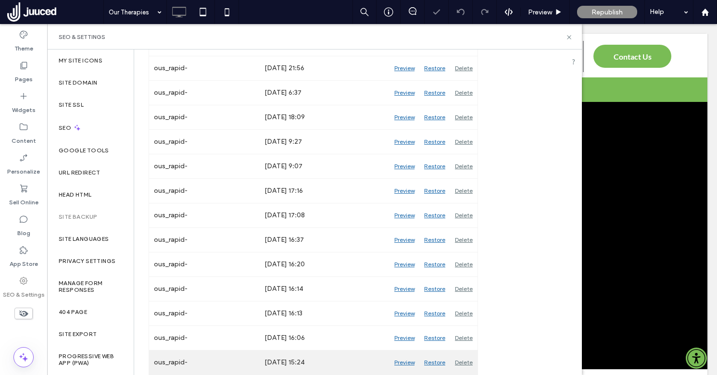
click at [463, 363] on div "Delete" at bounding box center [463, 362] width 27 height 24
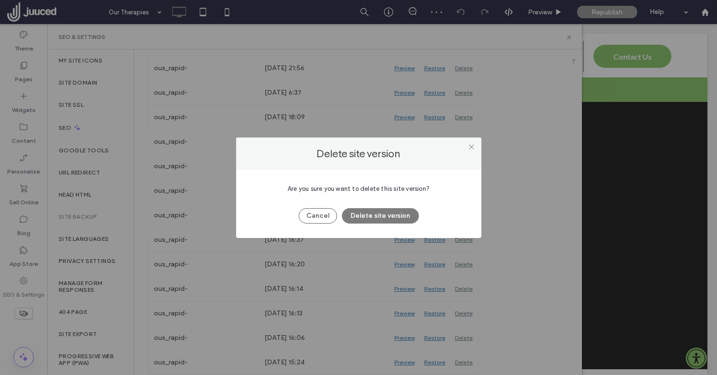
click at [396, 216] on button "Delete site version" at bounding box center [380, 215] width 77 height 15
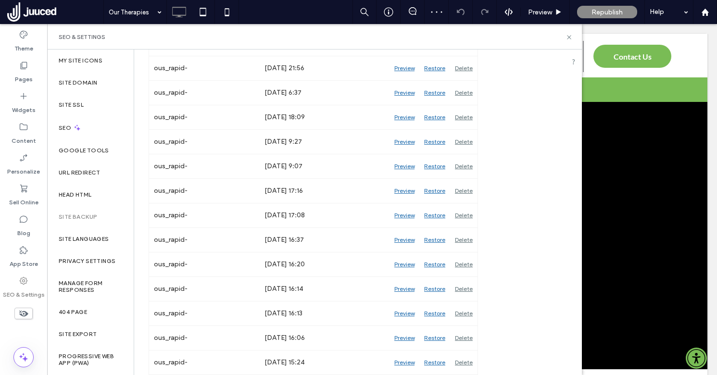
scroll to position [622, 0]
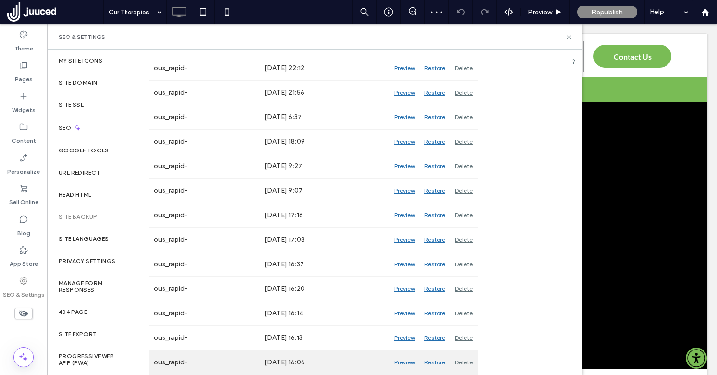
click at [459, 361] on div "Delete" at bounding box center [463, 362] width 27 height 24
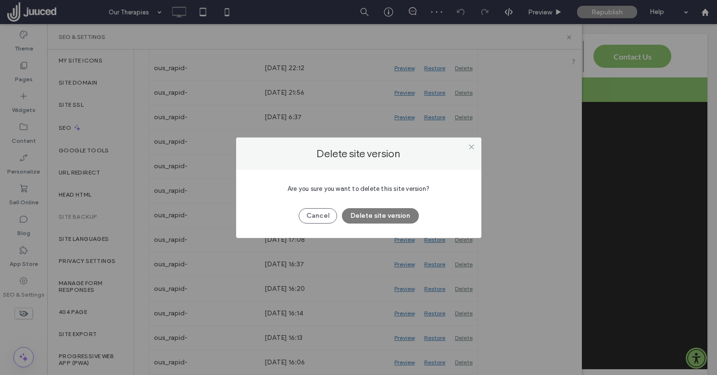
click at [383, 217] on button "Delete site version" at bounding box center [380, 215] width 77 height 15
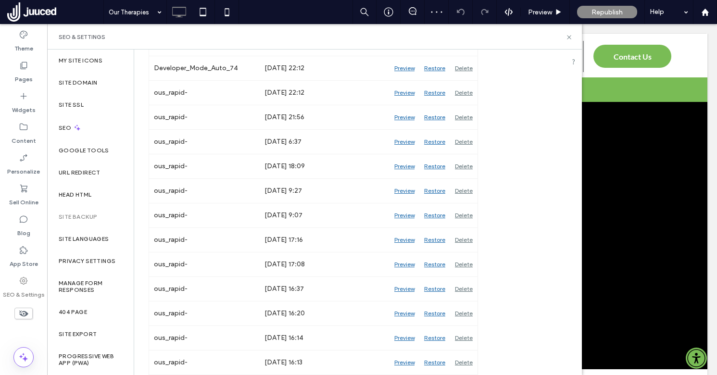
scroll to position [598, 0]
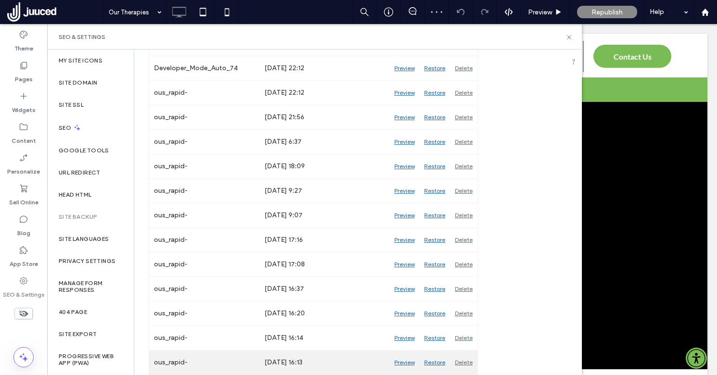
click at [461, 362] on div "Delete" at bounding box center [463, 362] width 27 height 24
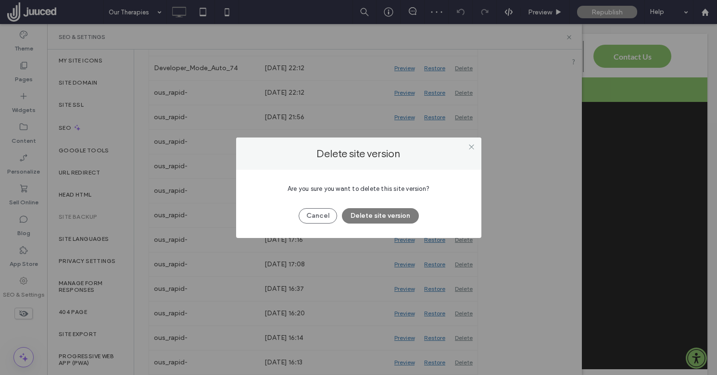
click at [381, 210] on button "Delete site version" at bounding box center [380, 215] width 77 height 15
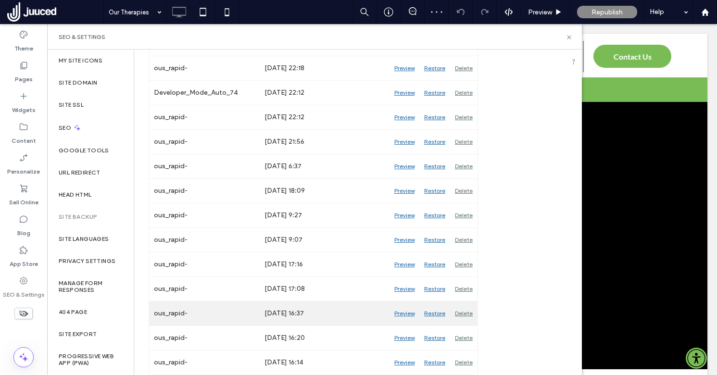
scroll to position [573, 0]
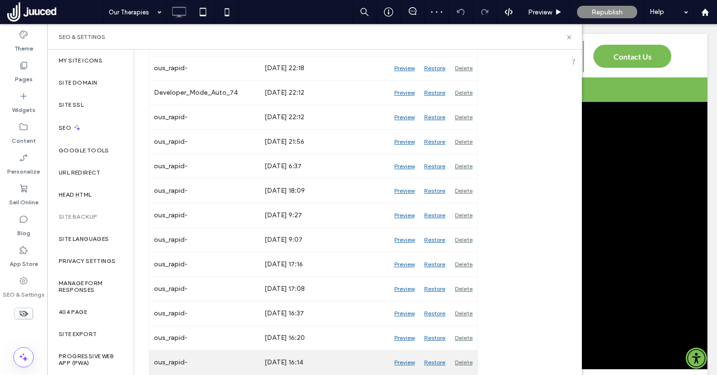
click at [462, 357] on div "Delete" at bounding box center [463, 362] width 27 height 24
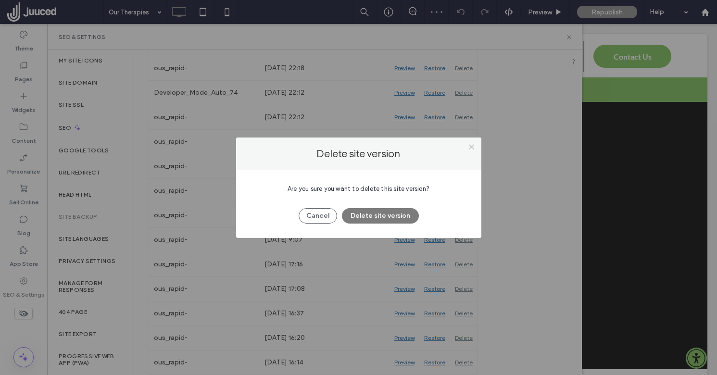
click at [385, 214] on button "Delete site version" at bounding box center [380, 215] width 77 height 15
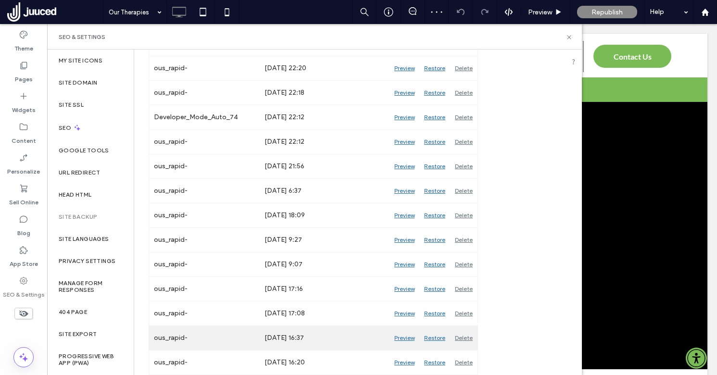
scroll to position [549, 0]
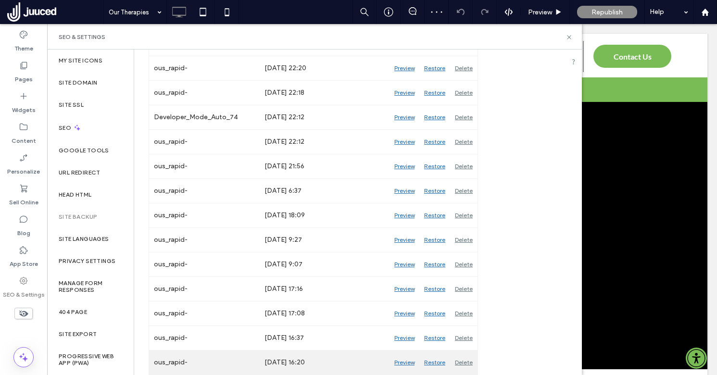
click at [467, 361] on div "Delete" at bounding box center [463, 362] width 27 height 24
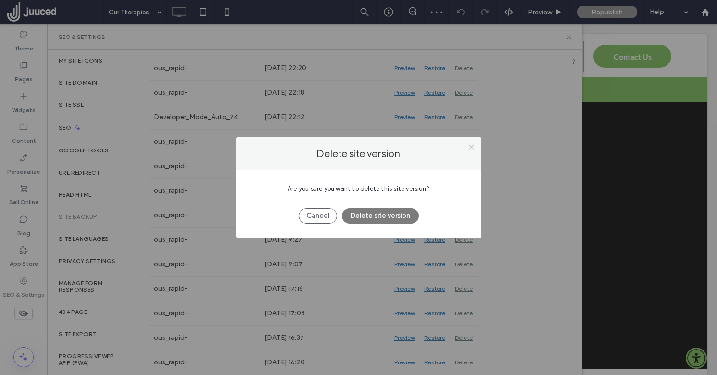
click at [388, 216] on button "Delete site version" at bounding box center [380, 215] width 77 height 15
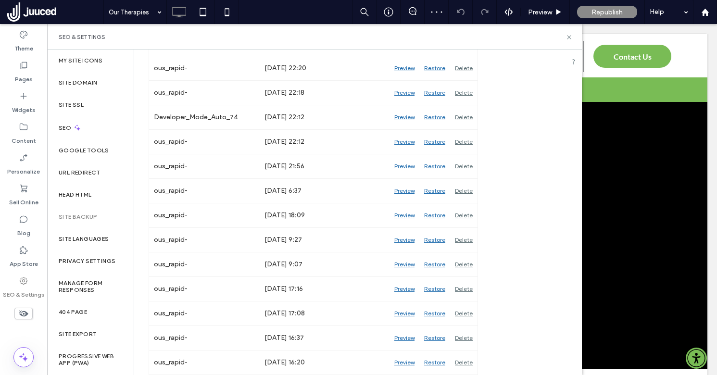
scroll to position [524, 0]
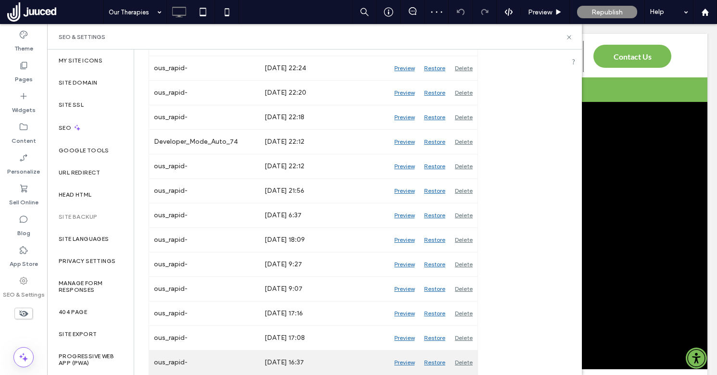
click at [464, 357] on div "Delete" at bounding box center [463, 362] width 27 height 24
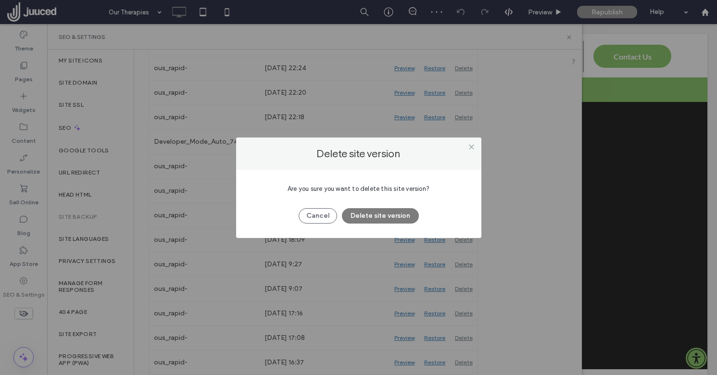
click at [388, 213] on button "Delete site version" at bounding box center [380, 215] width 77 height 15
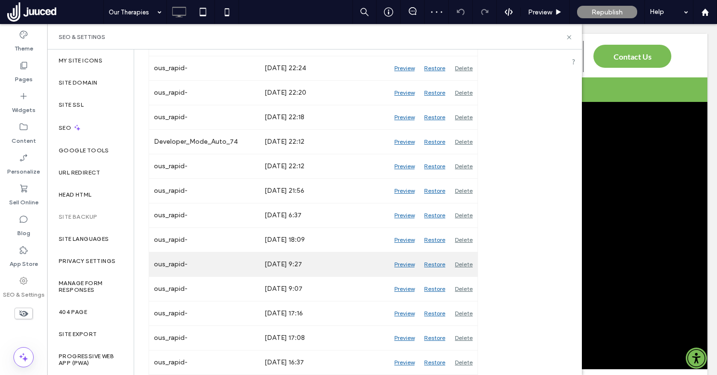
scroll to position [500, 0]
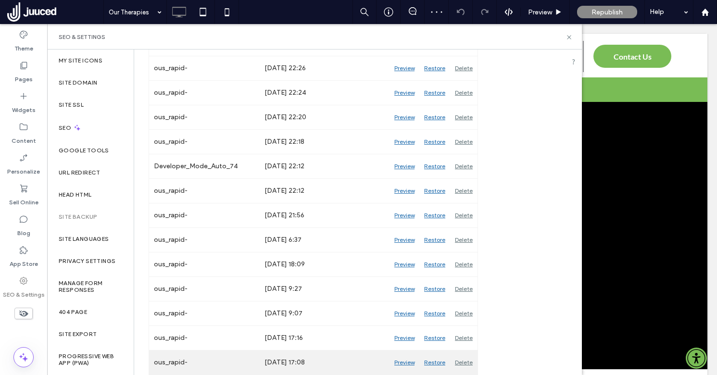
click at [463, 359] on div "Delete" at bounding box center [463, 362] width 27 height 24
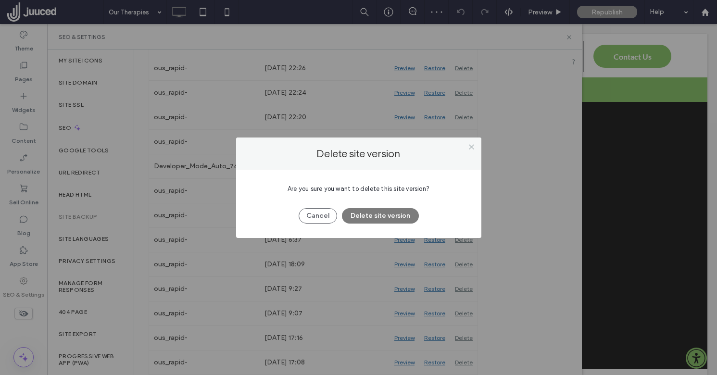
click at [388, 212] on button "Delete site version" at bounding box center [380, 215] width 77 height 15
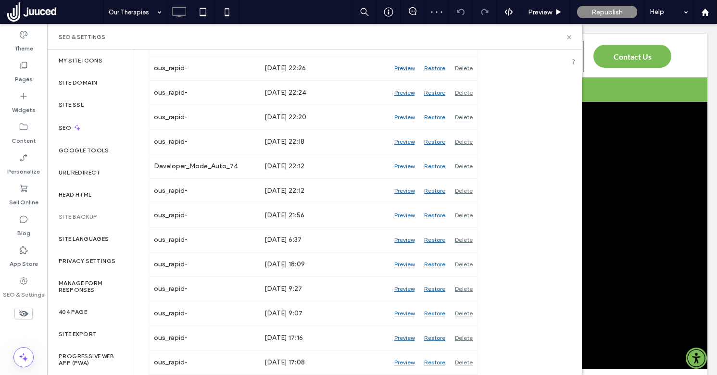
scroll to position [475, 0]
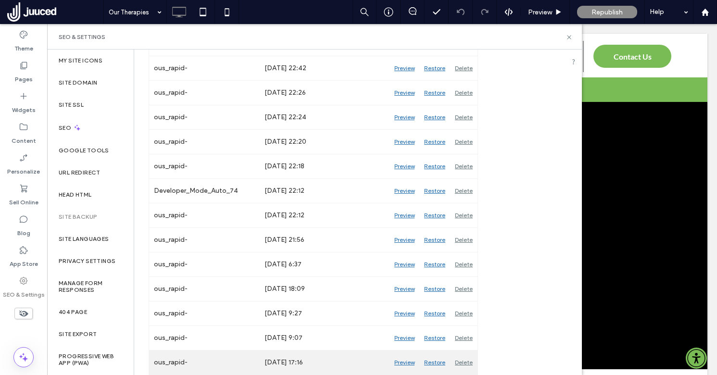
click at [459, 358] on div "Delete" at bounding box center [463, 362] width 27 height 24
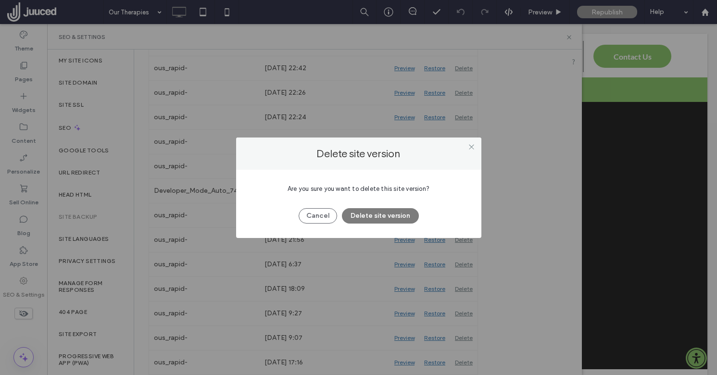
click at [393, 214] on button "Delete site version" at bounding box center [380, 215] width 77 height 15
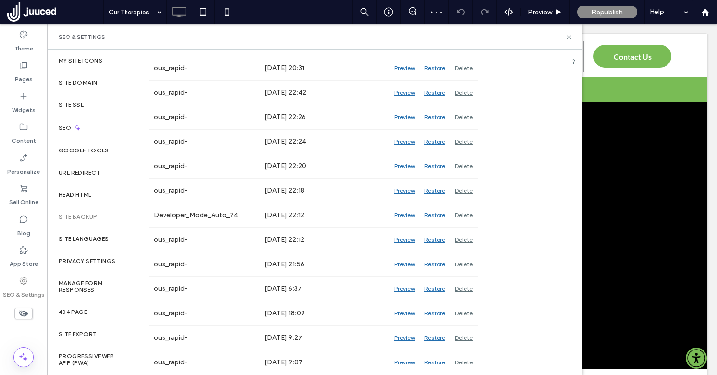
scroll to position [450, 0]
click at [464, 362] on div "Delete" at bounding box center [463, 362] width 27 height 24
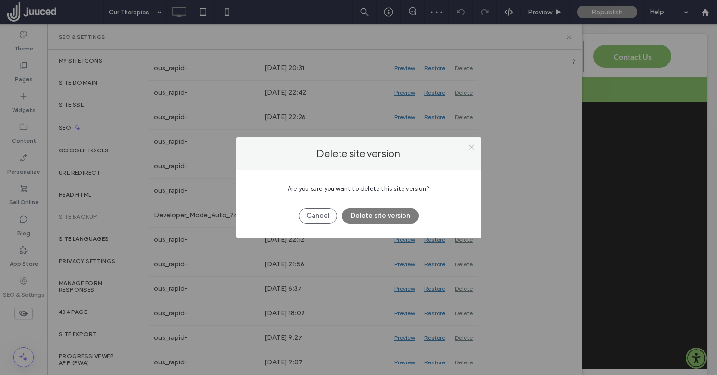
click at [379, 216] on button "Delete site version" at bounding box center [380, 215] width 77 height 15
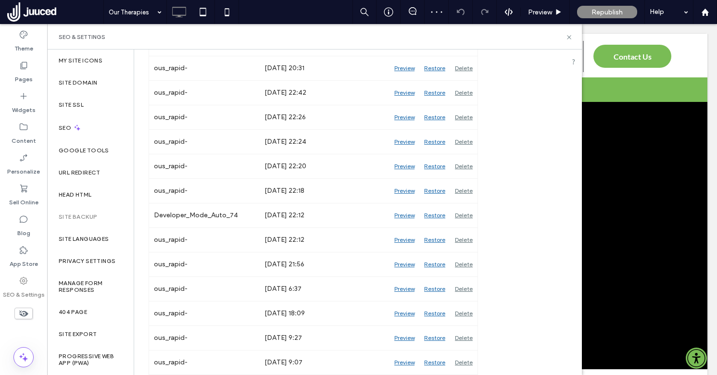
scroll to position [426, 0]
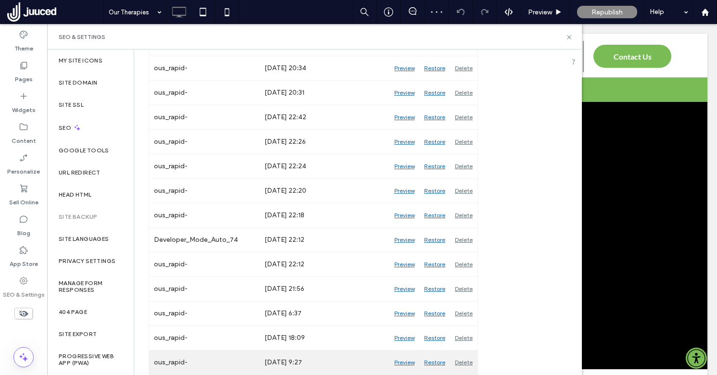
click at [463, 363] on div "Delete" at bounding box center [463, 362] width 27 height 24
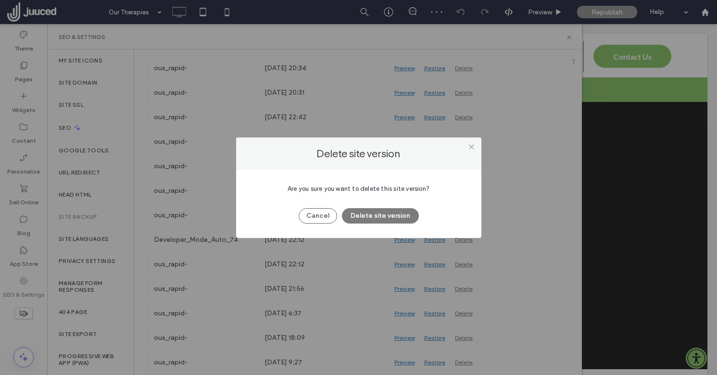
click at [386, 214] on button "Delete site version" at bounding box center [380, 215] width 77 height 15
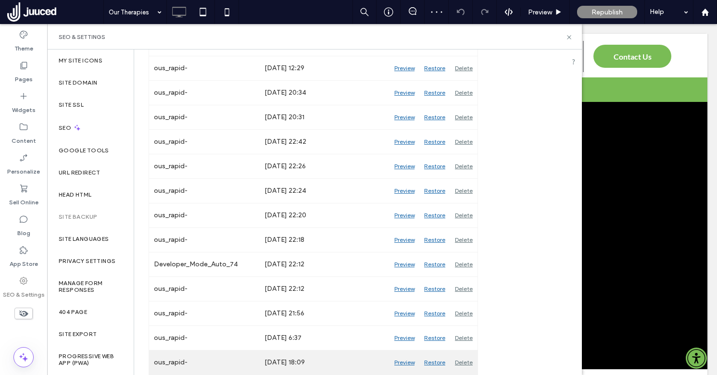
scroll to position [401, 0]
click at [464, 359] on div "Delete" at bounding box center [463, 362] width 27 height 24
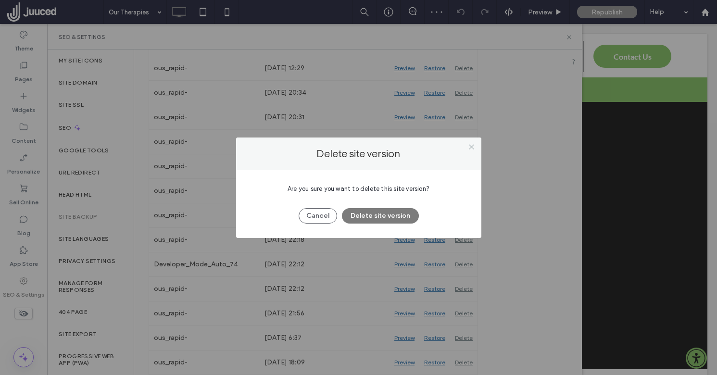
click at [377, 214] on button "Delete site version" at bounding box center [380, 215] width 77 height 15
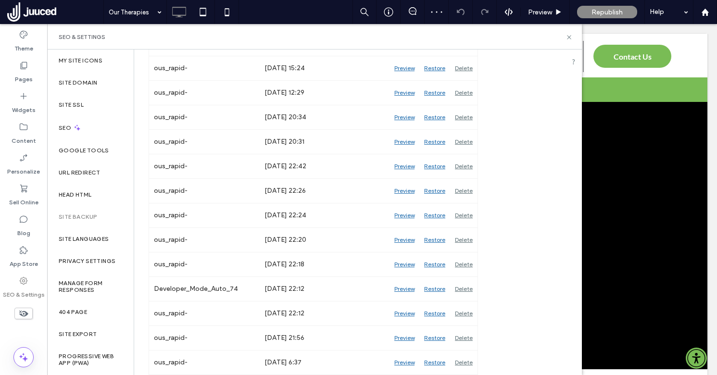
scroll to position [377, 0]
click at [463, 362] on div "Delete" at bounding box center [463, 362] width 27 height 24
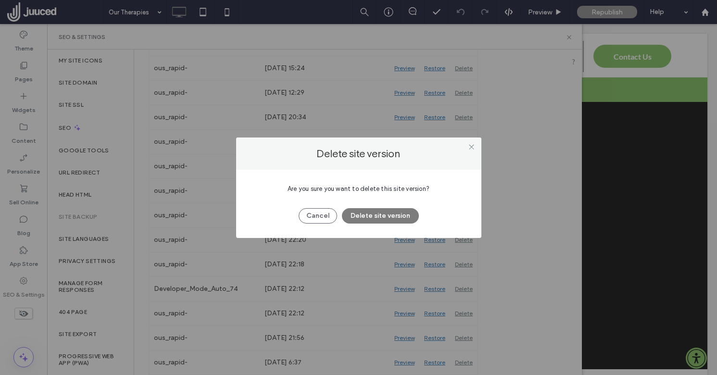
click at [386, 214] on button "Delete site version" at bounding box center [380, 215] width 77 height 15
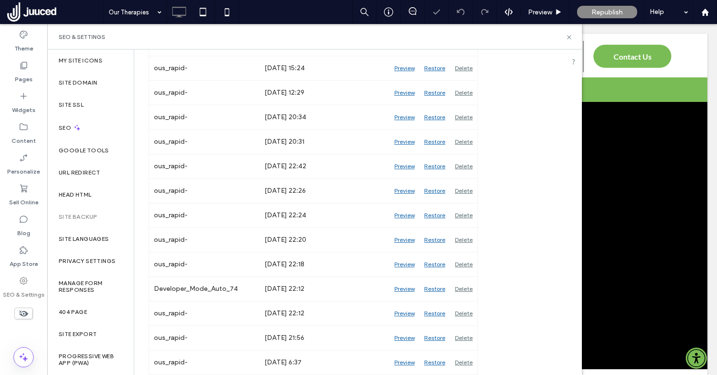
scroll to position [352, 0]
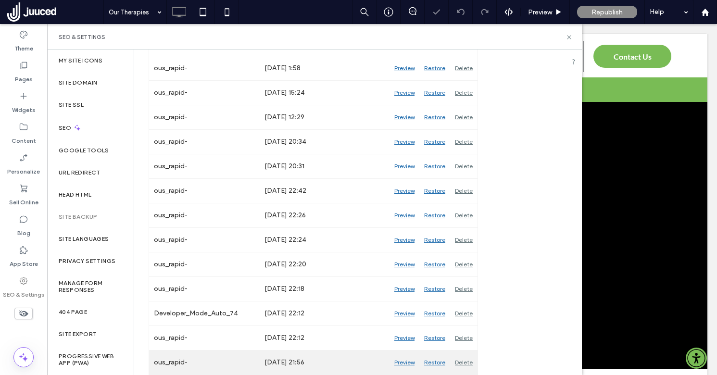
click at [461, 360] on div "Delete" at bounding box center [463, 362] width 27 height 24
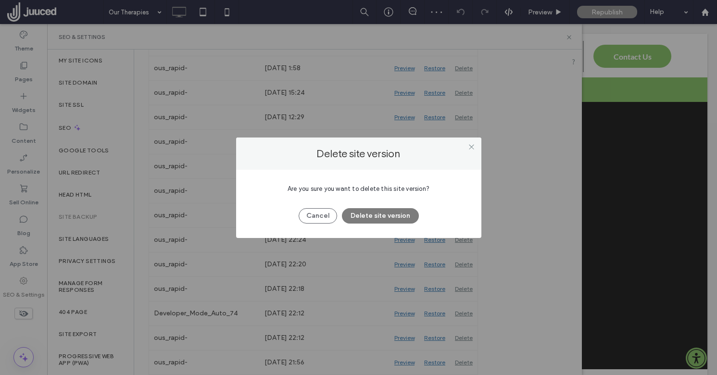
click at [389, 212] on button "Delete site version" at bounding box center [380, 215] width 77 height 15
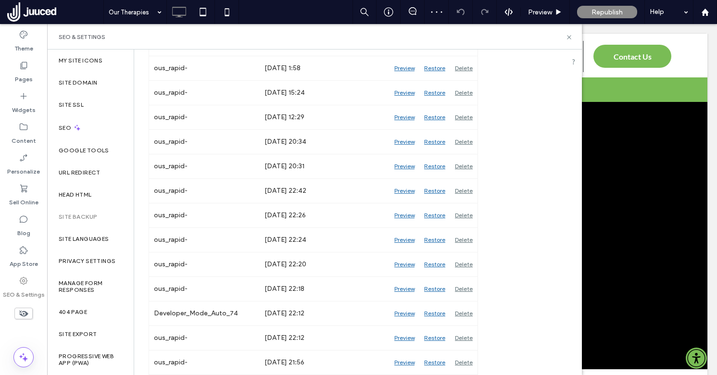
scroll to position [328, 0]
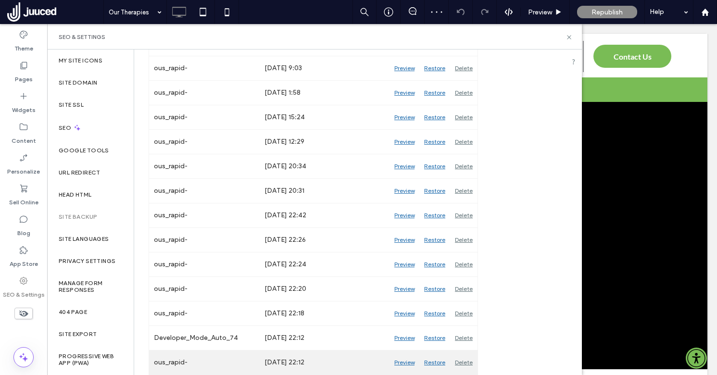
click at [465, 361] on div "Delete" at bounding box center [463, 362] width 27 height 24
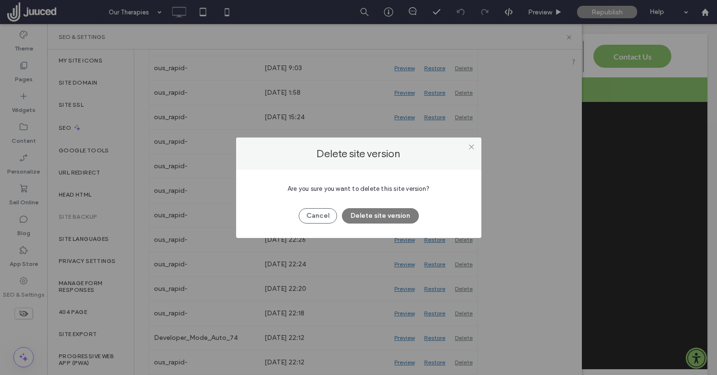
click at [395, 215] on button "Delete site version" at bounding box center [380, 215] width 77 height 15
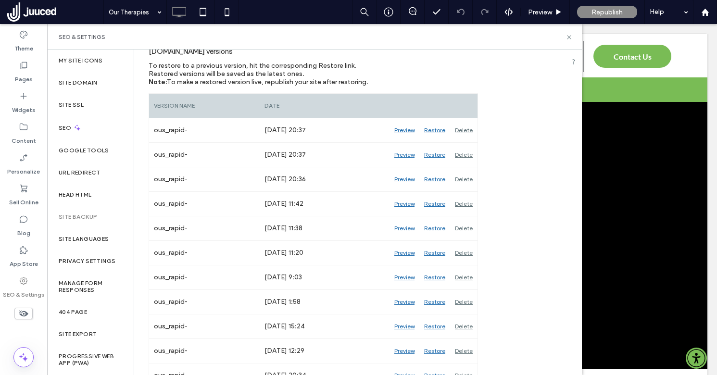
scroll to position [0, 0]
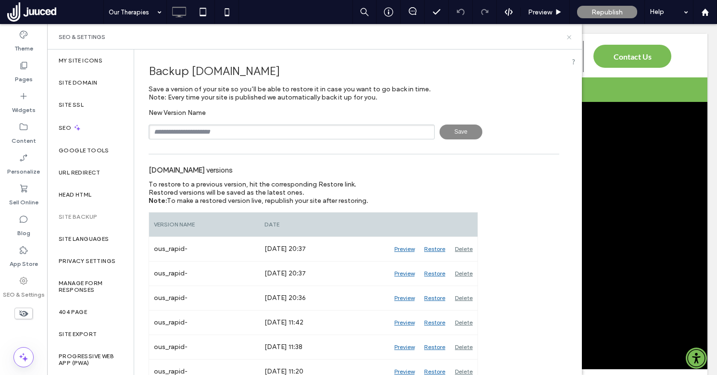
click at [568, 36] on icon at bounding box center [568, 37] width 7 height 7
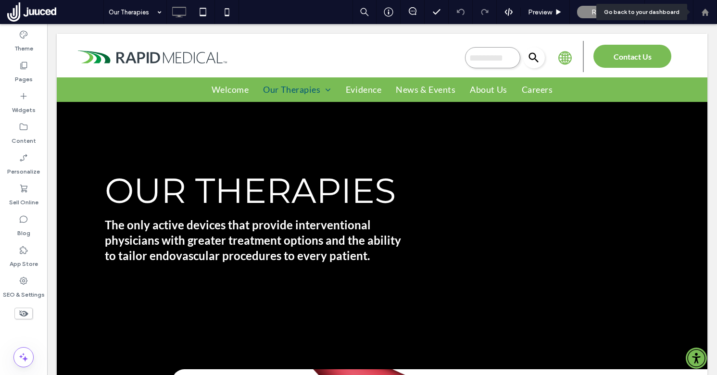
click at [708, 11] on icon at bounding box center [705, 12] width 8 height 8
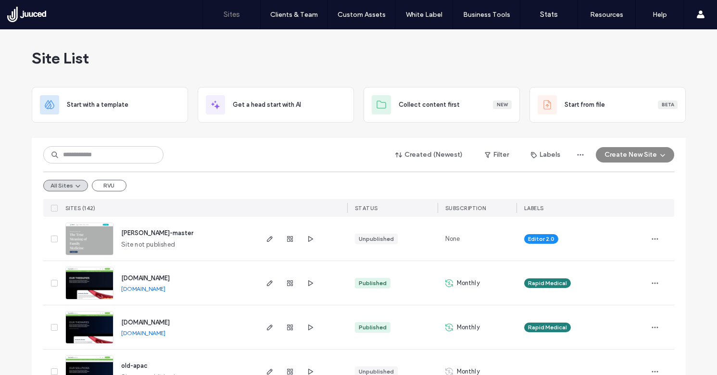
click at [170, 277] on span "[DOMAIN_NAME]" at bounding box center [145, 278] width 49 height 7
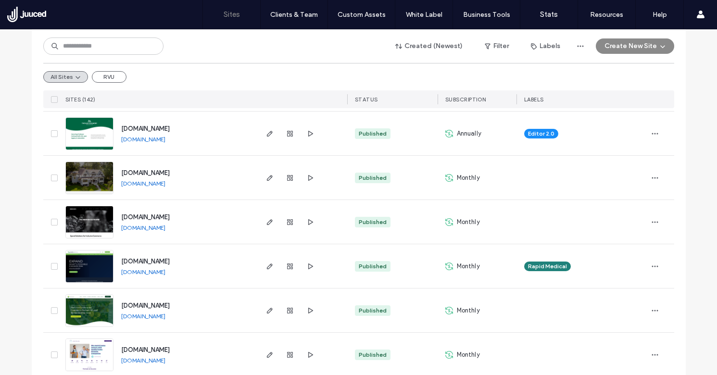
scroll to position [861, 0]
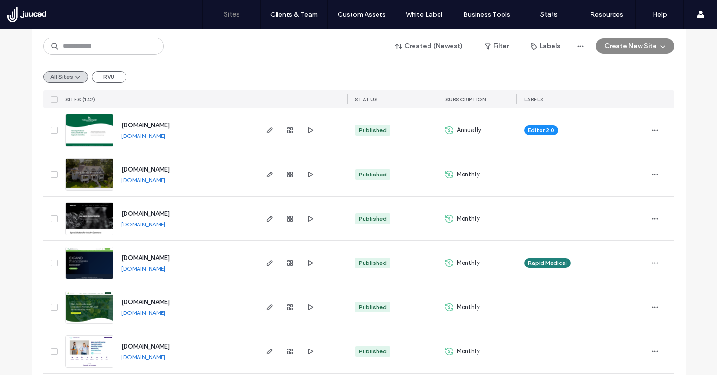
click at [154, 260] on span "[DOMAIN_NAME]" at bounding box center [145, 257] width 49 height 7
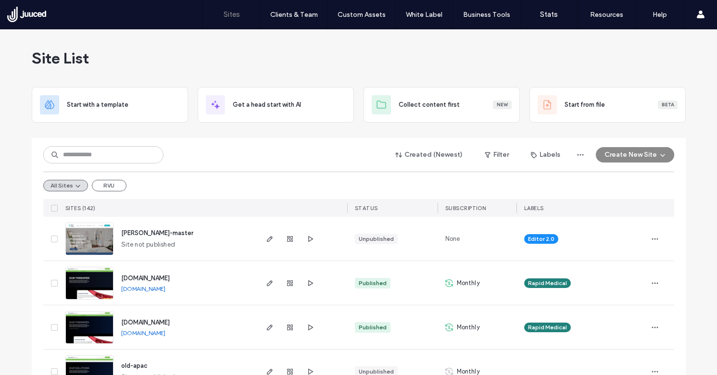
click at [306, 38] on label "Client Management" at bounding box center [296, 39] width 56 height 7
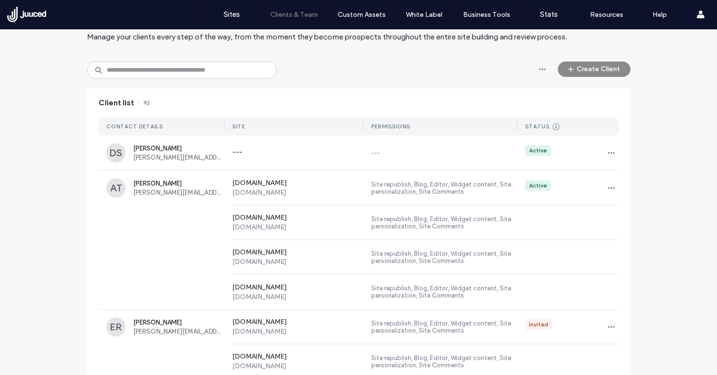
scroll to position [48, 0]
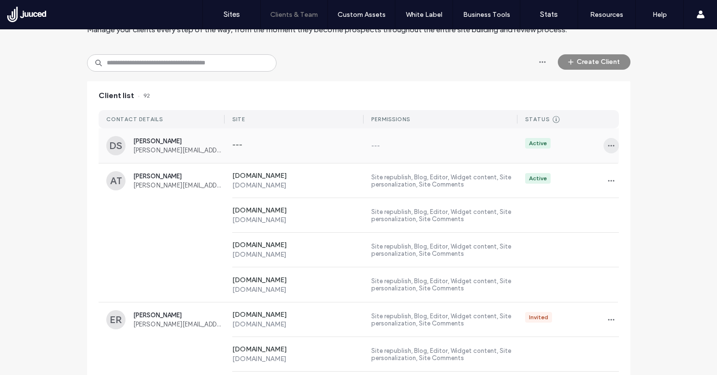
click at [609, 143] on icon "button" at bounding box center [611, 146] width 8 height 8
click at [639, 208] on span "Delete client" at bounding box center [639, 207] width 38 height 10
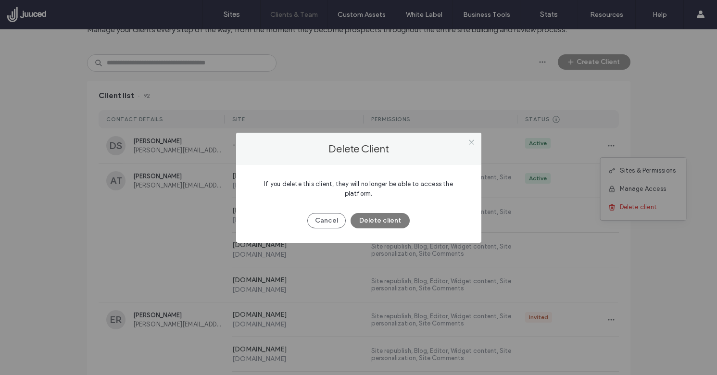
click at [387, 214] on button "Delete client" at bounding box center [379, 220] width 59 height 15
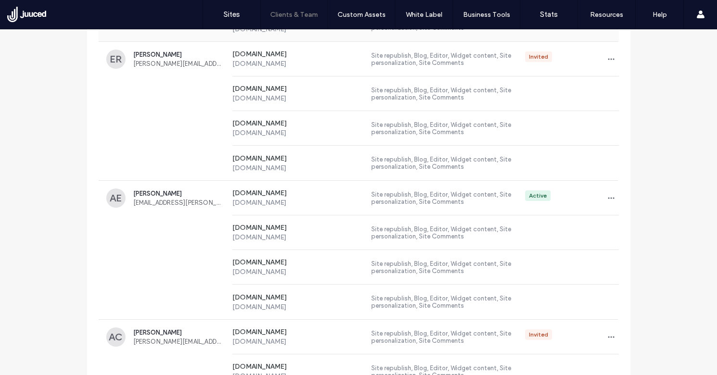
scroll to position [283, 0]
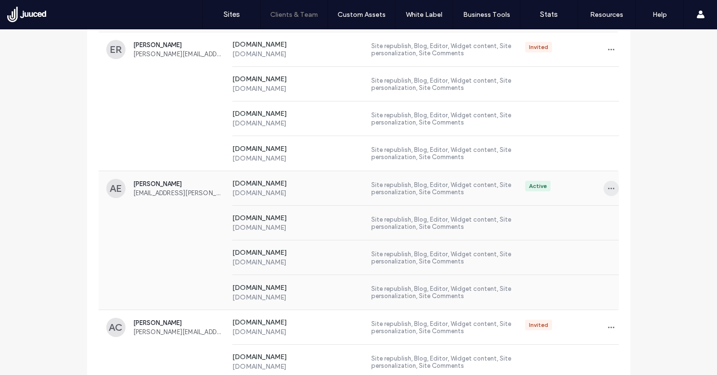
click at [607, 188] on icon "button" at bounding box center [611, 189] width 8 height 8
click at [638, 212] on span "Sites & Permissions" at bounding box center [648, 214] width 56 height 10
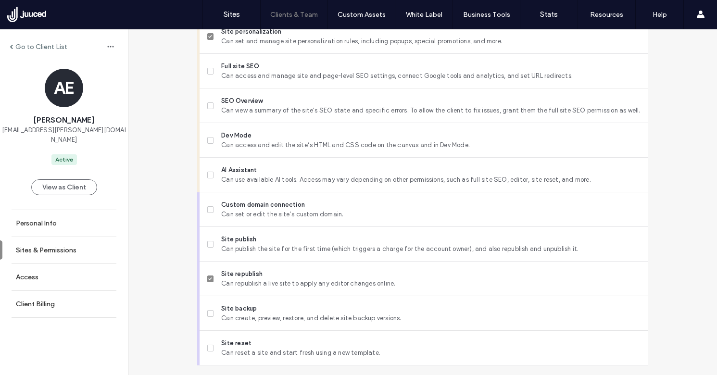
scroll to position [858, 0]
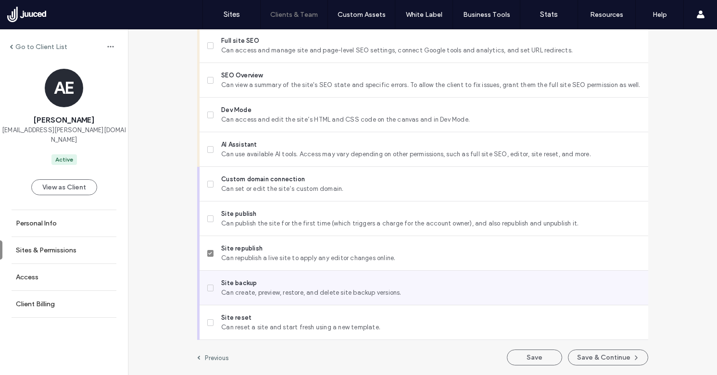
click at [208, 288] on icon at bounding box center [210, 288] width 4 height 3
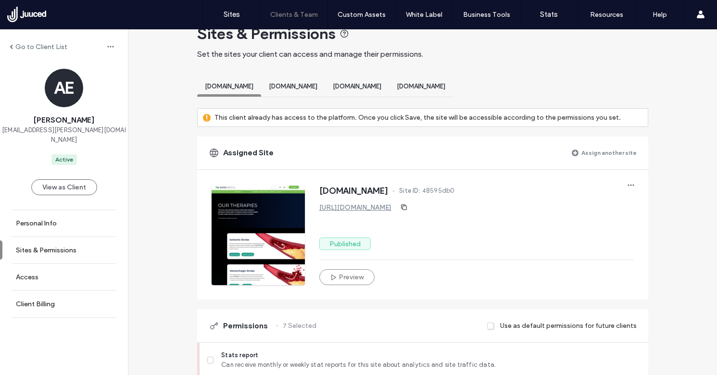
scroll to position [0, 0]
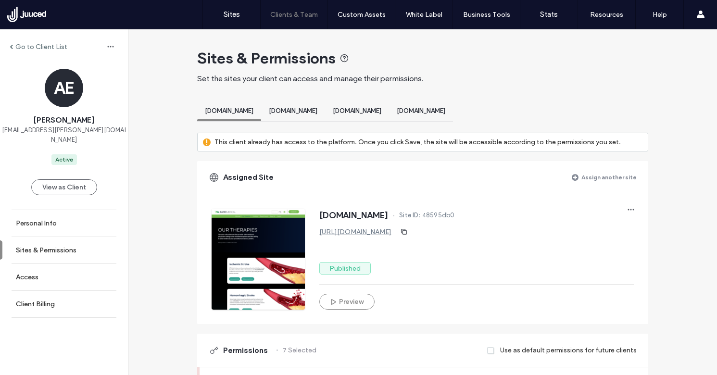
click at [325, 115] on div "[DOMAIN_NAME]" at bounding box center [293, 112] width 64 height 18
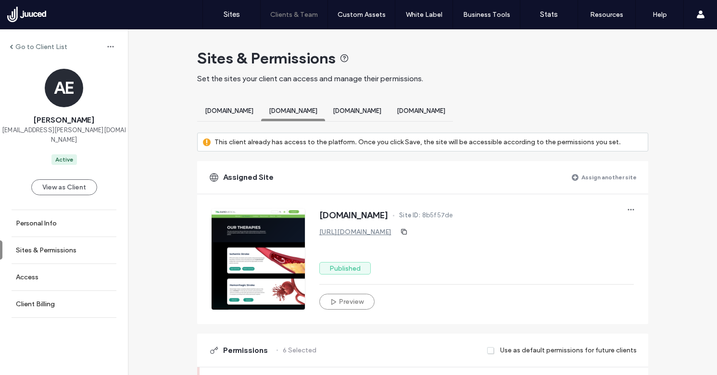
click at [256, 104] on div "[DOMAIN_NAME]" at bounding box center [229, 112] width 64 height 18
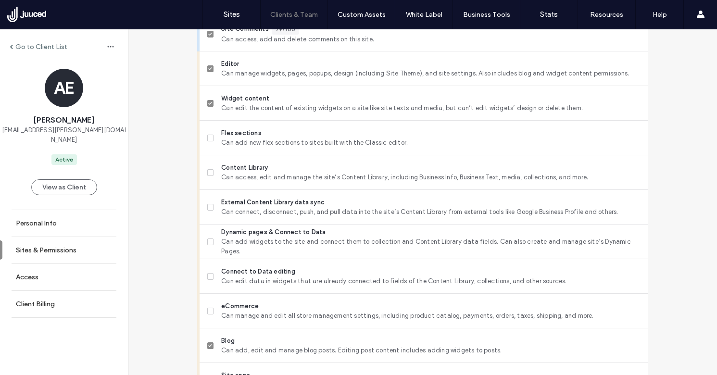
scroll to position [858, 0]
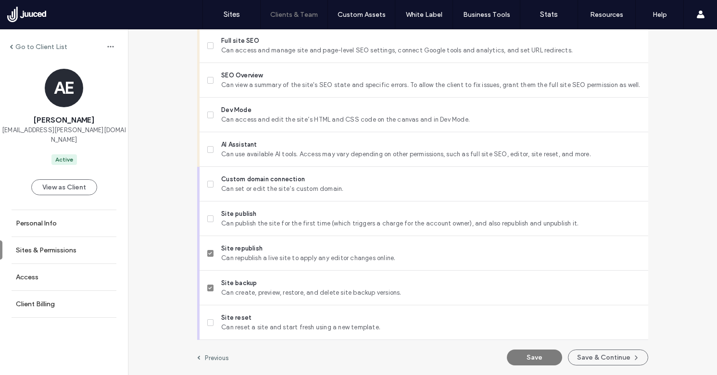
click at [533, 364] on button "Save" at bounding box center [534, 358] width 55 height 16
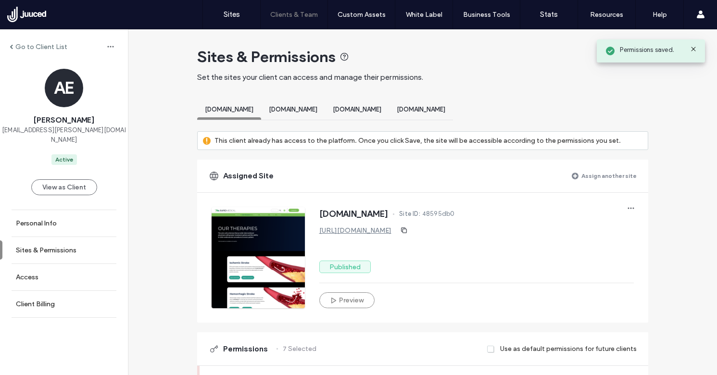
scroll to position [0, 0]
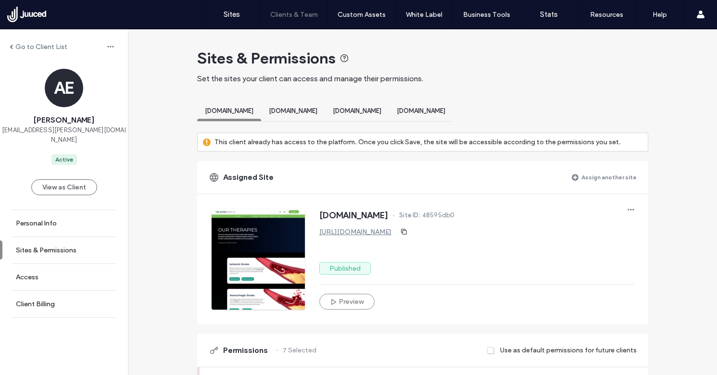
click at [319, 117] on div "[DOMAIN_NAME]" at bounding box center [293, 112] width 64 height 18
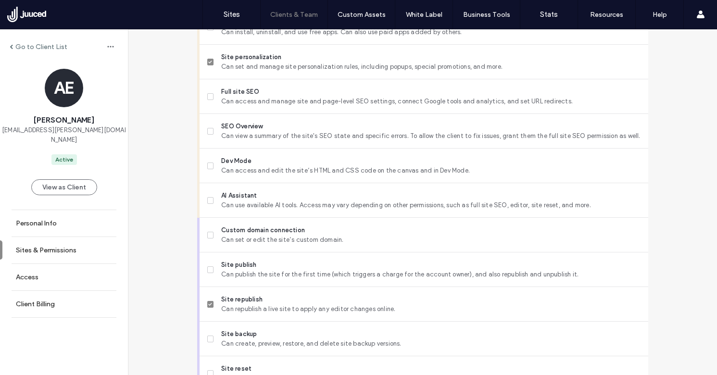
scroll to position [858, 0]
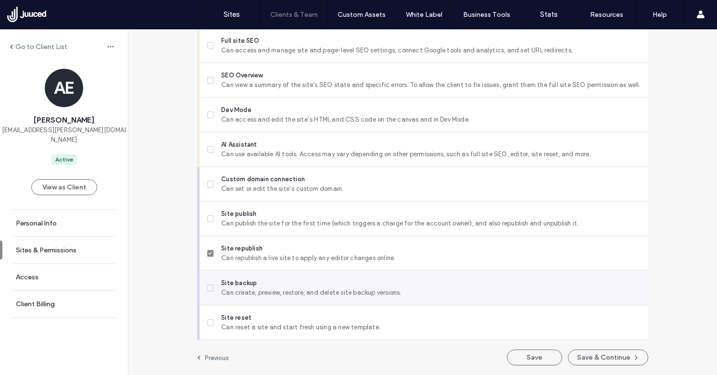
click at [208, 288] on icon at bounding box center [210, 288] width 4 height 3
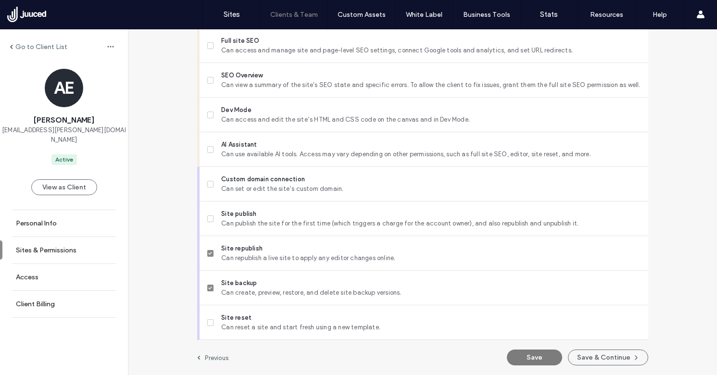
click at [533, 356] on button "Save" at bounding box center [534, 358] width 55 height 16
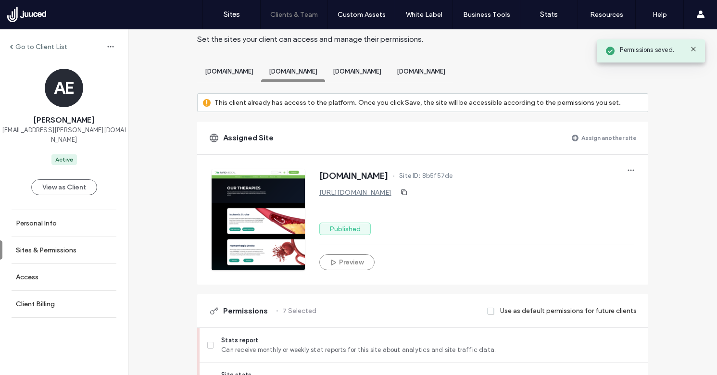
scroll to position [0, 0]
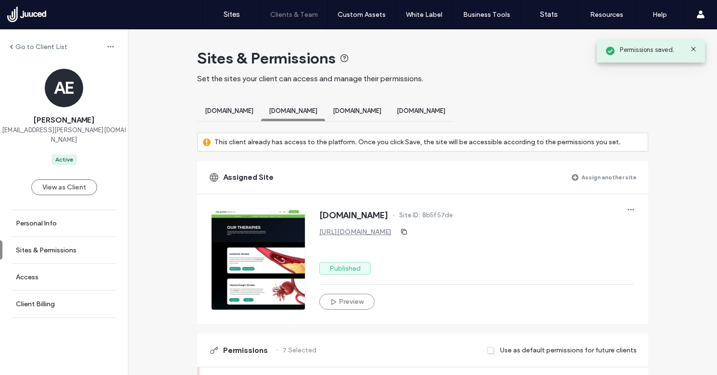
click at [381, 112] on span "[DOMAIN_NAME]" at bounding box center [357, 110] width 49 height 7
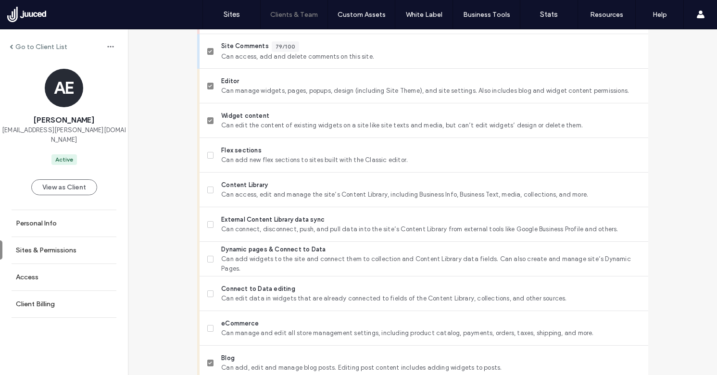
scroll to position [858, 0]
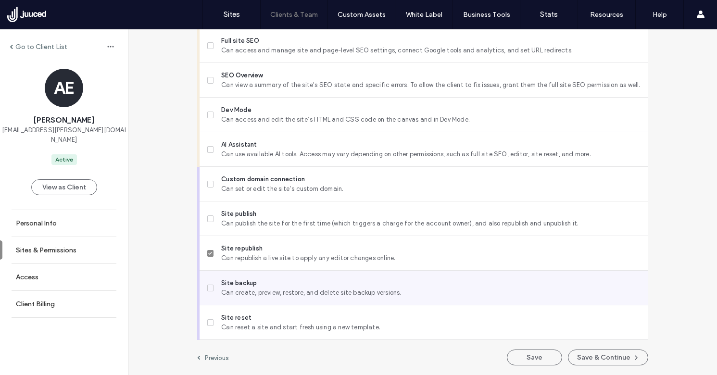
click at [209, 287] on icon at bounding box center [210, 288] width 4 height 3
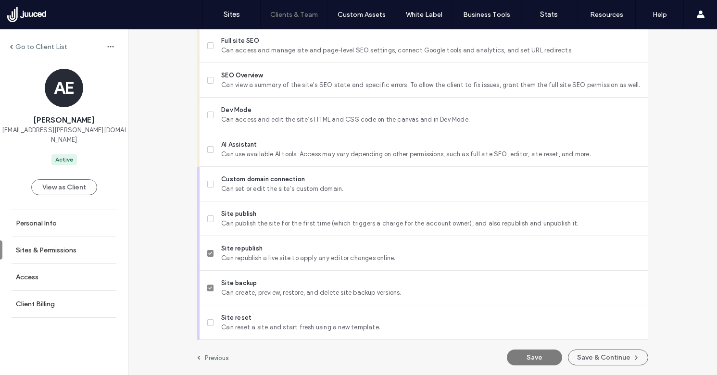
click at [529, 353] on button "Save" at bounding box center [534, 358] width 55 height 16
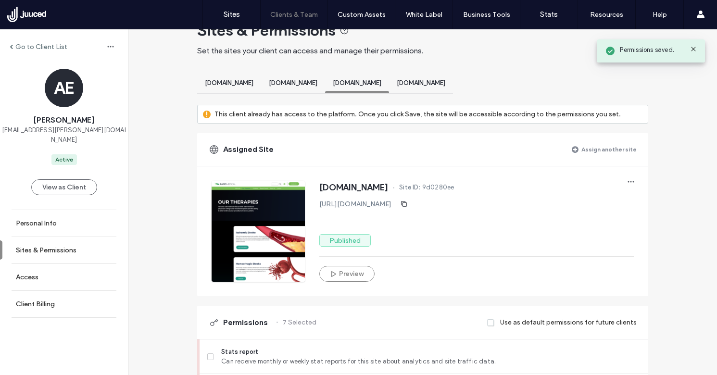
scroll to position [0, 0]
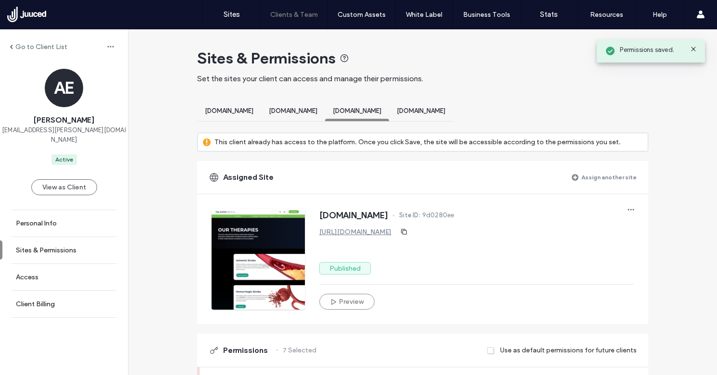
click at [445, 109] on span "[DOMAIN_NAME]" at bounding box center [421, 110] width 49 height 7
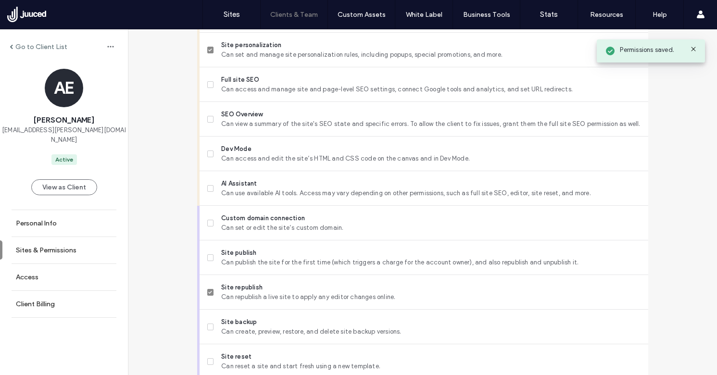
scroll to position [858, 0]
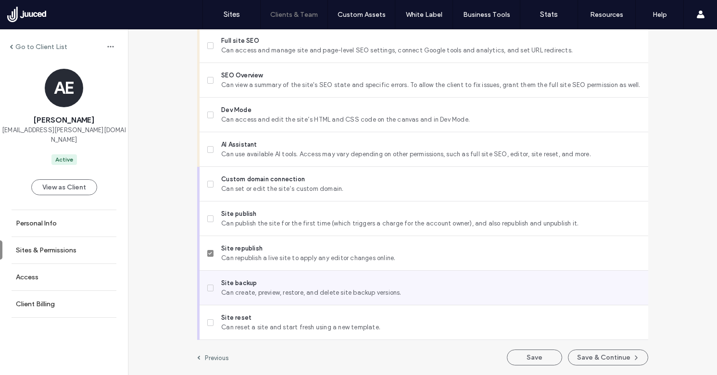
click at [207, 289] on span at bounding box center [210, 288] width 7 height 7
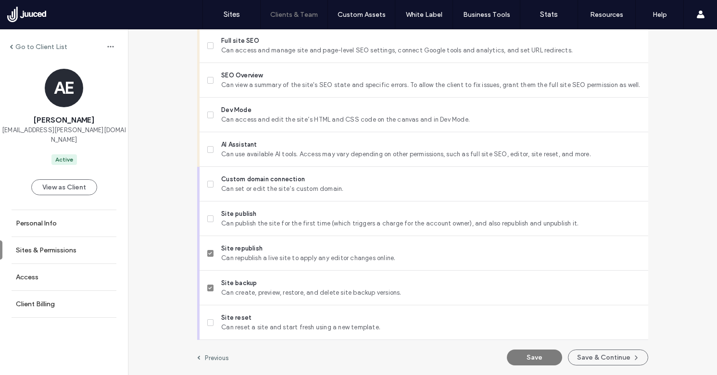
click at [539, 358] on button "Save" at bounding box center [534, 358] width 55 height 16
click at [606, 357] on button "Save & Continue" at bounding box center [608, 358] width 80 height 16
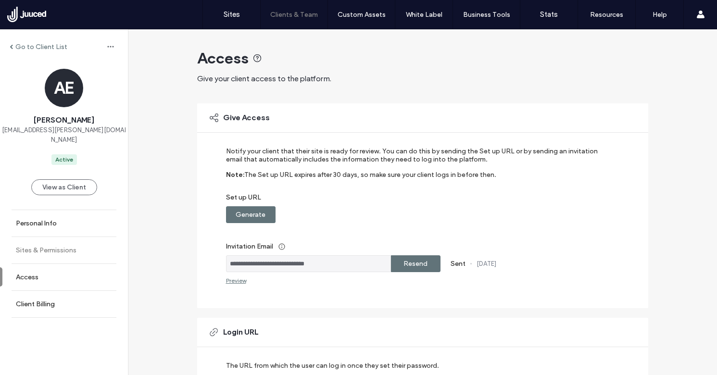
click at [81, 239] on link "Sites & Permissions" at bounding box center [64, 250] width 128 height 26
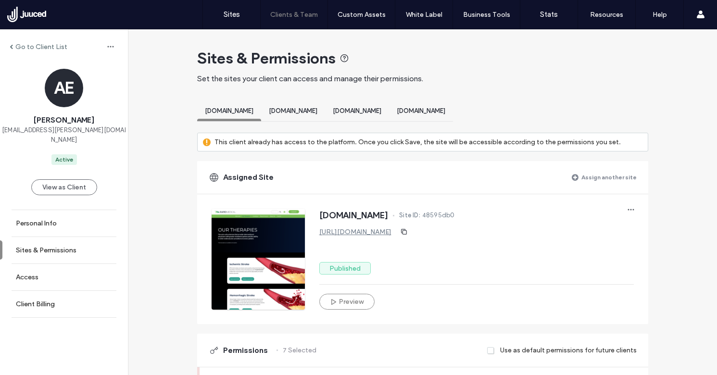
click at [304, 114] on span "[DOMAIN_NAME]" at bounding box center [293, 110] width 49 height 7
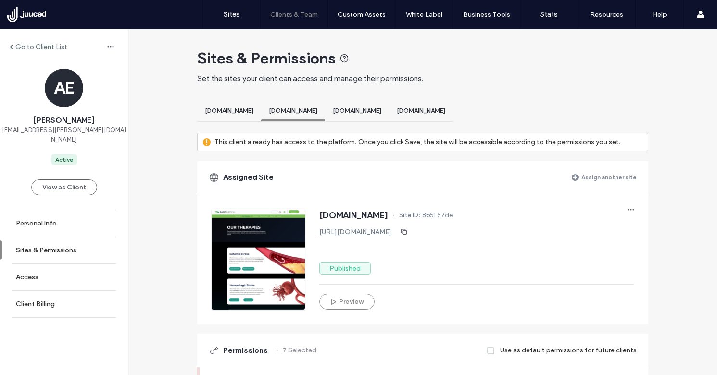
click at [381, 111] on span "[DOMAIN_NAME]" at bounding box center [357, 110] width 49 height 7
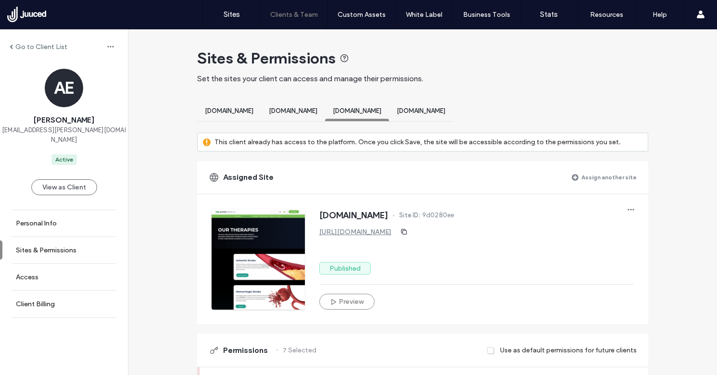
click at [453, 115] on div "[DOMAIN_NAME]" at bounding box center [421, 112] width 64 height 18
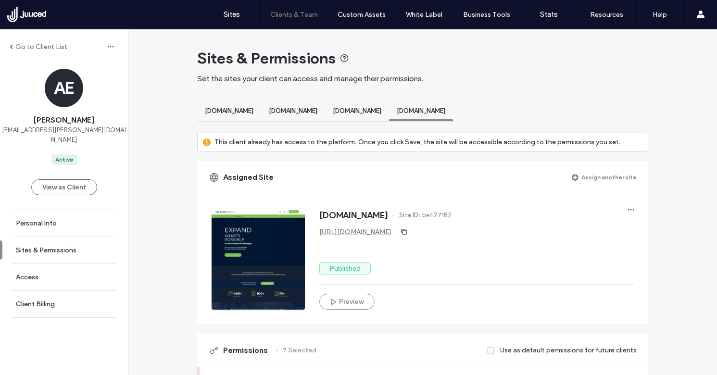
click at [42, 48] on label "Go to Client List" at bounding box center [41, 47] width 52 height 8
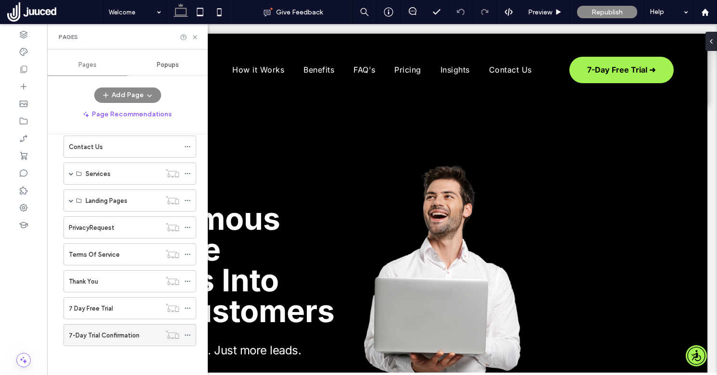
click at [122, 328] on div "7-Day Trial Confirmation" at bounding box center [115, 335] width 92 height 21
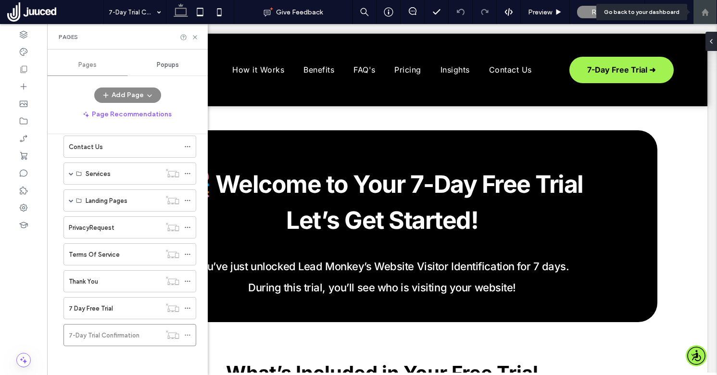
click at [707, 15] on icon at bounding box center [705, 12] width 8 height 8
